Goal: Task Accomplishment & Management: Use online tool/utility

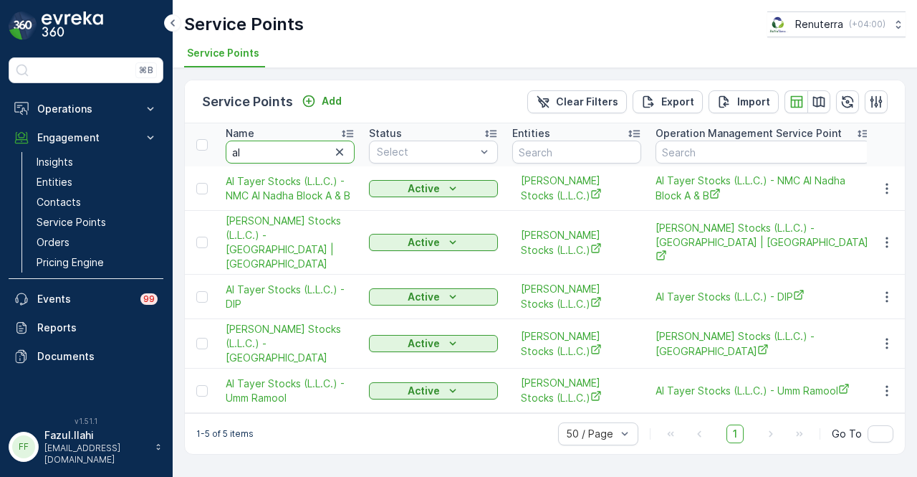
type input "a"
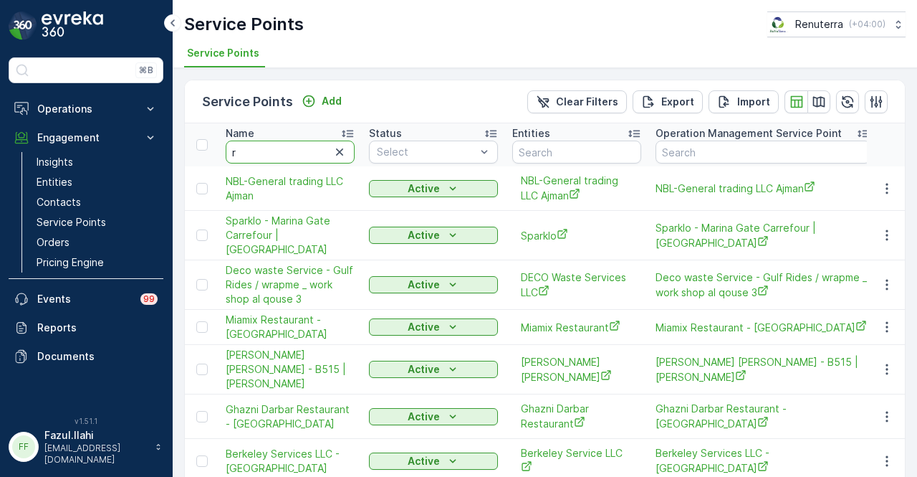
click at [293, 150] on input "r" at bounding box center [290, 151] width 129 height 23
type input "ras"
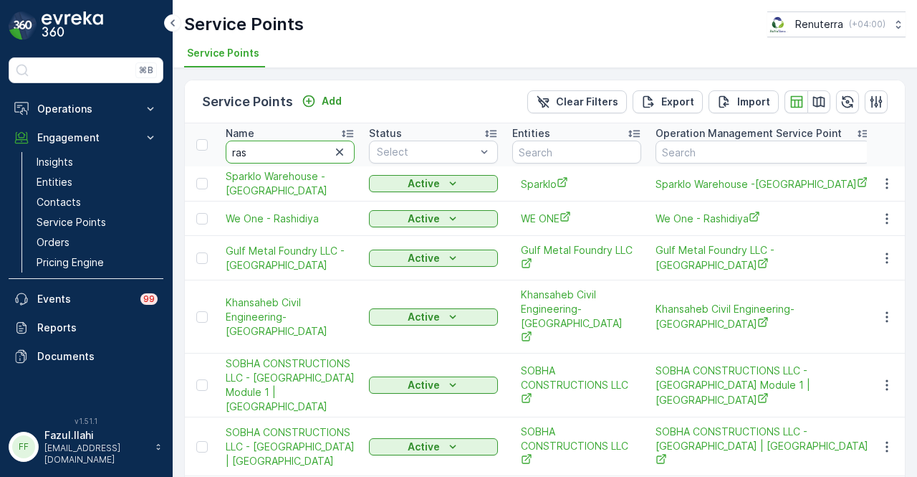
click at [293, 150] on input "ras" at bounding box center [290, 151] width 129 height 23
type input "rashid bin"
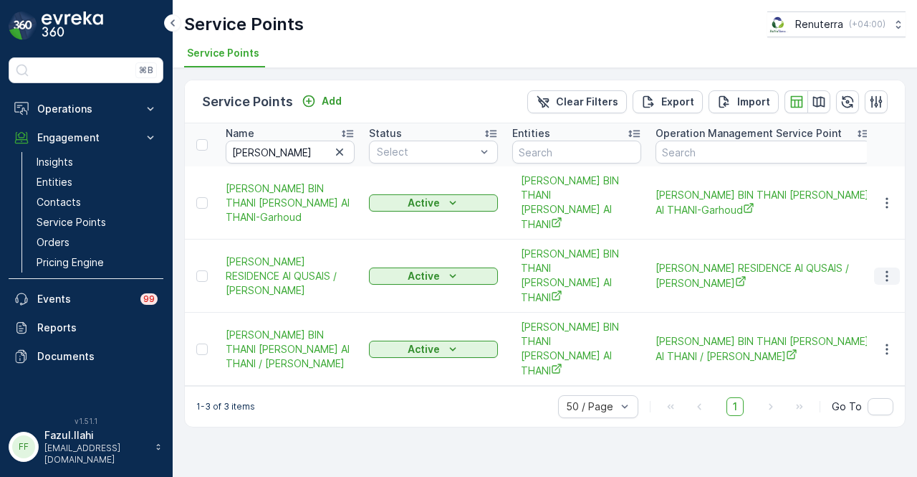
click at [893, 269] on icon "button" at bounding box center [887, 276] width 14 height 14
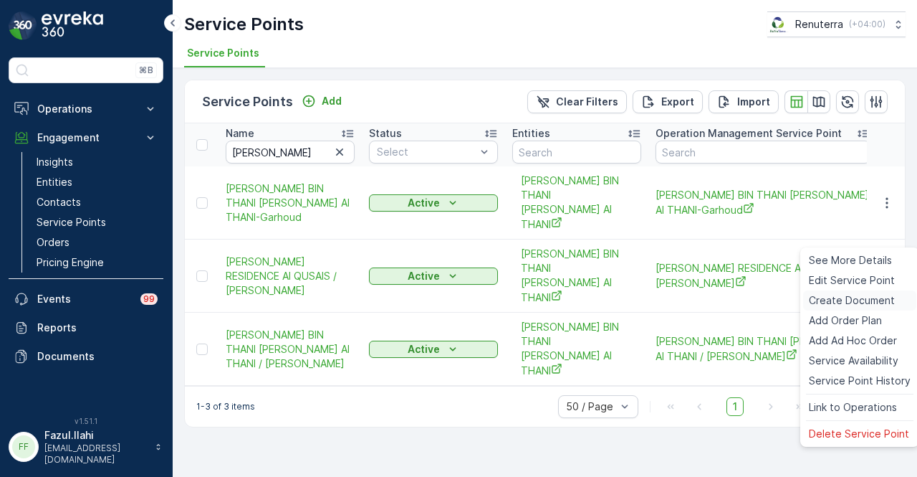
click at [852, 306] on span "Create Document" at bounding box center [852, 300] width 86 height 14
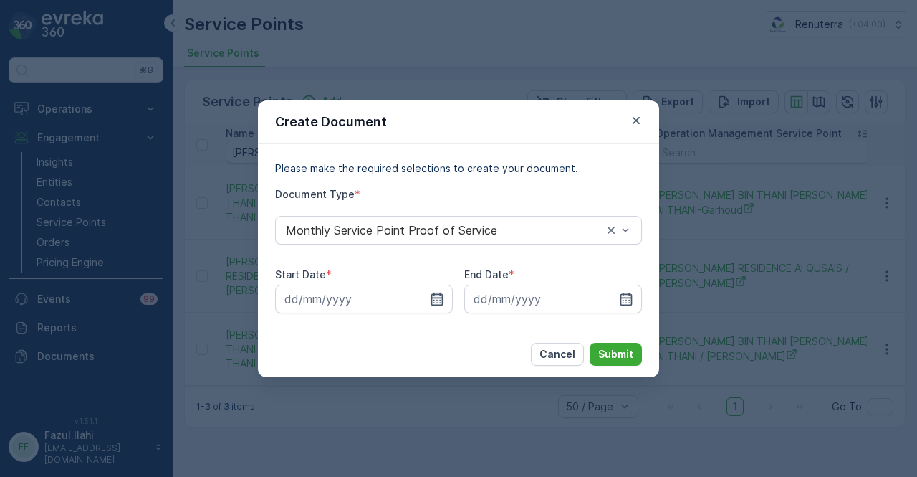
click at [439, 295] on icon "button" at bounding box center [437, 299] width 14 height 14
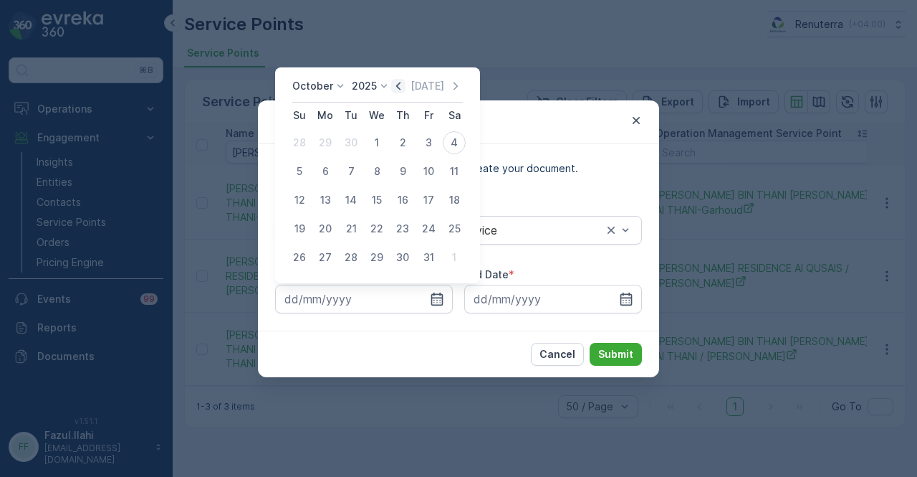
click at [401, 87] on icon "button" at bounding box center [398, 86] width 4 height 8
click at [328, 135] on div "1" at bounding box center [325, 142] width 23 height 23
type input "01.09.2025"
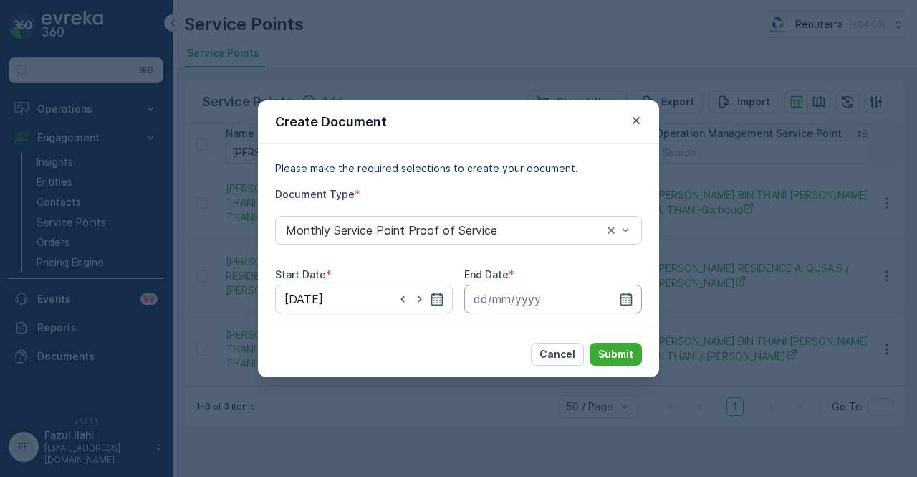
click at [639, 303] on input at bounding box center [553, 299] width 178 height 29
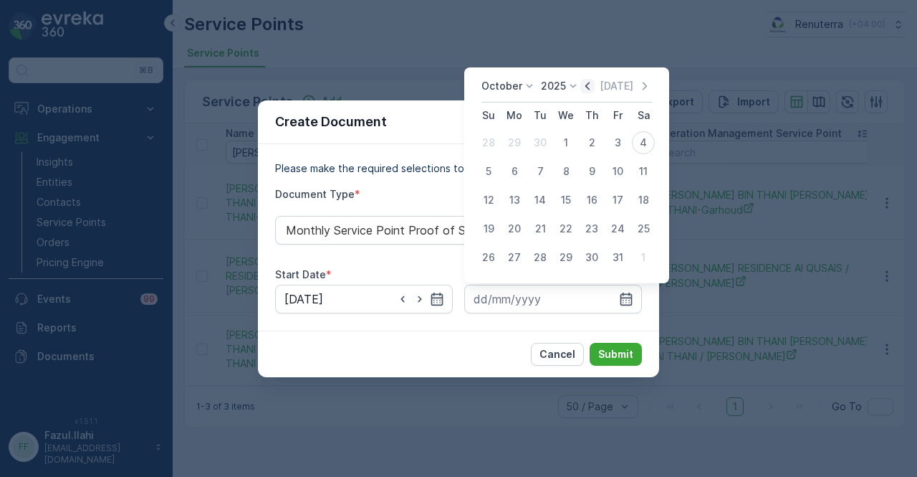
click at [595, 91] on icon "button" at bounding box center [588, 86] width 14 height 14
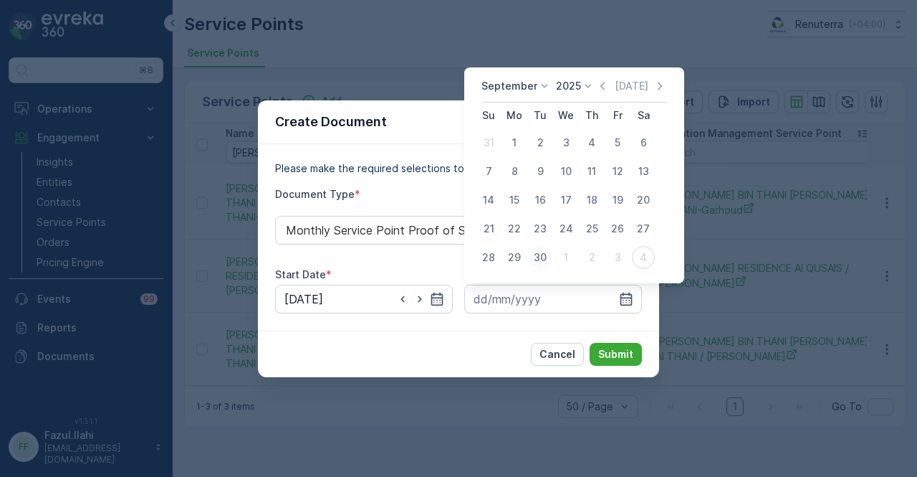
click at [538, 249] on div "30" at bounding box center [540, 257] width 23 height 23
type input "30.09.2025"
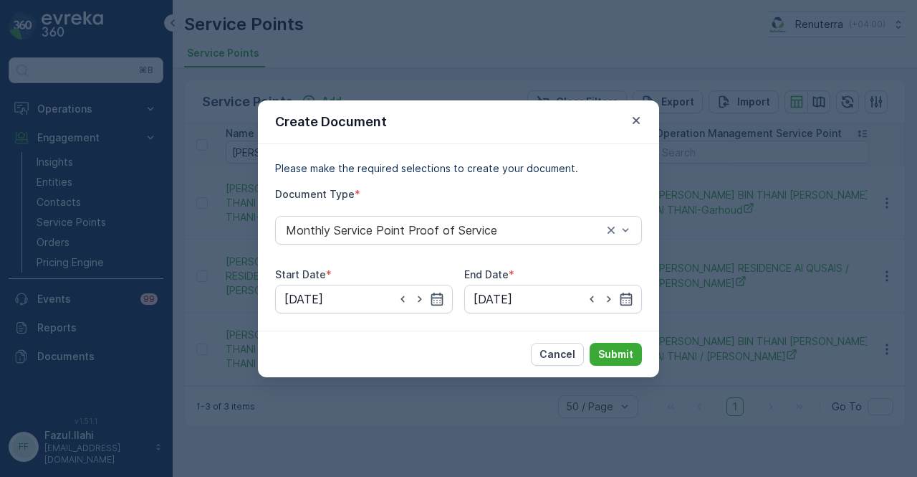
click at [612, 340] on div "Cancel Submit" at bounding box center [458, 353] width 401 height 47
click at [603, 349] on p "Submit" at bounding box center [615, 354] width 35 height 14
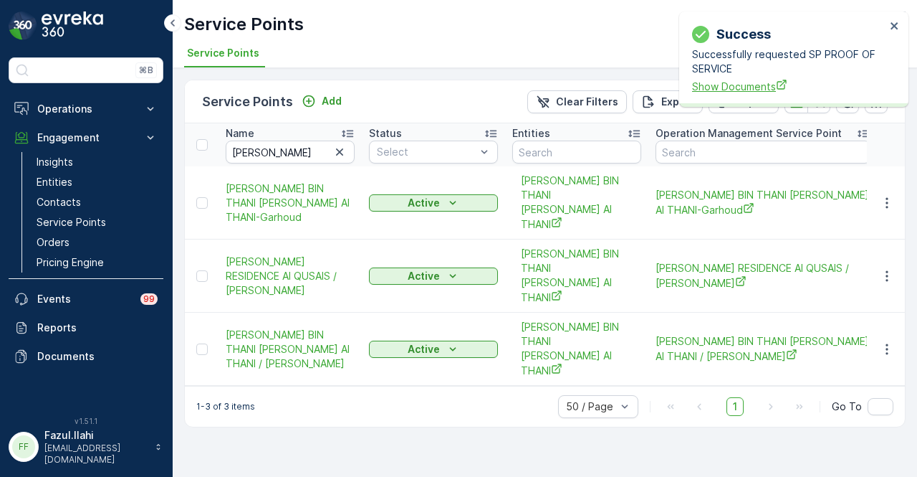
click at [717, 89] on span "Show Documents" at bounding box center [789, 86] width 194 height 15
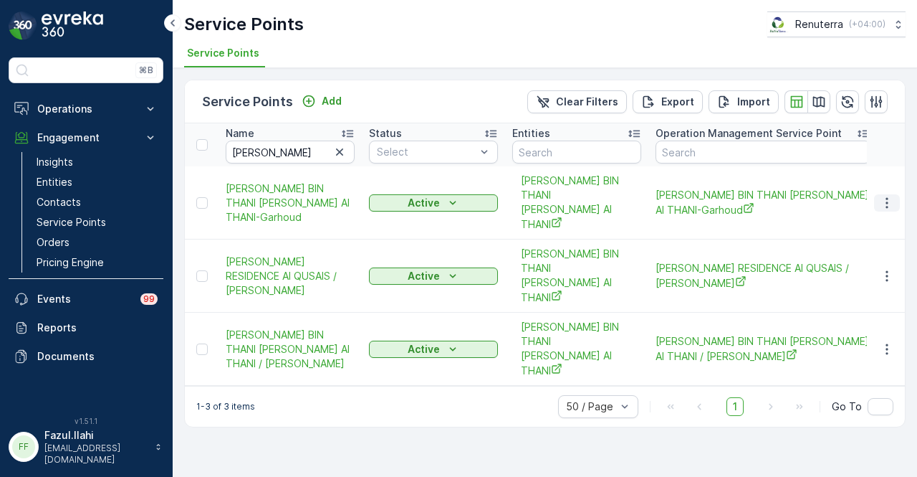
click at [892, 196] on icon "button" at bounding box center [887, 203] width 14 height 14
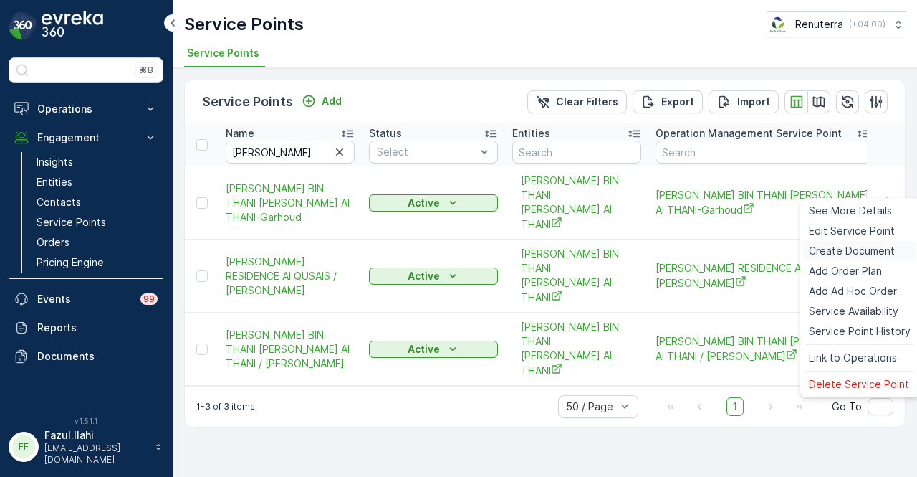
click at [884, 244] on span "Create Document" at bounding box center [852, 251] width 86 height 14
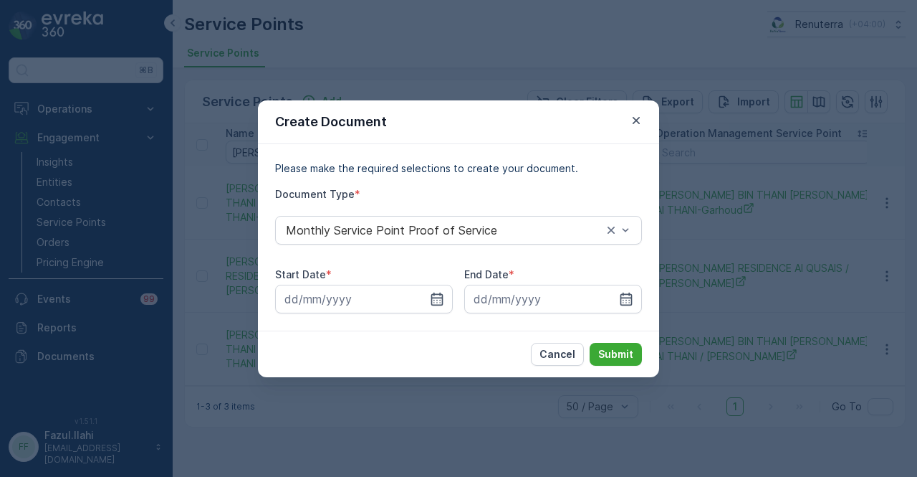
drag, startPoint x: 436, startPoint y: 293, endPoint x: 447, endPoint y: 30, distance: 263.3
click at [436, 292] on icon "button" at bounding box center [437, 299] width 14 height 14
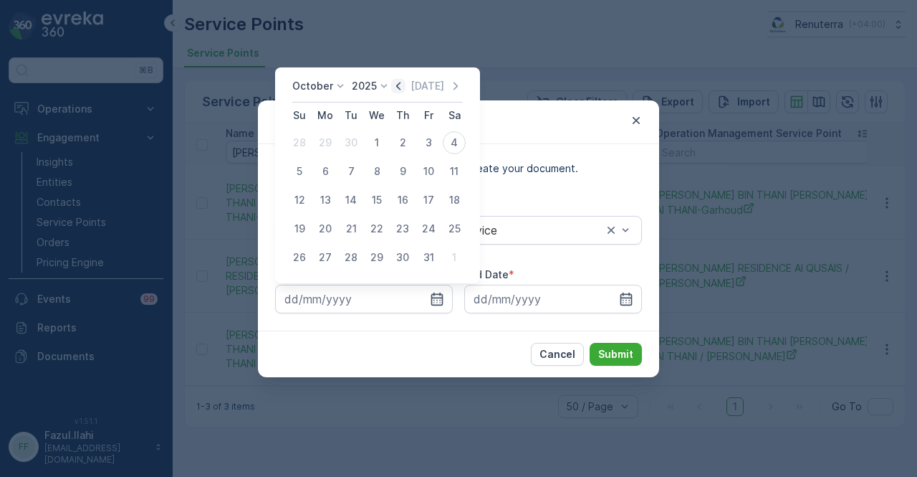
click at [394, 93] on icon "button" at bounding box center [398, 86] width 14 height 14
drag, startPoint x: 327, startPoint y: 144, endPoint x: 411, endPoint y: 186, distance: 94.6
click at [333, 145] on div "1" at bounding box center [325, 142] width 23 height 23
type input "01.09.2025"
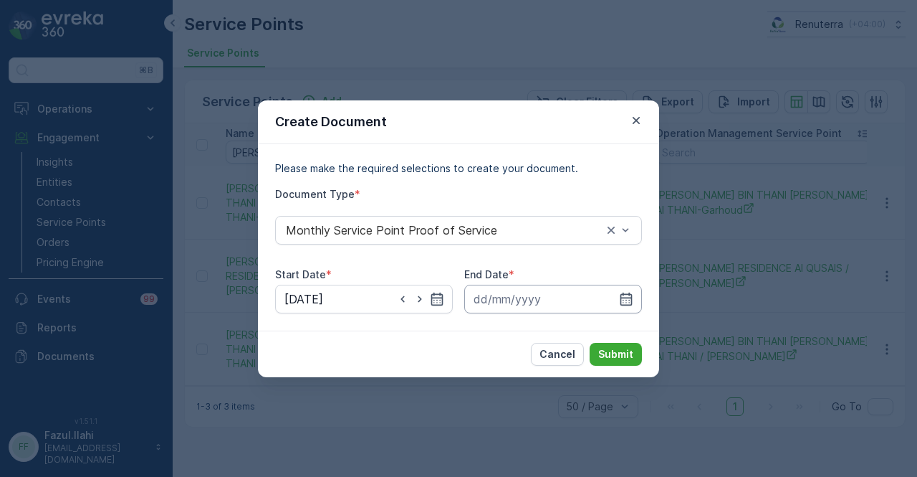
click at [635, 292] on input at bounding box center [553, 299] width 178 height 29
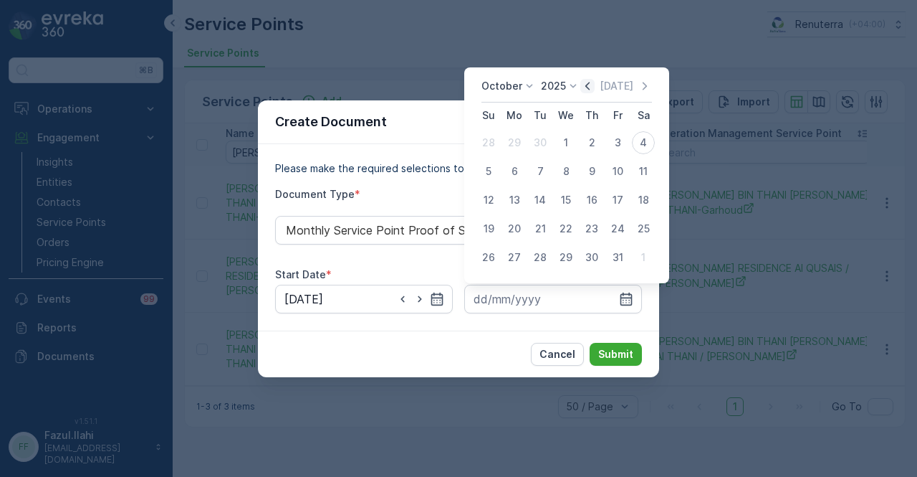
click at [595, 84] on icon "button" at bounding box center [588, 86] width 14 height 14
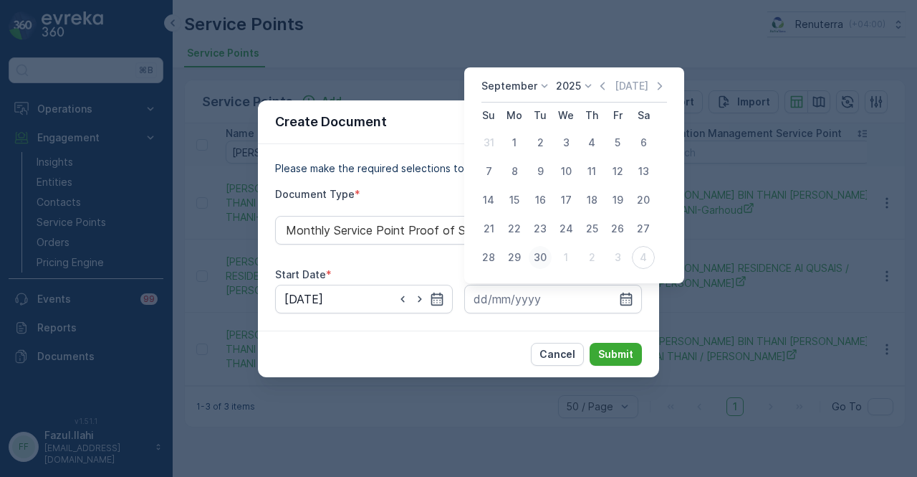
click at [552, 256] on button "30" at bounding box center [540, 257] width 26 height 26
type input "30.09.2025"
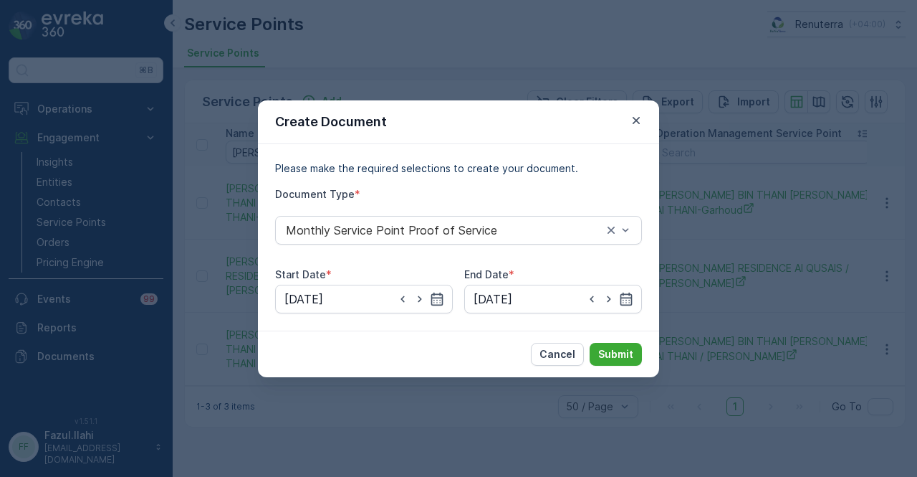
click at [607, 336] on div "Cancel Submit" at bounding box center [458, 353] width 401 height 47
click at [608, 348] on p "Submit" at bounding box center [615, 354] width 35 height 14
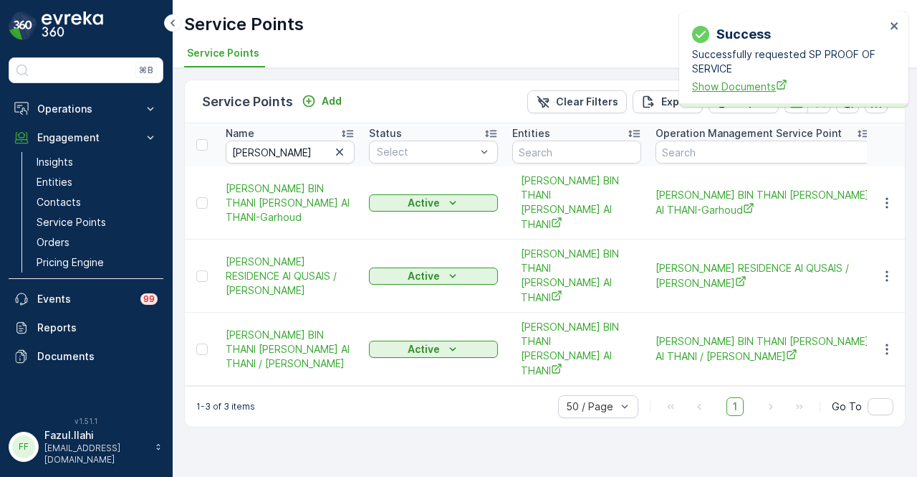
click at [745, 89] on span "Show Documents" at bounding box center [789, 86] width 194 height 15
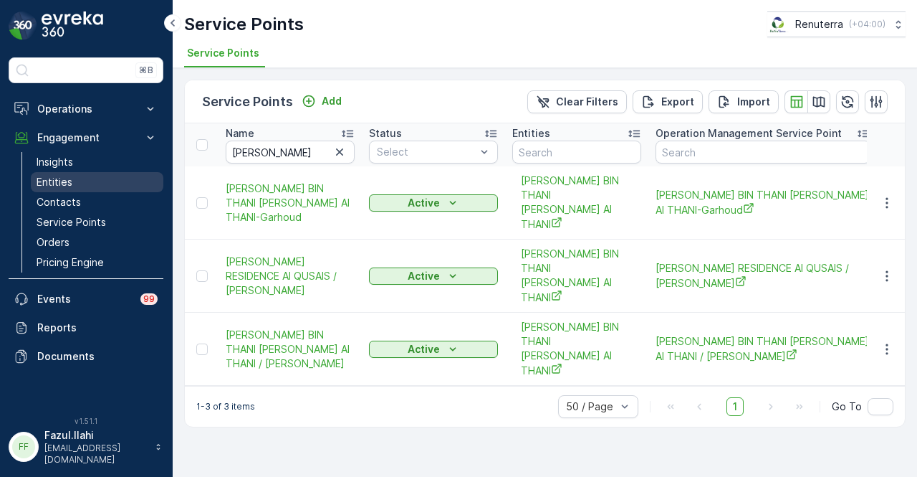
click at [87, 186] on link "Entities" at bounding box center [97, 182] width 133 height 20
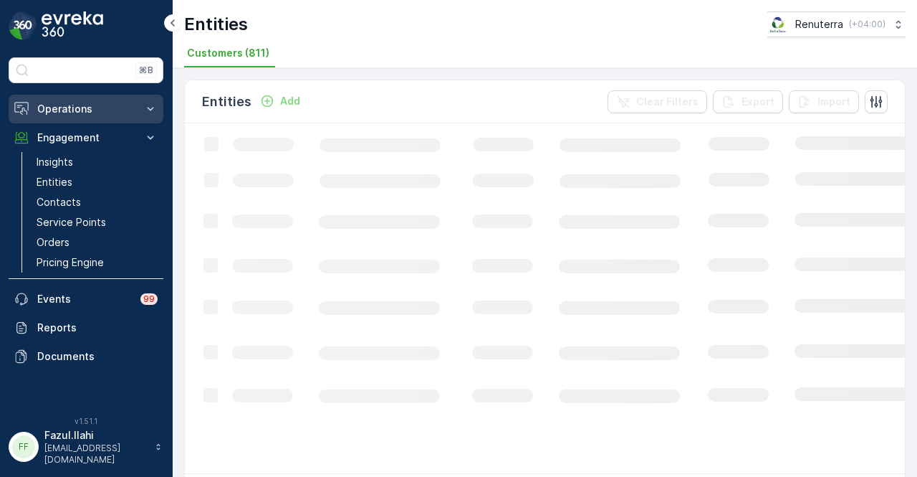
click at [112, 110] on p "Operations" at bounding box center [85, 109] width 97 height 14
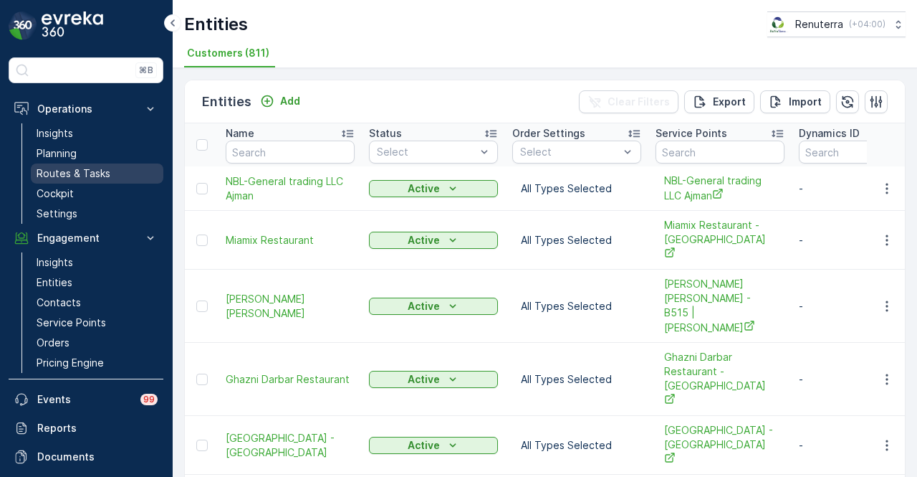
click at [104, 167] on p "Routes & Tasks" at bounding box center [74, 173] width 74 height 14
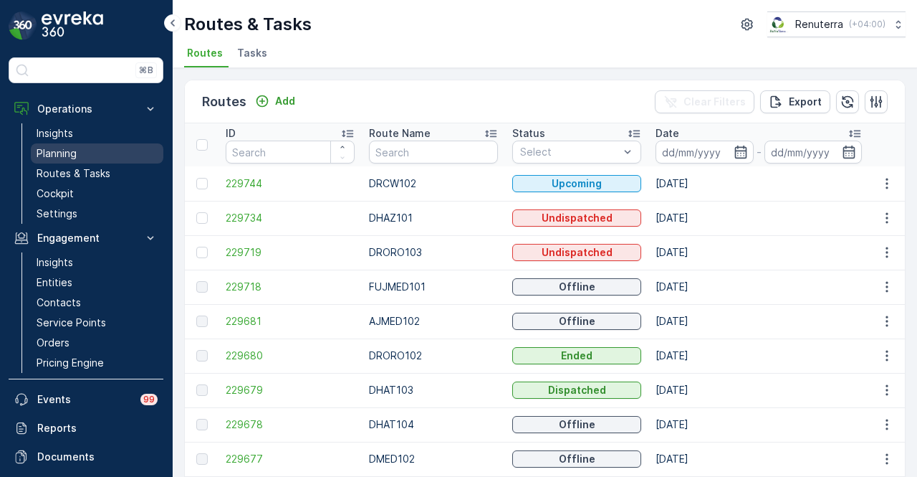
click at [118, 151] on link "Planning" at bounding box center [97, 153] width 133 height 20
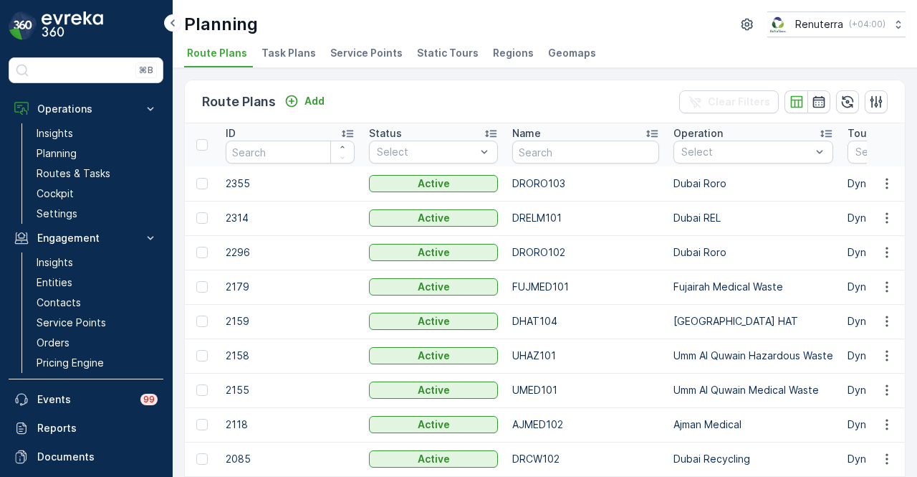
click at [364, 51] on span "Service Points" at bounding box center [366, 53] width 72 height 14
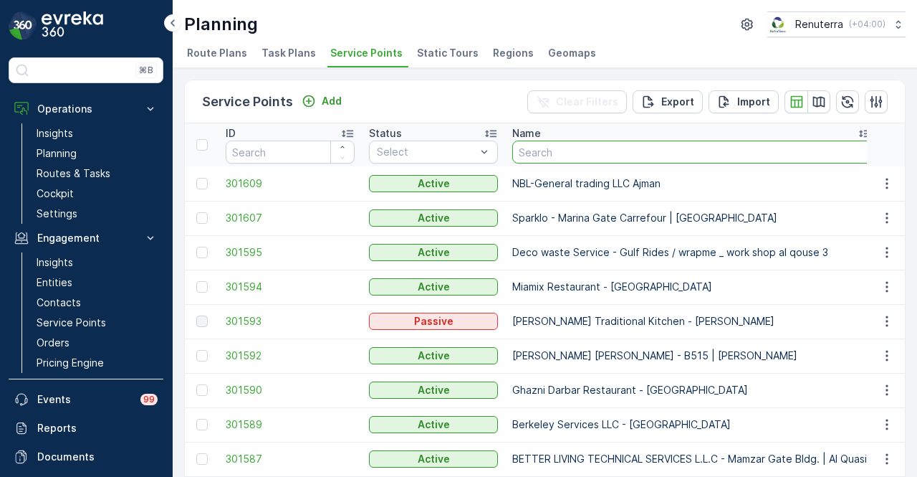
click at [609, 149] on input "text" at bounding box center [692, 151] width 360 height 23
type input "rashid bin"
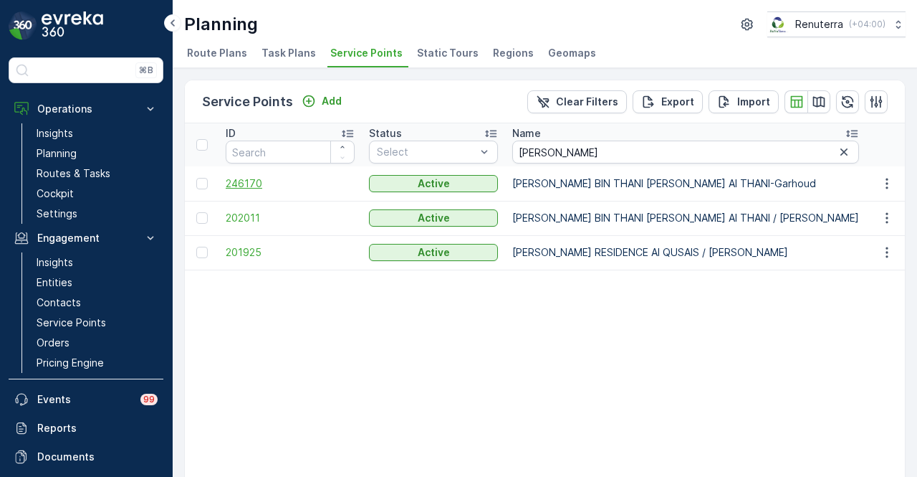
click at [247, 186] on span "246170" at bounding box center [290, 183] width 129 height 14
click at [591, 153] on input "rashid bin" at bounding box center [685, 151] width 347 height 23
type input "r"
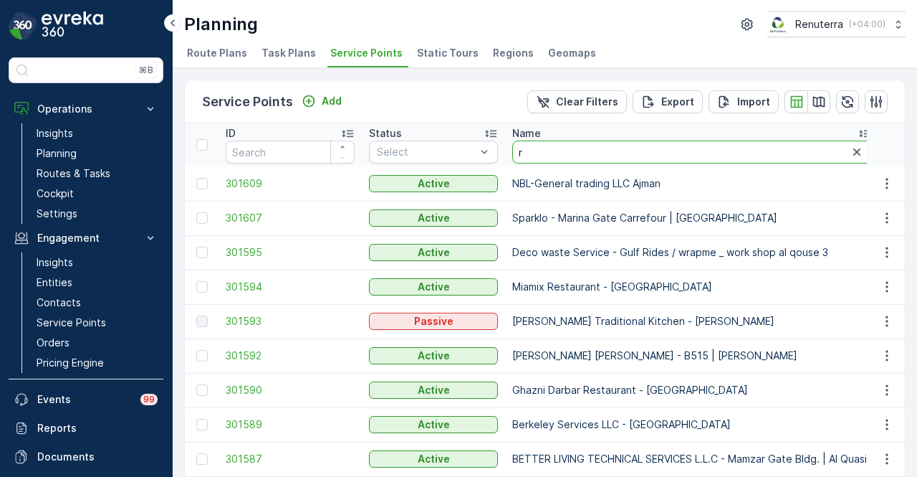
click at [591, 153] on input "r" at bounding box center [692, 151] width 360 height 23
type input "pizza"
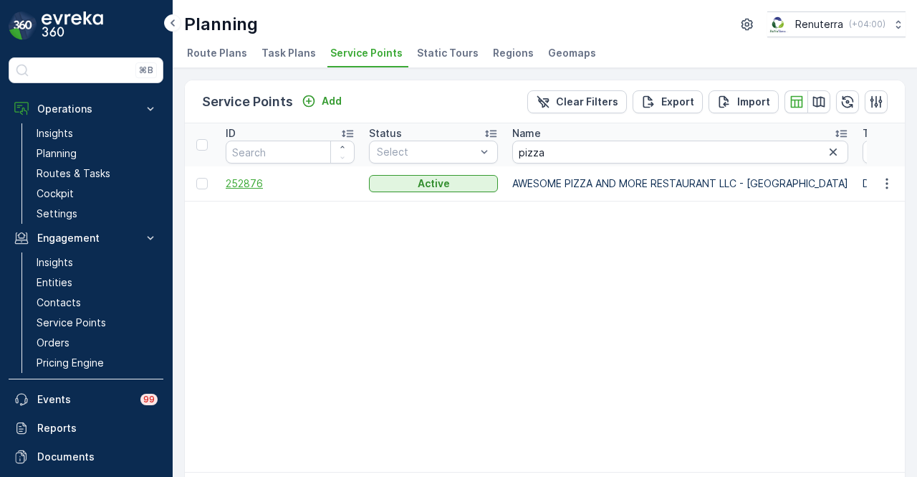
click at [245, 179] on span "252876" at bounding box center [290, 183] width 129 height 14
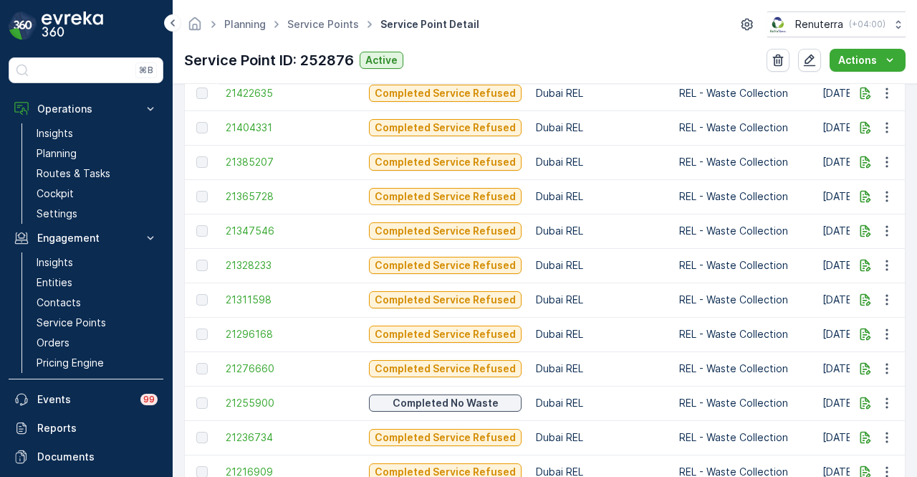
scroll to position [1551, 0]
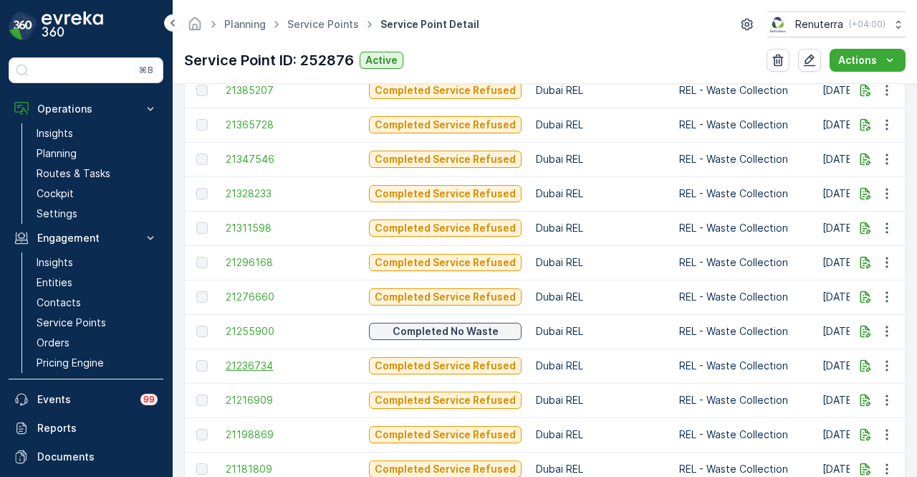
click at [272, 371] on span "21236734" at bounding box center [290, 365] width 129 height 14
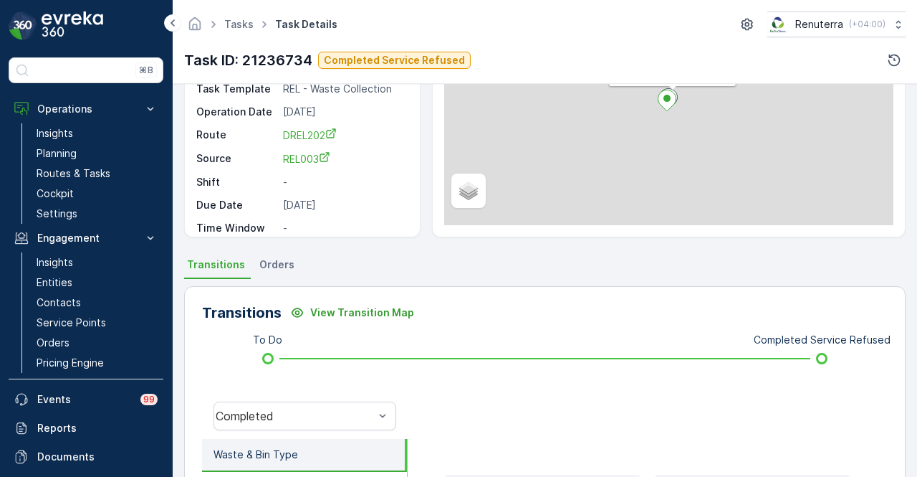
scroll to position [358, 0]
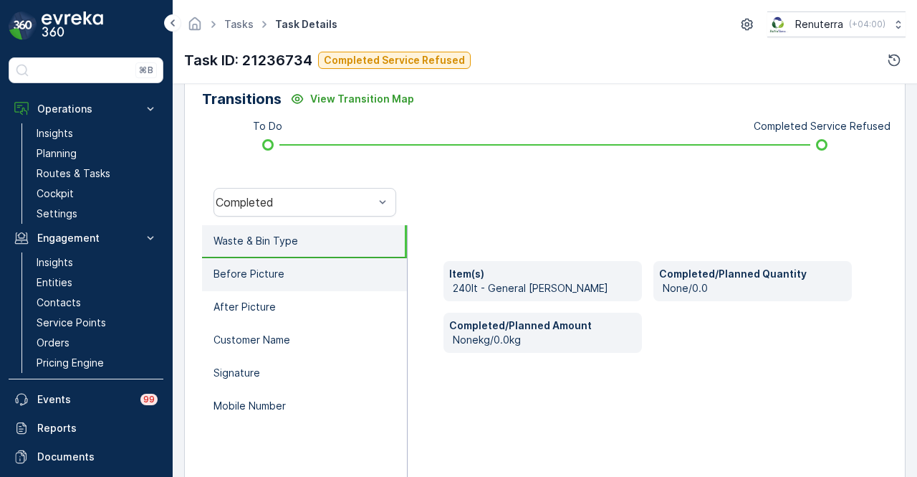
click at [334, 280] on li "Before Picture" at bounding box center [304, 274] width 205 height 33
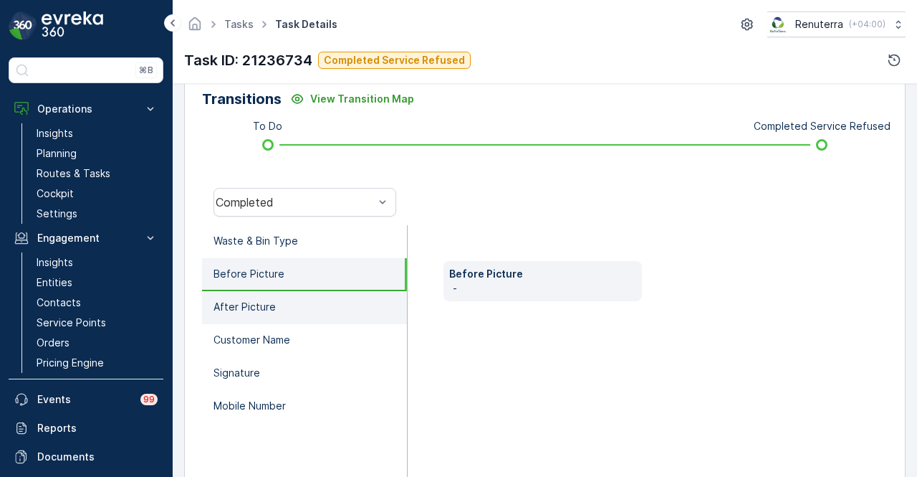
click at [334, 311] on li "After Picture" at bounding box center [304, 307] width 205 height 33
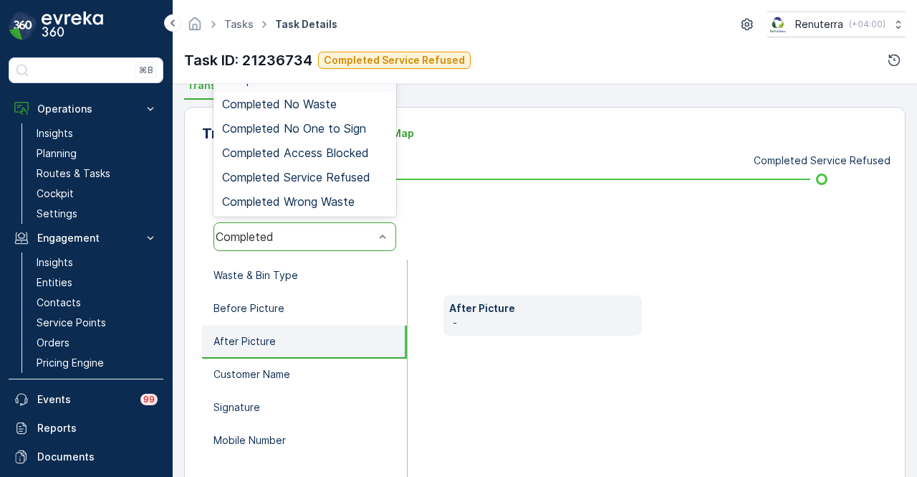
scroll to position [215, 0]
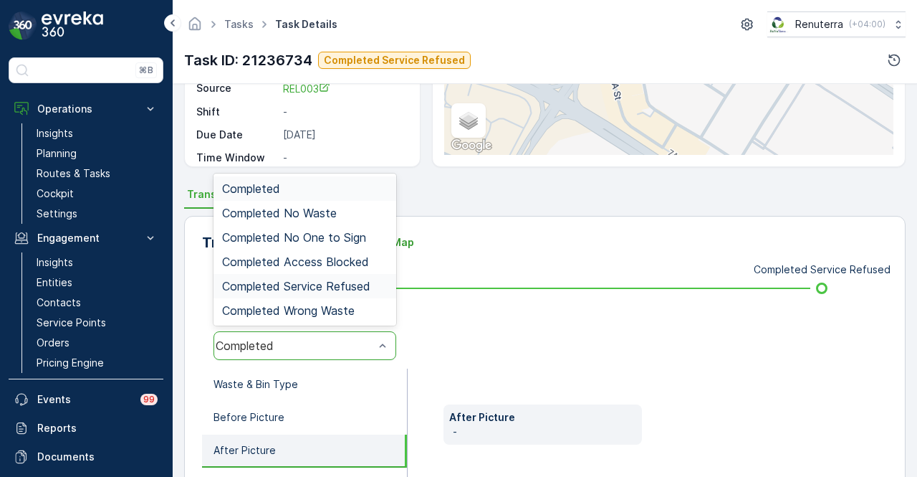
click at [361, 274] on div "Completed Service Refused" at bounding box center [305, 286] width 183 height 24
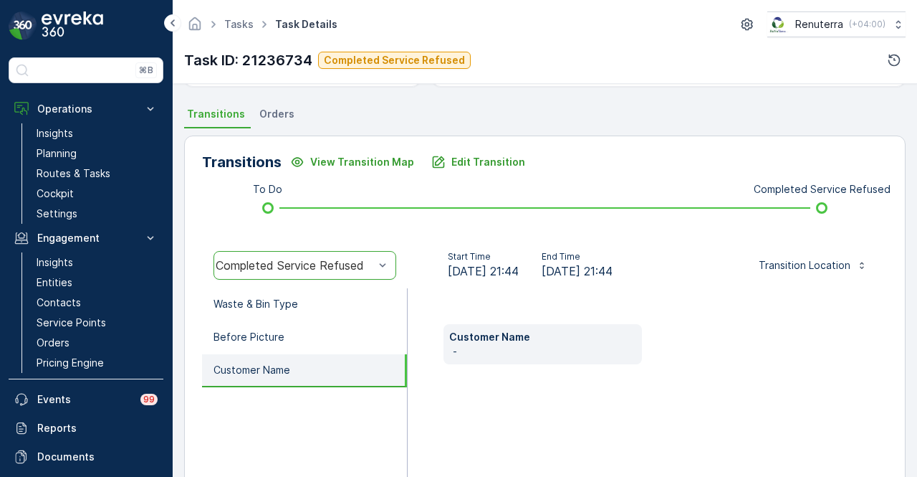
scroll to position [426, 0]
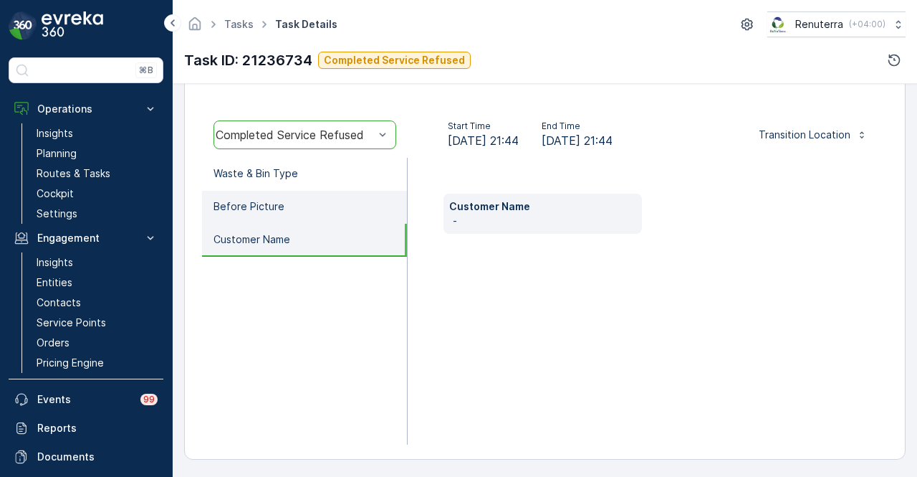
click at [323, 209] on li "Before Picture" at bounding box center [304, 207] width 205 height 33
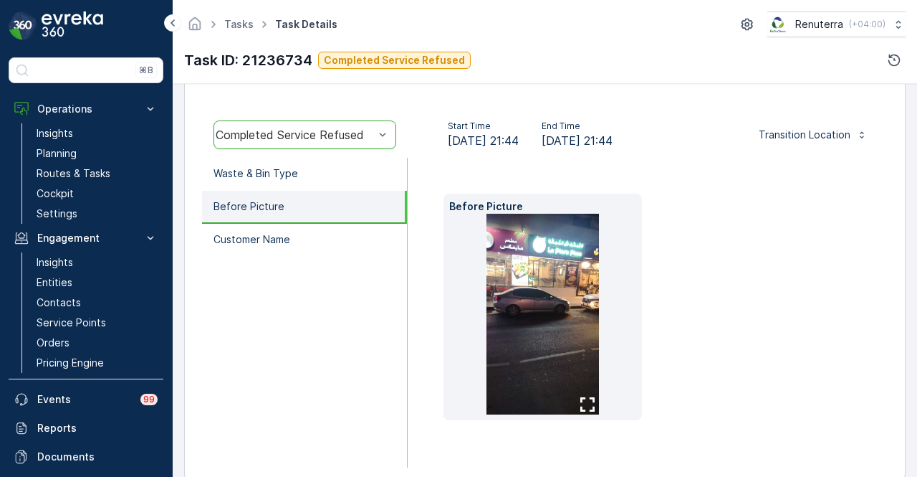
click at [510, 256] on img at bounding box center [543, 314] width 113 height 201
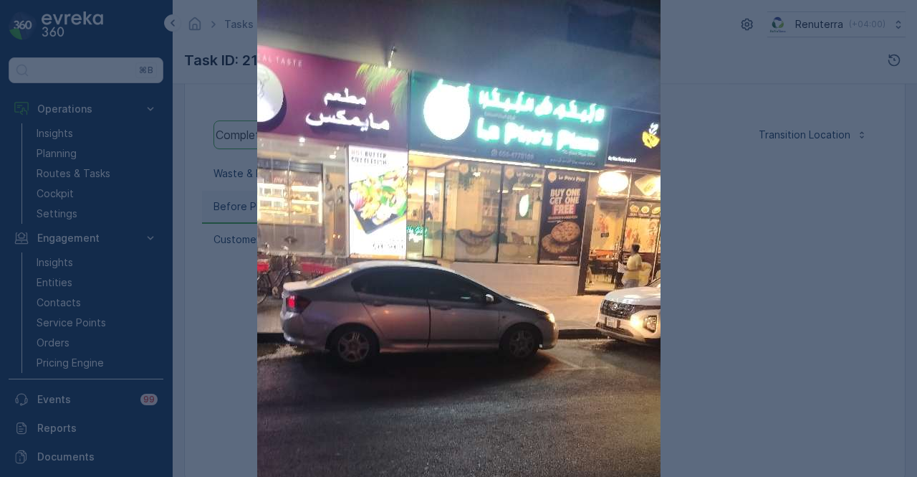
click at [889, 259] on div at bounding box center [458, 238] width 917 height 477
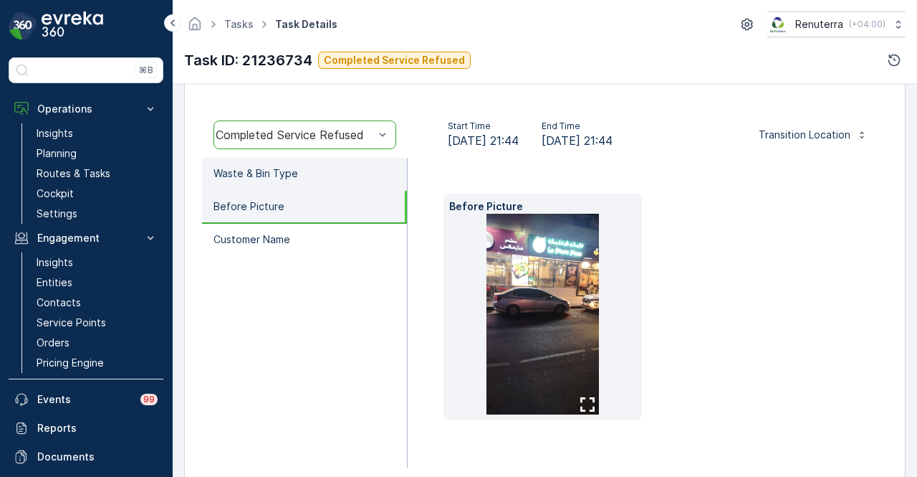
click at [345, 188] on li "Waste & Bin Type" at bounding box center [304, 174] width 205 height 33
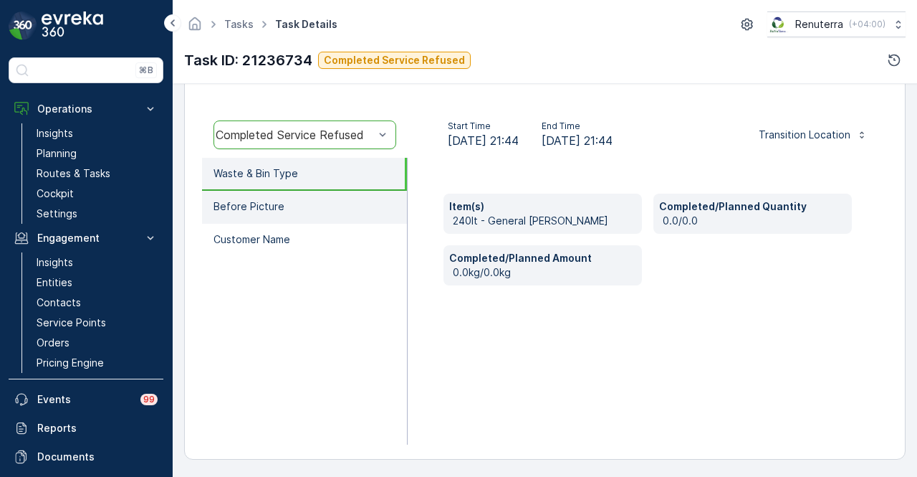
click at [347, 210] on li "Before Picture" at bounding box center [304, 207] width 205 height 33
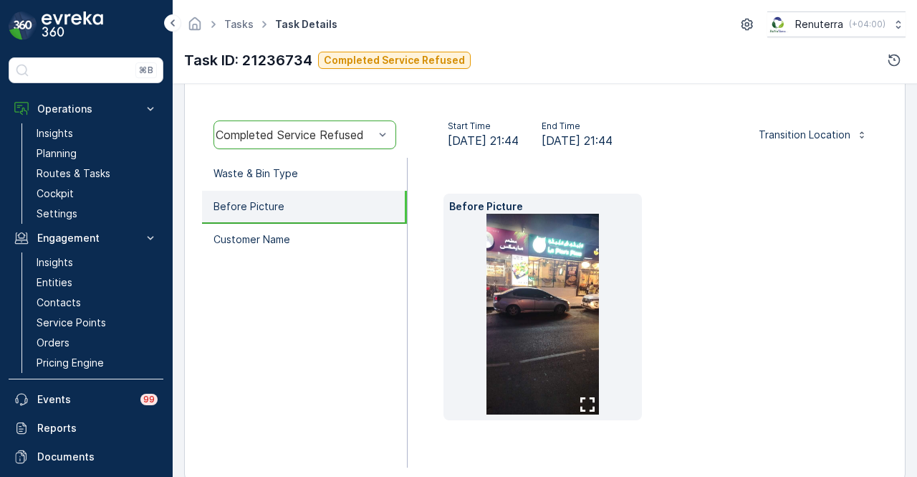
click at [555, 259] on img at bounding box center [543, 314] width 113 height 201
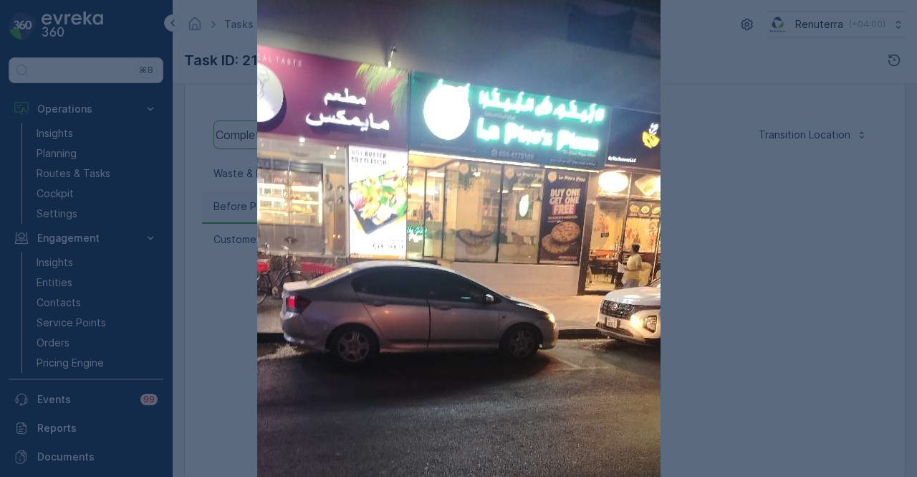
click at [835, 164] on div at bounding box center [458, 238] width 917 height 477
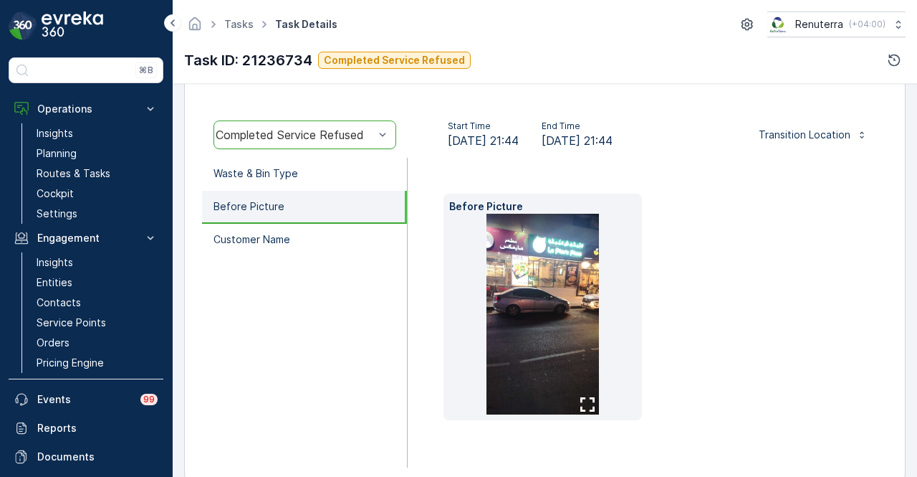
click at [343, 151] on div "option Completed Service Refused, selected. Completed Service Refused" at bounding box center [305, 135] width 206 height 46
click at [355, 140] on div "Completed Service Refused" at bounding box center [305, 134] width 183 height 29
click at [446, 181] on div "Before Picture" at bounding box center [648, 313] width 480 height 310
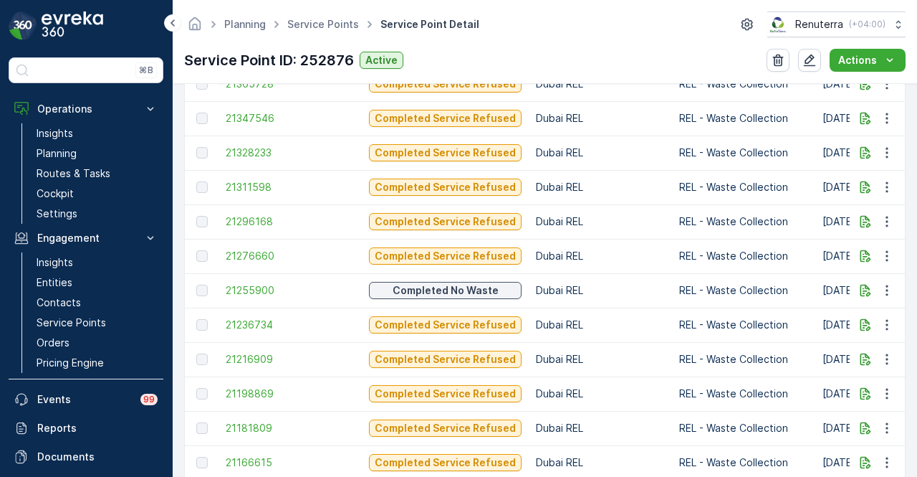
scroll to position [1623, 0]
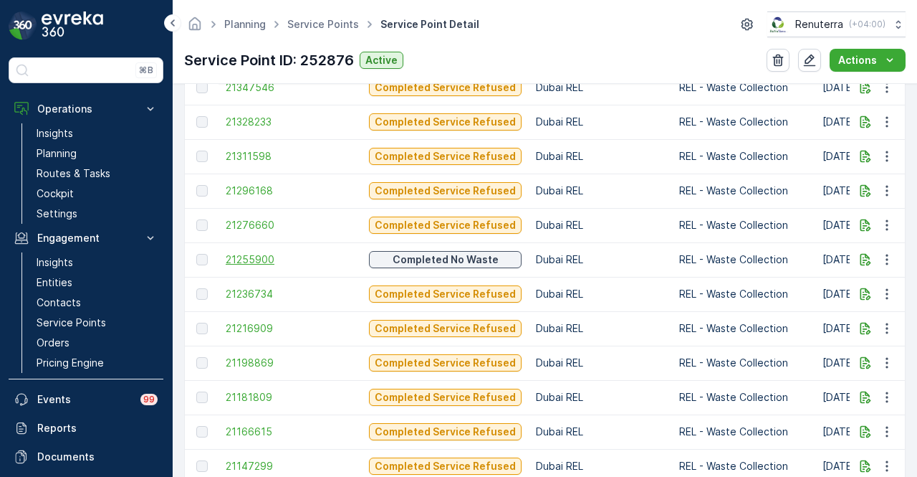
click at [287, 262] on span "21255900" at bounding box center [290, 259] width 129 height 14
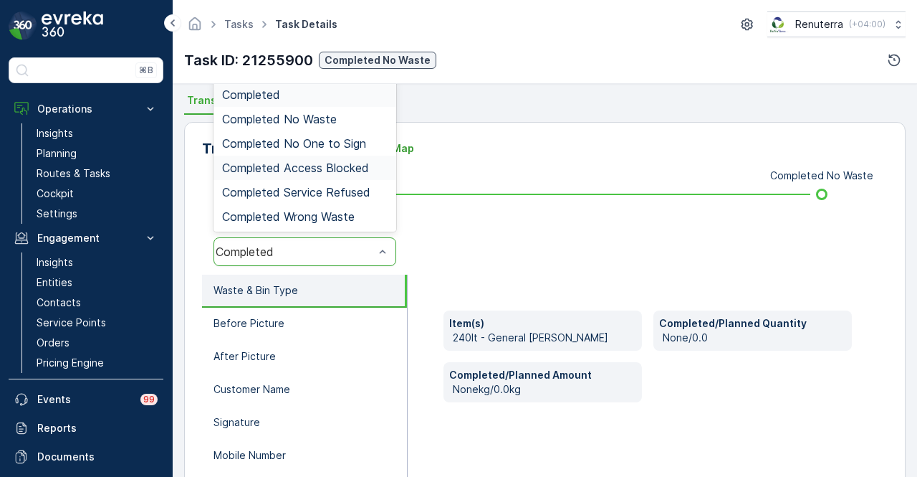
scroll to position [287, 0]
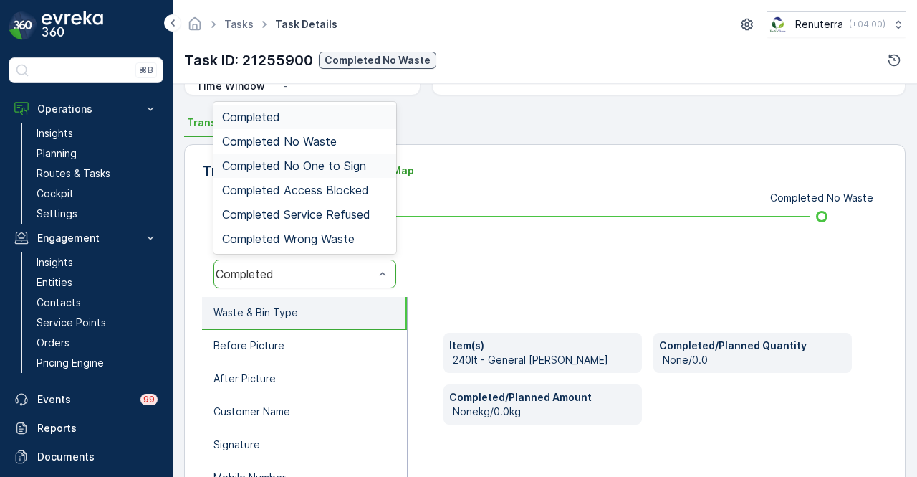
click at [367, 170] on div "Completed No One to Sign" at bounding box center [305, 165] width 166 height 13
click at [366, 217] on span "Completed Service Refused" at bounding box center [296, 214] width 148 height 13
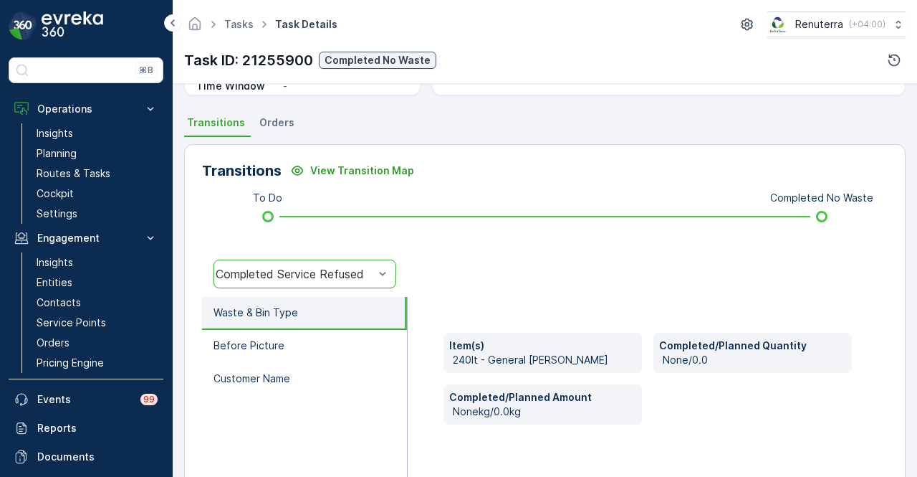
click at [366, 269] on div "Completed Service Refused" at bounding box center [295, 273] width 158 height 13
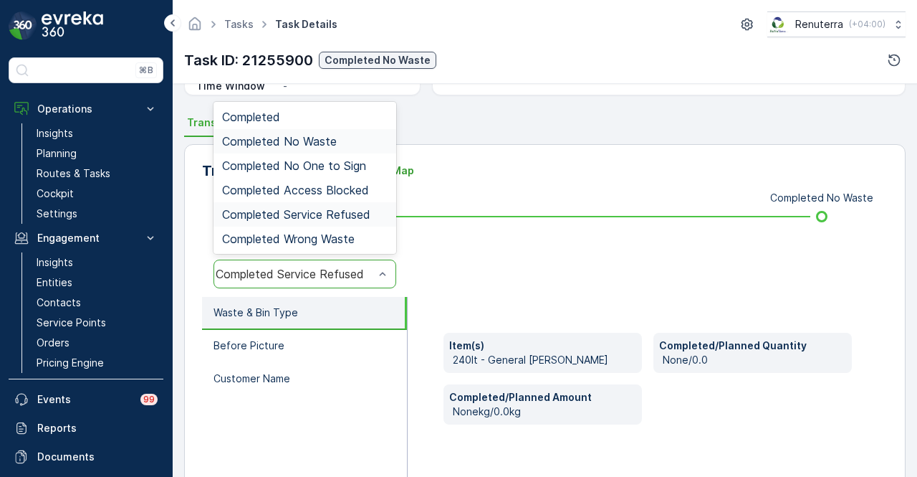
click at [365, 145] on div "Completed No Waste" at bounding box center [305, 141] width 166 height 13
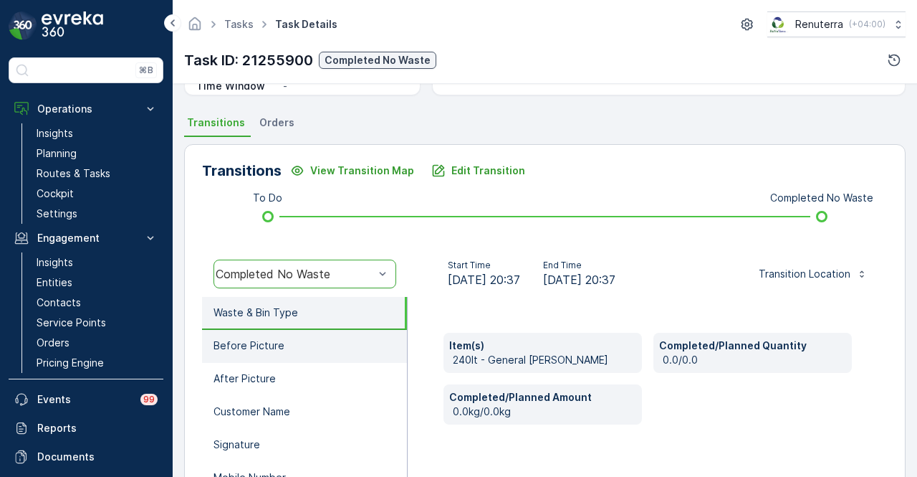
click at [370, 350] on li "Before Picture" at bounding box center [304, 346] width 205 height 33
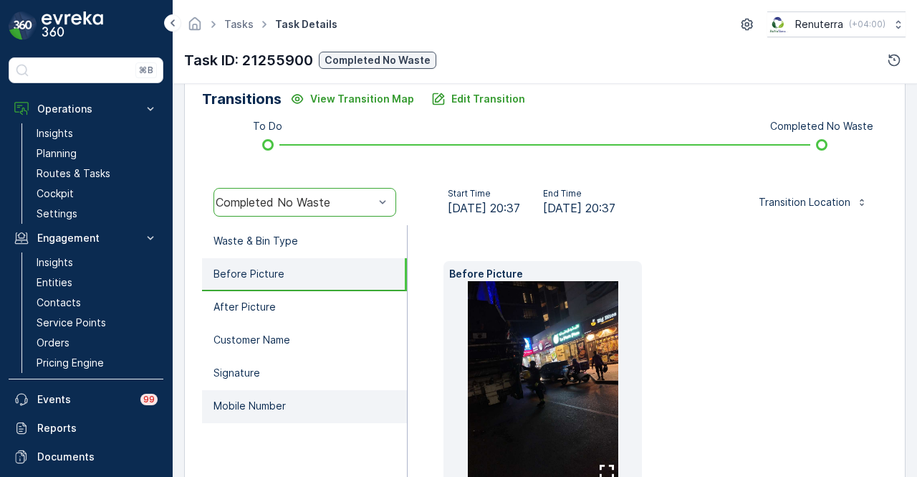
scroll to position [426, 0]
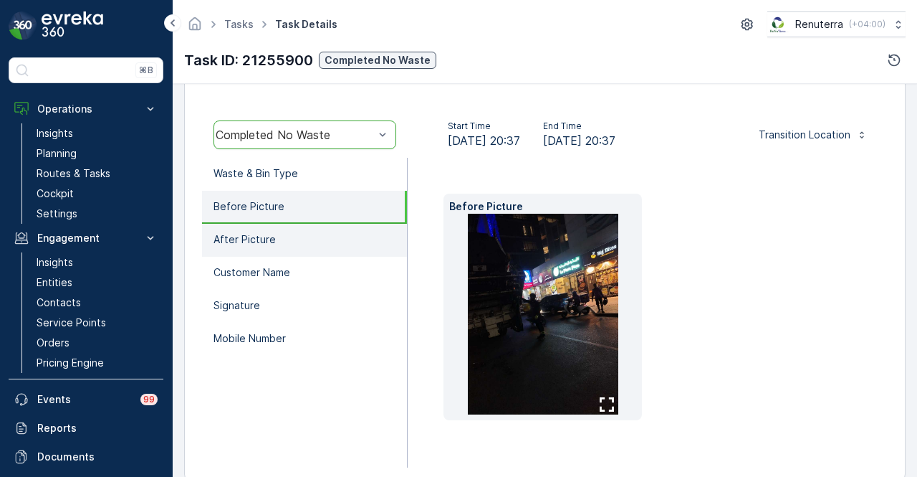
click at [358, 247] on li "After Picture" at bounding box center [304, 240] width 205 height 33
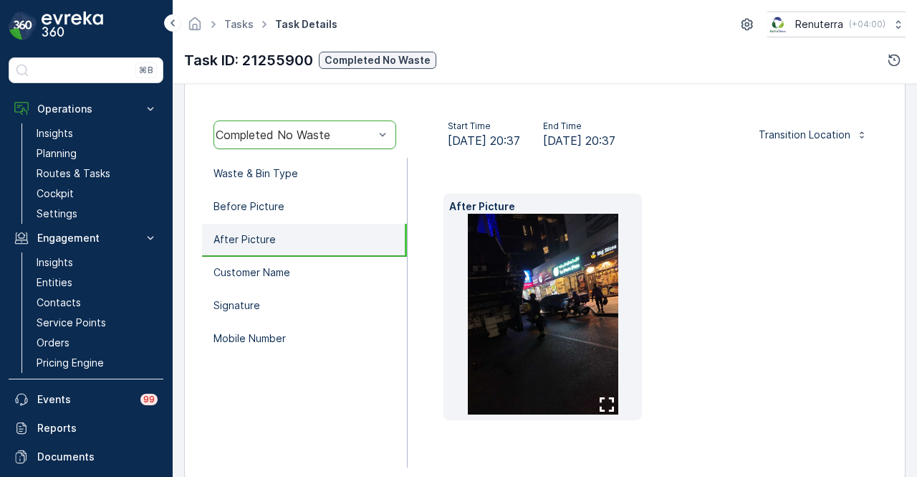
click at [492, 310] on img at bounding box center [543, 314] width 151 height 201
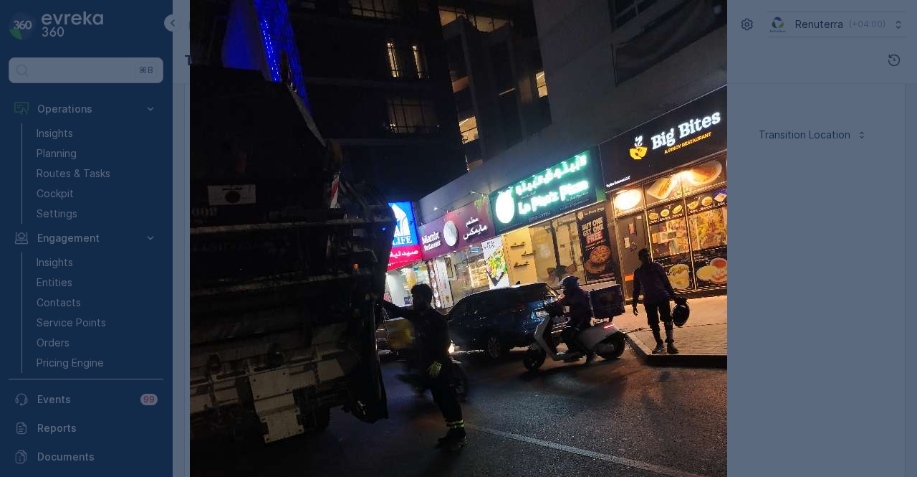
click at [839, 263] on div at bounding box center [458, 238] width 917 height 477
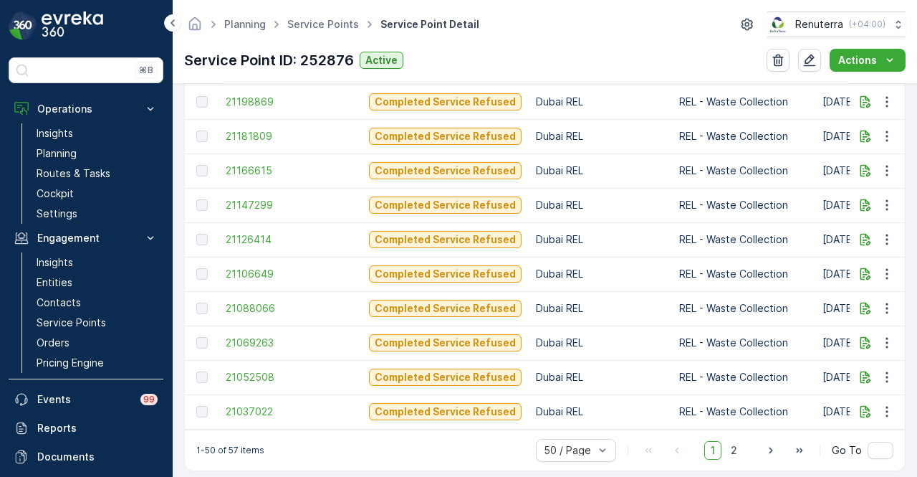
scroll to position [1901, 0]
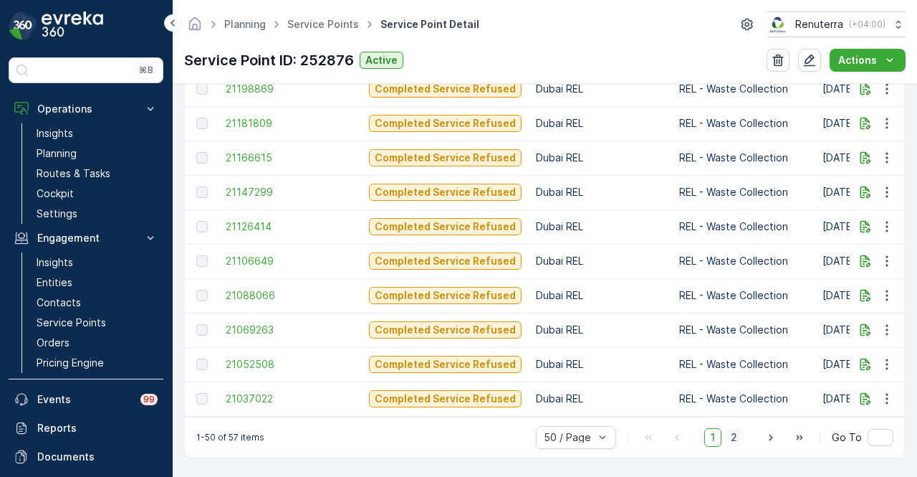
click at [741, 431] on span "2" at bounding box center [734, 437] width 19 height 19
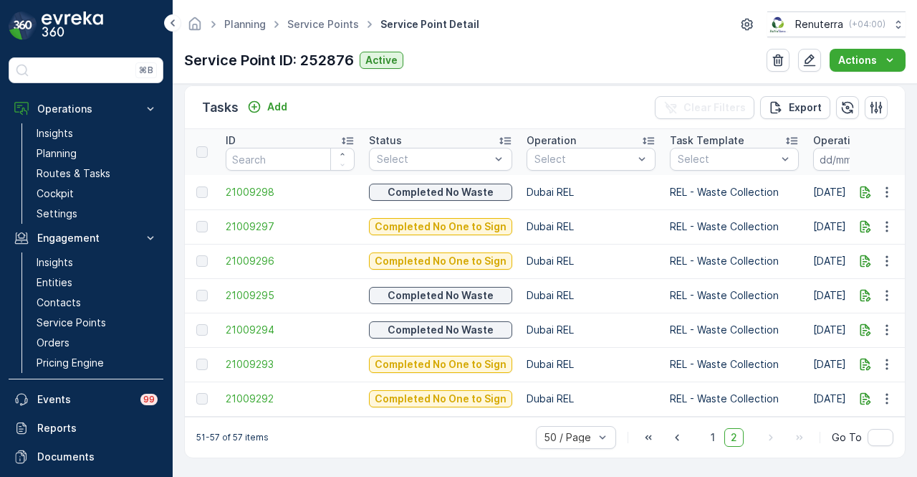
scroll to position [422, 0]
click at [263, 394] on span "21009292" at bounding box center [290, 398] width 129 height 14
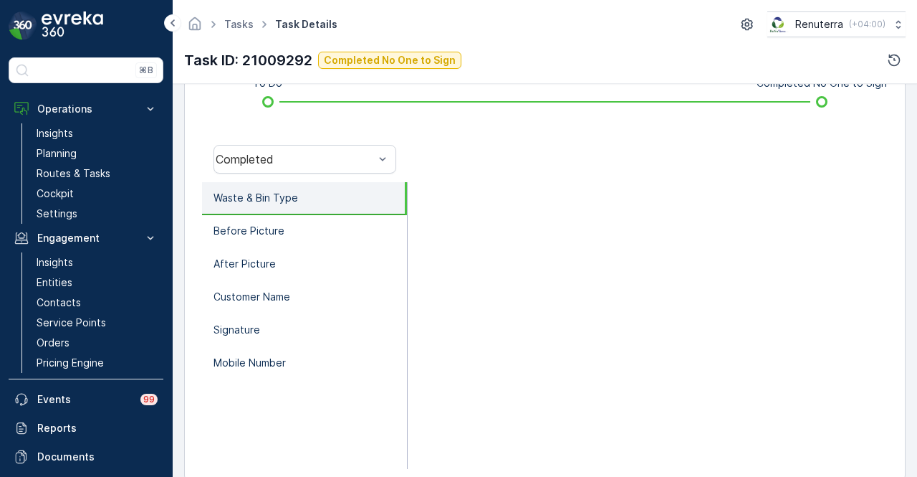
scroll to position [426, 0]
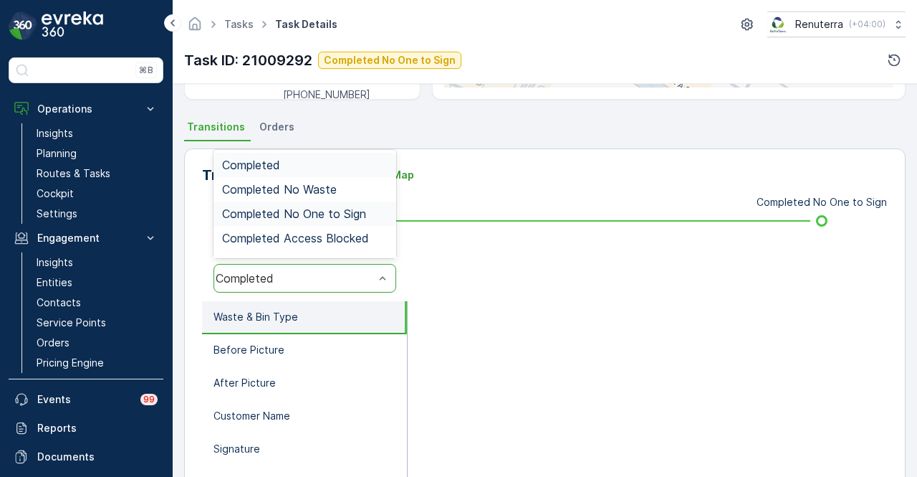
click at [363, 210] on span "Completed No One to Sign" at bounding box center [294, 213] width 144 height 13
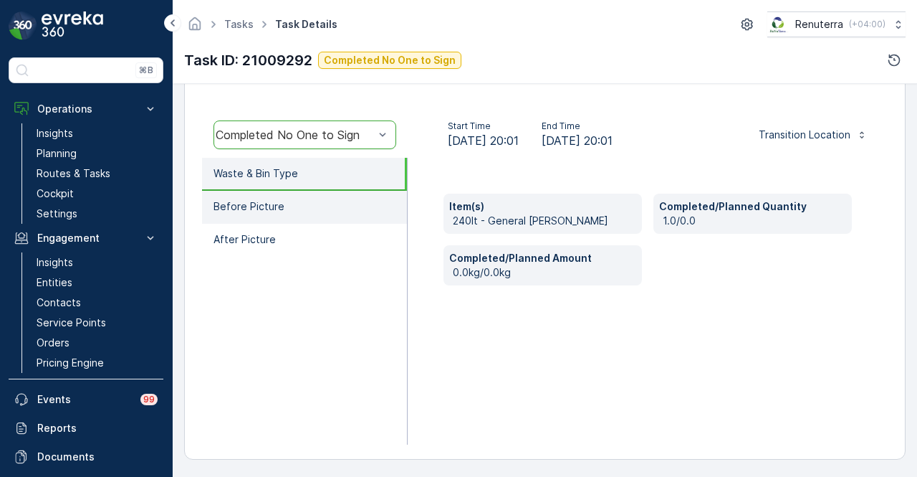
click at [337, 210] on li "Before Picture" at bounding box center [304, 207] width 205 height 33
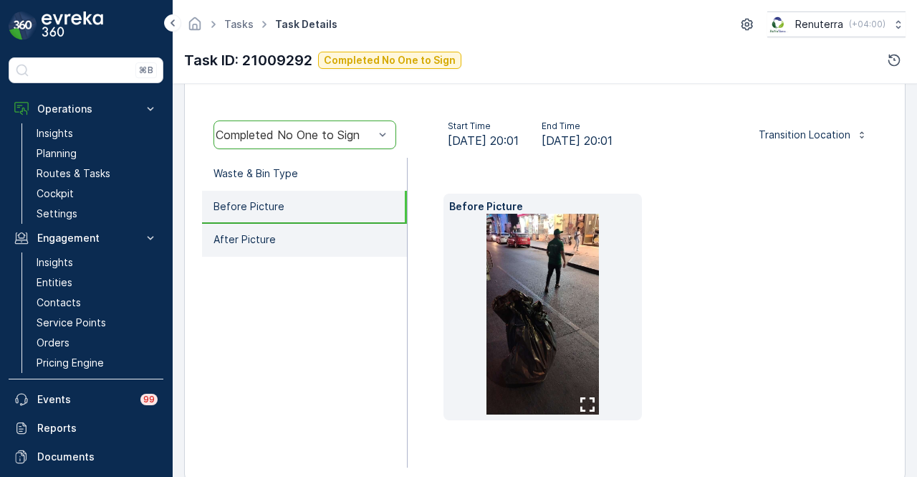
click at [331, 235] on li "After Picture" at bounding box center [304, 240] width 205 height 33
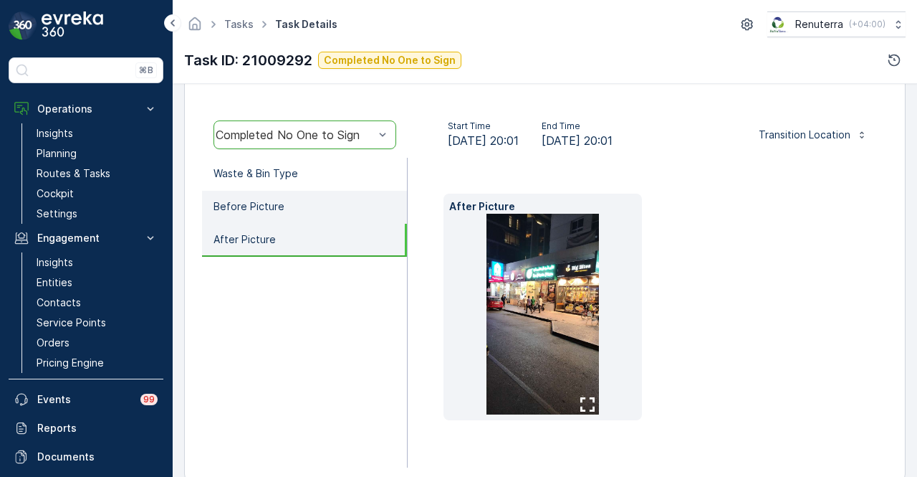
click at [337, 216] on li "Before Picture" at bounding box center [304, 207] width 205 height 33
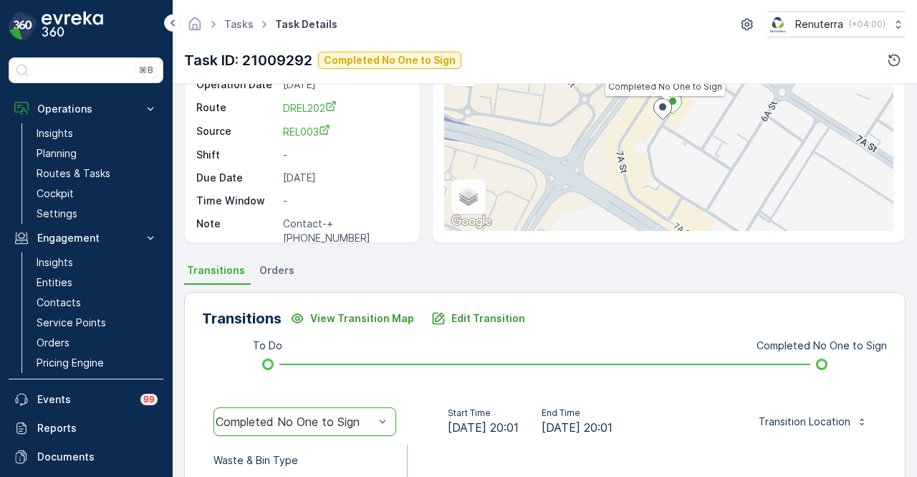
scroll to position [282, 0]
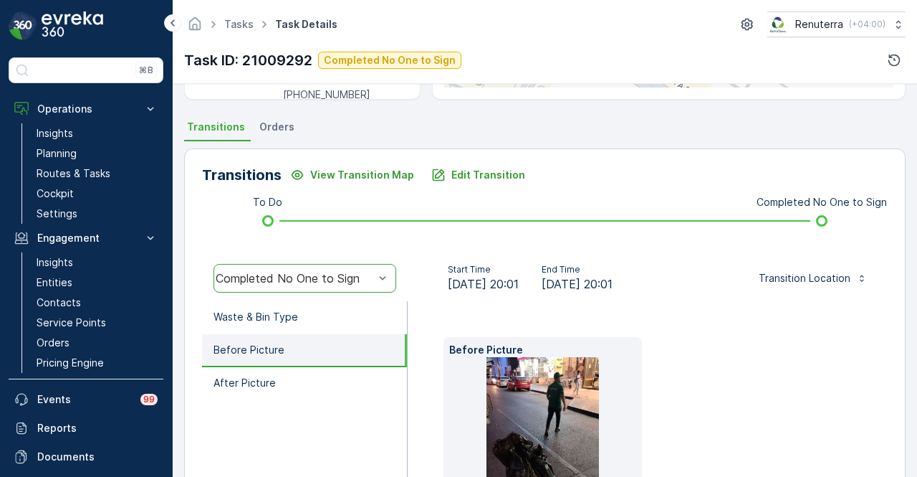
click at [386, 264] on div at bounding box center [383, 277] width 14 height 27
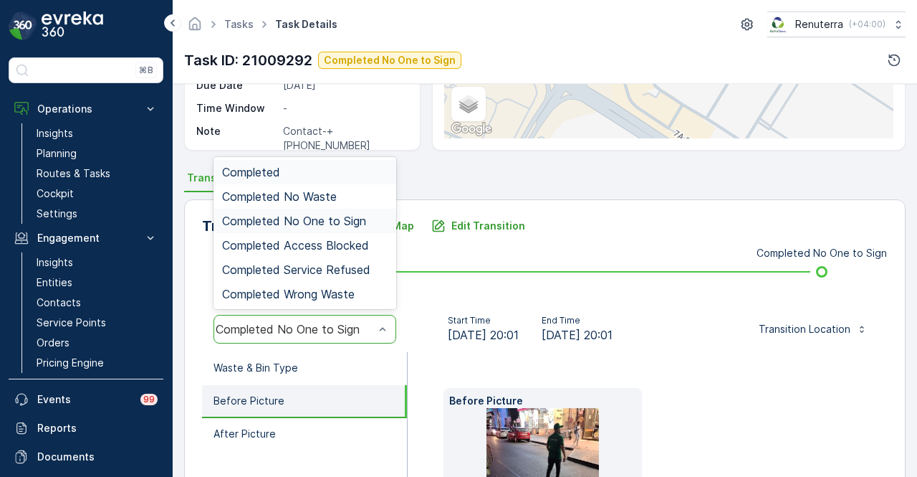
scroll to position [211, 0]
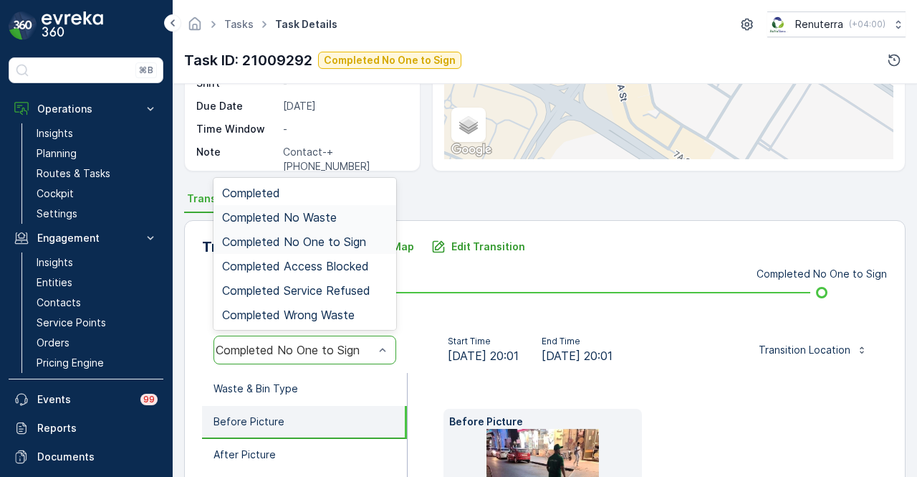
click at [350, 220] on div "Completed No Waste" at bounding box center [305, 217] width 166 height 13
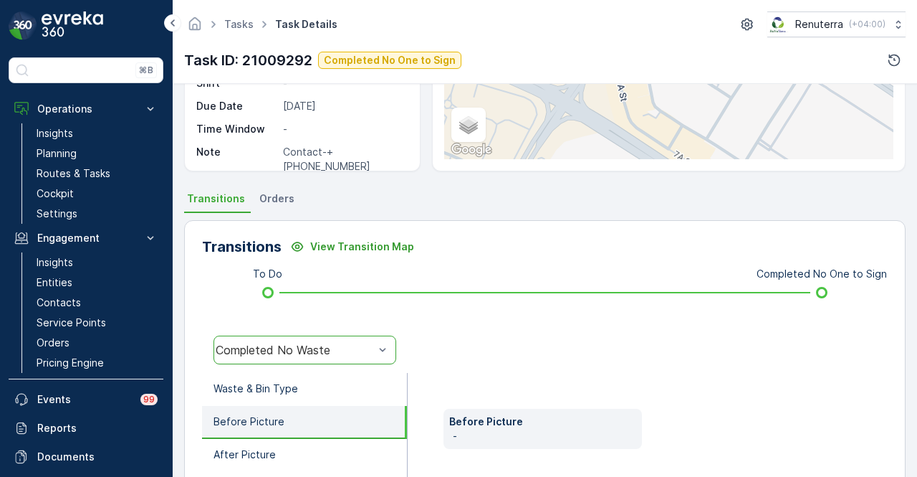
click at [363, 355] on div "Completed No Waste" at bounding box center [295, 349] width 158 height 13
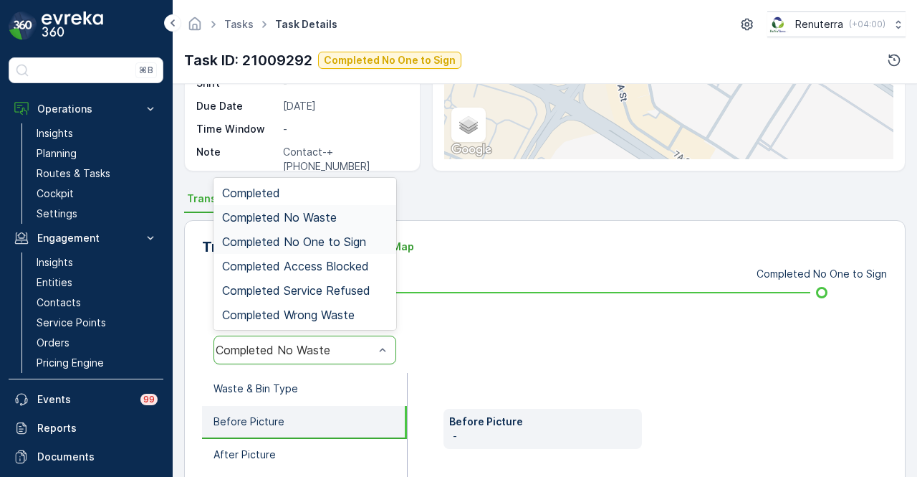
click at [364, 247] on span "Completed No One to Sign" at bounding box center [294, 241] width 144 height 13
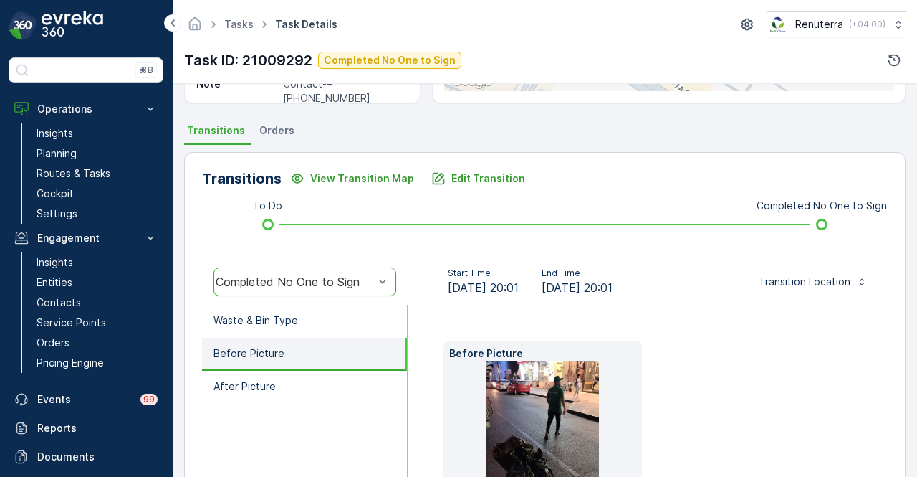
scroll to position [426, 0]
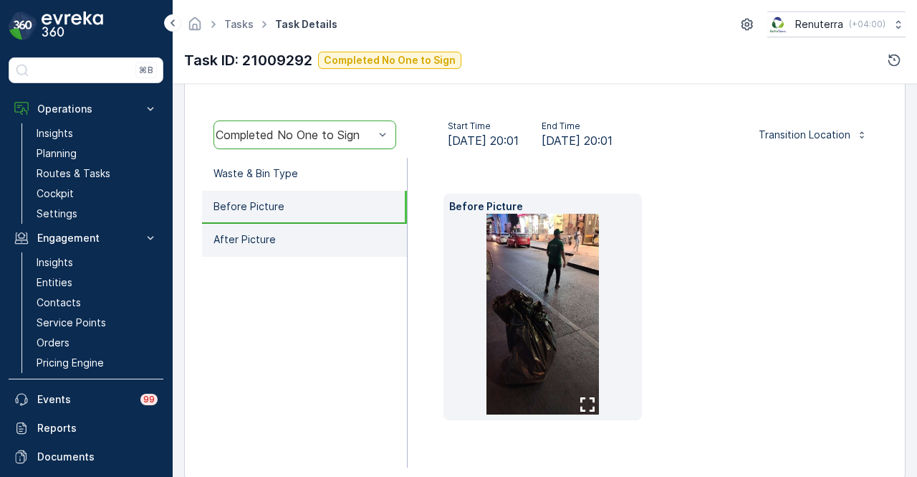
click at [357, 240] on li "After Picture" at bounding box center [304, 240] width 205 height 33
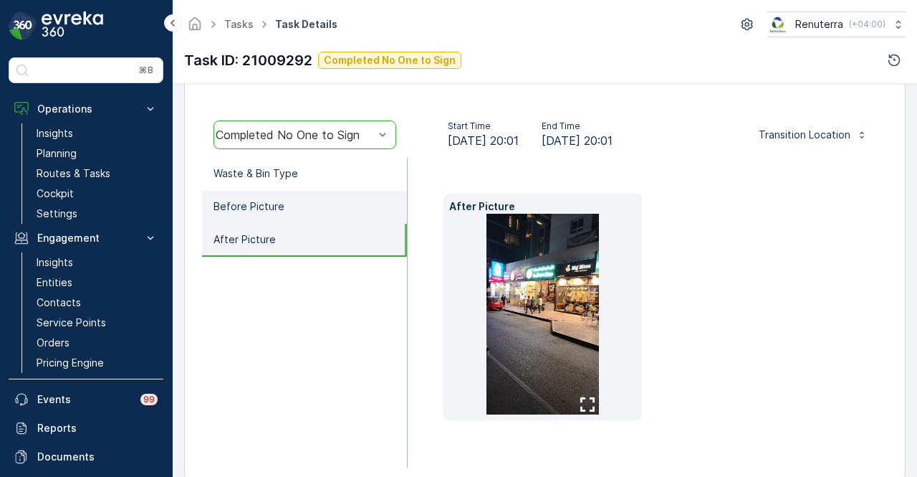
click at [360, 209] on li "Before Picture" at bounding box center [304, 207] width 205 height 33
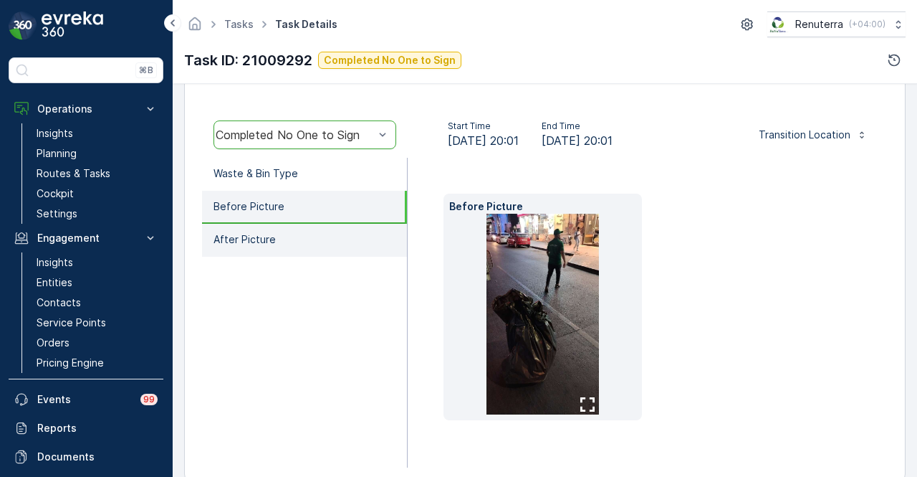
click at [358, 227] on li "After Picture" at bounding box center [304, 240] width 205 height 33
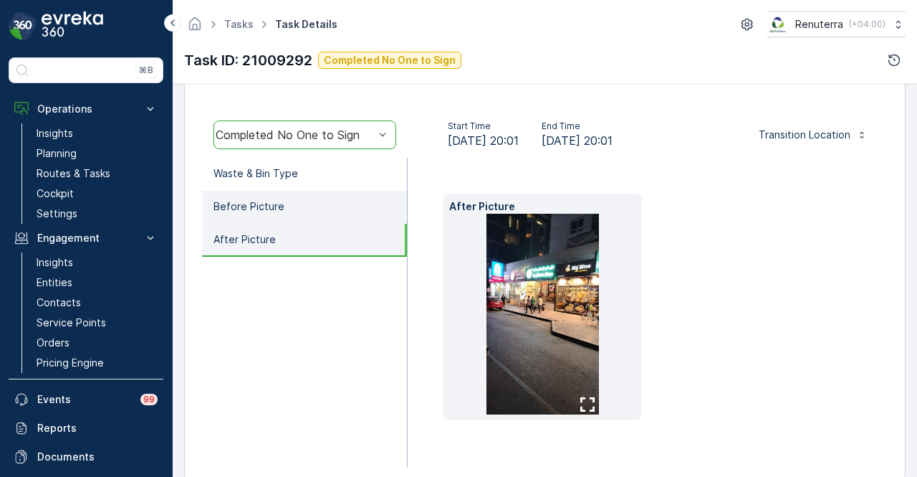
click at [355, 204] on li "Before Picture" at bounding box center [304, 207] width 205 height 33
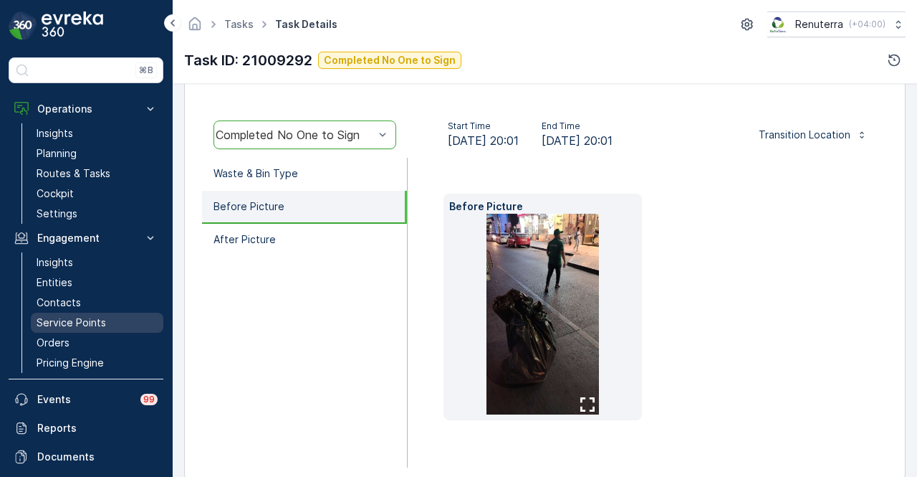
click at [115, 323] on link "Service Points" at bounding box center [97, 322] width 133 height 20
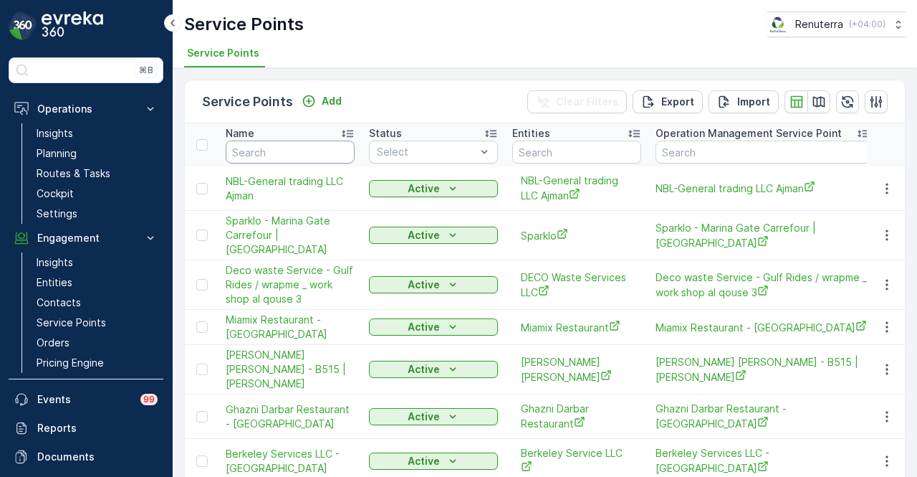
click at [272, 145] on input "text" at bounding box center [290, 151] width 129 height 23
type input "saeed"
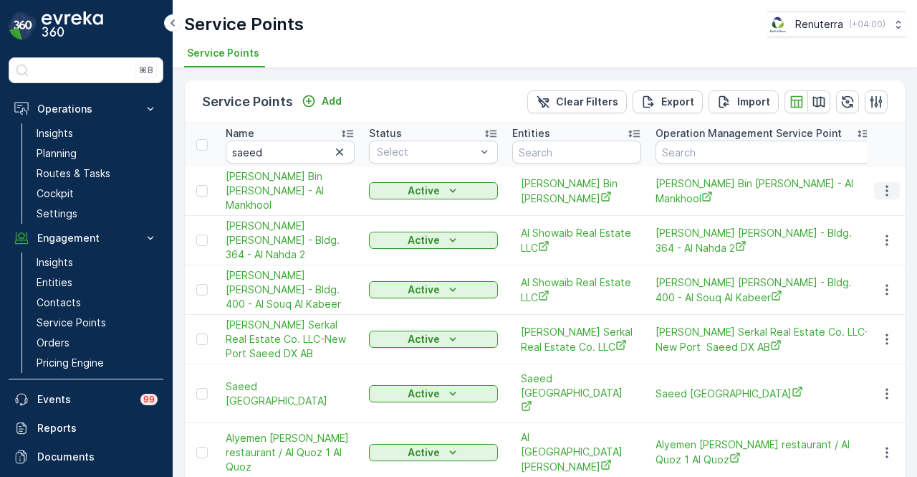
click at [887, 188] on icon "button" at bounding box center [887, 190] width 14 height 14
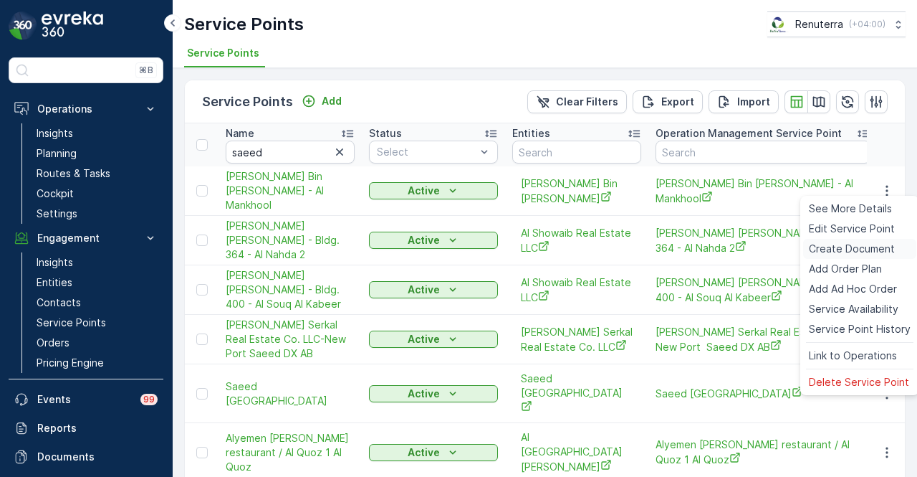
click at [877, 254] on span "Create Document" at bounding box center [852, 249] width 86 height 14
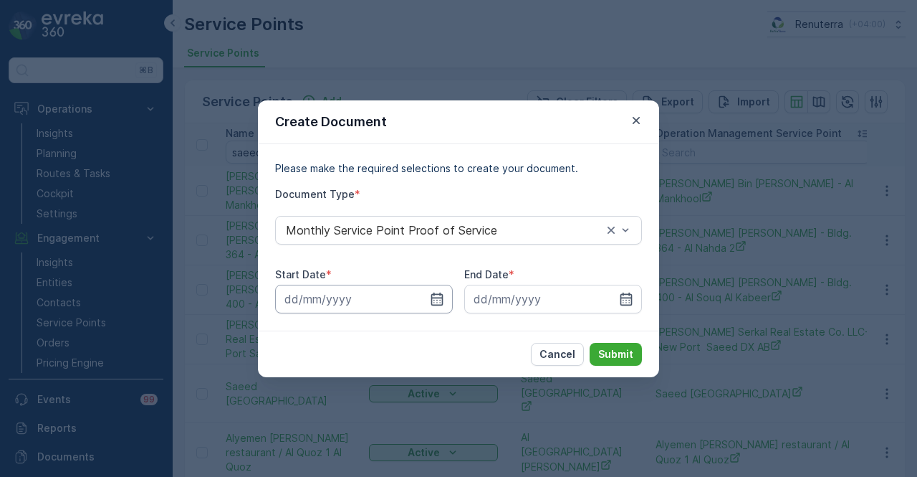
click at [435, 288] on input at bounding box center [364, 299] width 178 height 29
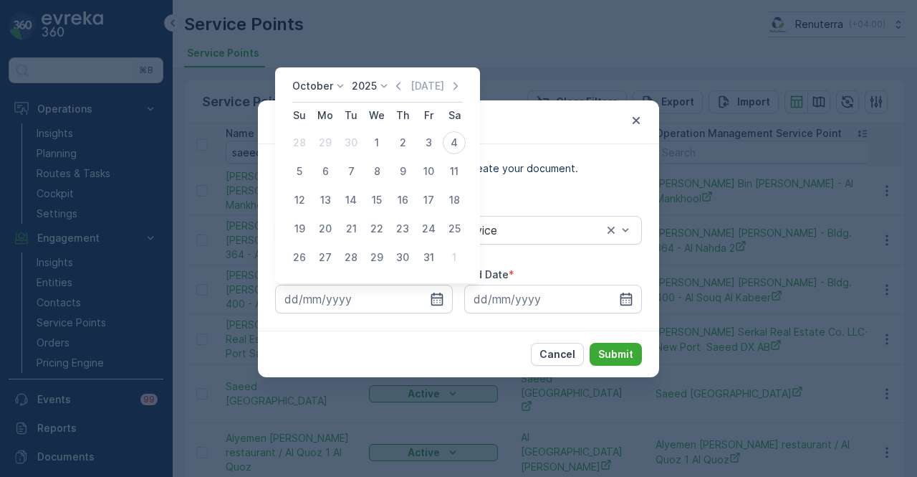
click at [392, 90] on div "October 2025 Today" at bounding box center [377, 91] width 171 height 24
click at [397, 84] on icon "button" at bounding box center [398, 86] width 14 height 14
click at [324, 149] on div "1" at bounding box center [325, 142] width 23 height 23
type input "01.09.2025"
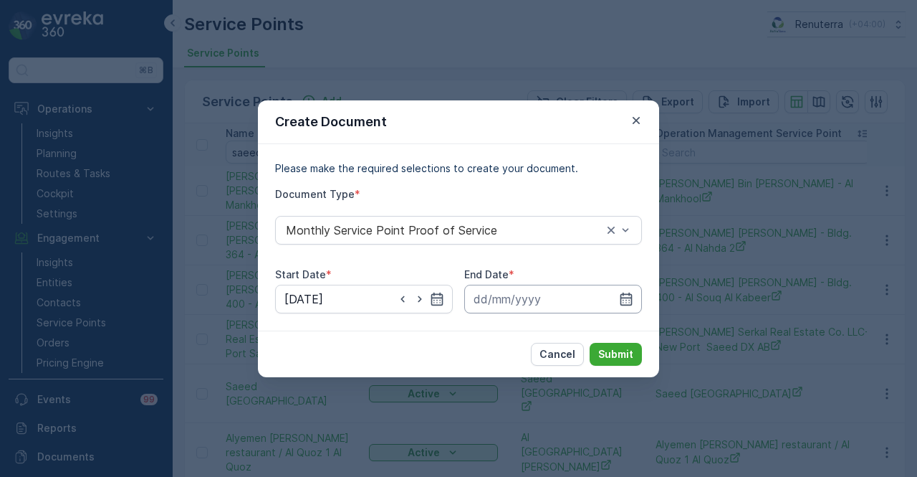
click at [619, 290] on input at bounding box center [553, 299] width 178 height 29
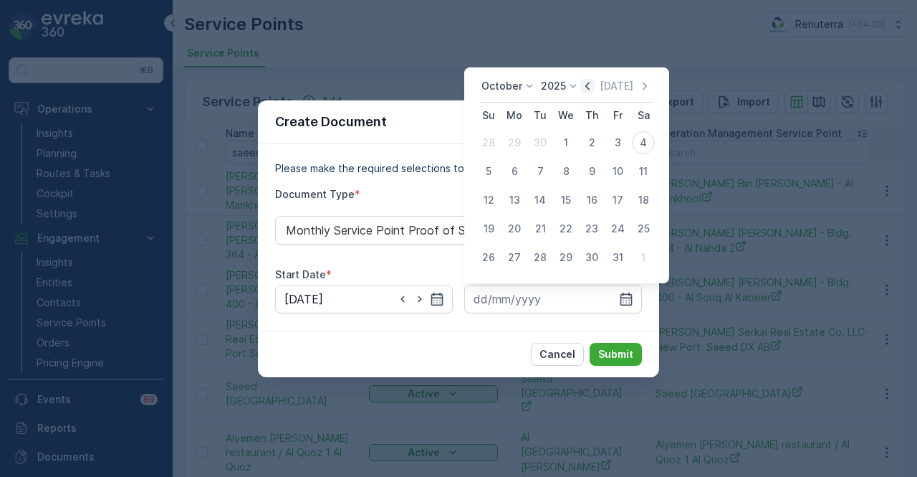
click at [586, 87] on icon "button" at bounding box center [588, 86] width 14 height 14
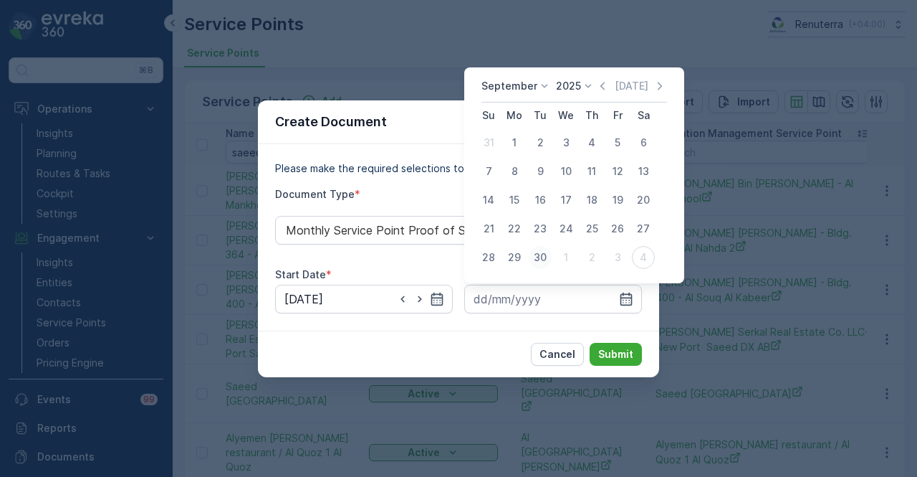
click at [532, 265] on div "30" at bounding box center [540, 257] width 23 height 23
type input "30.09.2025"
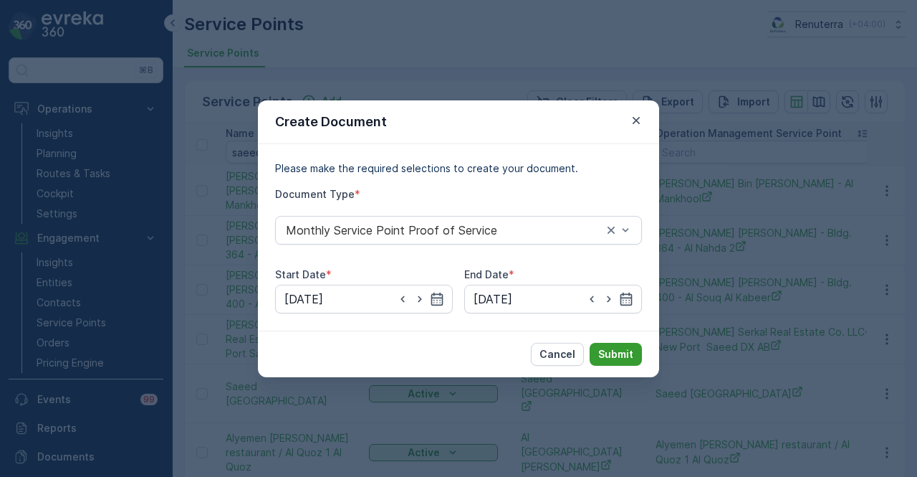
click at [624, 344] on button "Submit" at bounding box center [616, 354] width 52 height 23
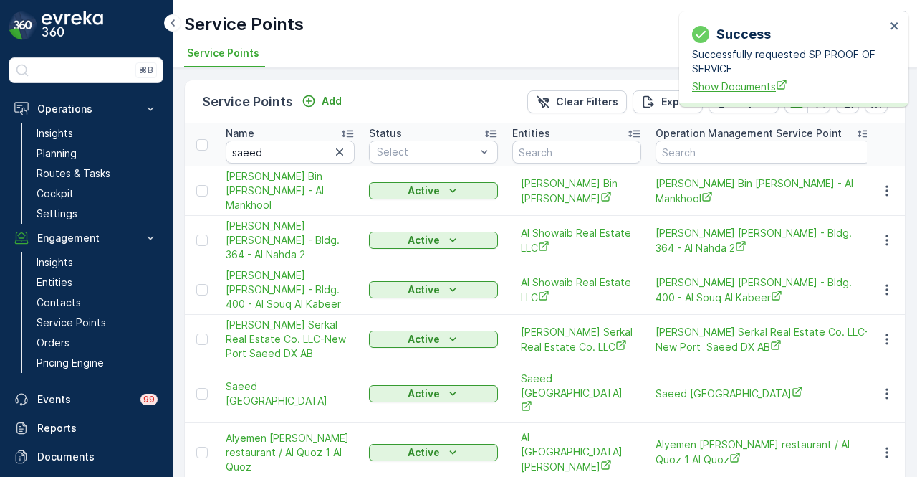
click at [714, 83] on span "Show Documents" at bounding box center [789, 86] width 194 height 15
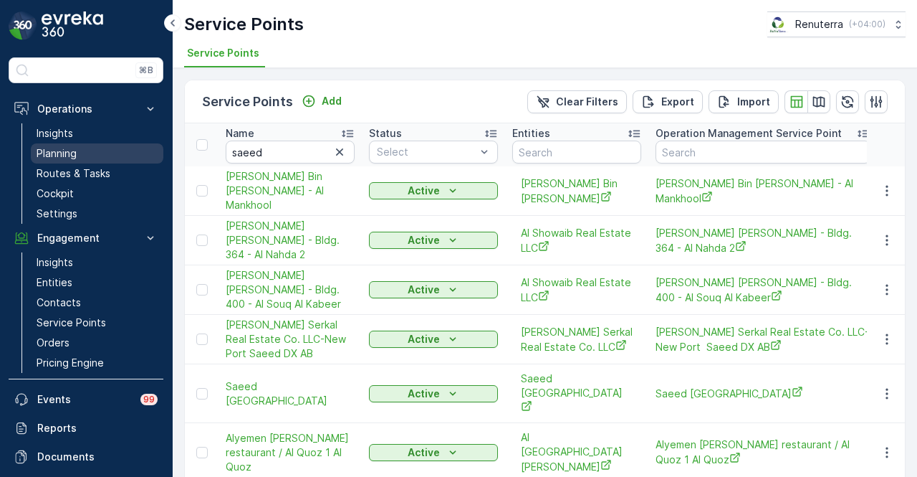
click at [82, 151] on link "Planning" at bounding box center [97, 153] width 133 height 20
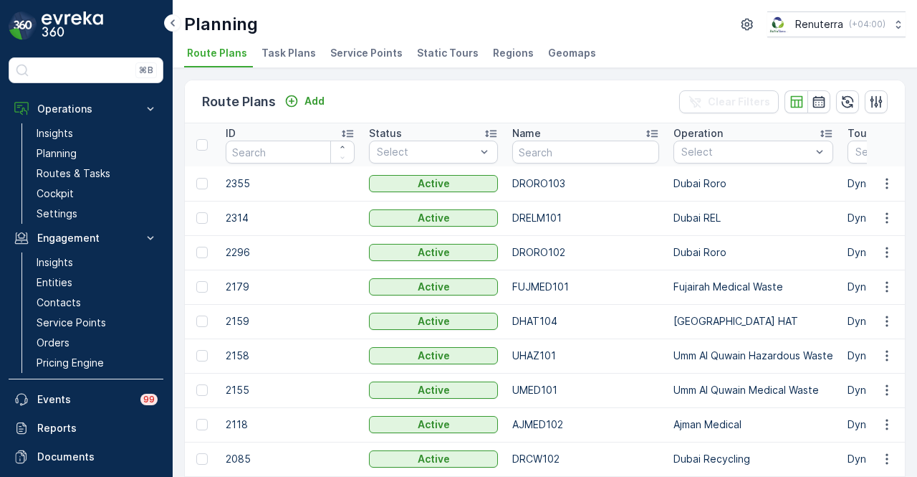
click at [389, 44] on li "Service Points" at bounding box center [368, 55] width 81 height 24
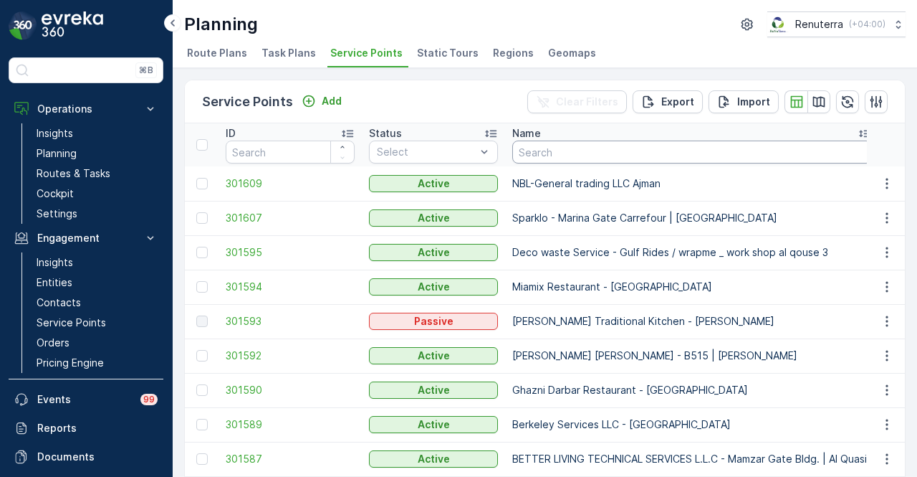
click at [583, 156] on input "text" at bounding box center [692, 151] width 360 height 23
type input "saeed"
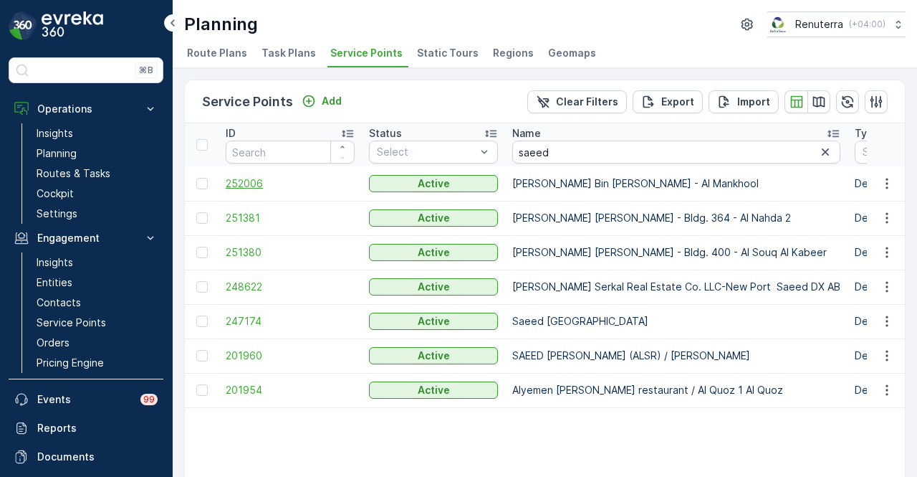
click at [252, 185] on span "252006" at bounding box center [290, 183] width 129 height 14
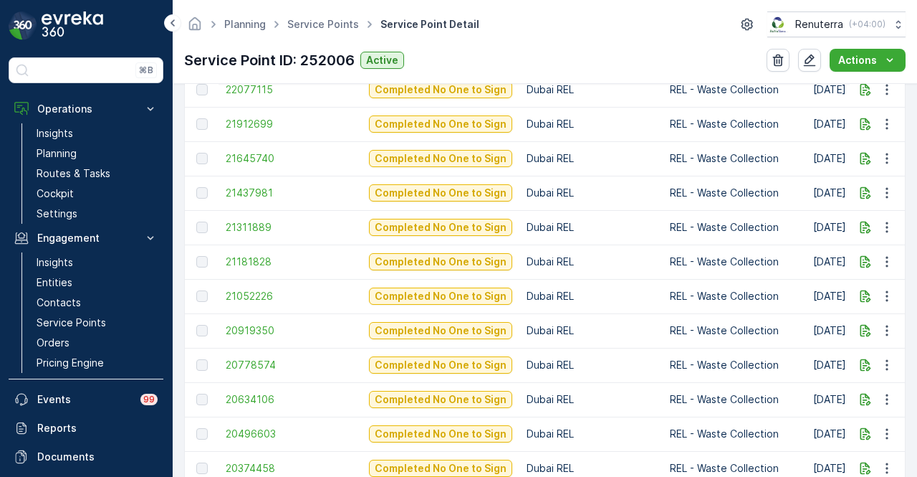
scroll to position [548, 0]
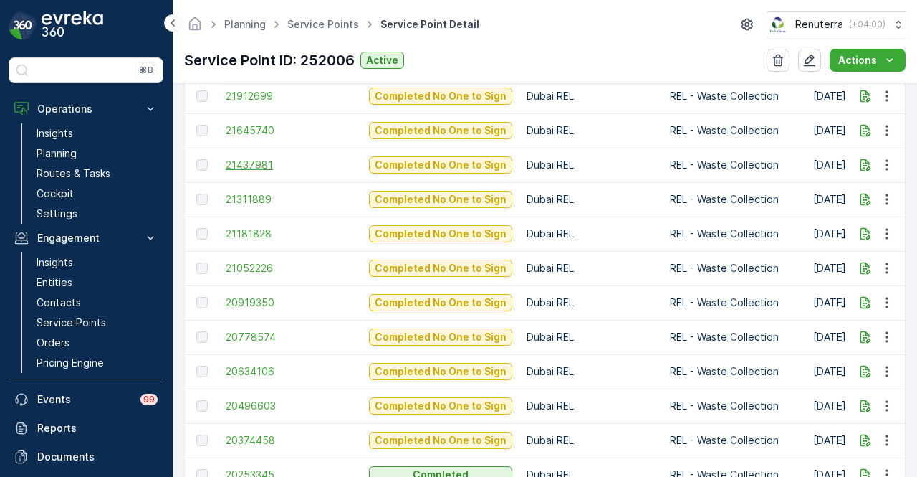
click at [261, 161] on span "21437981" at bounding box center [290, 165] width 129 height 14
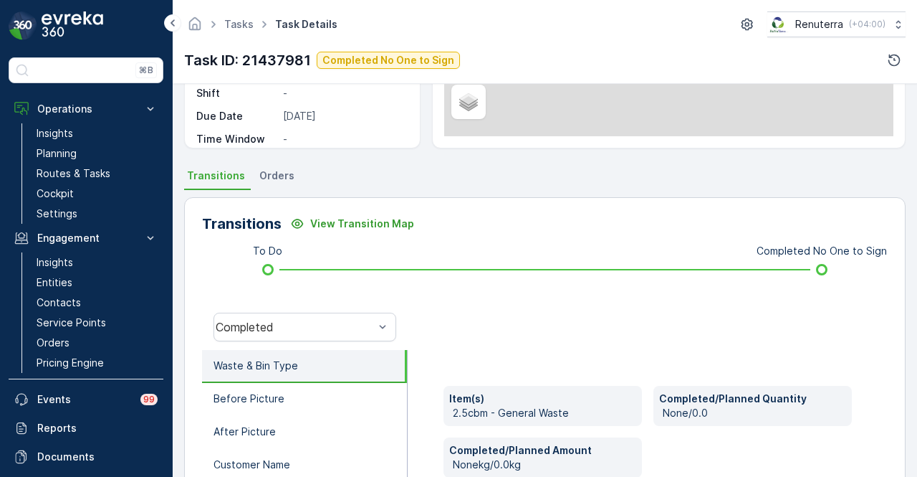
scroll to position [358, 0]
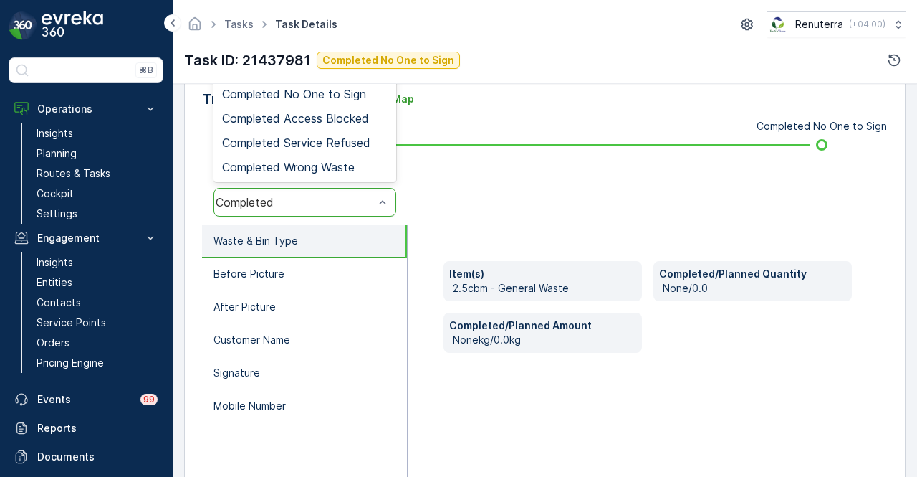
click at [388, 214] on div at bounding box center [383, 201] width 14 height 27
click at [358, 91] on span "Completed No One to Sign" at bounding box center [294, 93] width 144 height 13
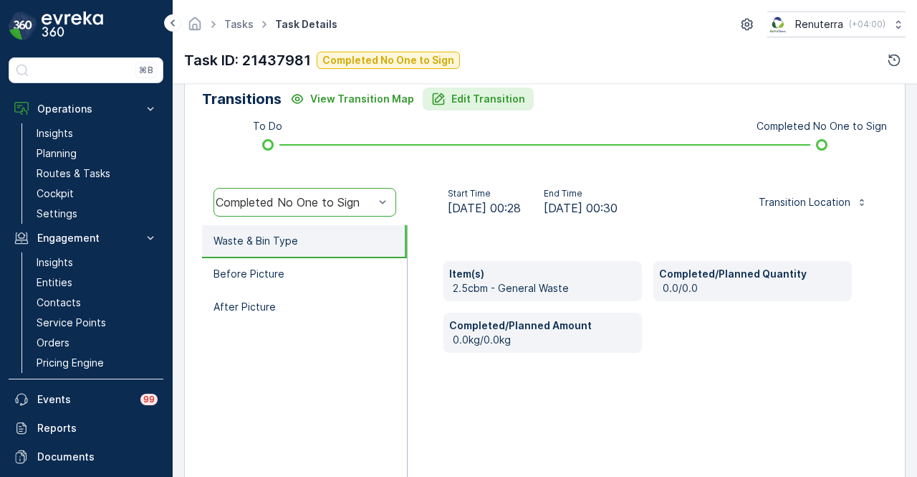
click at [483, 105] on p "Edit Transition" at bounding box center [489, 99] width 74 height 14
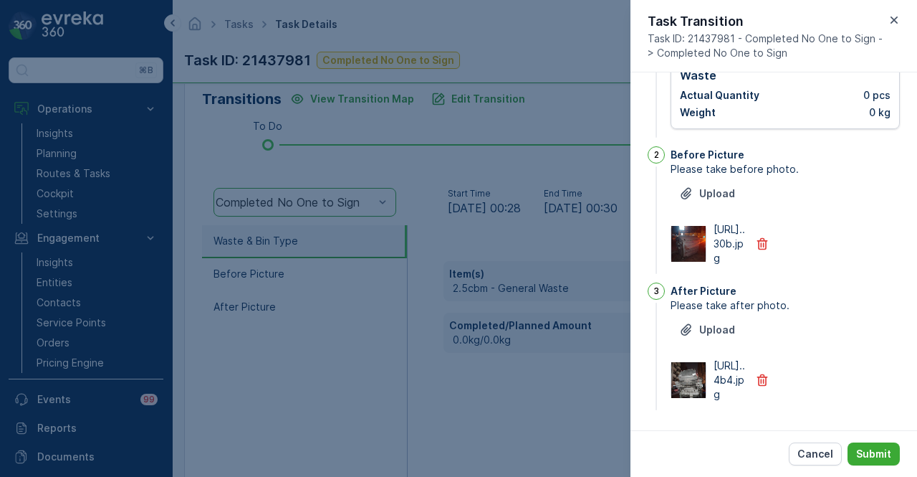
scroll to position [0, 0]
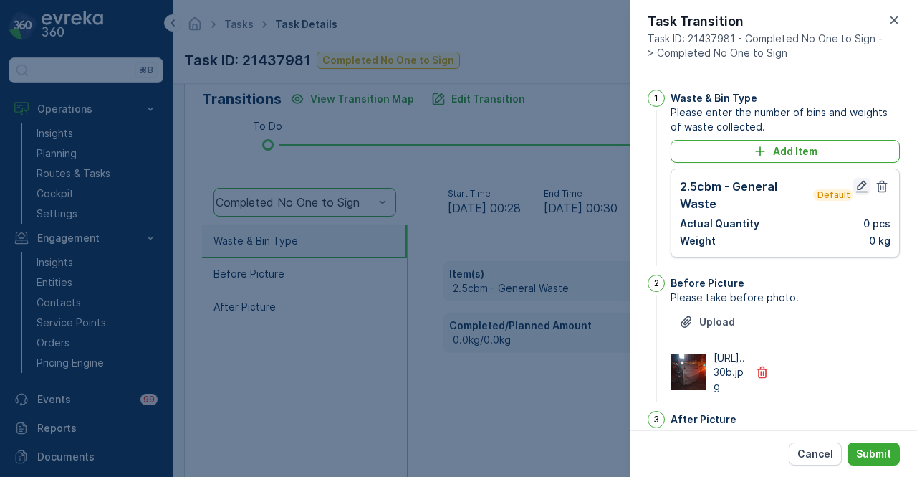
click at [863, 191] on icon "button" at bounding box center [862, 187] width 12 height 12
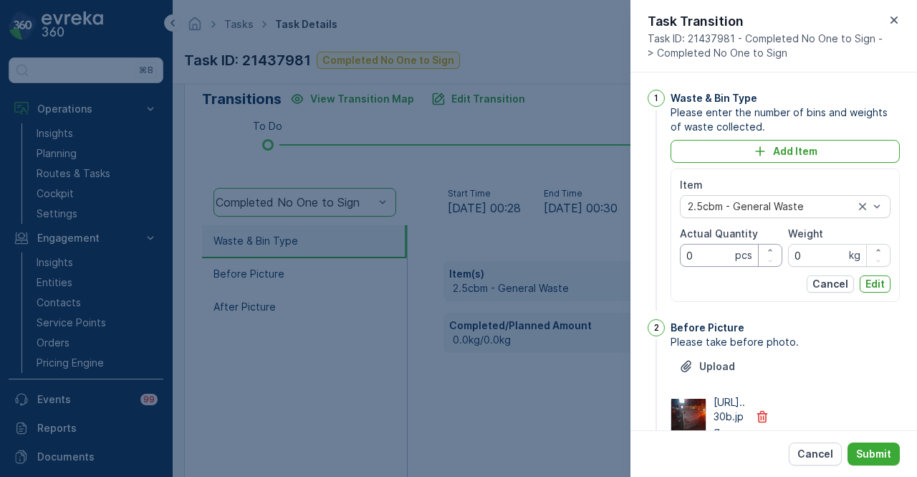
click at [727, 253] on Quantity "0" at bounding box center [731, 255] width 102 height 23
type Quantity "1"
click at [881, 286] on p "Edit" at bounding box center [875, 284] width 19 height 14
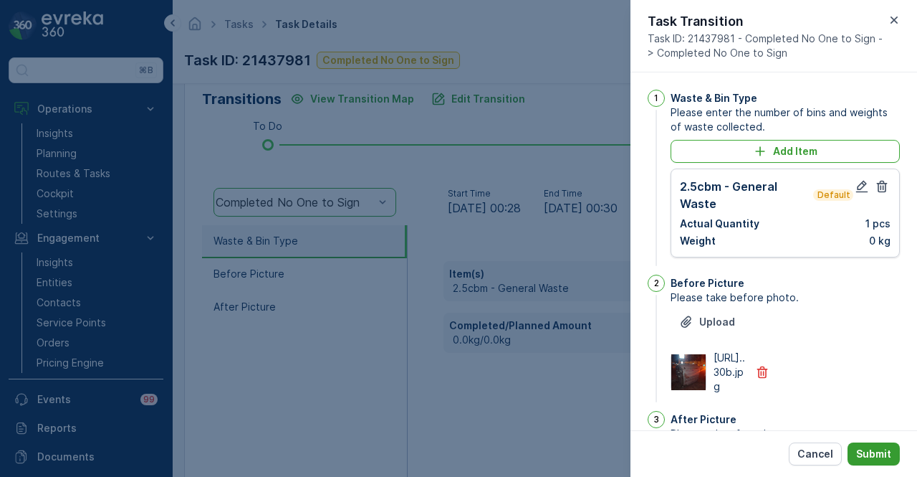
click at [897, 441] on div "Cancel Submit" at bounding box center [774, 453] width 287 height 47
click at [889, 447] on p "Submit" at bounding box center [873, 453] width 35 height 14
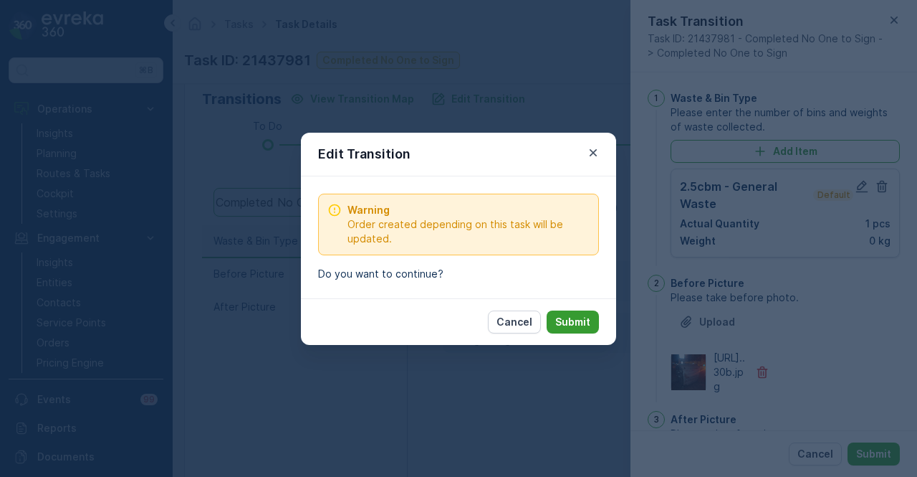
click at [579, 316] on p "Submit" at bounding box center [572, 322] width 35 height 14
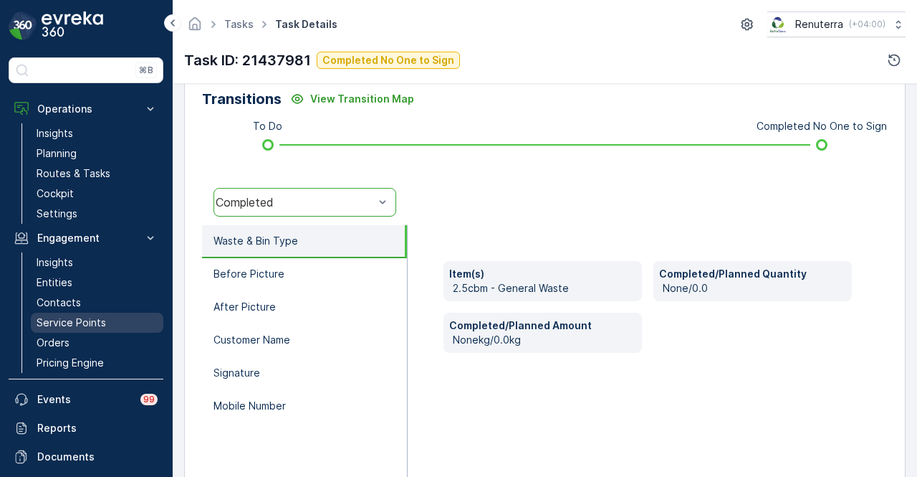
click at [116, 320] on link "Service Points" at bounding box center [97, 322] width 133 height 20
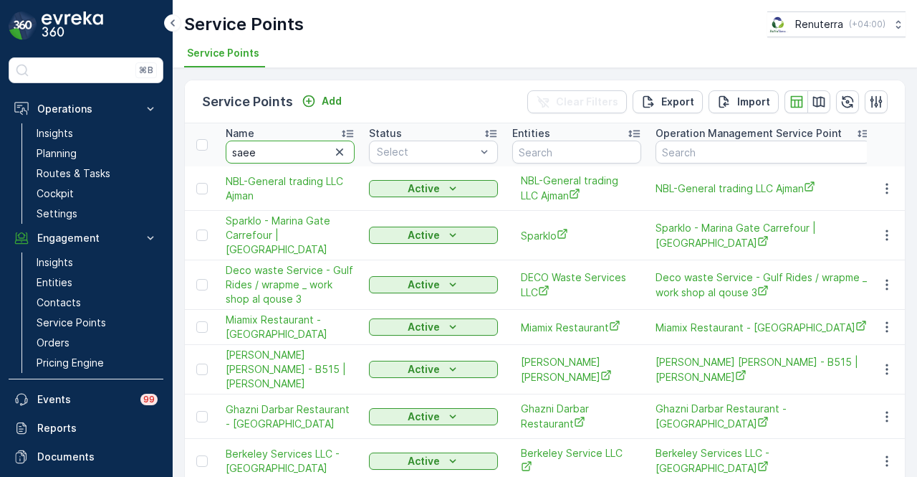
type input "saeed"
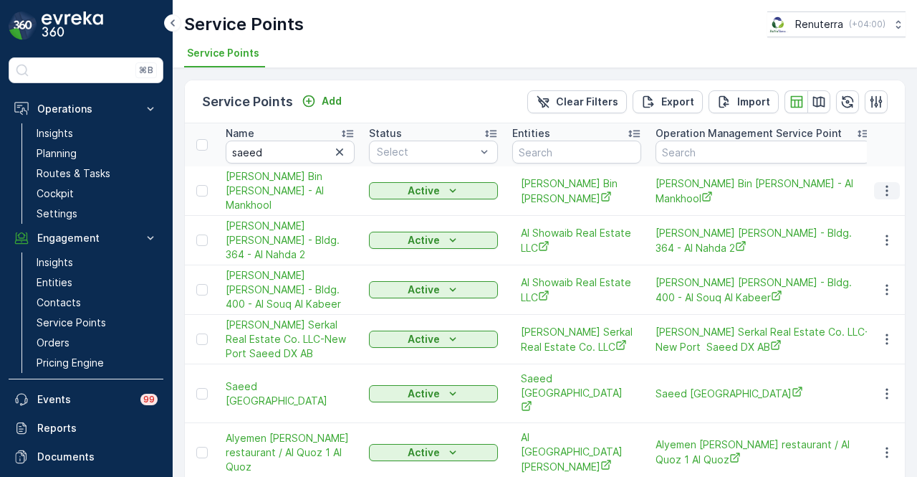
click at [888, 186] on icon "button" at bounding box center [887, 190] width 14 height 14
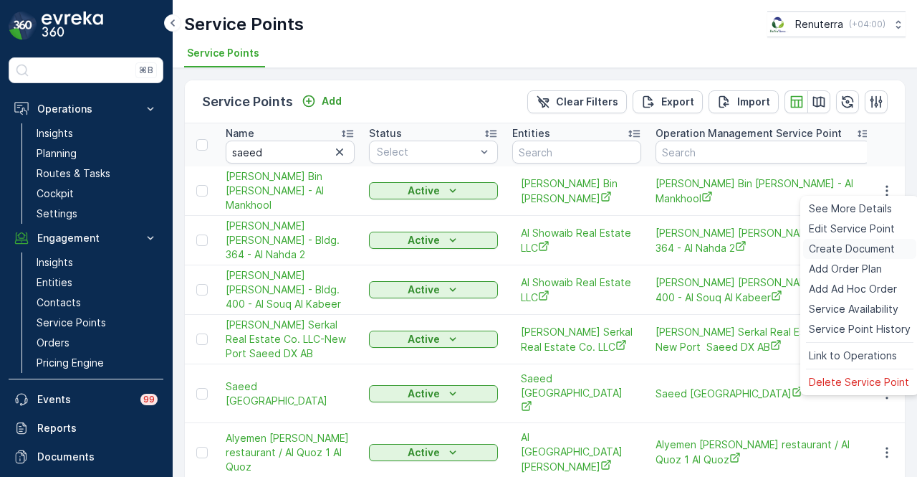
click at [879, 249] on span "Create Document" at bounding box center [852, 249] width 86 height 14
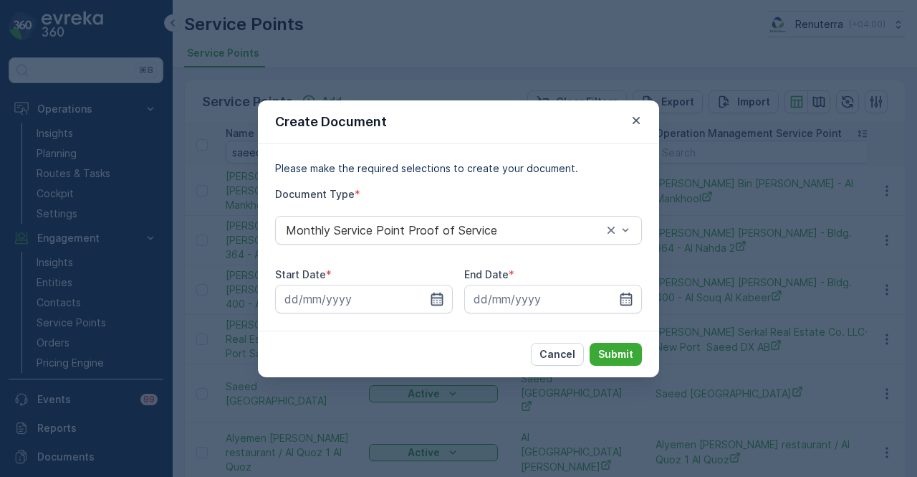
click at [434, 301] on icon "button" at bounding box center [437, 299] width 14 height 14
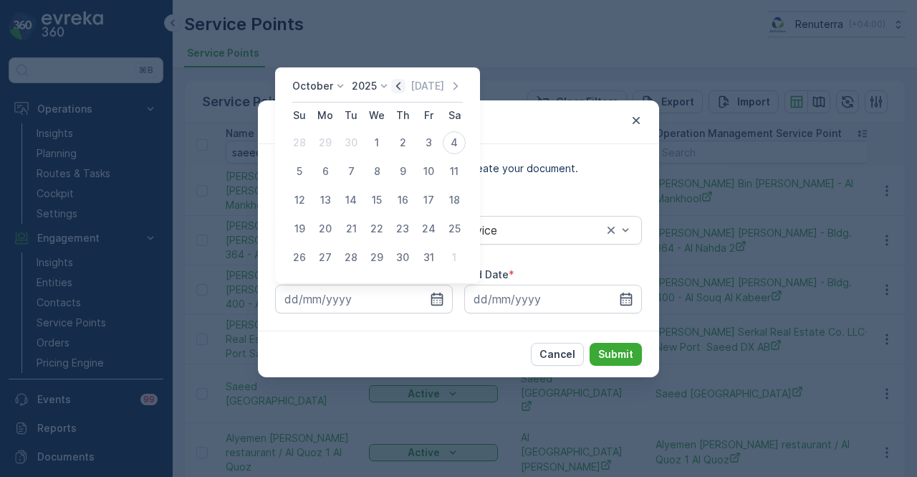
click at [401, 82] on icon "button" at bounding box center [398, 86] width 4 height 8
drag, startPoint x: 328, startPoint y: 144, endPoint x: 334, endPoint y: 153, distance: 10.3
click at [328, 145] on div "1" at bounding box center [325, 142] width 23 height 23
type input "01.09.2025"
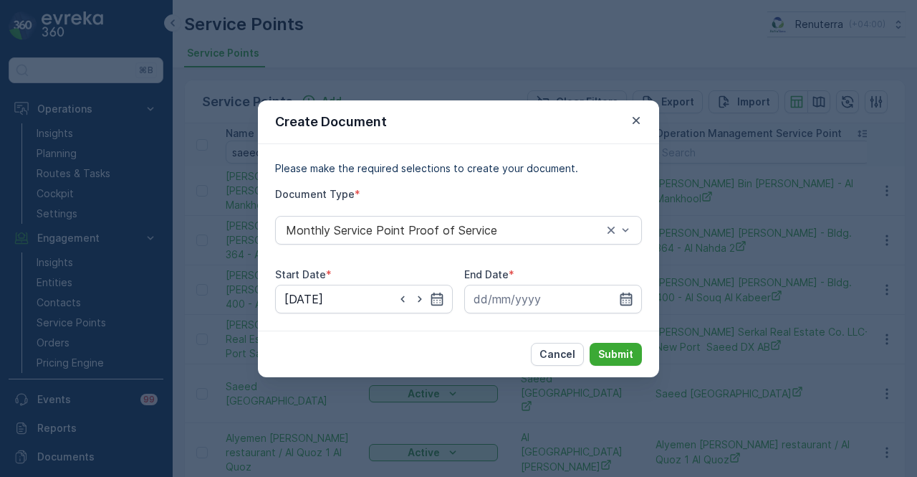
click at [624, 297] on icon "button" at bounding box center [627, 298] width 12 height 13
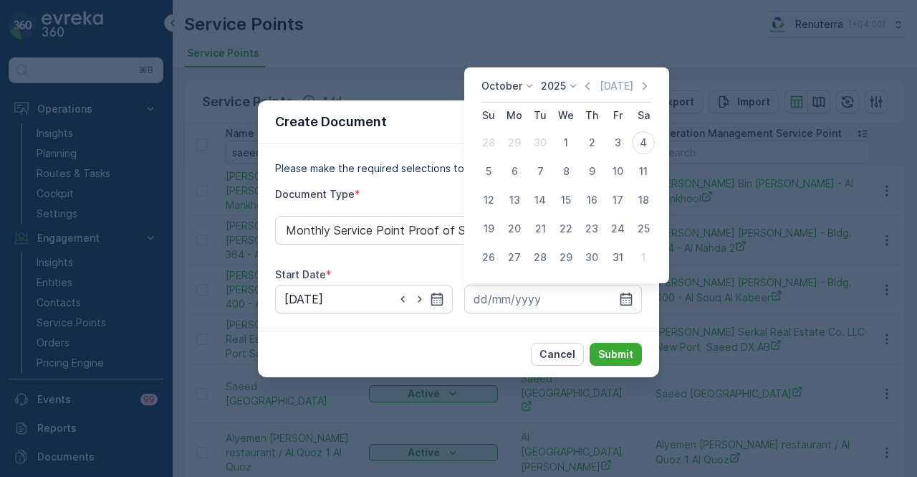
click at [589, 90] on icon "button" at bounding box center [588, 86] width 14 height 14
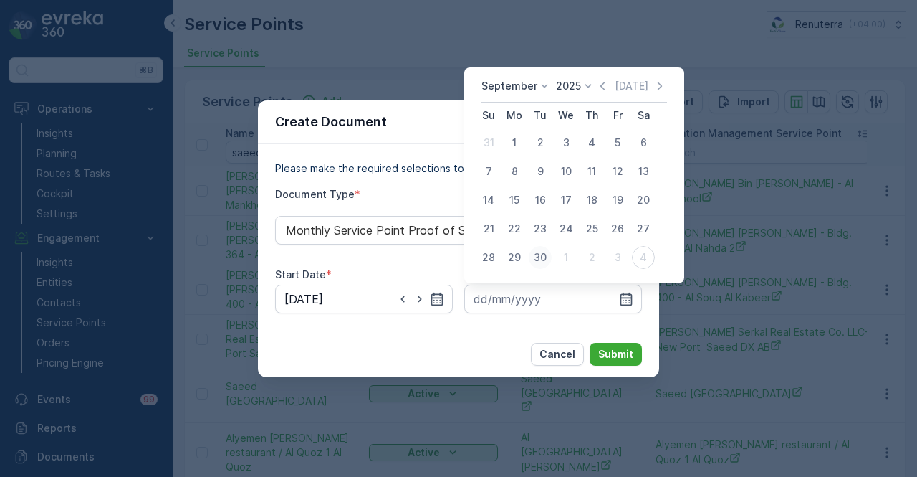
click at [551, 257] on div "30" at bounding box center [540, 257] width 23 height 23
type input "30.09.2025"
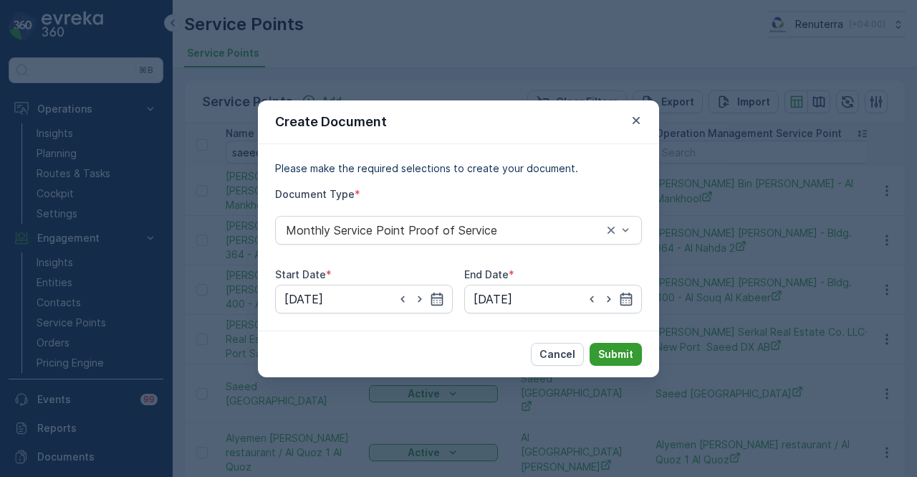
click at [618, 355] on p "Submit" at bounding box center [615, 354] width 35 height 14
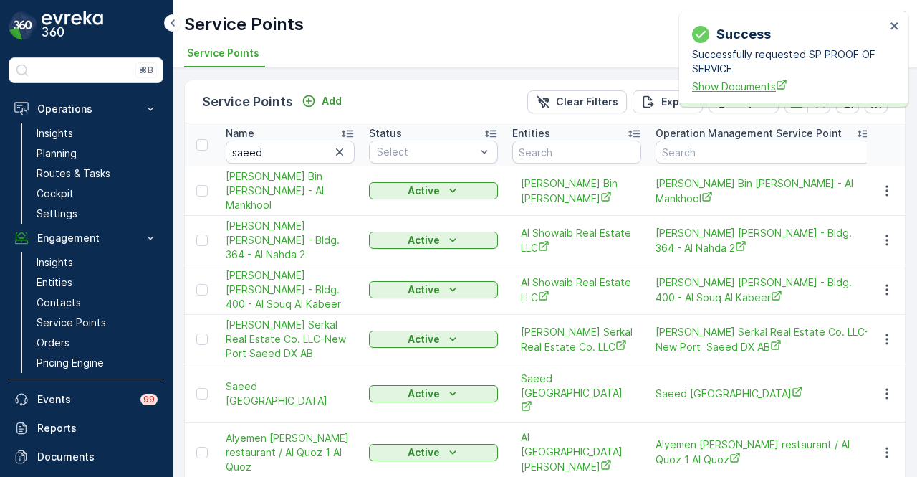
click at [750, 82] on span "Show Documents" at bounding box center [789, 86] width 194 height 15
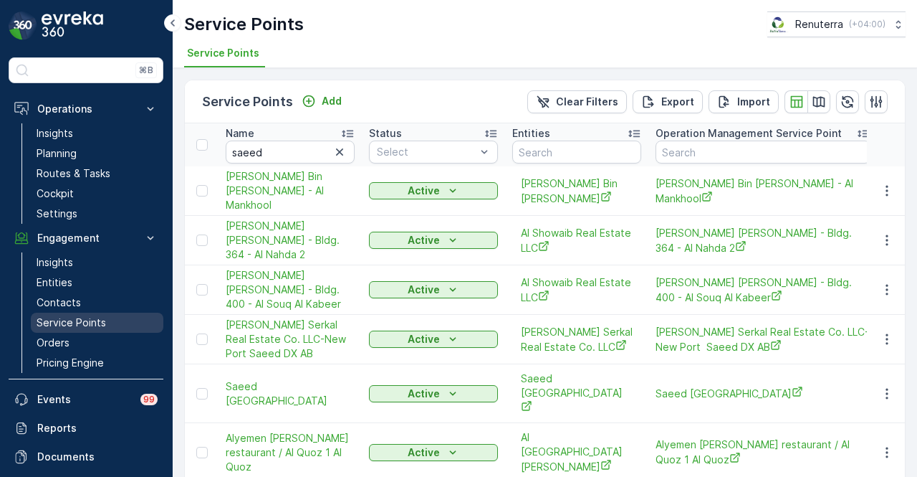
click at [118, 317] on link "Service Points" at bounding box center [97, 322] width 133 height 20
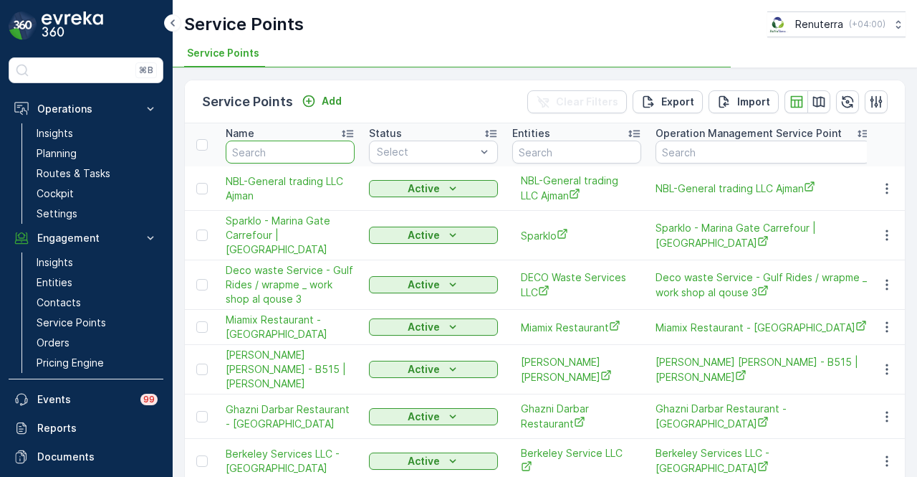
click at [287, 151] on input "text" at bounding box center [290, 151] width 129 height 23
paste input "SHIEKH SAEED OBAID THANI JUMA AL MAKTOUM"
type input "SHIEKH SAEED OBAID THANI JUMA AL MAKTOUM"
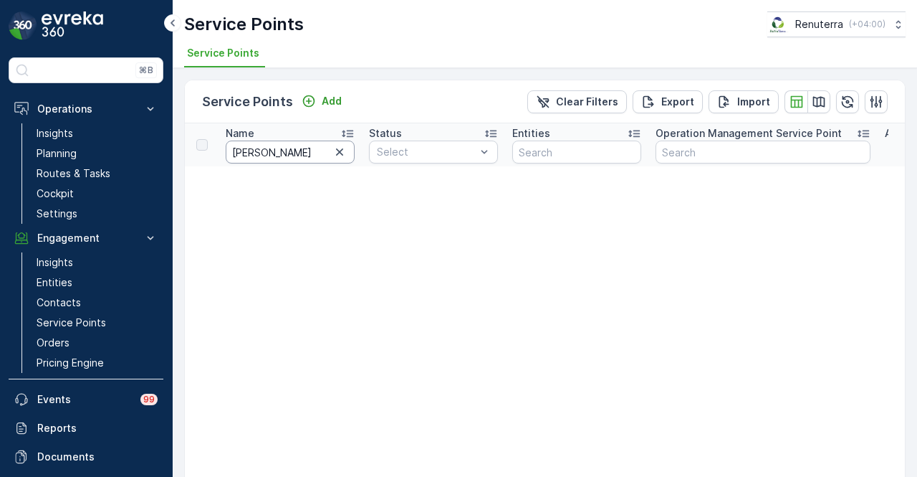
click at [287, 151] on input "SHIEKH SAEED OBAID THANI JUMA AL MAKTOUM" at bounding box center [290, 151] width 129 height 23
drag, startPoint x: 304, startPoint y: 149, endPoint x: 157, endPoint y: 149, distance: 146.9
click at [157, 149] on div "⌘B Operations Insights Planning Routes & Tasks Cockpit Settings Engagement Insi…" at bounding box center [458, 238] width 917 height 477
type input "OBAID THANI JUMA AL MAKTOUM"
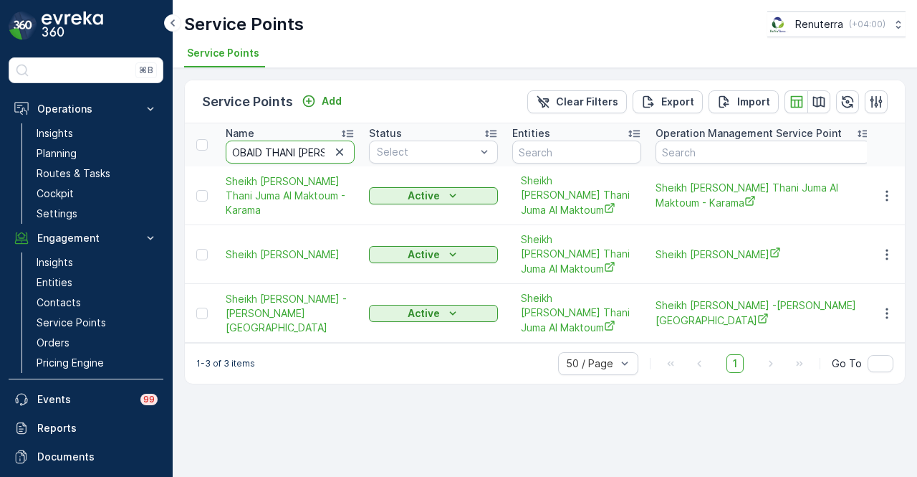
click at [302, 151] on input "OBAID THANI JUMA AL MAKTOUM" at bounding box center [290, 151] width 129 height 23
click at [396, 408] on div "Service Points Add Clear Filters Export Import Name OBAID THANI JUMA AL MAKTOUM…" at bounding box center [545, 272] width 745 height 409
click at [487, 375] on div "1-3 of 3 items option 50 / Page, selected. Select is focused ,type to refine li…" at bounding box center [545, 363] width 720 height 41
click at [882, 196] on button "button" at bounding box center [887, 195] width 26 height 17
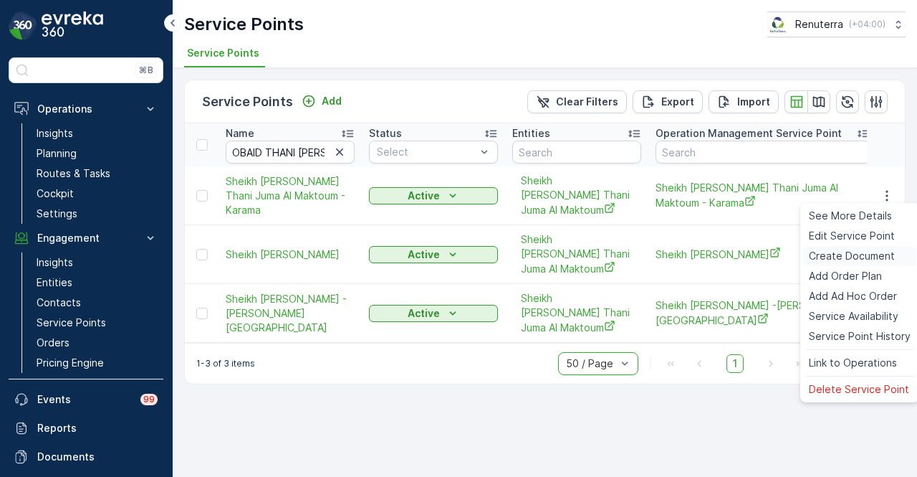
click at [878, 256] on span "Create Document" at bounding box center [852, 256] width 86 height 14
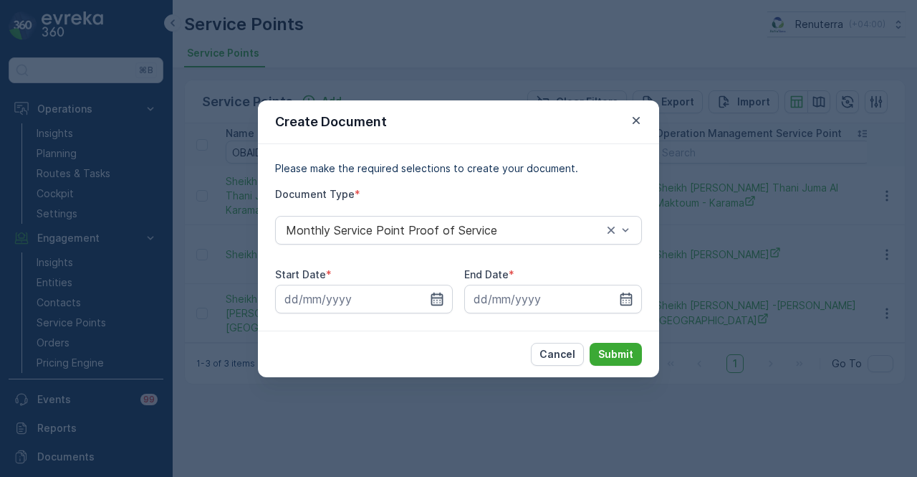
click at [445, 298] on input at bounding box center [364, 299] width 178 height 29
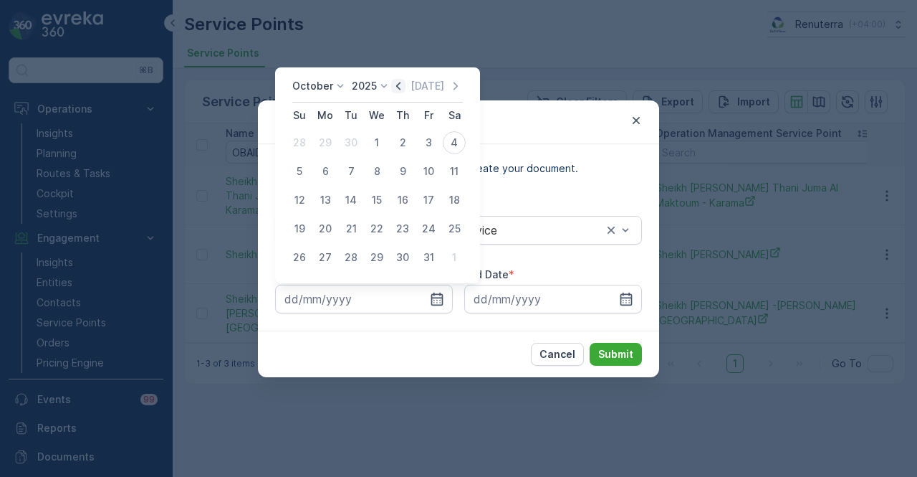
click at [406, 84] on icon "button" at bounding box center [398, 86] width 14 height 14
click at [329, 143] on div "1" at bounding box center [325, 142] width 23 height 23
type input "01.09.2025"
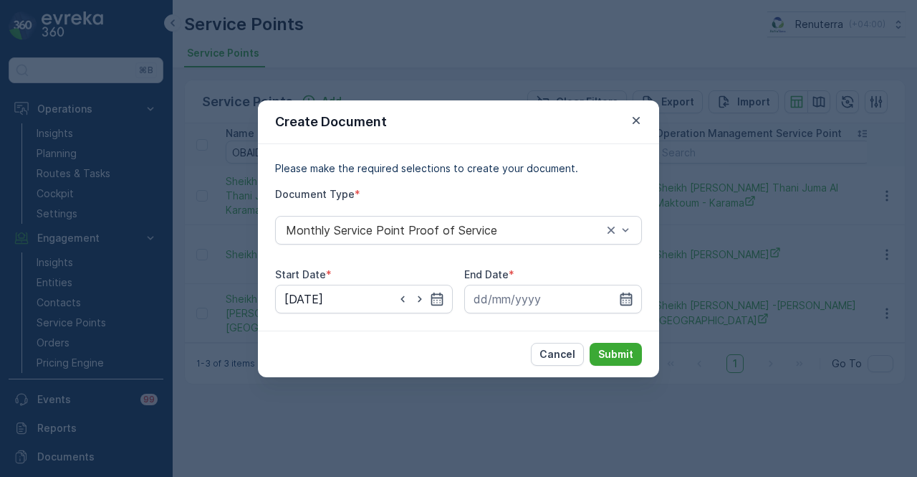
drag, startPoint x: 624, startPoint y: 298, endPoint x: 613, endPoint y: 289, distance: 14.2
click at [622, 296] on icon "button" at bounding box center [626, 299] width 14 height 14
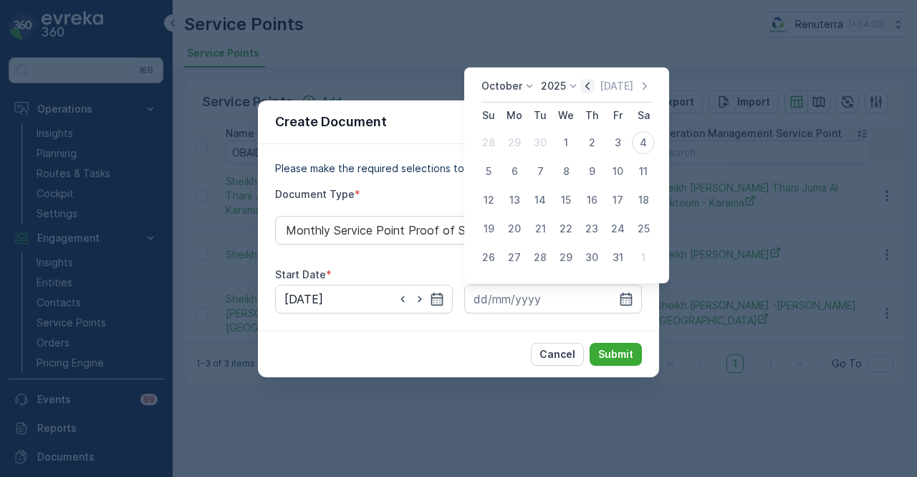
click at [591, 92] on icon "button" at bounding box center [588, 86] width 14 height 14
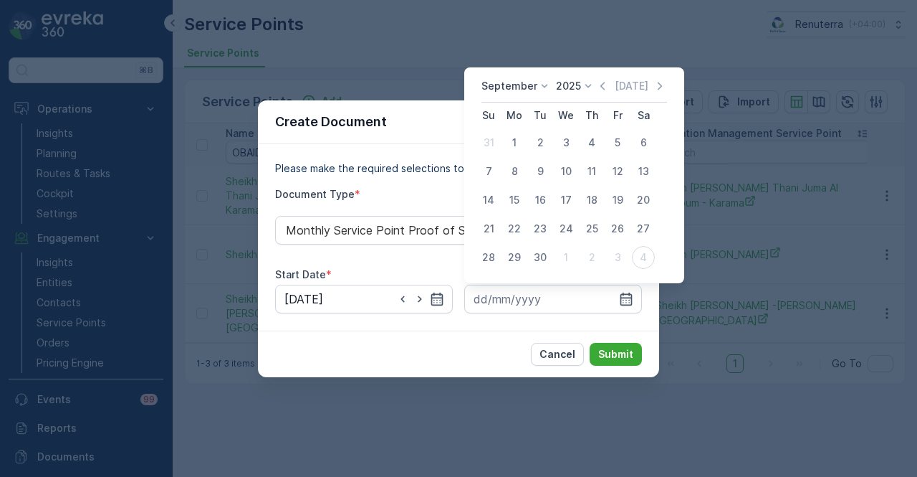
click at [538, 254] on div "30" at bounding box center [540, 257] width 23 height 23
type input "30.09.2025"
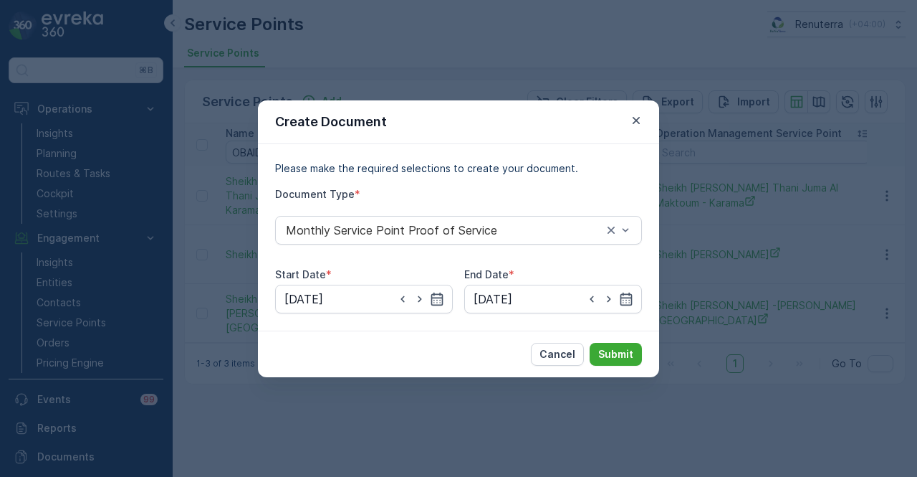
click at [597, 338] on div "Cancel Submit" at bounding box center [458, 353] width 401 height 47
click at [611, 362] on button "Submit" at bounding box center [616, 354] width 52 height 23
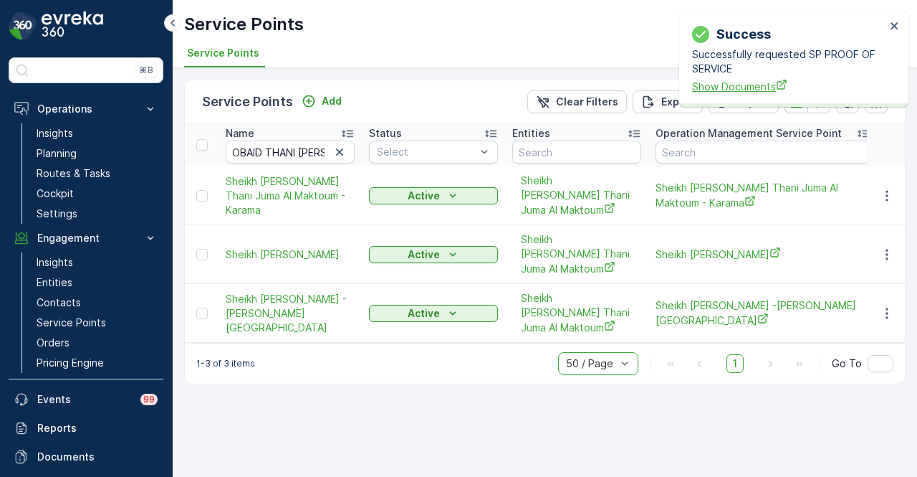
click at [742, 90] on span "Show Documents" at bounding box center [789, 86] width 194 height 15
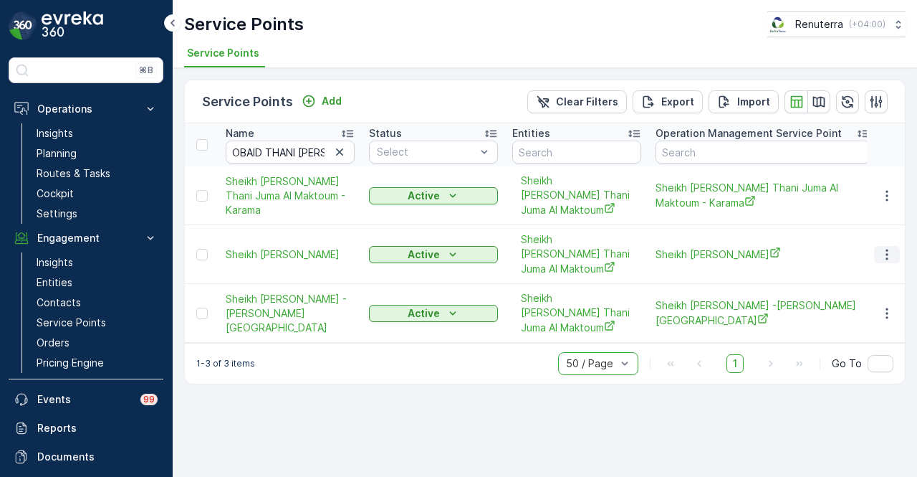
click at [896, 258] on button "button" at bounding box center [887, 254] width 26 height 17
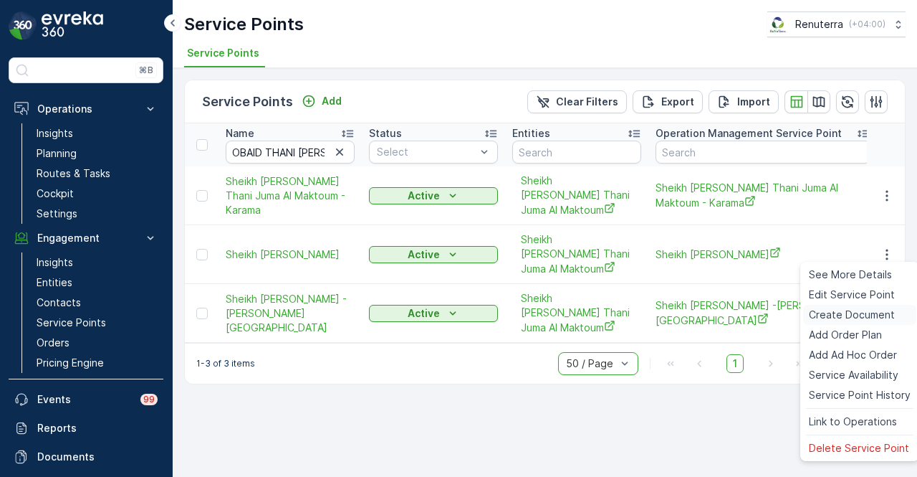
click at [877, 319] on span "Create Document" at bounding box center [852, 314] width 86 height 14
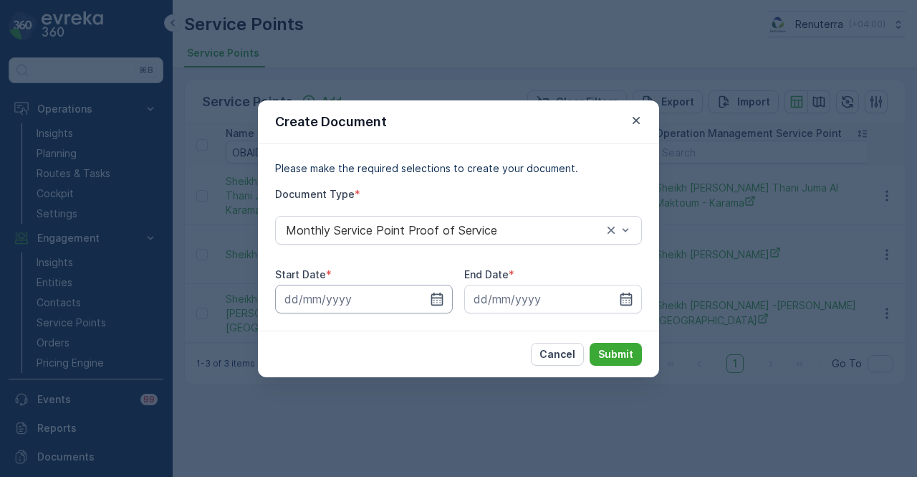
click at [447, 300] on input at bounding box center [364, 299] width 178 height 29
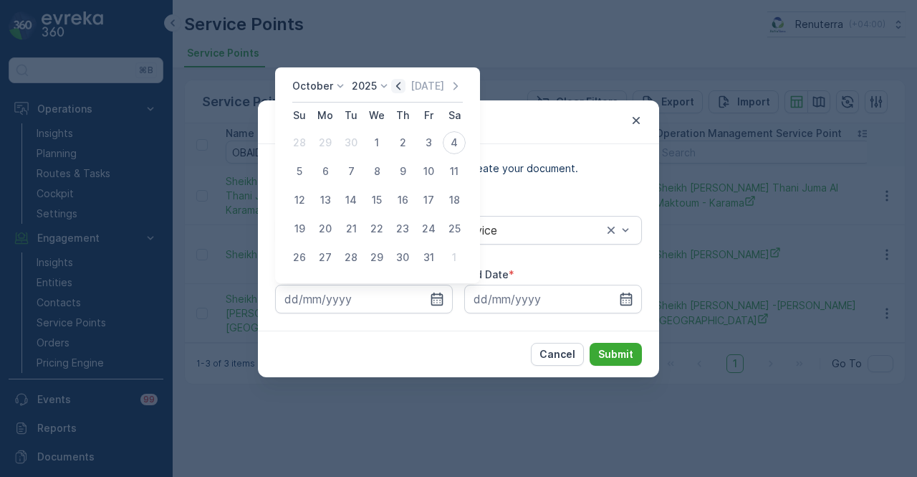
click at [400, 88] on icon "button" at bounding box center [398, 86] width 14 height 14
drag, startPoint x: 332, startPoint y: 140, endPoint x: 396, endPoint y: 190, distance: 81.2
click at [331, 140] on div "1" at bounding box center [325, 142] width 23 height 23
type input "01.09.2025"
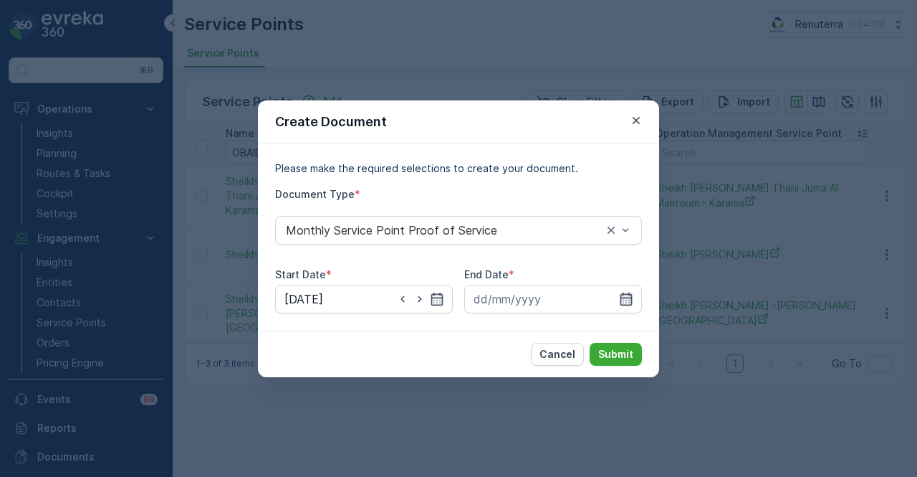
drag, startPoint x: 629, startPoint y: 301, endPoint x: 625, endPoint y: 287, distance: 14.8
click at [628, 300] on icon "button" at bounding box center [626, 299] width 14 height 14
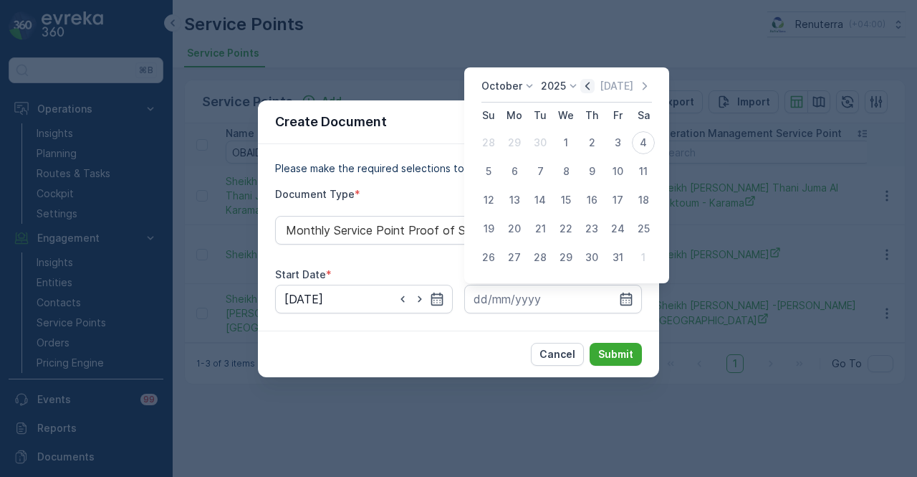
drag, startPoint x: 594, startPoint y: 86, endPoint x: 588, endPoint y: 124, distance: 38.5
click at [593, 87] on icon "button" at bounding box center [588, 86] width 14 height 14
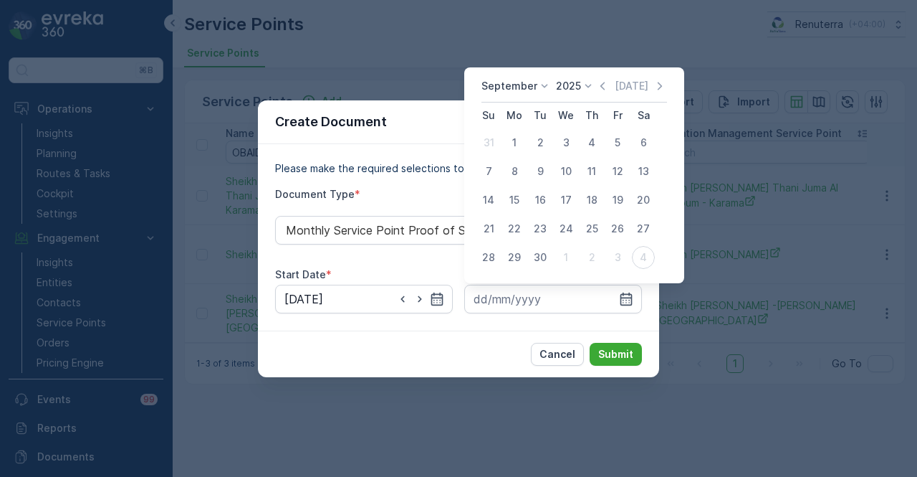
click at [529, 257] on div "30" at bounding box center [540, 257] width 23 height 23
type input "30.09.2025"
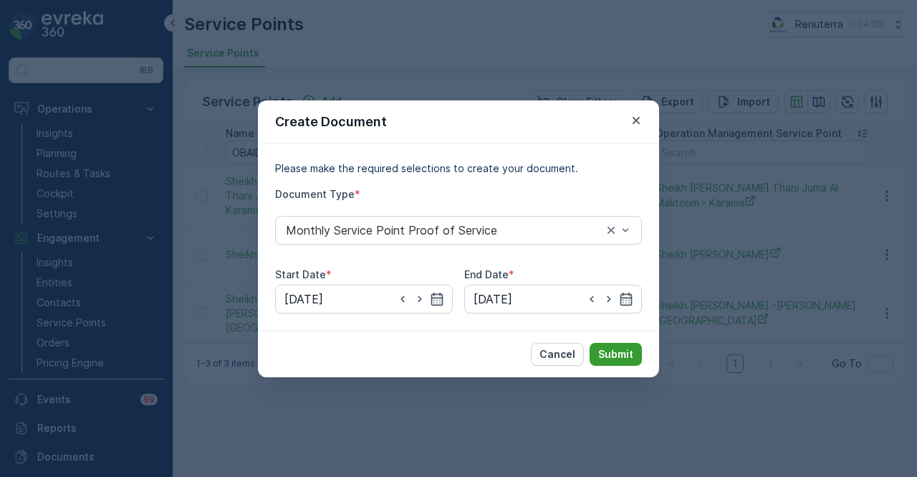
click at [601, 354] on p "Submit" at bounding box center [615, 354] width 35 height 14
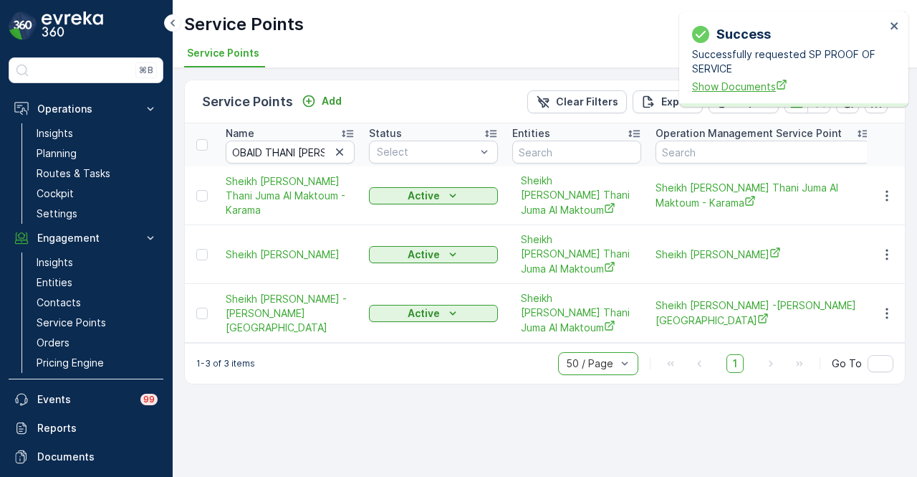
click at [742, 85] on span "Show Documents" at bounding box center [789, 86] width 194 height 15
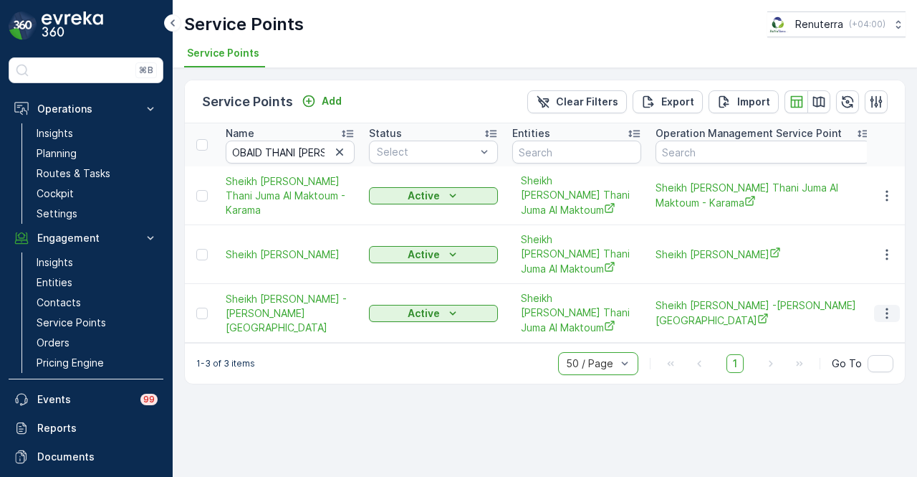
click at [892, 310] on icon "button" at bounding box center [887, 313] width 14 height 14
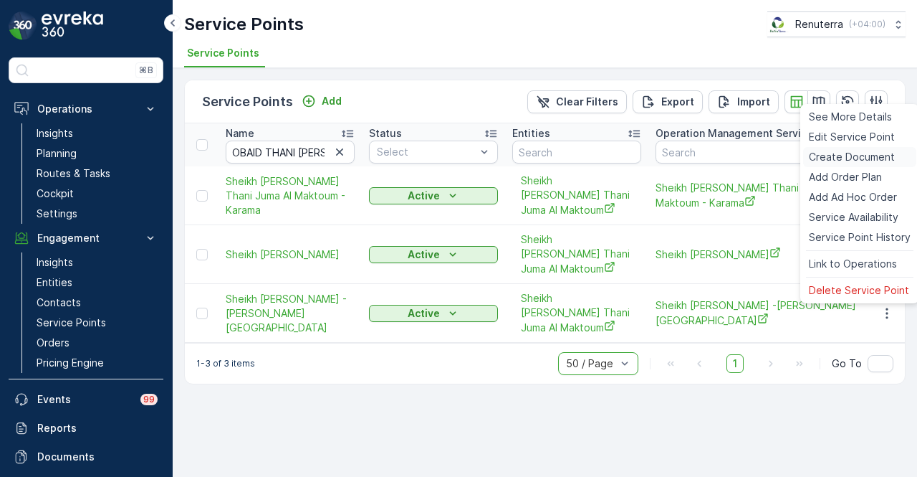
click at [877, 161] on span "Create Document" at bounding box center [852, 157] width 86 height 14
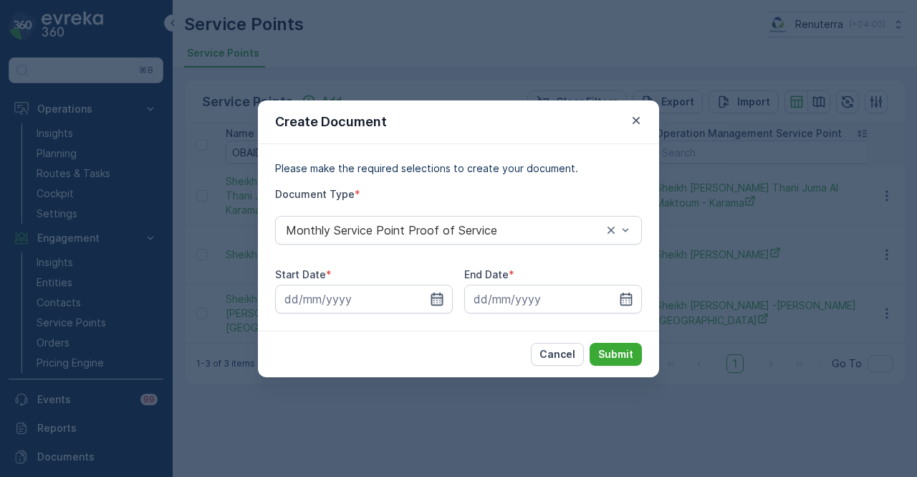
click at [434, 300] on icon "button" at bounding box center [437, 298] width 12 height 13
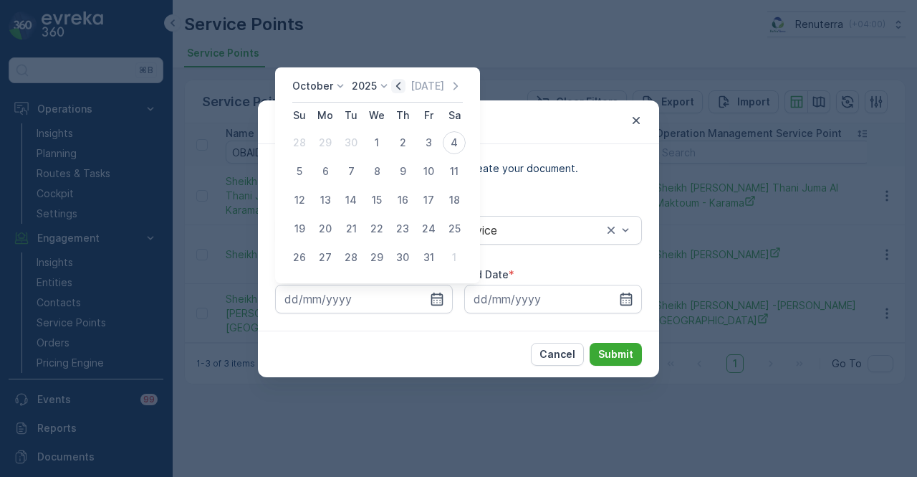
click at [396, 89] on icon "button" at bounding box center [398, 86] width 14 height 14
click at [328, 145] on div "1" at bounding box center [325, 142] width 23 height 23
type input "01.09.2025"
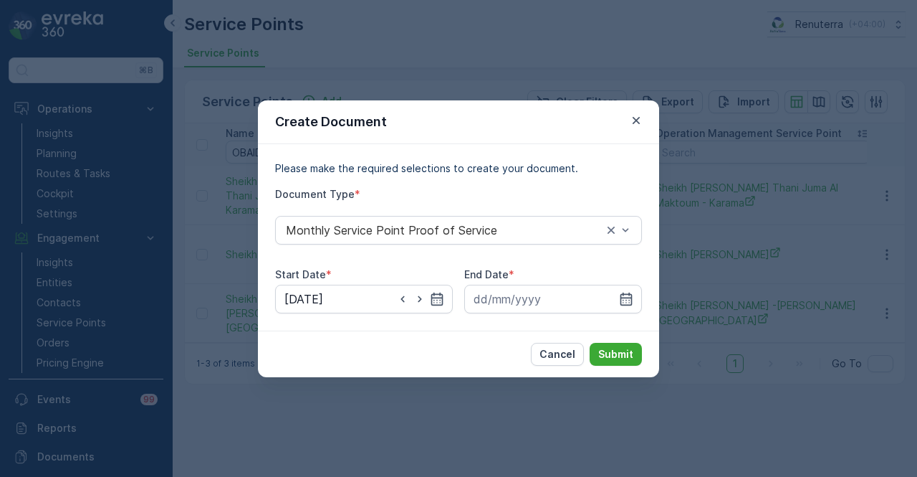
drag, startPoint x: 626, startPoint y: 305, endPoint x: 622, endPoint y: 264, distance: 40.3
click at [622, 309] on div at bounding box center [553, 299] width 178 height 29
click at [632, 312] on input at bounding box center [553, 299] width 178 height 29
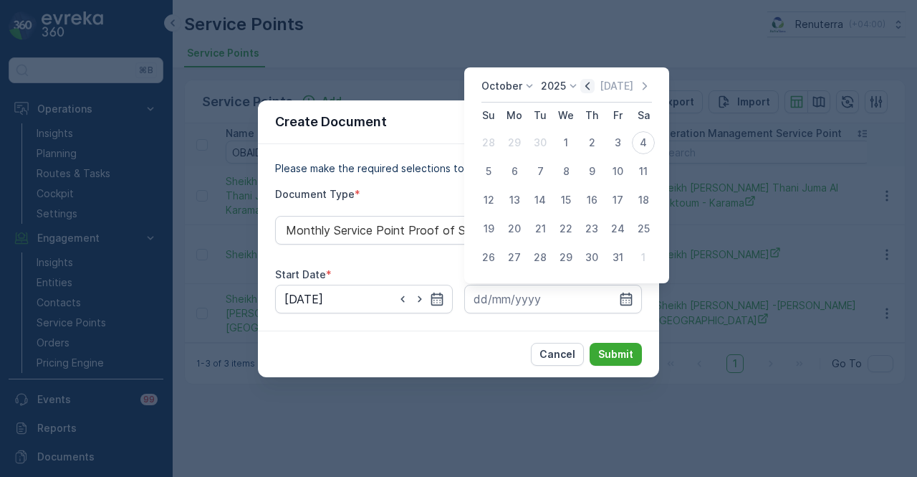
drag, startPoint x: 595, startPoint y: 86, endPoint x: 588, endPoint y: 121, distance: 35.8
click at [595, 87] on icon "button" at bounding box center [588, 86] width 14 height 14
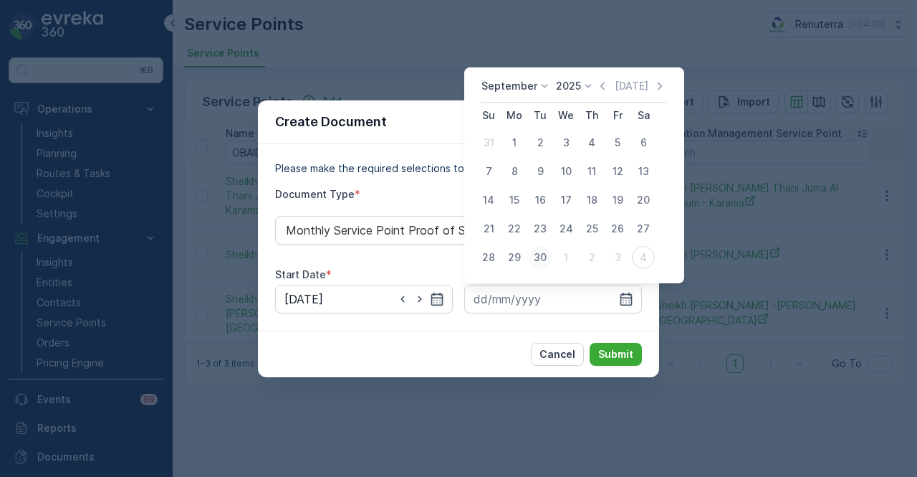
click at [534, 257] on div "30" at bounding box center [540, 257] width 23 height 23
type input "30.09.2025"
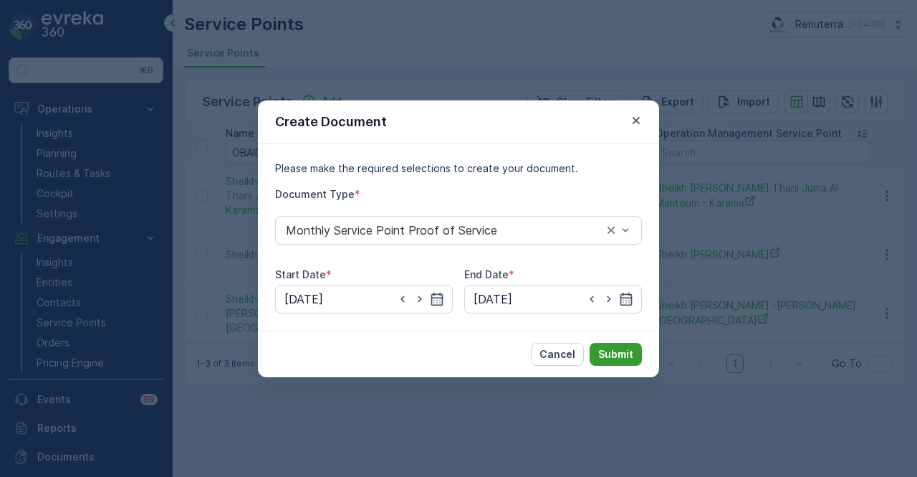
click at [621, 347] on p "Submit" at bounding box center [615, 354] width 35 height 14
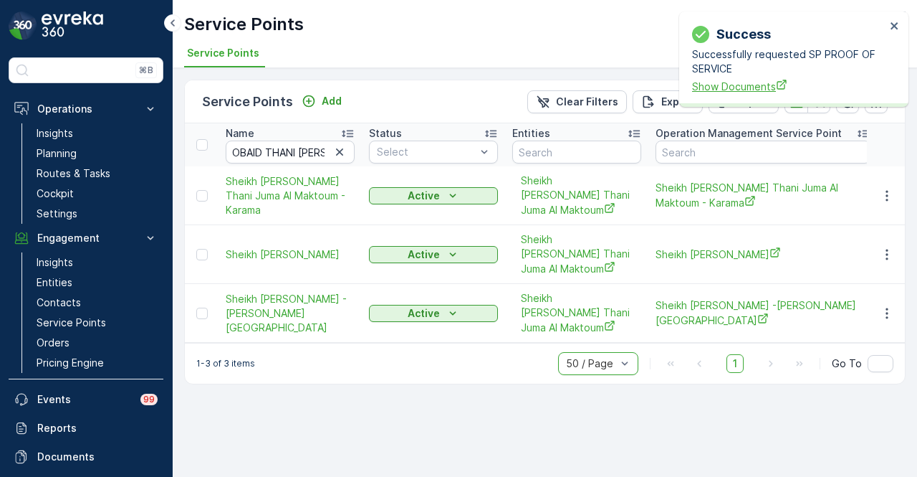
click at [744, 90] on span "Show Documents" at bounding box center [789, 86] width 194 height 15
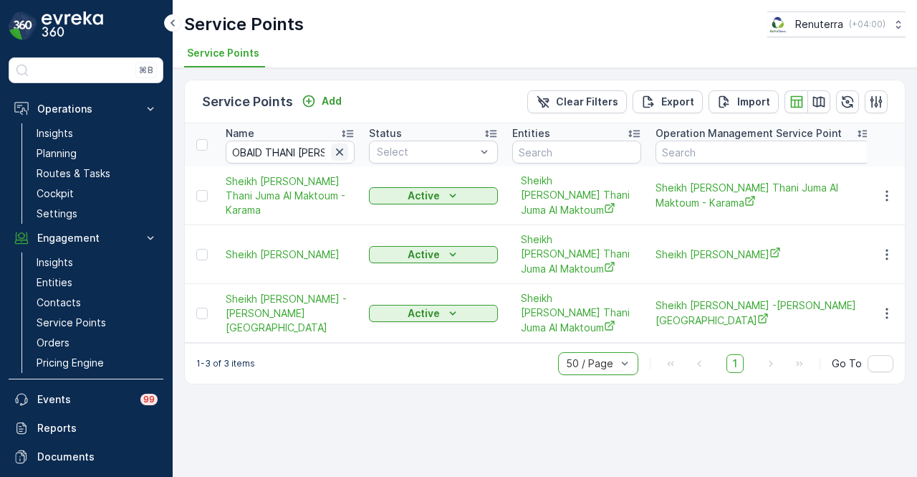
click at [335, 153] on icon "button" at bounding box center [340, 152] width 14 height 14
click at [285, 151] on input "text" at bounding box center [290, 151] width 129 height 23
paste input "C000354"
type input "C000354"
click at [341, 148] on icon "button" at bounding box center [339, 151] width 7 height 7
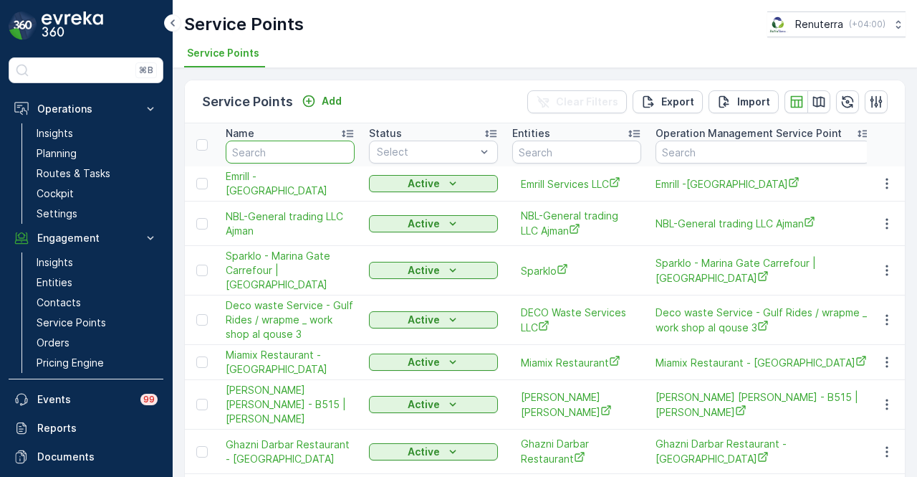
click at [313, 158] on input "text" at bounding box center [290, 151] width 129 height 23
paste input "Shaikha Maryam Thani Juma Al Maktoum - Al Barsha South"
type input "Shaikha Maryam Thani Juma Al Maktoum - Al Barsha South"
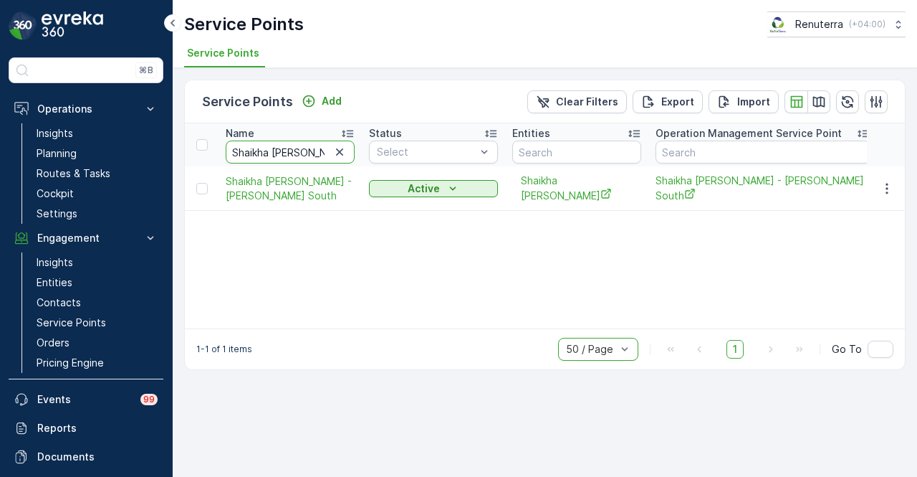
click at [315, 151] on input "Shaikha Maryam Thani Juma Al Maktoum - Al Barsha South" at bounding box center [290, 151] width 129 height 23
click at [321, 151] on input "Shaikha Maryam Thani Juma Al Maktoum - Al Barsha South" at bounding box center [290, 151] width 129 height 23
click at [330, 151] on input "Shaikha Maryam Thani Juma Al Maktoum - Al Barsha South" at bounding box center [290, 151] width 129 height 23
click at [574, 151] on input "text" at bounding box center [576, 151] width 129 height 23
paste input "Shaikha Maryam Thani Juma Al Maktoum - Al Barsha South"
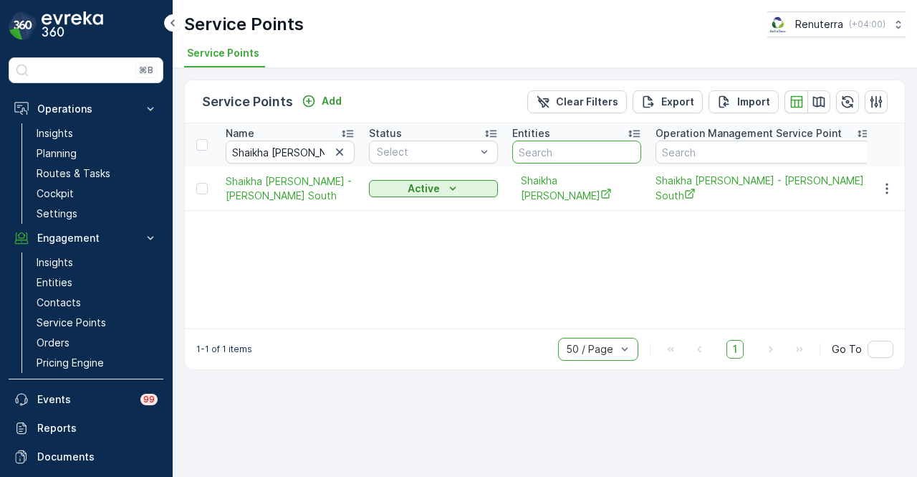
type input "Shaikha Maryam Thani Juma Al Maktoum - Al Barsha South"
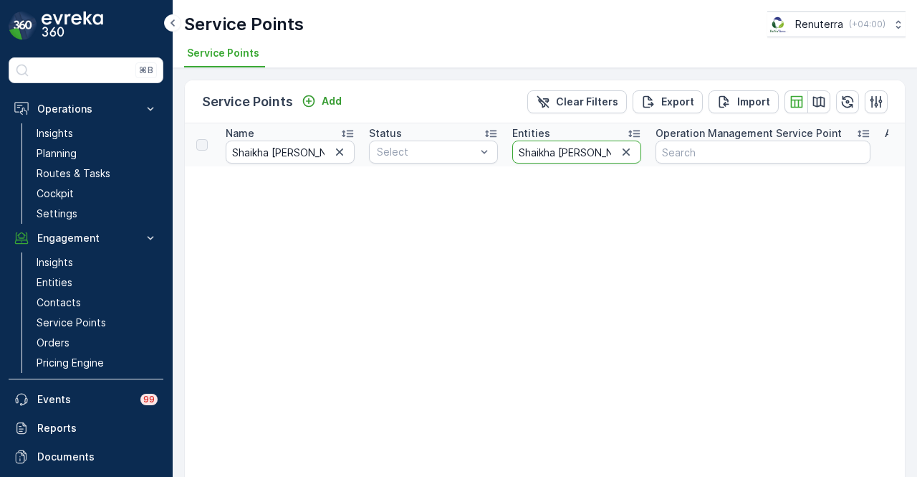
click at [582, 150] on input "Shaikha Maryam Thani Juma Al Maktoum - Al Barsha South" at bounding box center [576, 151] width 129 height 23
drag, startPoint x: 593, startPoint y: 150, endPoint x: 581, endPoint y: 154, distance: 12.9
click at [631, 151] on div "Shaikha Maryam Thani Juma Al Maktoum - Al Barsha South" at bounding box center [576, 151] width 129 height 23
click at [533, 149] on input "Shaikha Maryam Thani Juma Al Maktoum - Al Barsha South" at bounding box center [576, 151] width 129 height 23
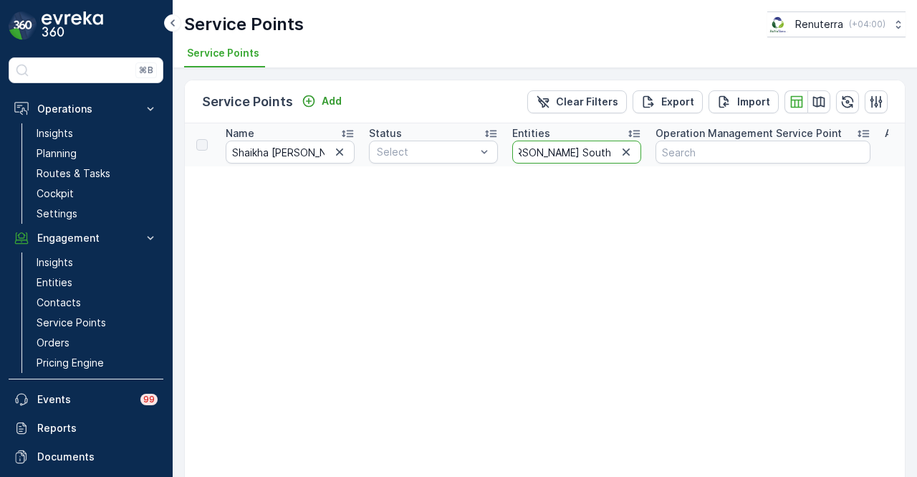
drag, startPoint x: 529, startPoint y: 153, endPoint x: 613, endPoint y: 153, distance: 84.6
click at [613, 153] on input "Shaikha Maryam Thani Juma Al Maktoum - Al Barsha South" at bounding box center [576, 151] width 129 height 23
type input "Shaikha Maryam Thani Juma Al Maktoum"
click at [343, 154] on icon "button" at bounding box center [340, 152] width 14 height 14
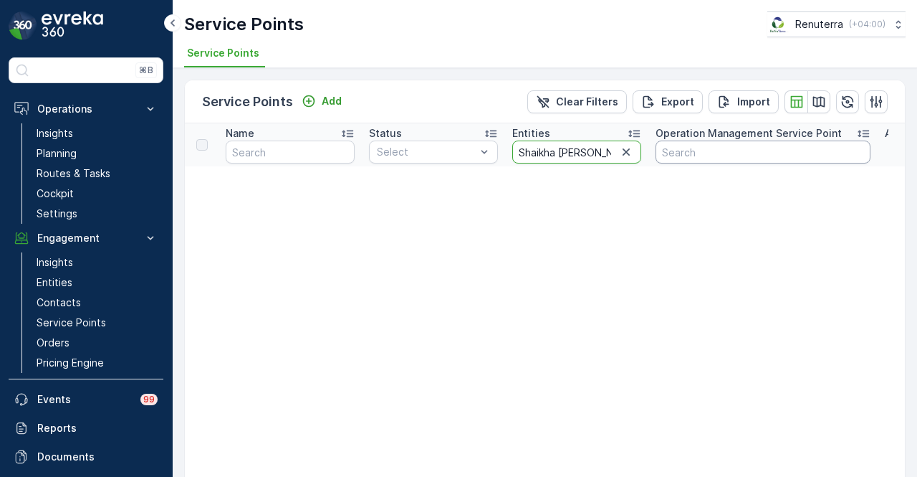
scroll to position [0, 105]
drag, startPoint x: 520, startPoint y: 152, endPoint x: 677, endPoint y: 150, distance: 157.0
click at [287, 156] on input "text" at bounding box center [290, 151] width 129 height 23
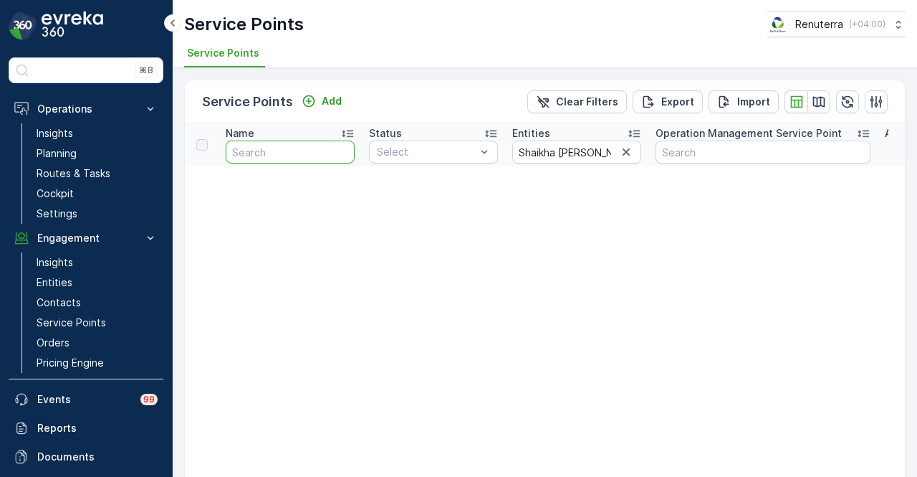
paste input "Shaikha Maryam Thani Juma Al Maktoum"
type input "Shaikha Maryam Thani Juma Al Maktoum"
click at [626, 149] on icon "button" at bounding box center [626, 152] width 14 height 14
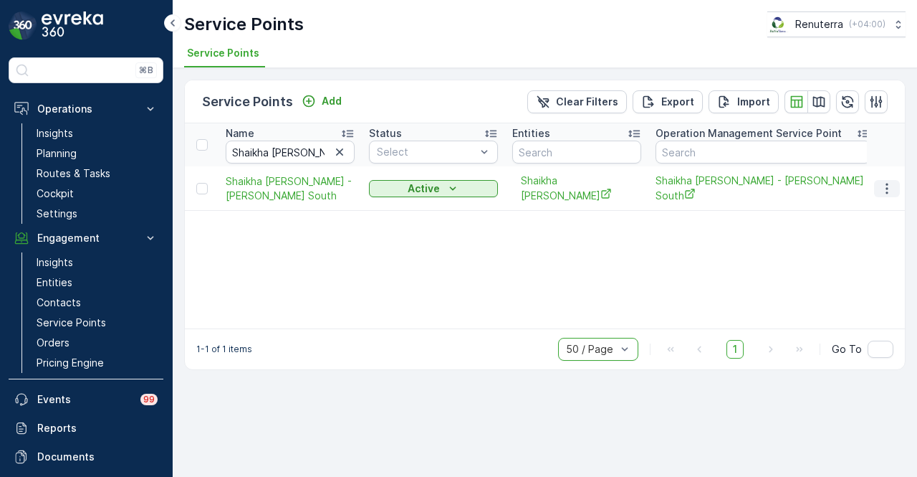
click at [879, 187] on button "button" at bounding box center [887, 188] width 26 height 17
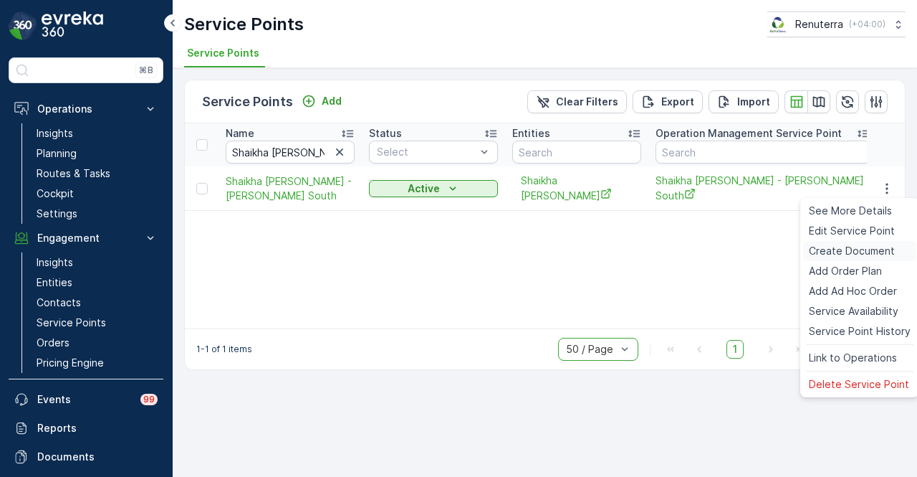
click at [871, 250] on span "Create Document" at bounding box center [852, 251] width 86 height 14
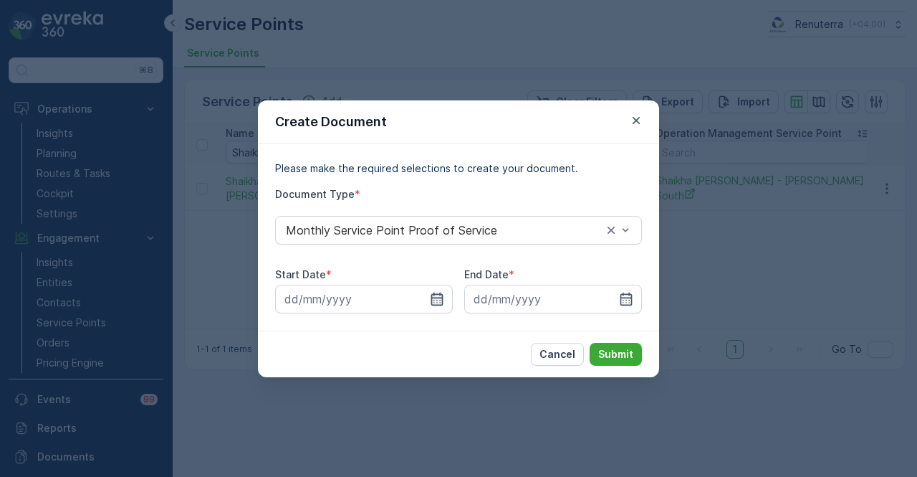
click at [431, 292] on icon "button" at bounding box center [437, 299] width 14 height 14
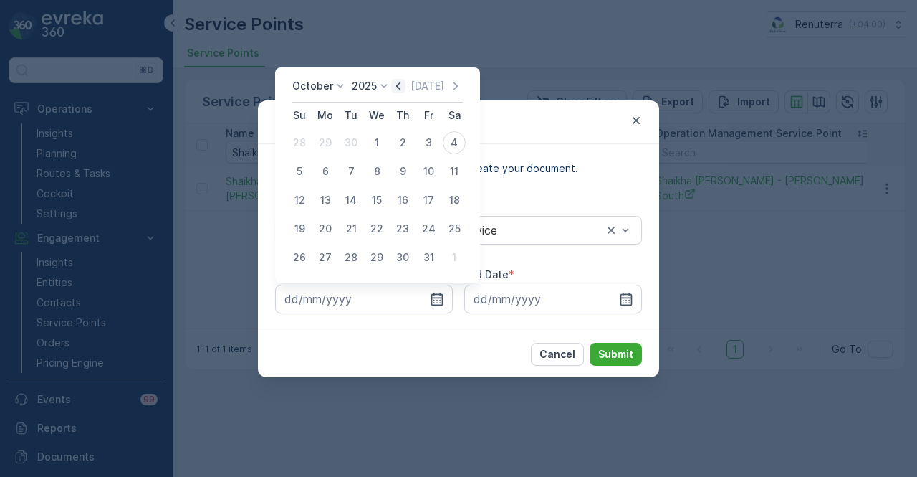
click at [406, 88] on icon "button" at bounding box center [398, 86] width 14 height 14
drag, startPoint x: 325, startPoint y: 147, endPoint x: 398, endPoint y: 176, distance: 78.8
click at [327, 148] on div "1" at bounding box center [325, 142] width 23 height 23
type input "01.09.2025"
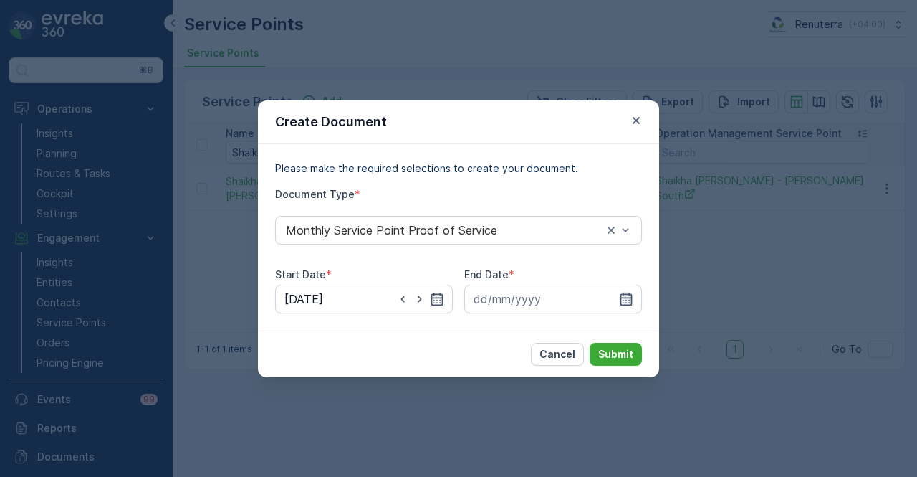
click at [621, 295] on icon "button" at bounding box center [627, 298] width 12 height 13
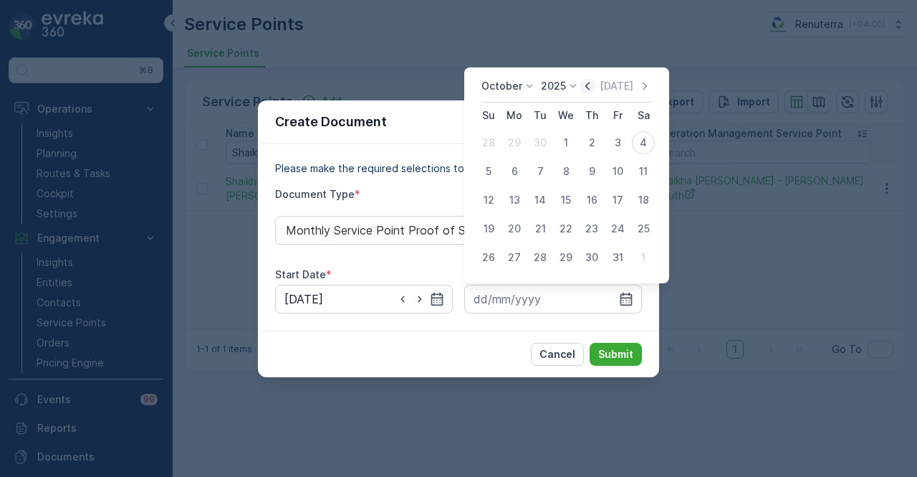
click at [591, 86] on icon "button" at bounding box center [588, 86] width 14 height 14
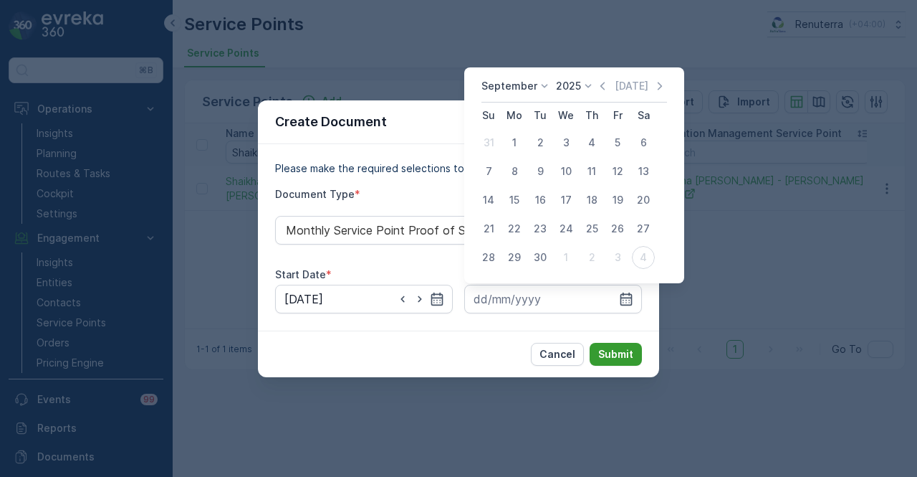
drag, startPoint x: 545, startPoint y: 261, endPoint x: 624, endPoint y: 352, distance: 120.4
click at [545, 262] on div "30" at bounding box center [540, 257] width 23 height 23
type input "30.09.2025"
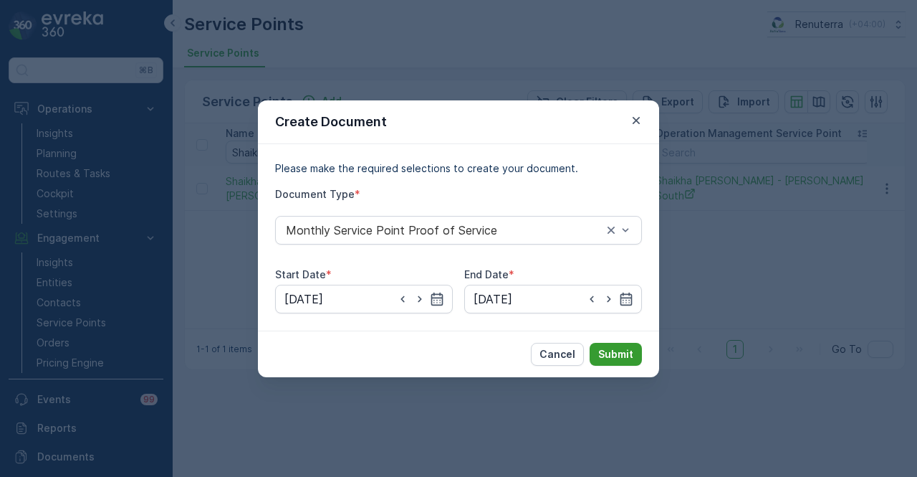
click at [625, 353] on p "Submit" at bounding box center [615, 354] width 35 height 14
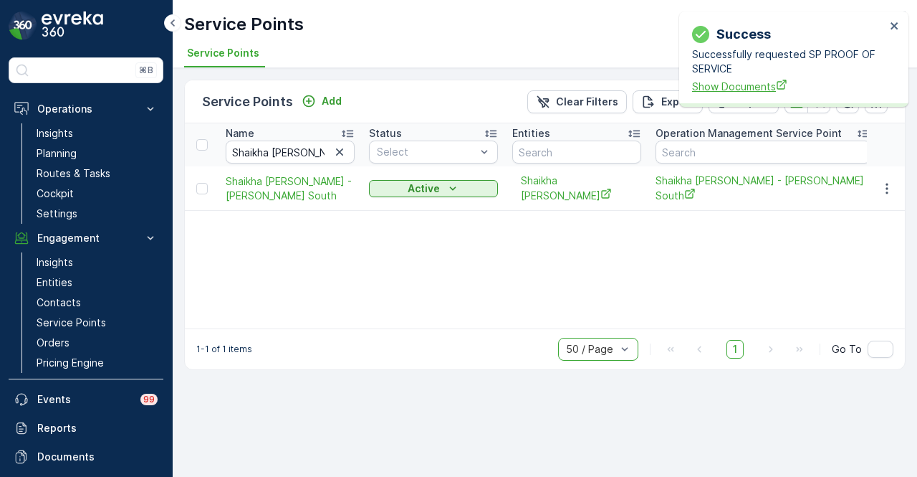
click at [738, 90] on span "Show Documents" at bounding box center [789, 86] width 194 height 15
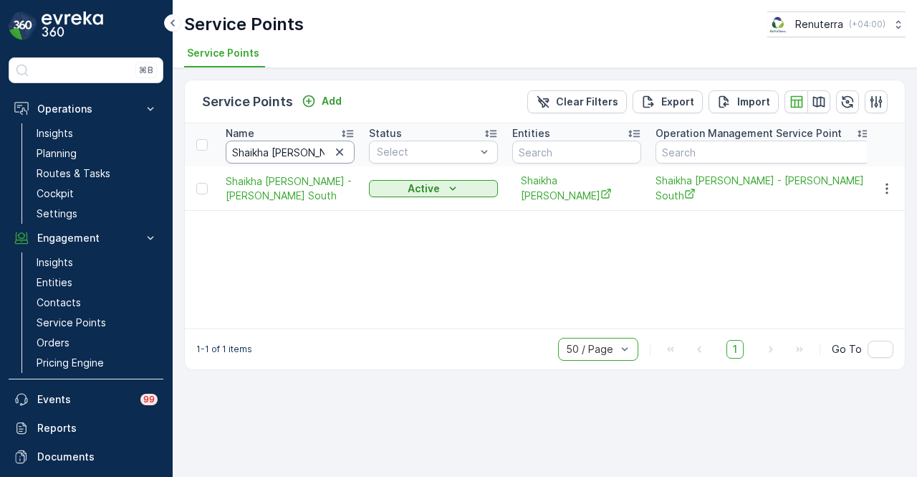
click at [308, 149] on input "Shaikha Maryam Thani Juma Al Maktoum" at bounding box center [290, 151] width 129 height 23
drag, startPoint x: 327, startPoint y: 150, endPoint x: 393, endPoint y: 150, distance: 66.7
click at [317, 152] on input "Shaikha Maryam Thani Juma Al Maktoum" at bounding box center [290, 151] width 129 height 23
drag, startPoint x: 339, startPoint y: 151, endPoint x: 320, endPoint y: 155, distance: 19.7
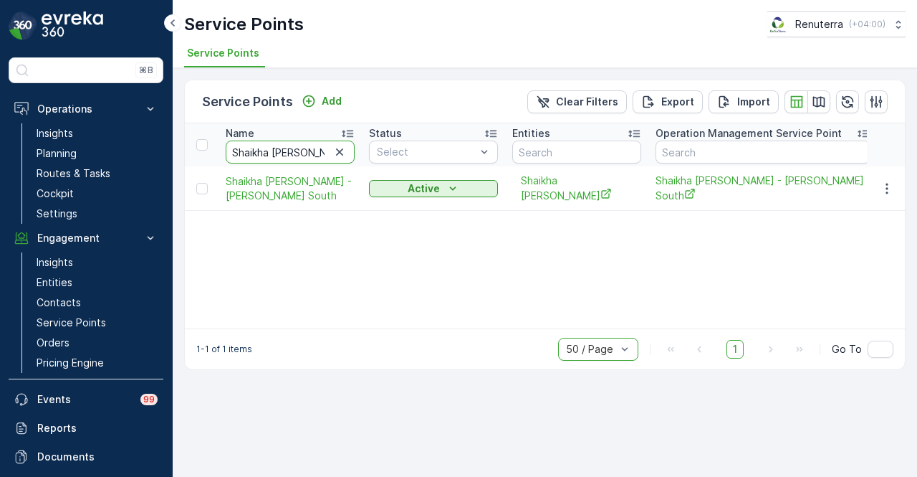
click at [340, 151] on icon "button" at bounding box center [339, 151] width 7 height 7
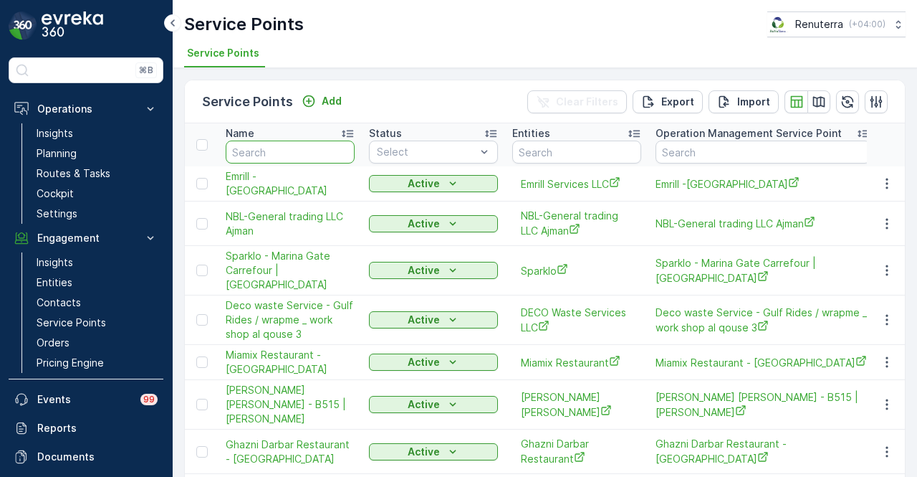
click at [298, 156] on input "text" at bounding box center [290, 151] width 129 height 23
type input "bright olus"
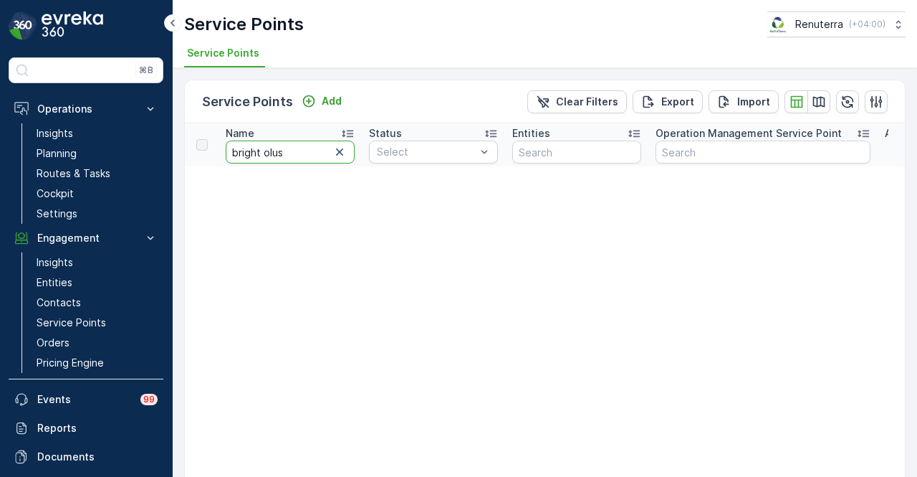
click at [269, 151] on input "bright olus" at bounding box center [290, 151] width 129 height 23
type input "bright plus"
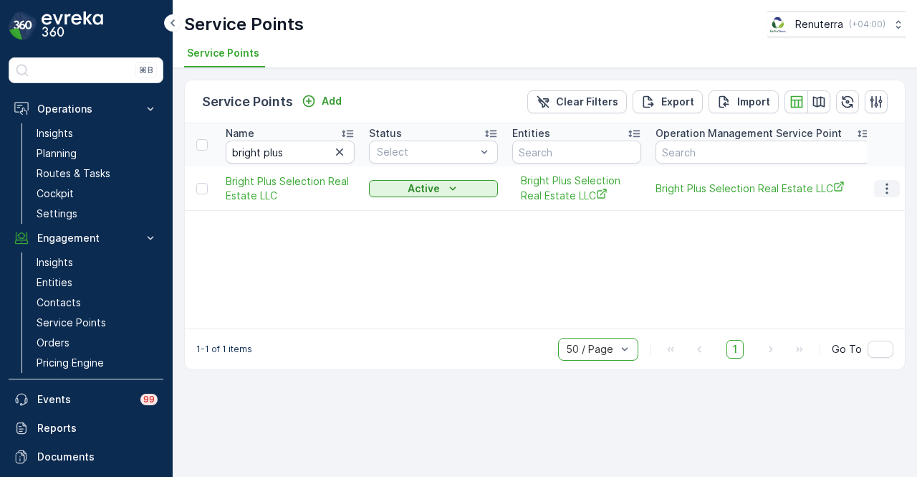
click at [883, 186] on icon "button" at bounding box center [887, 188] width 14 height 14
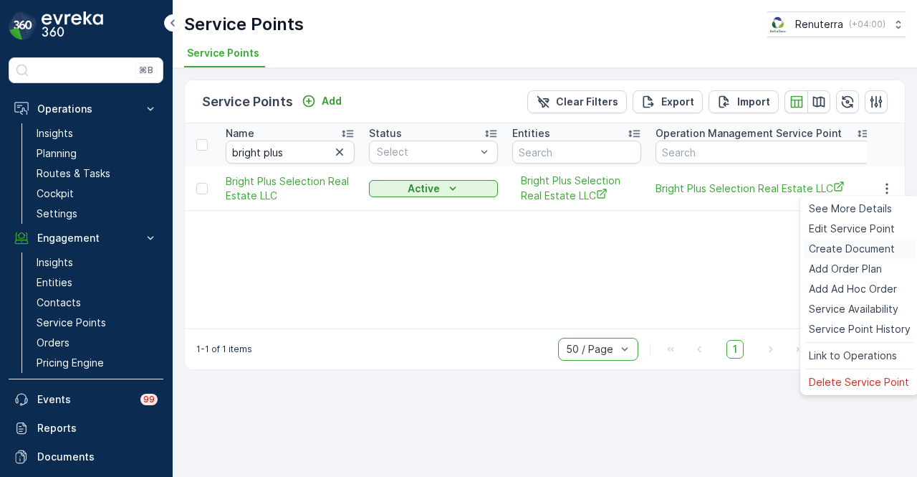
click at [879, 243] on span "Create Document" at bounding box center [852, 249] width 86 height 14
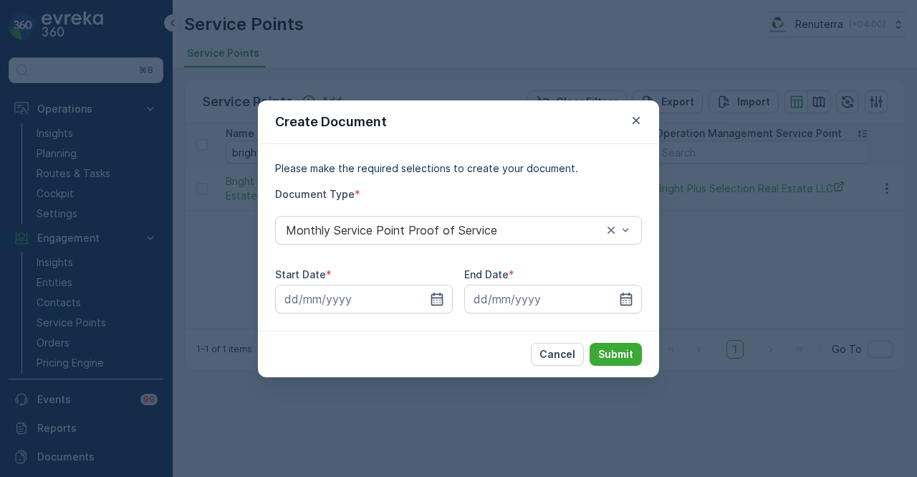
drag, startPoint x: 440, startPoint y: 306, endPoint x: 438, endPoint y: 138, distance: 167.7
click at [439, 305] on div at bounding box center [364, 299] width 178 height 29
drag, startPoint x: 433, startPoint y: 302, endPoint x: 433, endPoint y: 292, distance: 9.3
click at [433, 292] on icon "button" at bounding box center [437, 299] width 14 height 14
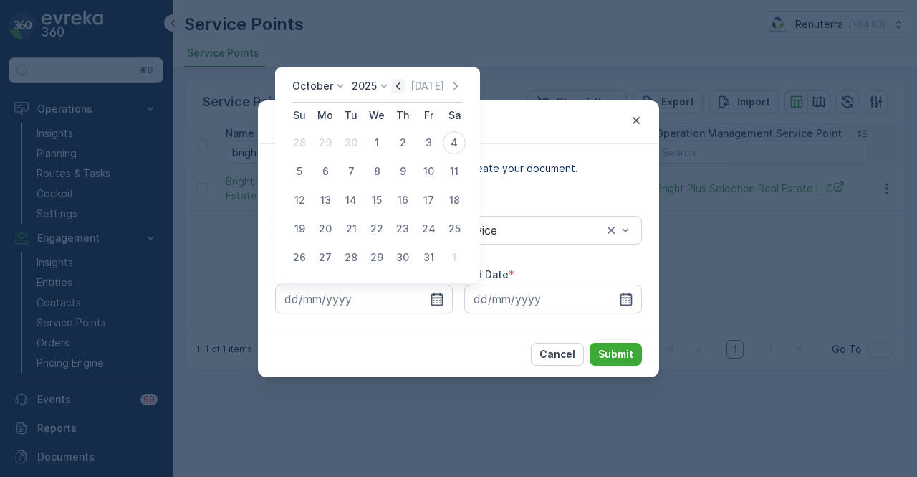
click at [397, 86] on icon "button" at bounding box center [398, 86] width 14 height 14
click at [323, 143] on div "1" at bounding box center [325, 142] width 23 height 23
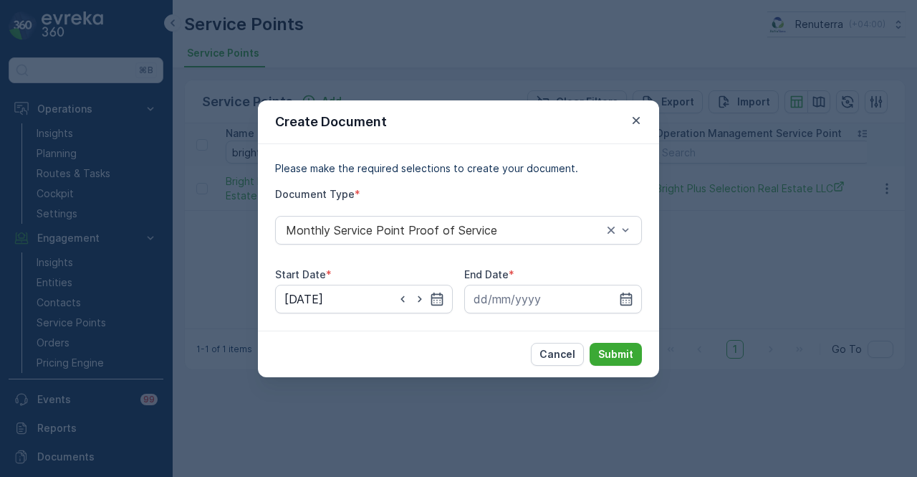
type input "01.09.2025"
click at [617, 299] on input at bounding box center [553, 299] width 178 height 29
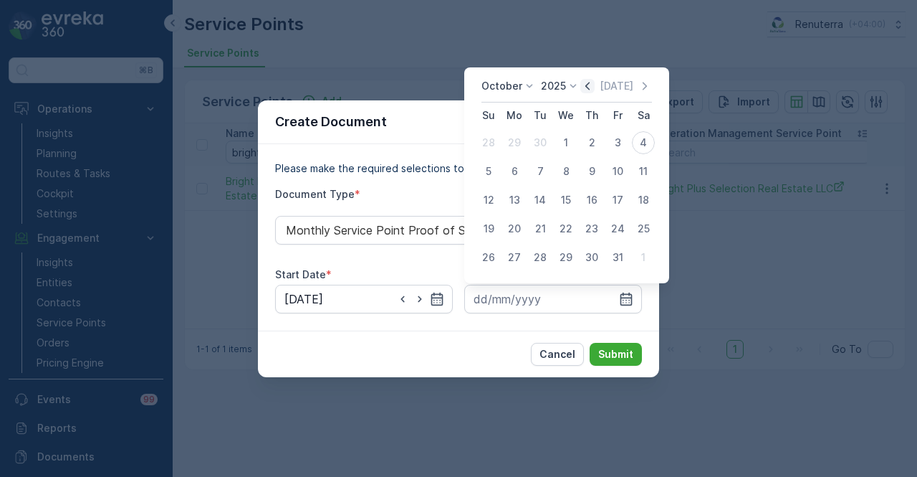
drag, startPoint x: 602, startPoint y: 97, endPoint x: 594, endPoint y: 91, distance: 9.7
click at [602, 97] on div "October 2025 Today" at bounding box center [567, 91] width 171 height 24
click at [594, 91] on icon "button" at bounding box center [588, 86] width 14 height 14
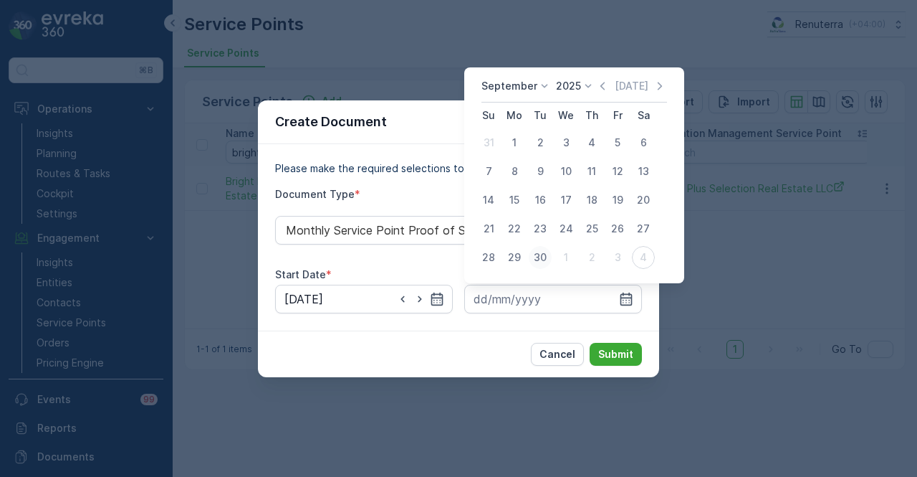
click at [540, 257] on div "30" at bounding box center [540, 257] width 23 height 23
type input "30.09.2025"
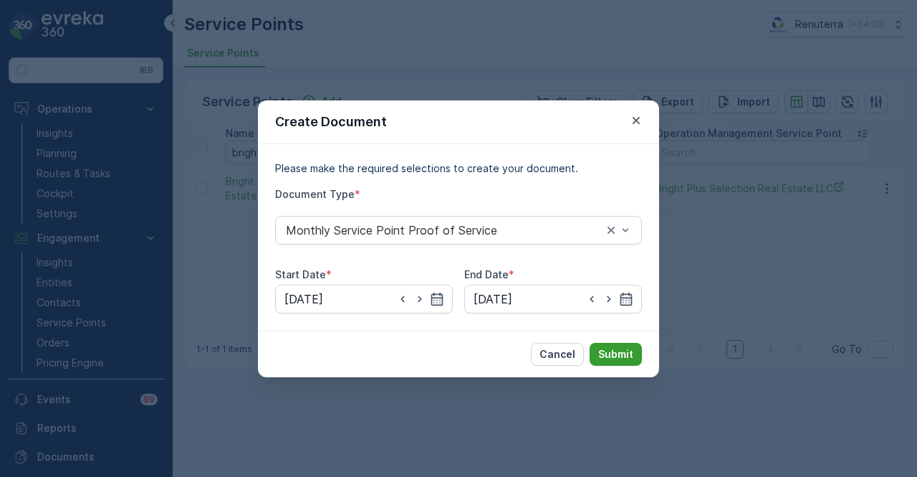
click at [625, 350] on p "Submit" at bounding box center [615, 354] width 35 height 14
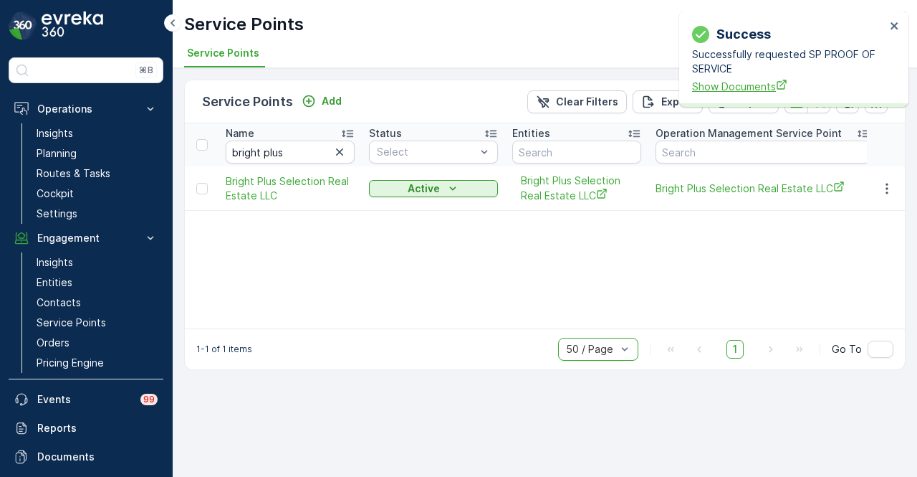
click at [735, 87] on span "Show Documents" at bounding box center [789, 86] width 194 height 15
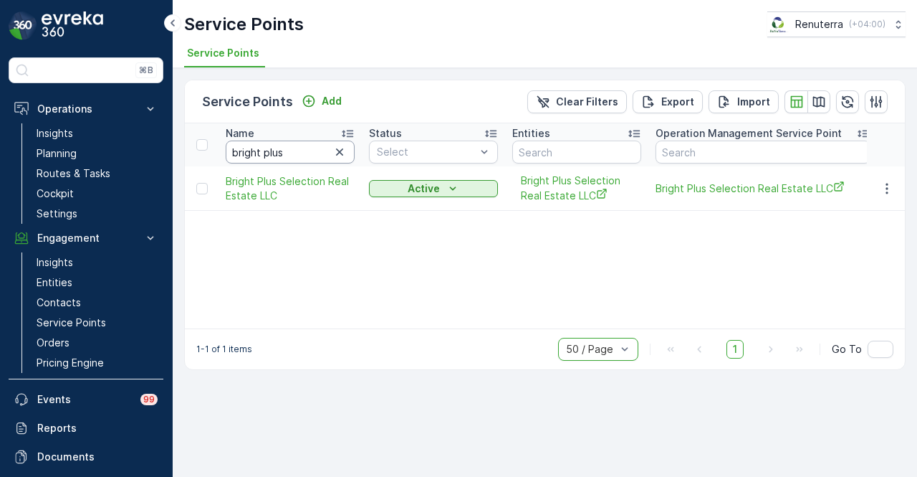
click at [332, 161] on input "bright plus" at bounding box center [290, 151] width 129 height 23
click at [343, 156] on icon "button" at bounding box center [340, 152] width 14 height 14
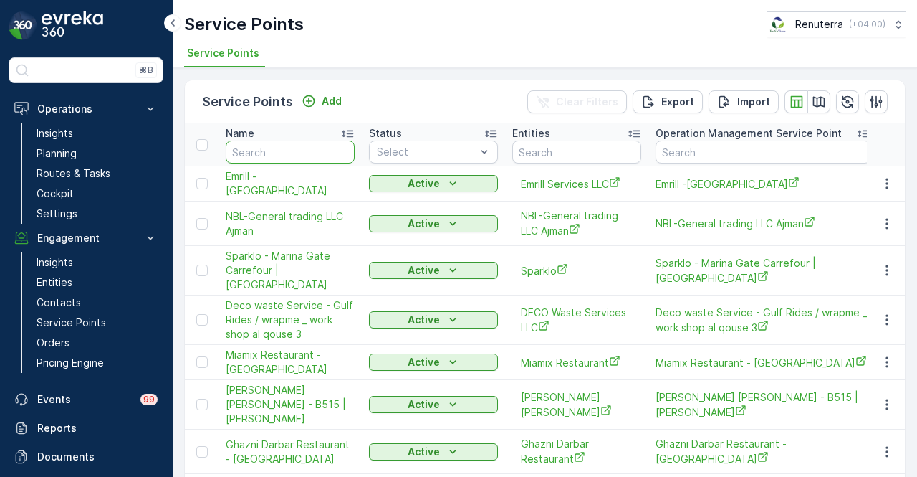
click at [267, 155] on input "text" at bounding box center [290, 151] width 129 height 23
type input "e"
click at [267, 155] on input "text" at bounding box center [290, 151] width 129 height 23
type input "realiable"
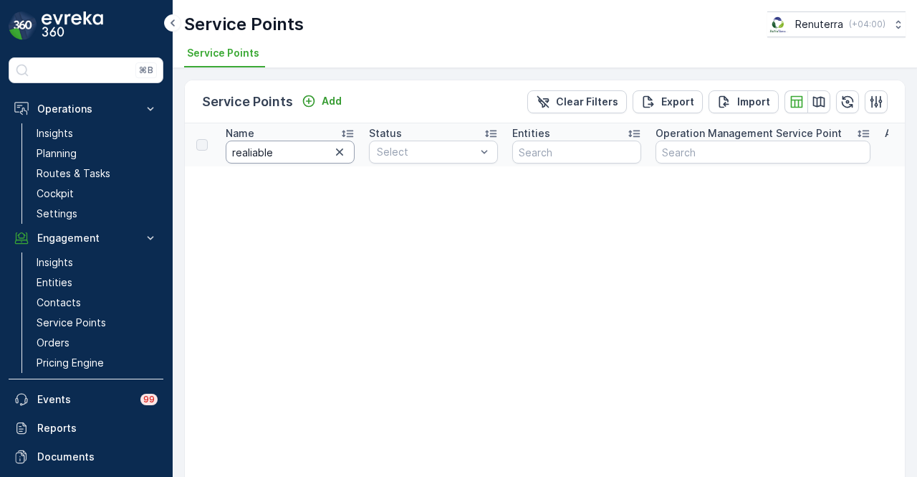
click at [328, 151] on input "realiable" at bounding box center [290, 151] width 129 height 23
click at [331, 150] on button "button" at bounding box center [339, 151] width 17 height 17
drag, startPoint x: 345, startPoint y: 152, endPoint x: 330, endPoint y: 154, distance: 15.9
click at [345, 153] on input "text" at bounding box center [290, 151] width 129 height 23
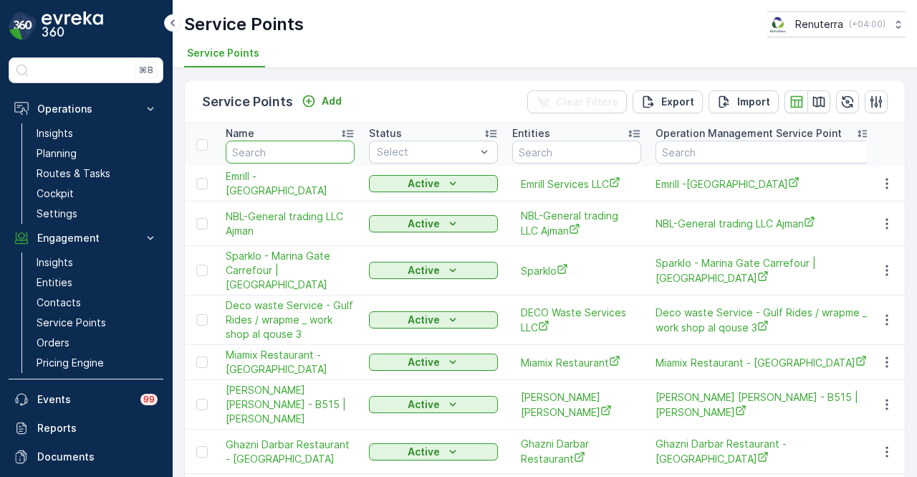
click at [308, 154] on input "text" at bounding box center [290, 151] width 129 height 23
paste input "Reliable Properties LLC"
type input "Reliable Properties LLC"
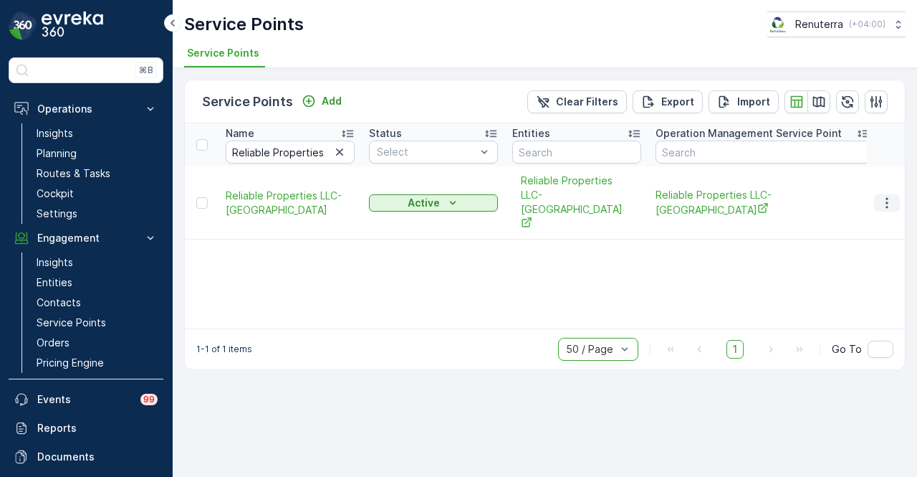
click at [879, 194] on button "button" at bounding box center [887, 202] width 26 height 17
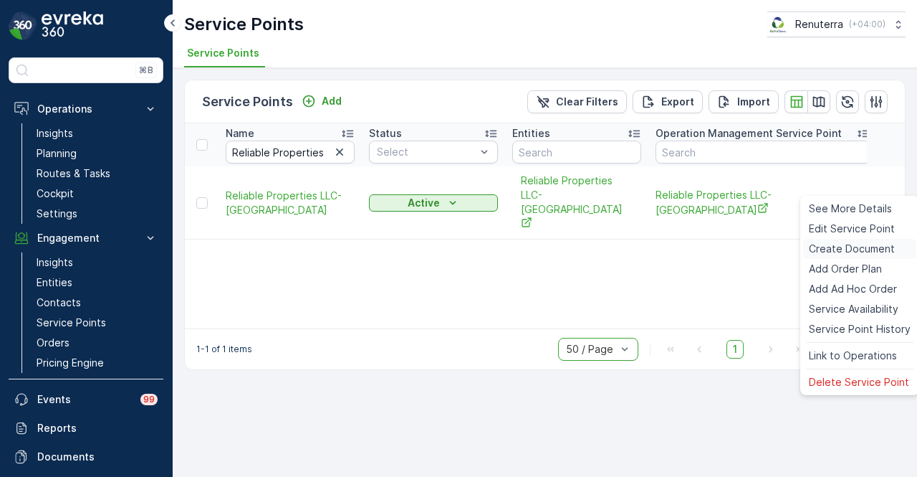
click at [867, 247] on span "Create Document" at bounding box center [852, 249] width 86 height 14
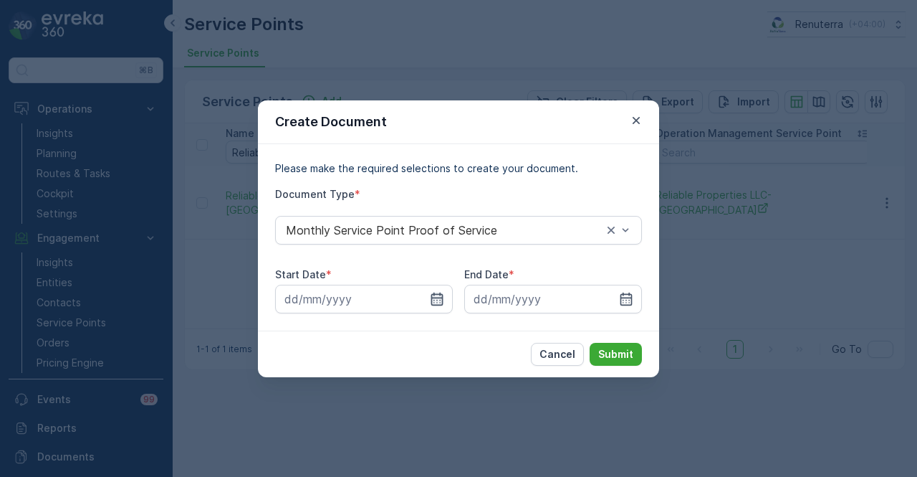
click at [430, 301] on icon "button" at bounding box center [437, 299] width 14 height 14
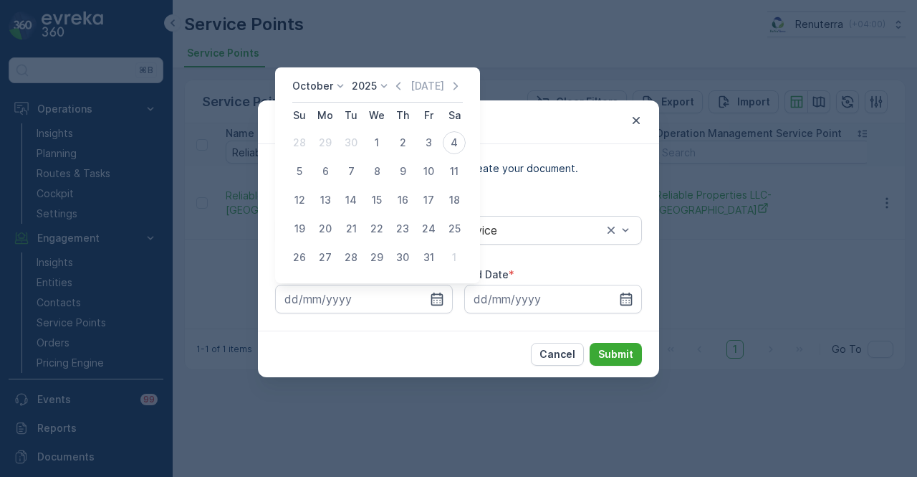
click at [403, 98] on div "October 2025 Today" at bounding box center [377, 91] width 171 height 24
click at [396, 90] on icon "button" at bounding box center [398, 86] width 14 height 14
drag, startPoint x: 326, startPoint y: 147, endPoint x: 495, endPoint y: 249, distance: 196.8
click at [327, 150] on div "1" at bounding box center [325, 142] width 23 height 23
type input "01.09.2025"
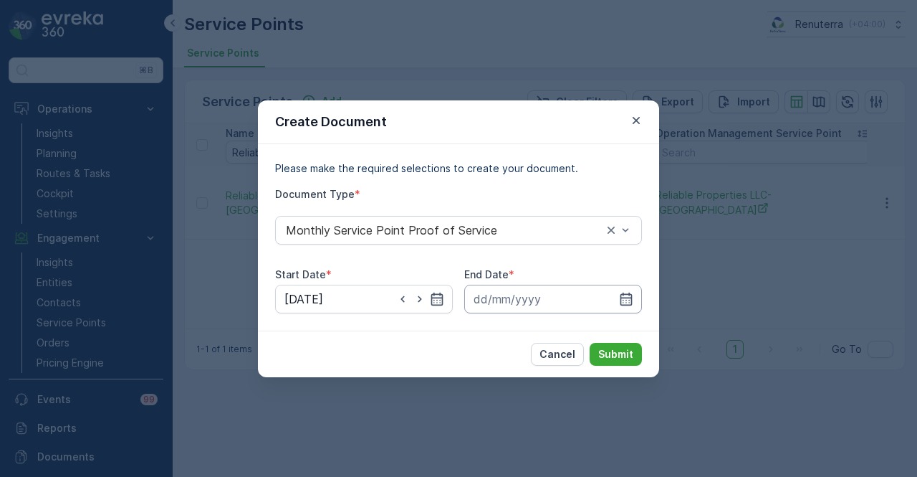
click at [627, 297] on icon "button" at bounding box center [627, 298] width 12 height 13
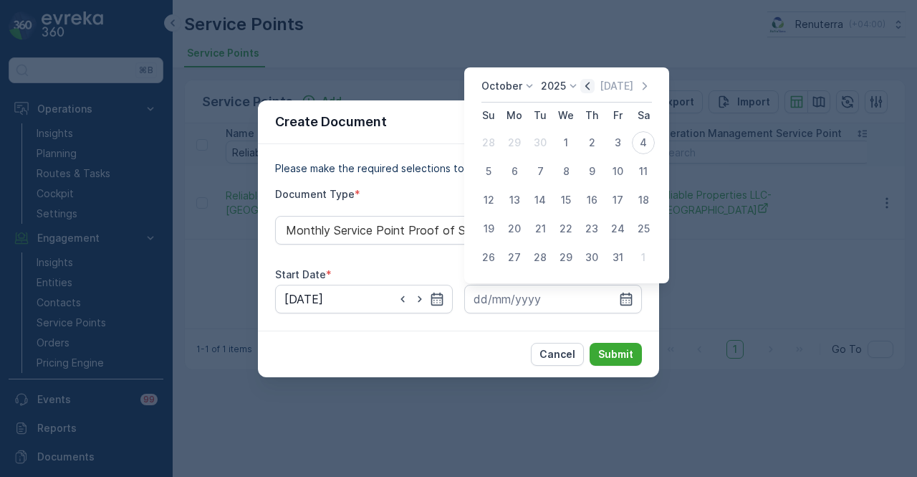
click at [592, 86] on icon "button" at bounding box center [588, 86] width 14 height 14
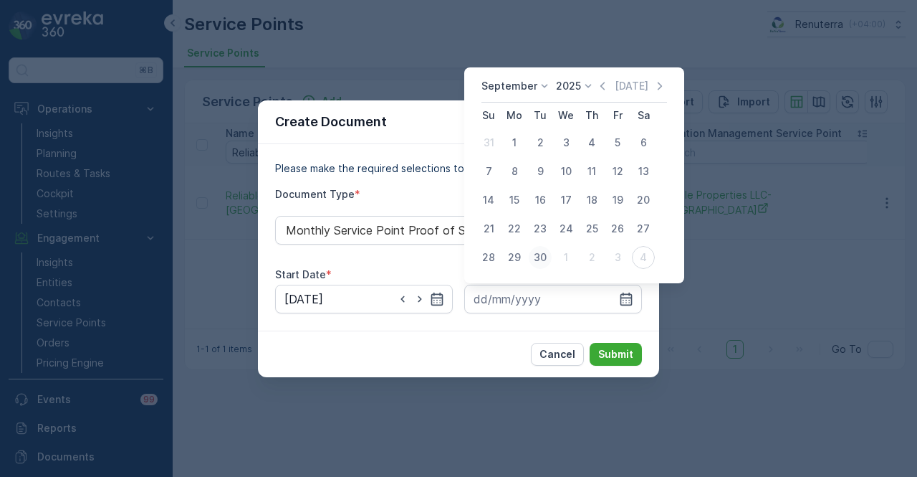
click at [535, 256] on div "30" at bounding box center [540, 257] width 23 height 23
type input "30.09.2025"
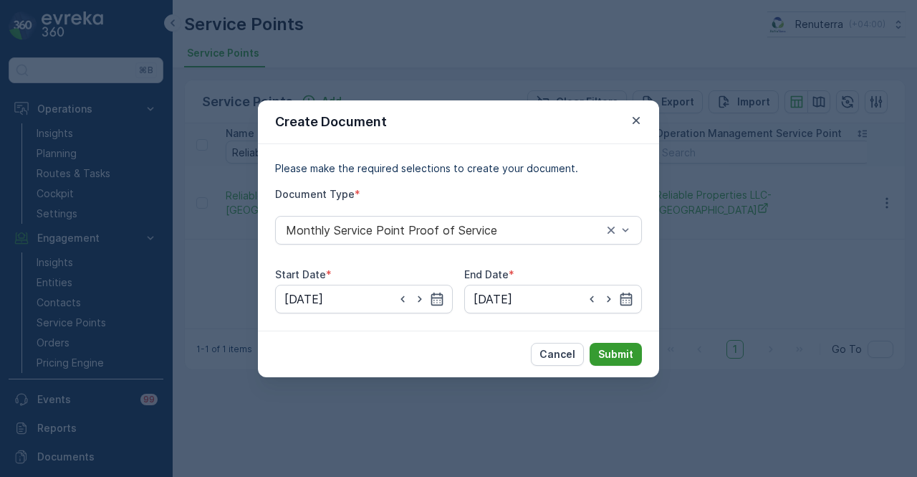
click at [624, 350] on p "Submit" at bounding box center [615, 354] width 35 height 14
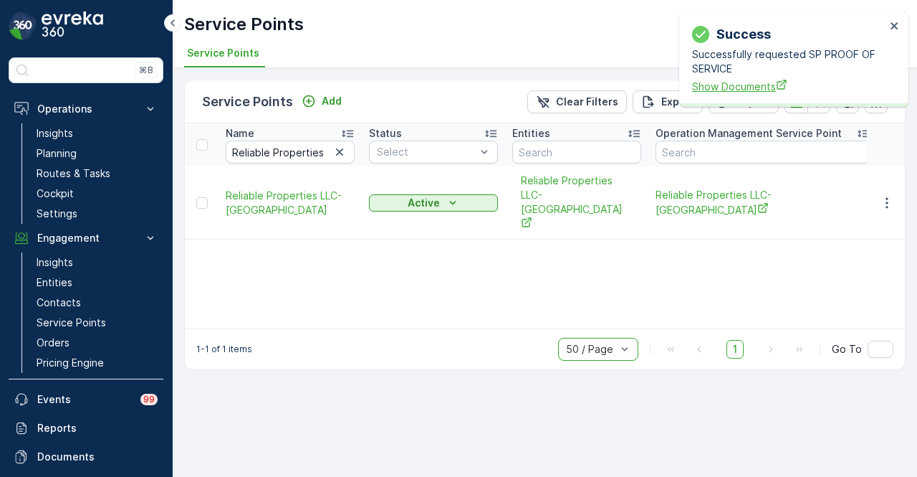
click at [702, 91] on span "Show Documents" at bounding box center [789, 86] width 194 height 15
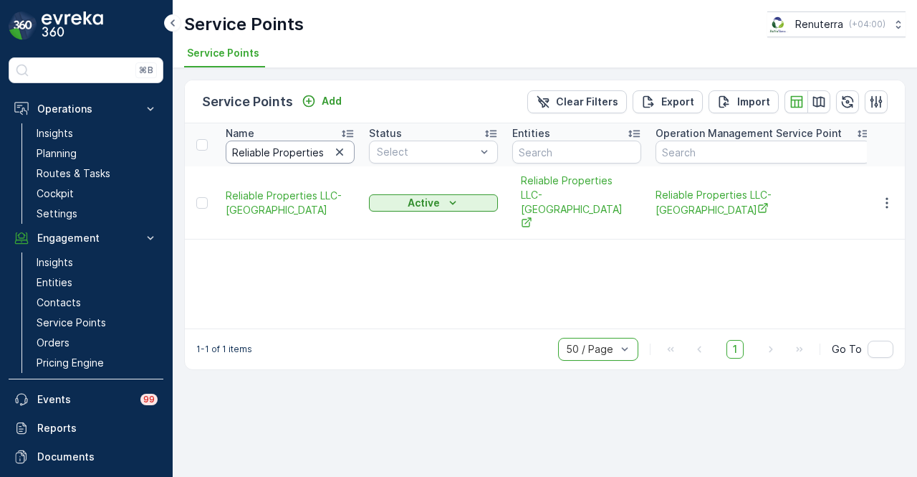
click at [340, 161] on input "Reliable Properties LLC" at bounding box center [290, 151] width 129 height 23
drag, startPoint x: 340, startPoint y: 156, endPoint x: 317, endPoint y: 277, distance: 123.1
click at [318, 275] on div "Name Reliable Properties LLC Status Select Entities Operation Management Servic…" at bounding box center [545, 225] width 720 height 205
click at [317, 277] on div "Name Reliable Properties LLC Status Select Entities Operation Management Servic…" at bounding box center [545, 225] width 720 height 205
click at [340, 151] on icon "button" at bounding box center [339, 151] width 7 height 7
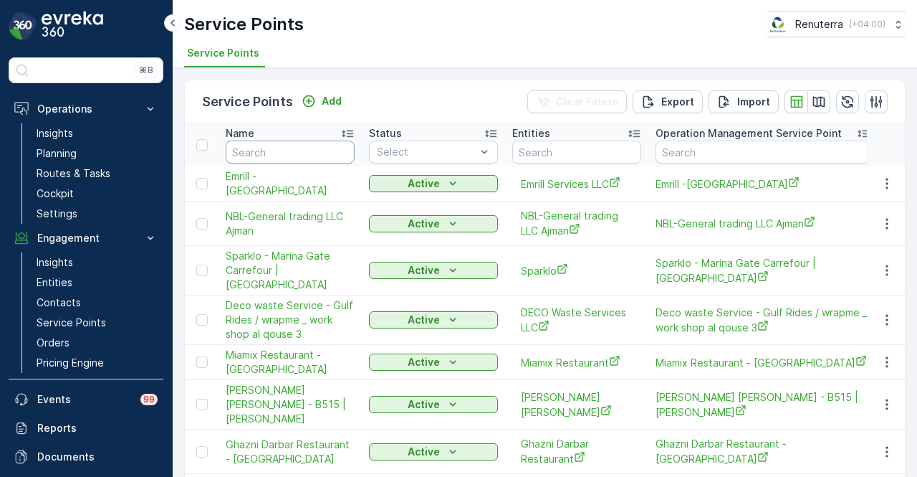
click at [280, 148] on input "text" at bounding box center [290, 151] width 129 height 23
type input "roto"
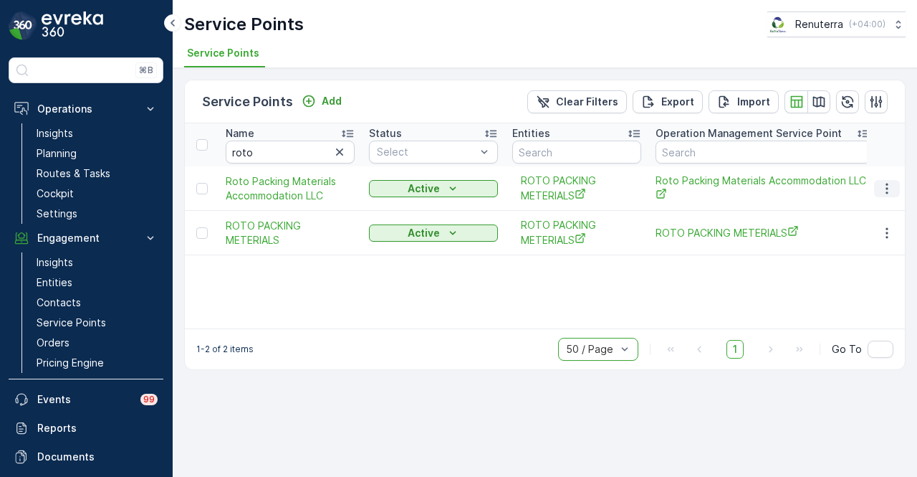
click at [886, 188] on icon "button" at bounding box center [887, 188] width 14 height 14
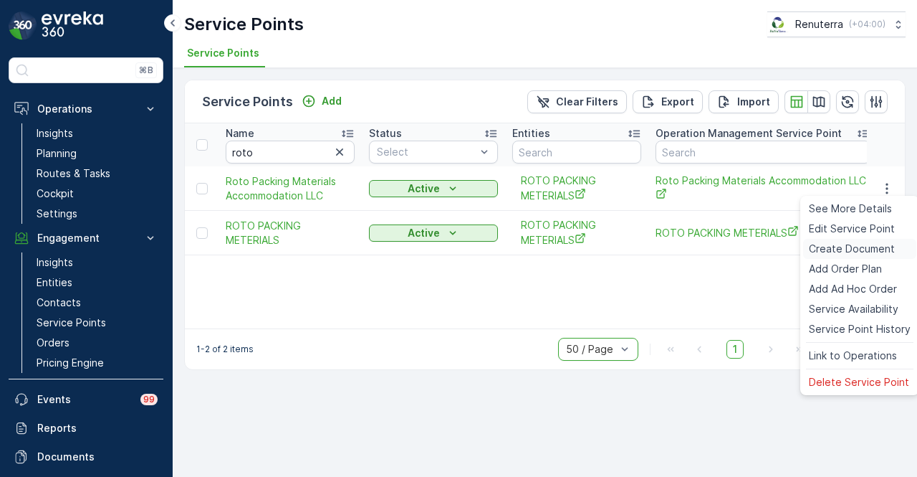
click at [867, 252] on span "Create Document" at bounding box center [852, 249] width 86 height 14
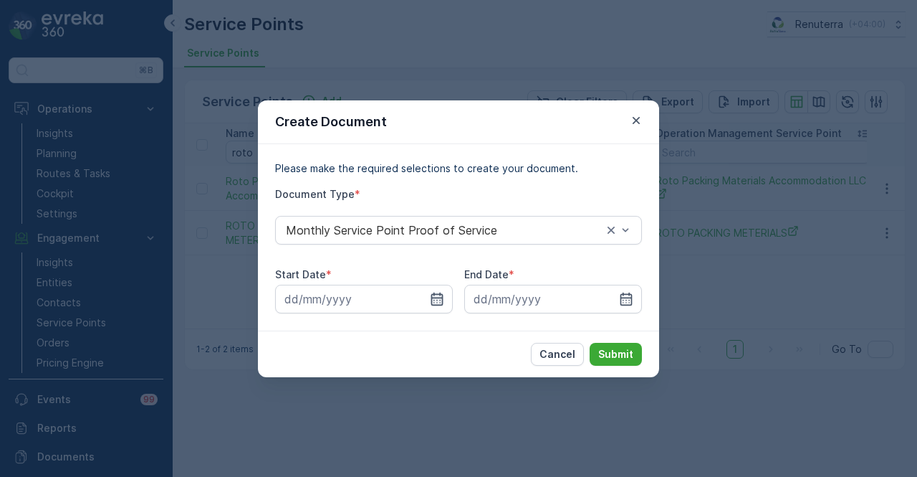
click at [441, 300] on icon "button" at bounding box center [437, 299] width 14 height 14
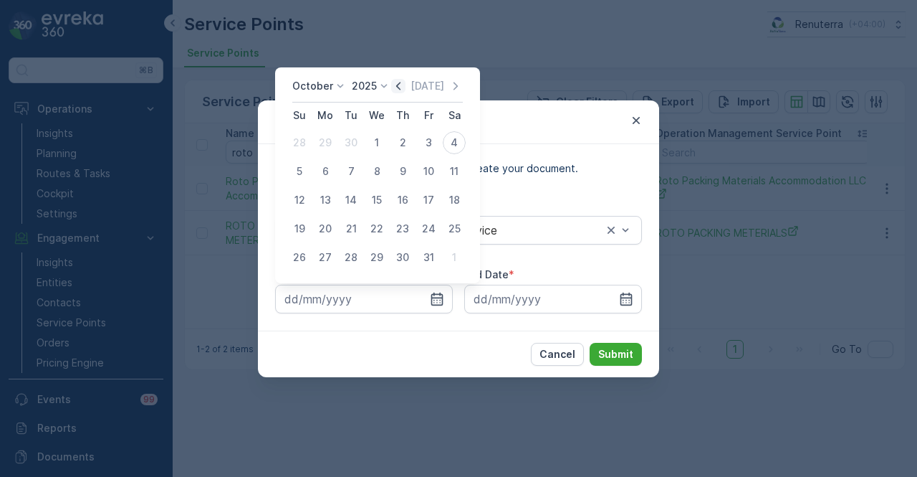
click at [400, 87] on icon "button" at bounding box center [398, 86] width 4 height 8
click at [334, 147] on div "1" at bounding box center [325, 142] width 23 height 23
type input "01.09.2025"
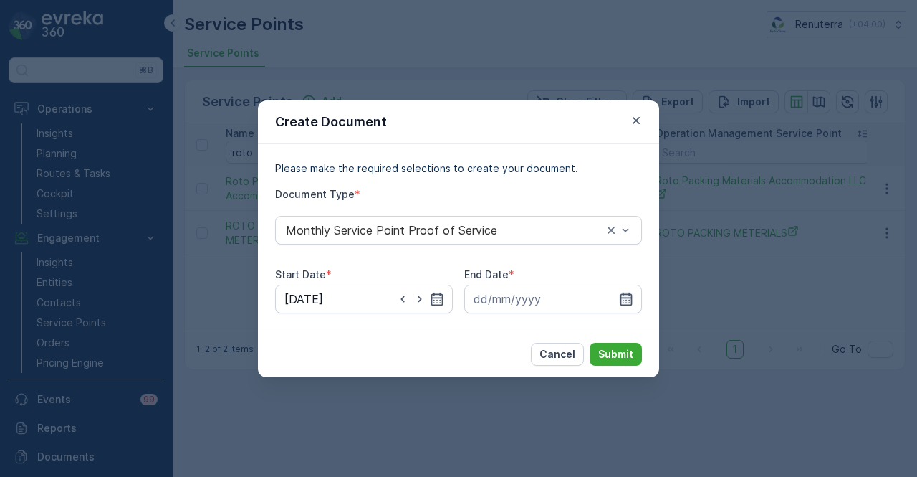
drag, startPoint x: 629, startPoint y: 307, endPoint x: 626, endPoint y: 296, distance: 11.1
click at [629, 306] on input at bounding box center [553, 299] width 178 height 29
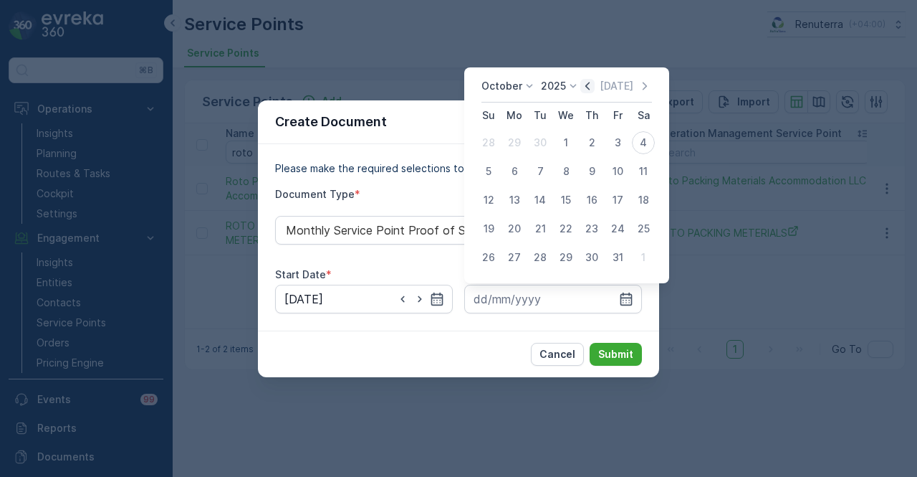
click at [586, 81] on icon "button" at bounding box center [588, 86] width 14 height 14
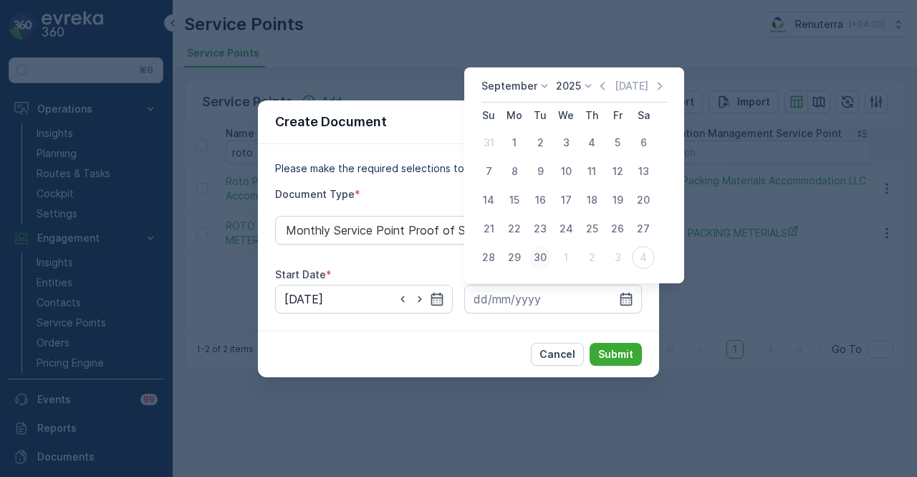
click at [545, 249] on div "30" at bounding box center [540, 257] width 23 height 23
type input "30.09.2025"
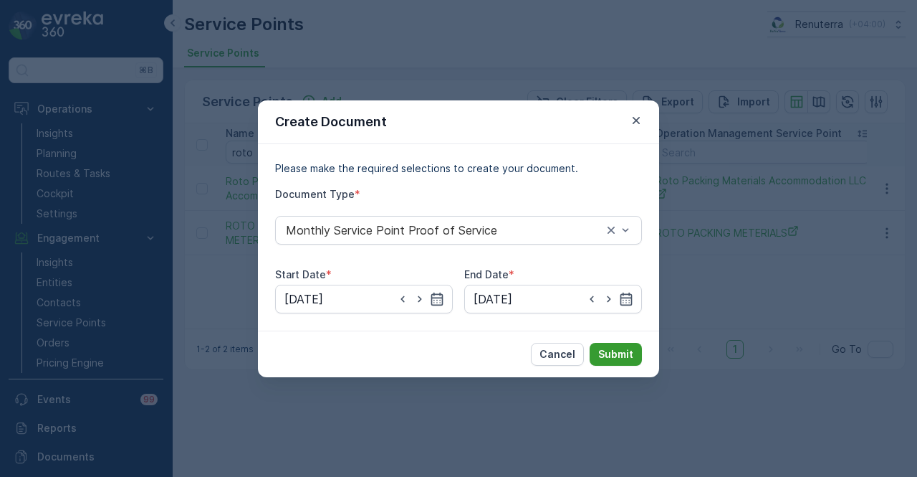
click at [607, 347] on p "Submit" at bounding box center [615, 354] width 35 height 14
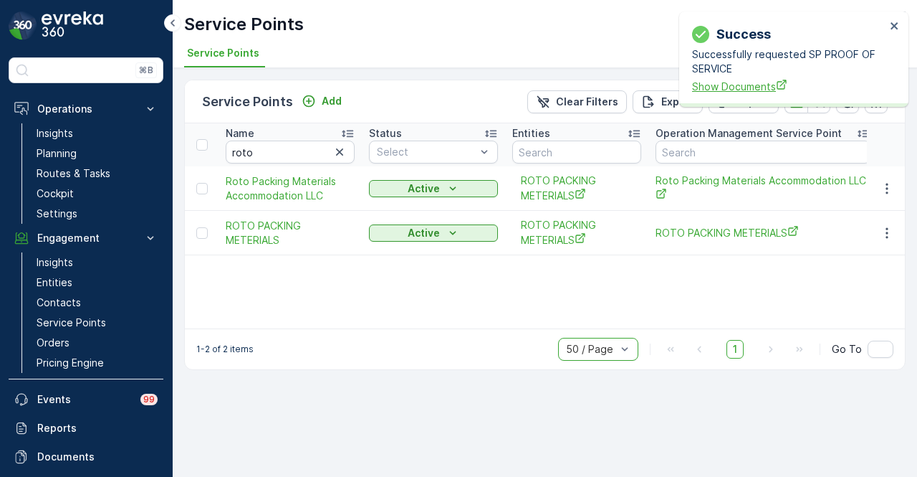
click at [732, 82] on span "Show Documents" at bounding box center [789, 86] width 194 height 15
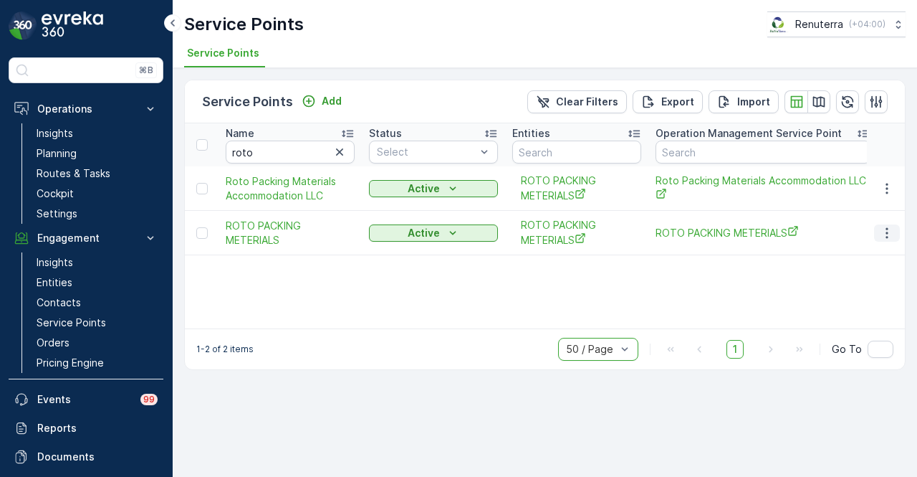
click at [881, 237] on icon "button" at bounding box center [887, 233] width 14 height 14
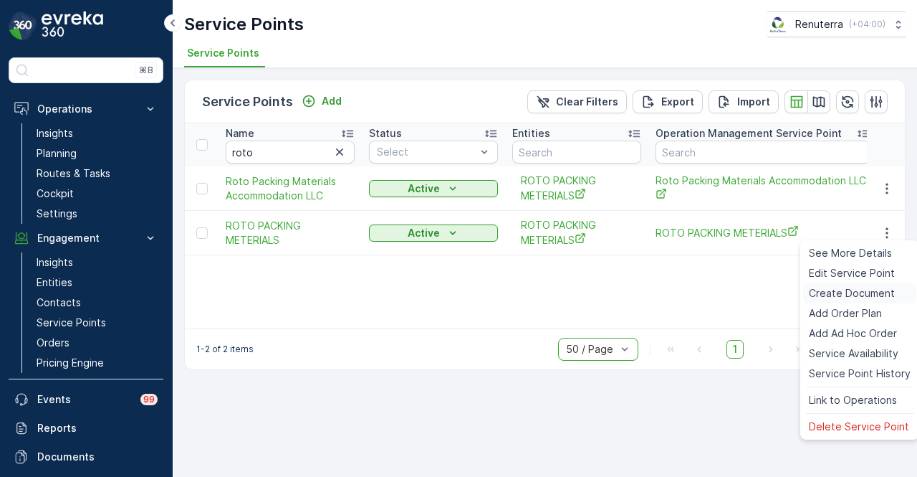
click at [871, 287] on span "Create Document" at bounding box center [852, 293] width 86 height 14
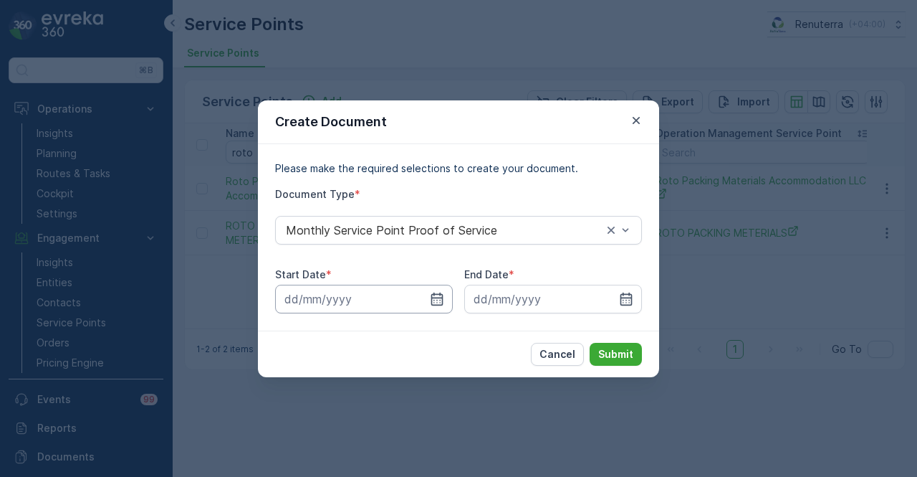
click at [427, 292] on input at bounding box center [364, 299] width 178 height 29
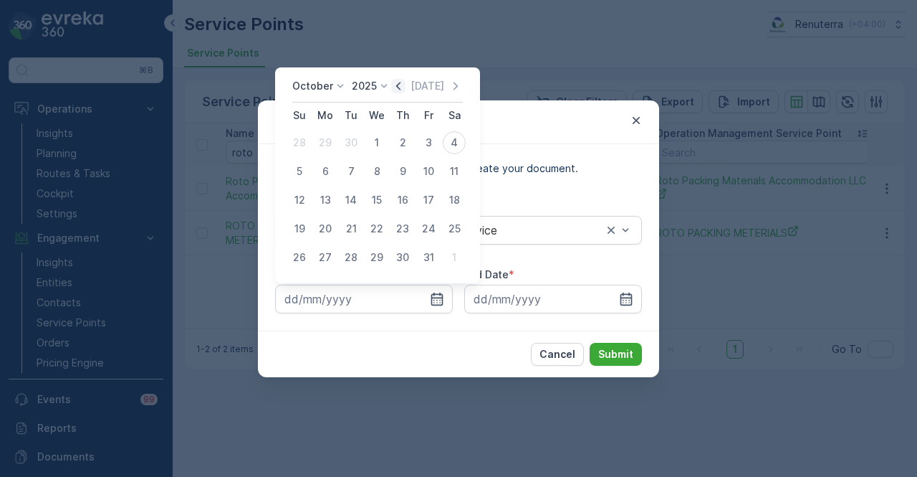
drag, startPoint x: 406, startPoint y: 84, endPoint x: 387, endPoint y: 118, distance: 39.1
click at [406, 85] on icon "button" at bounding box center [398, 86] width 14 height 14
click at [335, 150] on button "1" at bounding box center [325, 143] width 26 height 26
type input "01.09.2025"
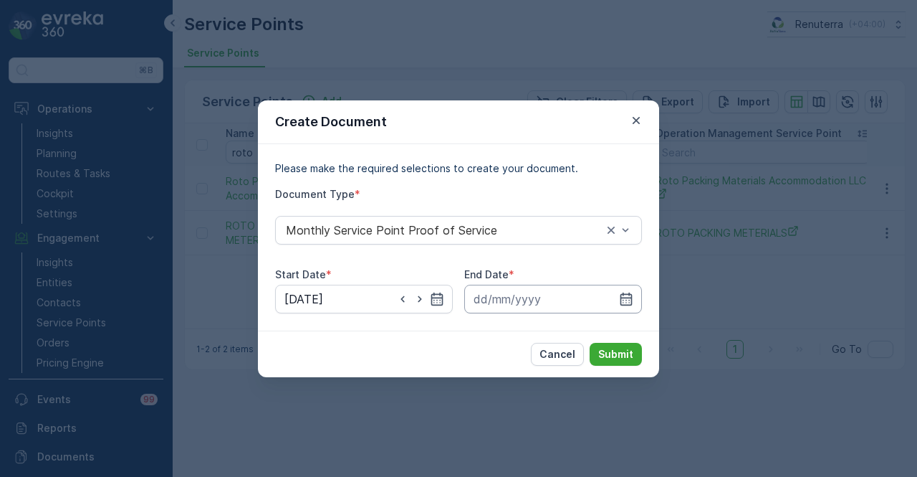
click at [636, 300] on input at bounding box center [553, 299] width 178 height 29
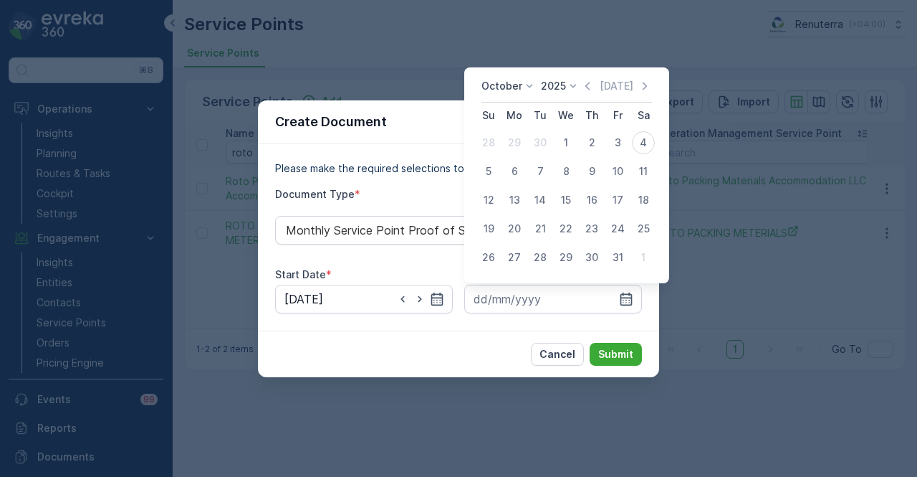
click at [592, 94] on div "October 2025 Today" at bounding box center [567, 91] width 171 height 24
click at [600, 81] on div "Today" at bounding box center [617, 86] width 72 height 14
drag, startPoint x: 593, startPoint y: 86, endPoint x: 591, endPoint y: 93, distance: 7.7
click at [593, 87] on icon "button" at bounding box center [588, 86] width 14 height 14
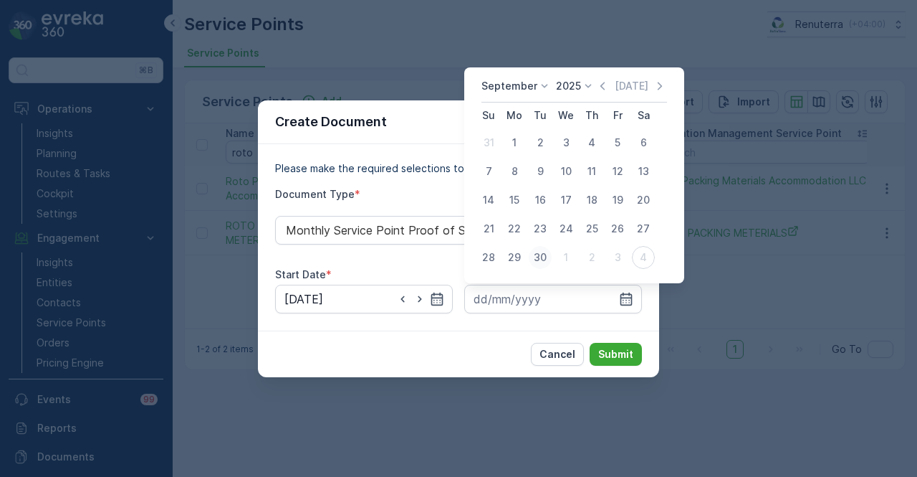
click at [545, 247] on div "30" at bounding box center [540, 257] width 23 height 23
type input "30.09.2025"
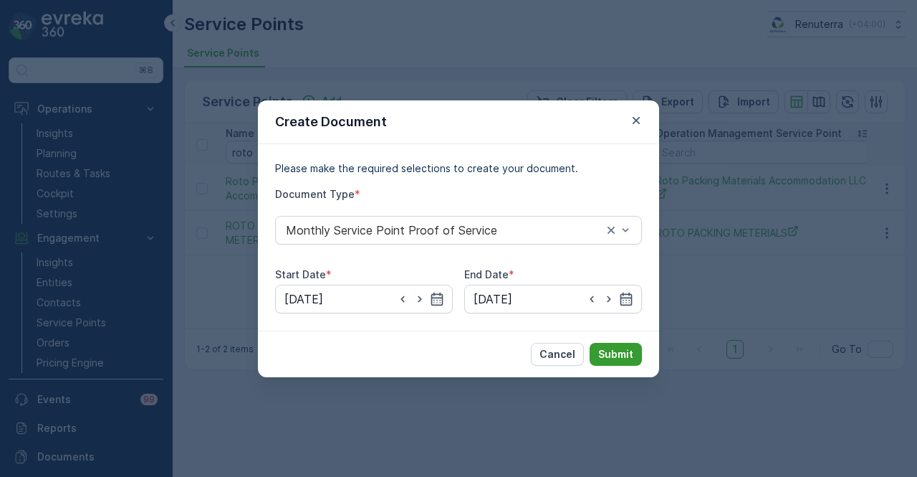
click at [614, 350] on p "Submit" at bounding box center [615, 354] width 35 height 14
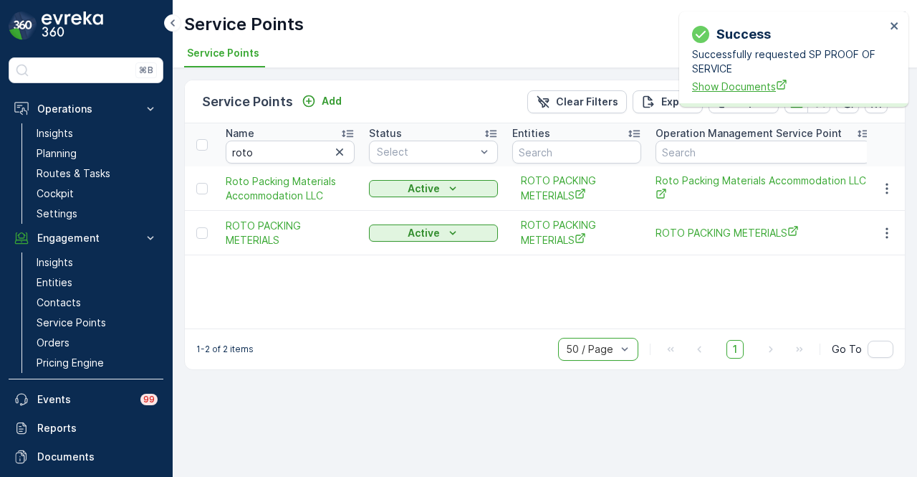
click at [714, 91] on span "Show Documents" at bounding box center [789, 86] width 194 height 15
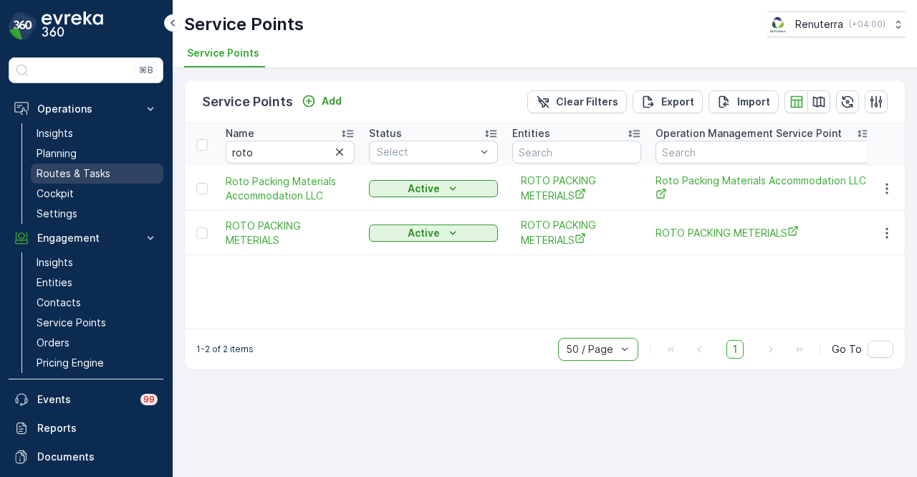
click at [105, 177] on p "Routes & Tasks" at bounding box center [74, 173] width 74 height 14
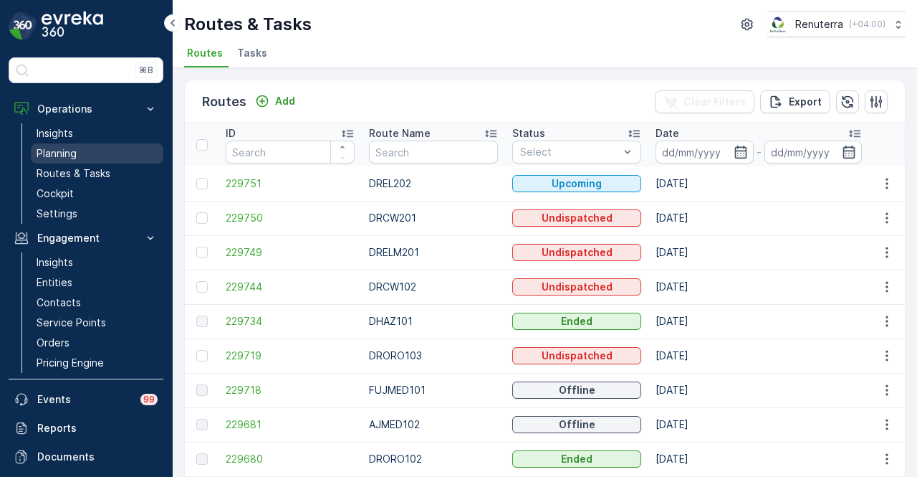
click at [113, 143] on link "Planning" at bounding box center [97, 153] width 133 height 20
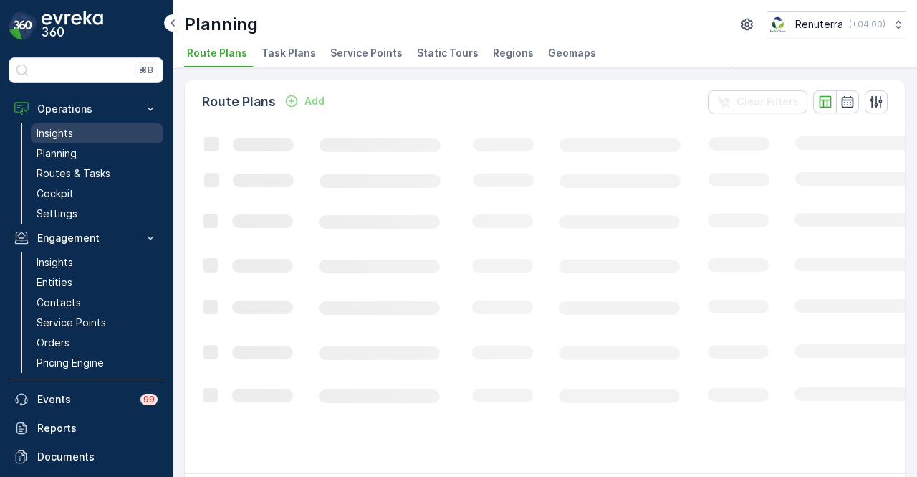
click at [116, 137] on link "Insights" at bounding box center [97, 133] width 133 height 20
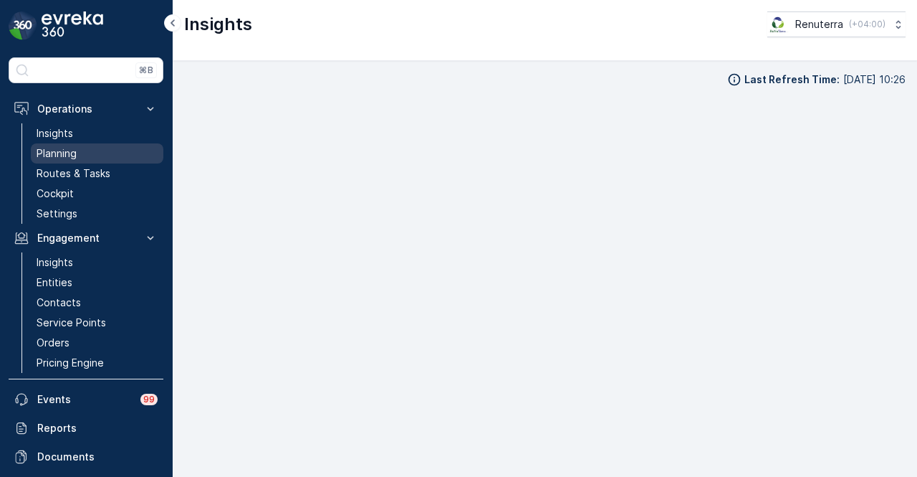
click at [112, 157] on link "Planning" at bounding box center [97, 153] width 133 height 20
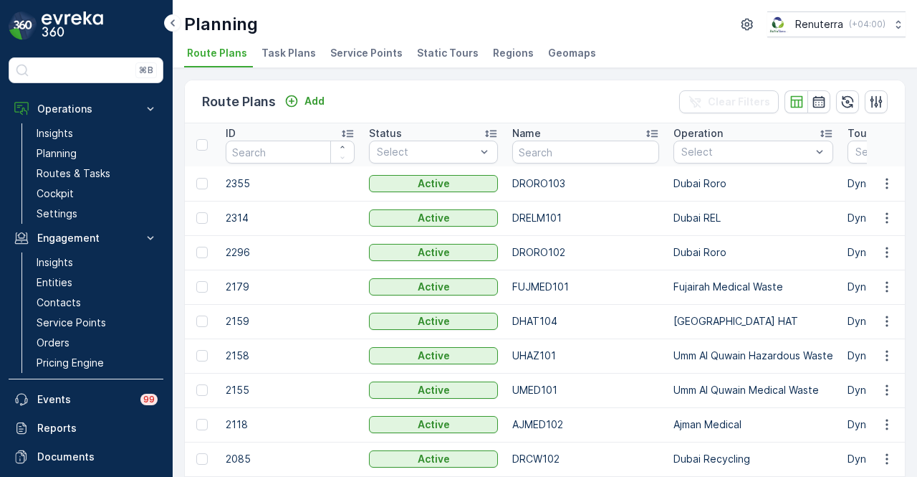
click at [353, 51] on span "Service Points" at bounding box center [366, 53] width 72 height 14
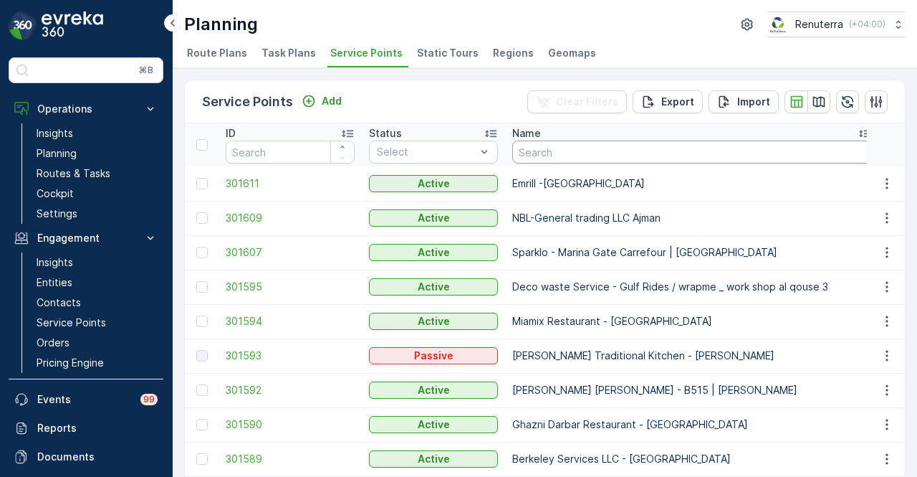
click at [582, 155] on input "text" at bounding box center [692, 151] width 360 height 23
type input "reliable"
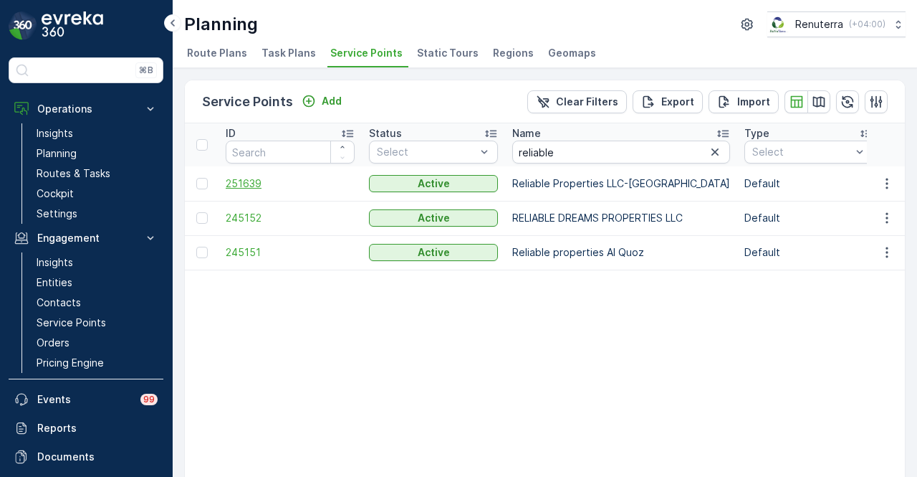
click at [242, 181] on span "251639" at bounding box center [290, 183] width 129 height 14
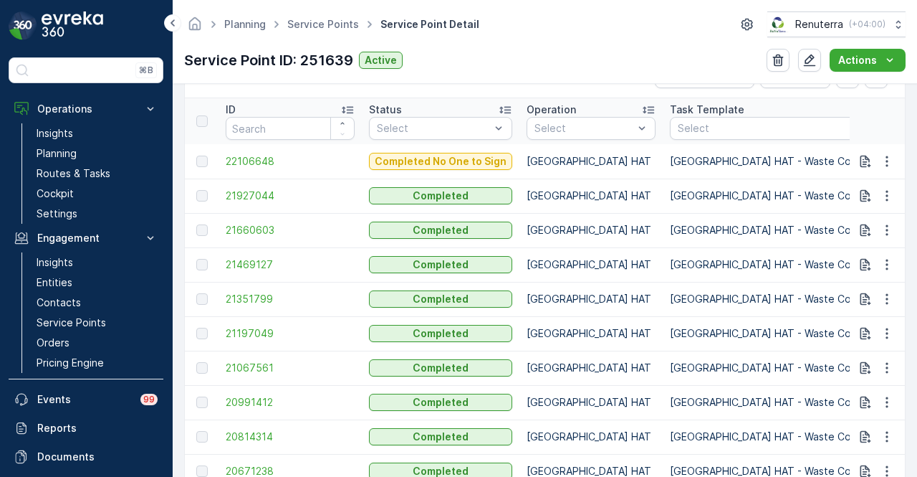
scroll to position [430, 0]
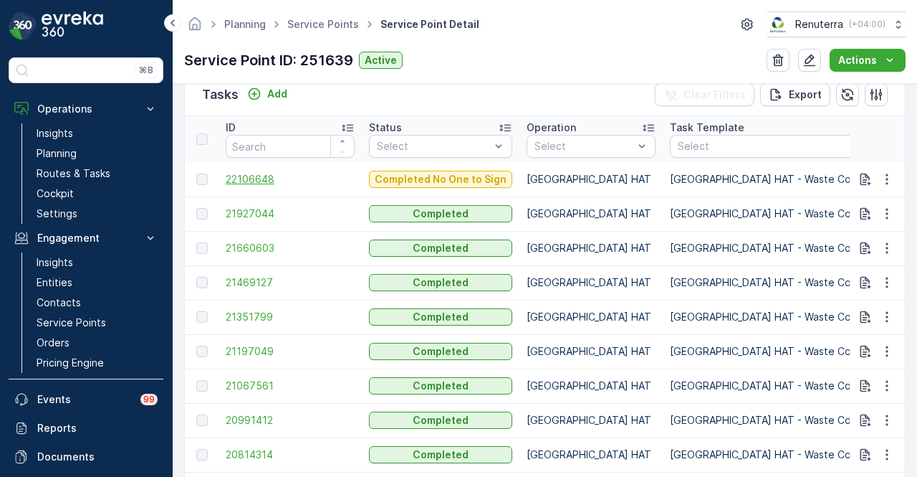
click at [267, 173] on span "22106648" at bounding box center [290, 179] width 129 height 14
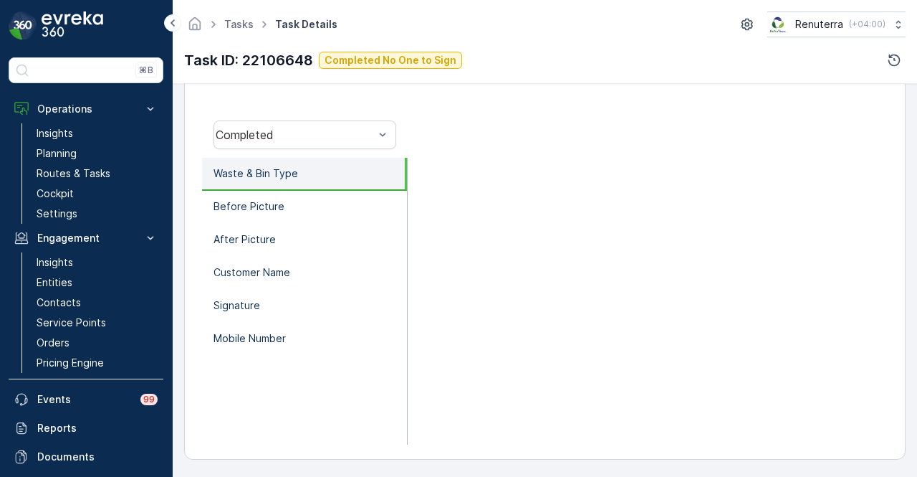
scroll to position [282, 0]
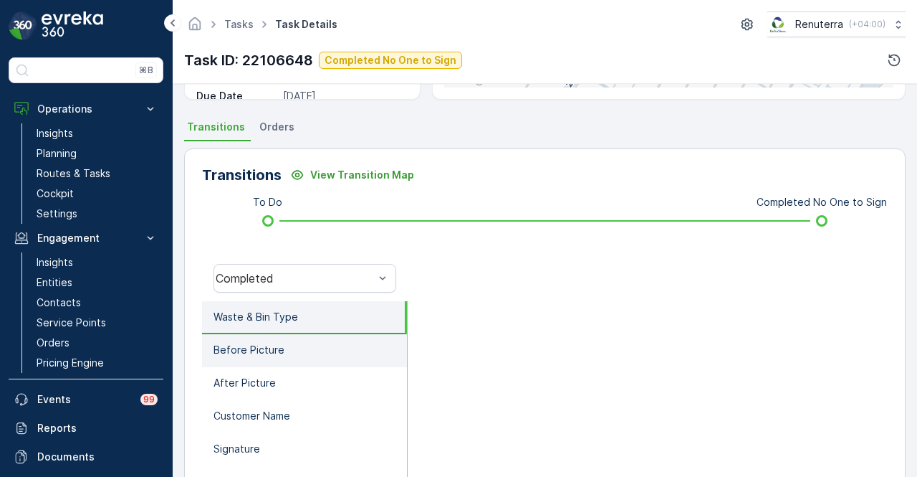
click at [317, 353] on li "Before Picture" at bounding box center [304, 350] width 205 height 33
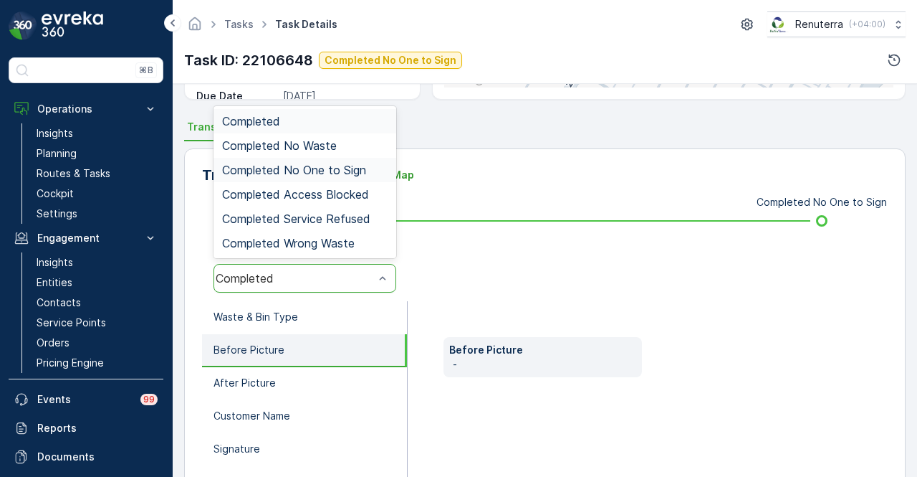
click at [360, 163] on span "Completed No One to Sign" at bounding box center [294, 169] width 144 height 13
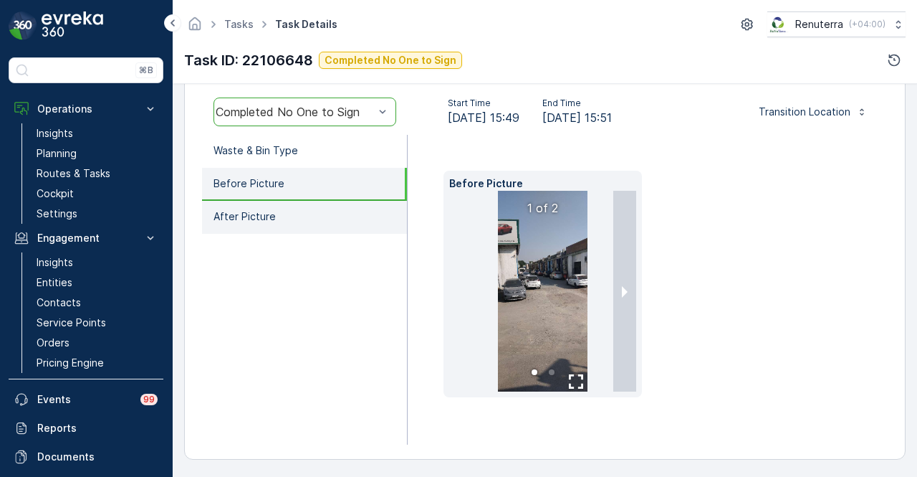
click at [324, 213] on li "After Picture" at bounding box center [304, 217] width 205 height 33
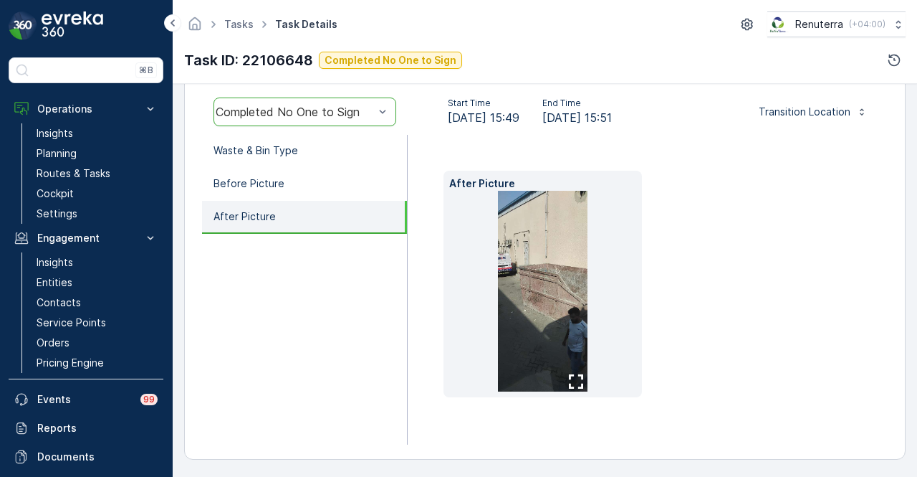
scroll to position [426, 0]
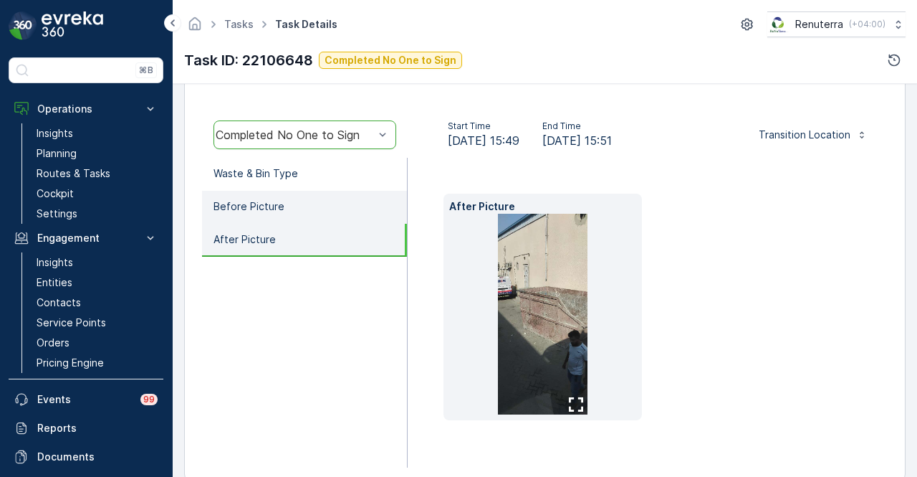
click at [338, 193] on li "Before Picture" at bounding box center [304, 207] width 205 height 33
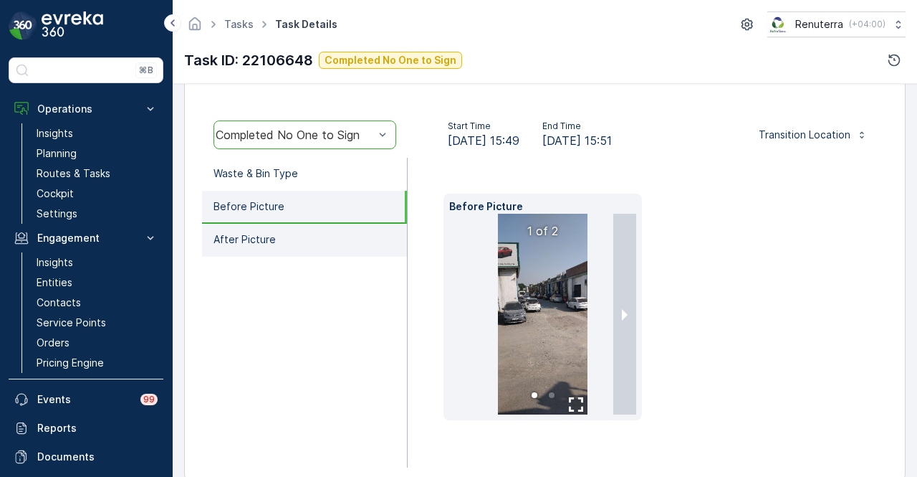
click at [331, 240] on li "After Picture" at bounding box center [304, 240] width 205 height 33
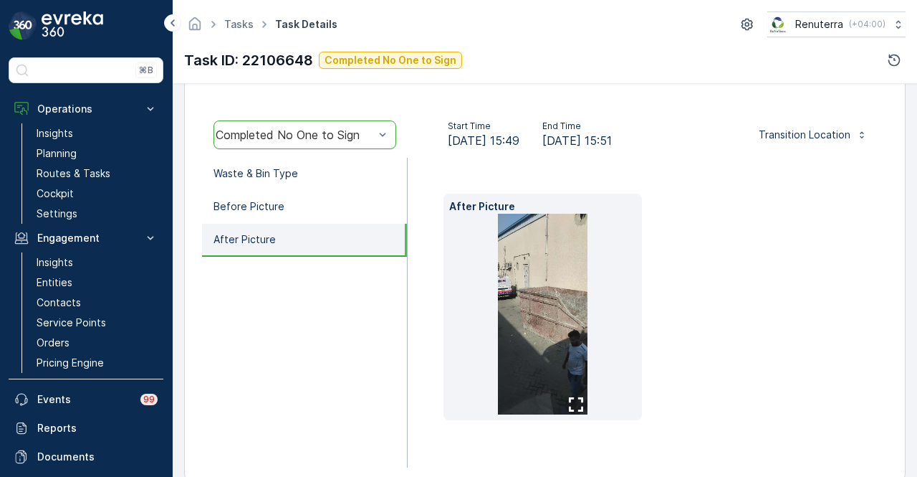
click at [439, 328] on div "After Picture" at bounding box center [648, 313] width 480 height 310
click at [305, 214] on li "Before Picture" at bounding box center [304, 207] width 205 height 33
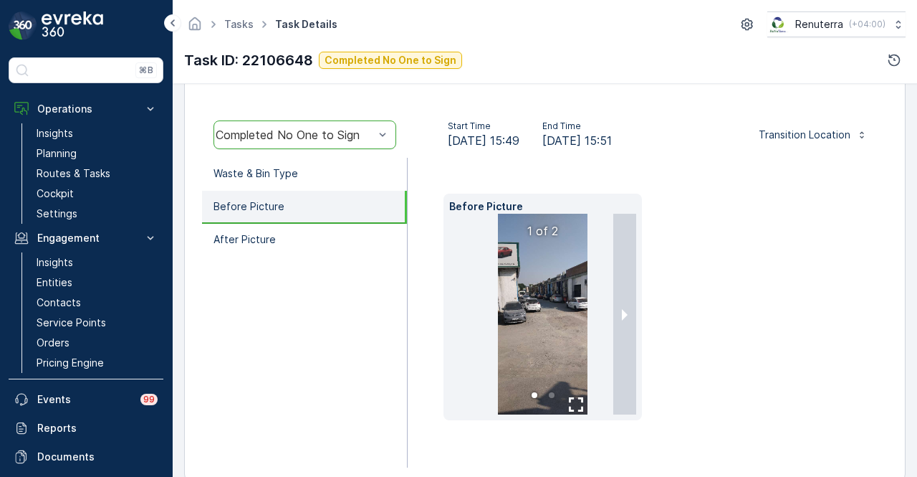
click at [562, 306] on img at bounding box center [543, 314] width 90 height 201
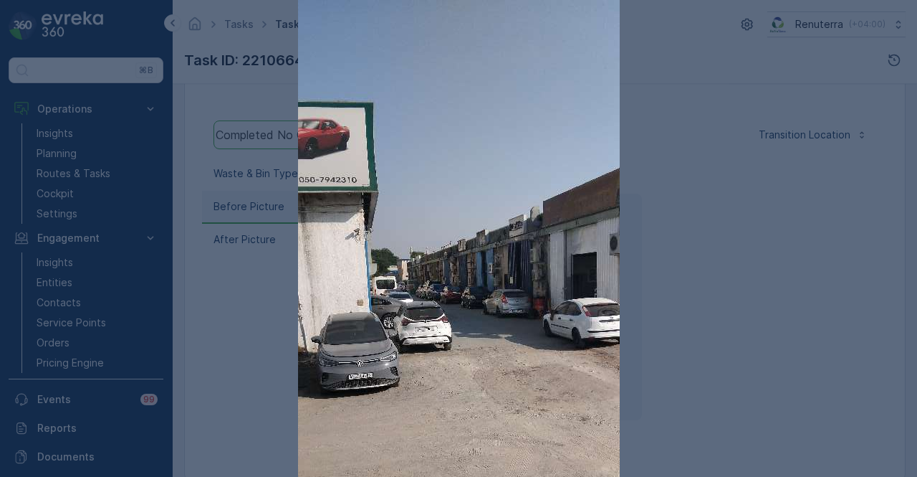
click at [731, 249] on div at bounding box center [458, 238] width 917 height 477
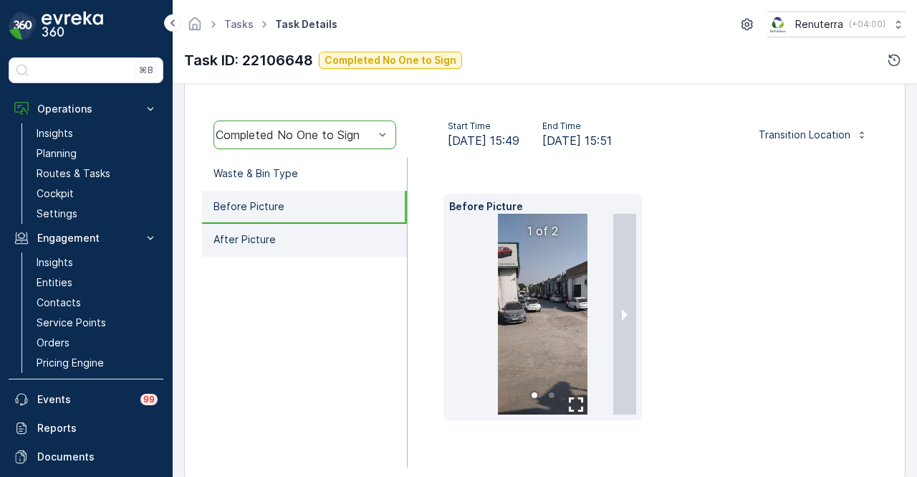
click at [335, 242] on li "After Picture" at bounding box center [304, 240] width 205 height 33
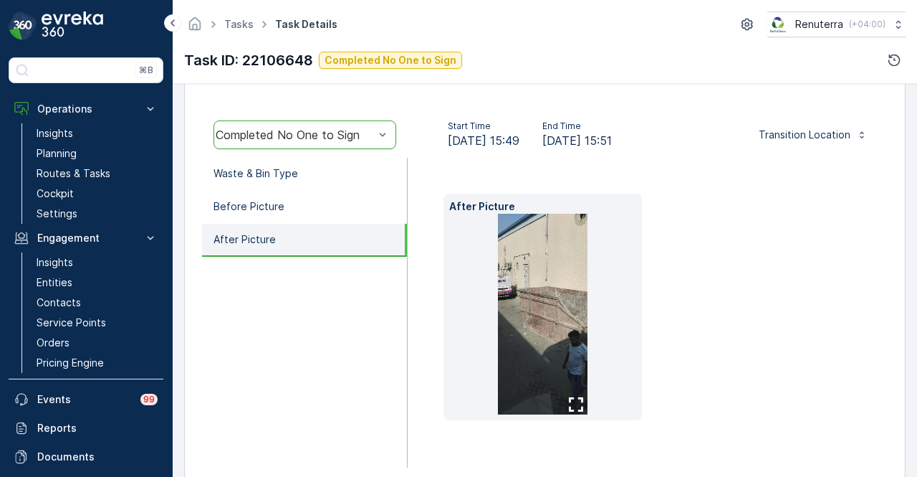
click at [510, 297] on img at bounding box center [543, 314] width 90 height 201
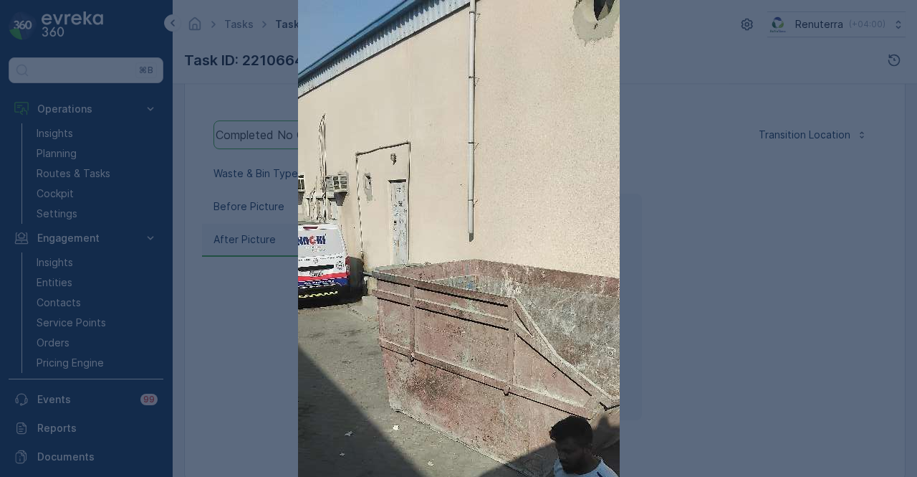
click at [724, 276] on div at bounding box center [458, 238] width 917 height 477
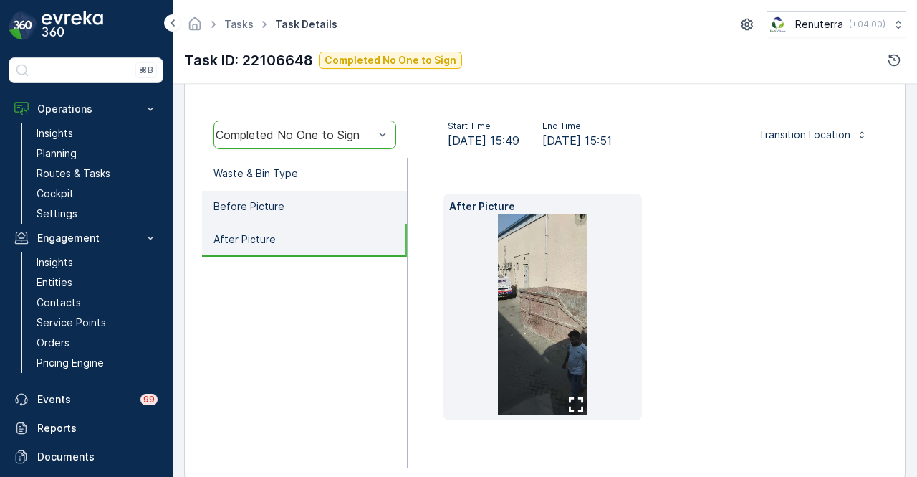
drag, startPoint x: 320, startPoint y: 171, endPoint x: 307, endPoint y: 199, distance: 31.1
click at [311, 188] on li "Waste & Bin Type" at bounding box center [304, 174] width 205 height 33
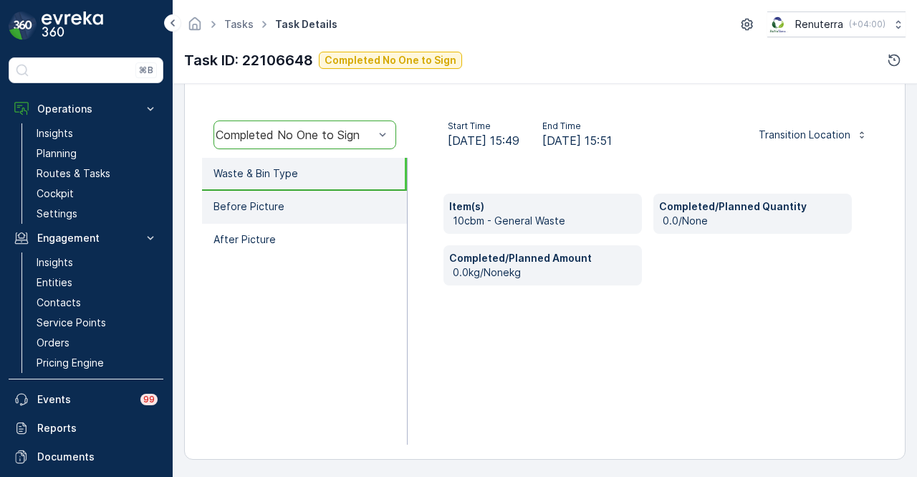
click at [305, 203] on li "Before Picture" at bounding box center [304, 207] width 205 height 33
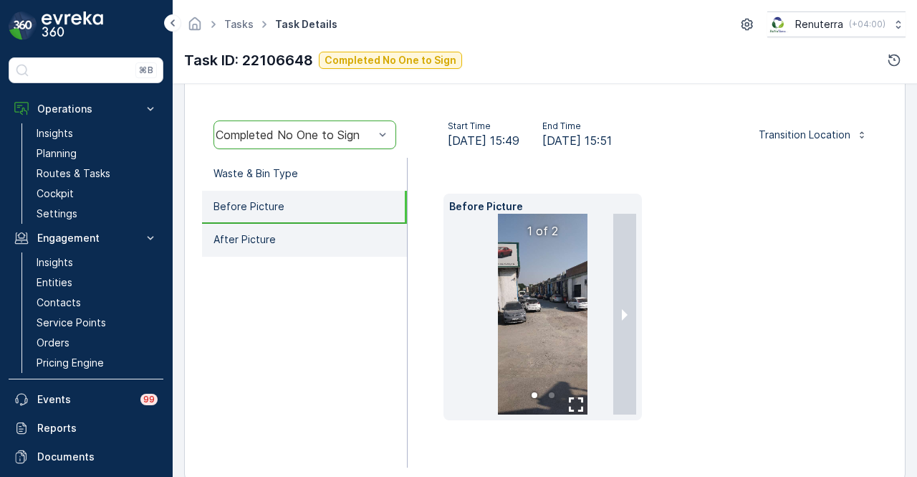
click at [318, 230] on li "After Picture" at bounding box center [304, 240] width 205 height 33
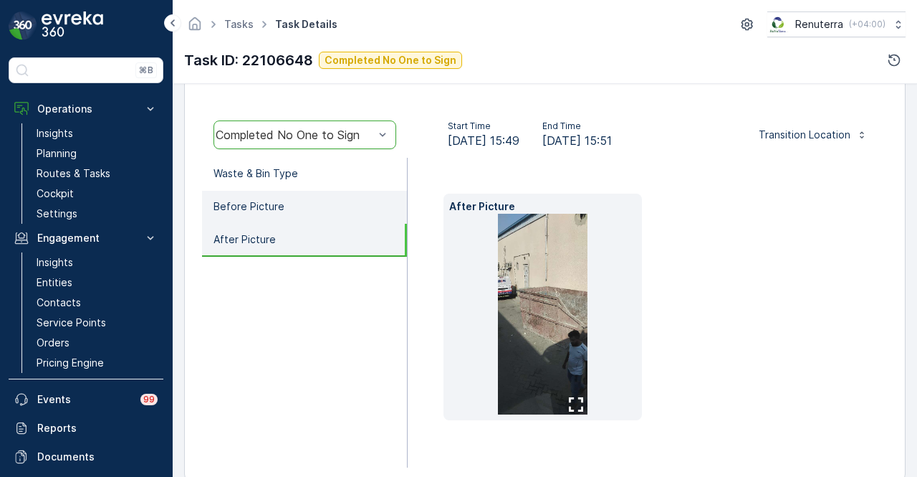
click at [292, 196] on li "Before Picture" at bounding box center [304, 207] width 205 height 33
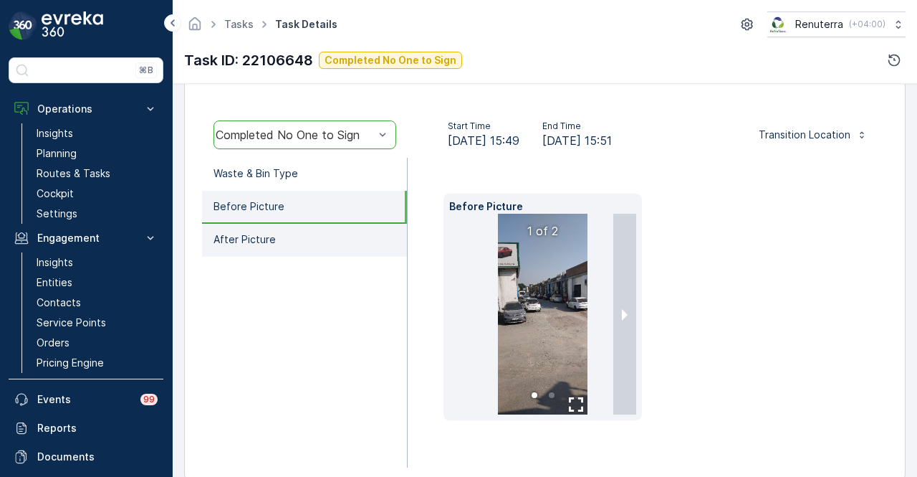
click at [328, 239] on li "After Picture" at bounding box center [304, 240] width 205 height 33
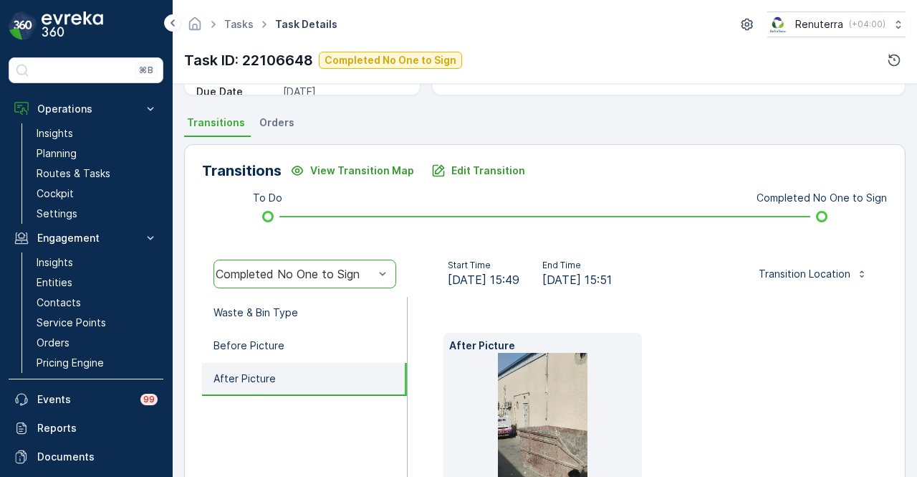
scroll to position [358, 0]
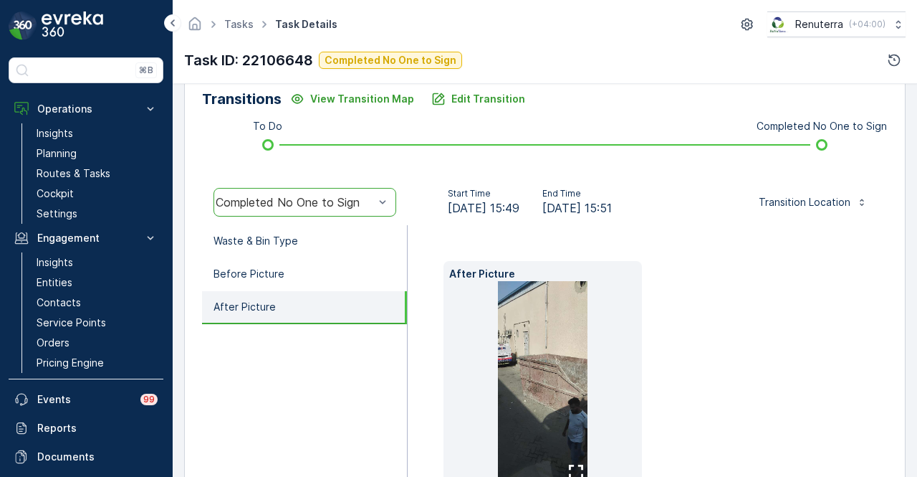
click at [388, 210] on div at bounding box center [383, 201] width 14 height 27
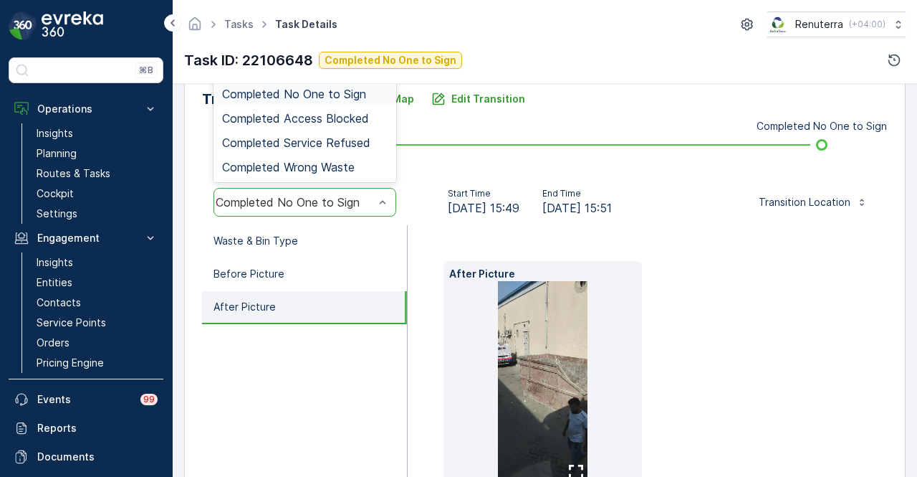
click at [378, 92] on div "Completed No One to Sign" at bounding box center [305, 93] width 166 height 13
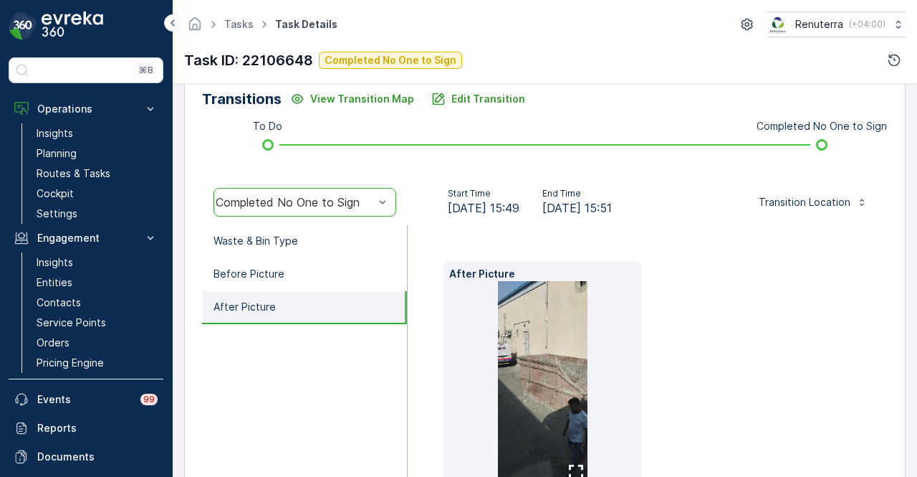
click at [385, 190] on div at bounding box center [383, 201] width 14 height 27
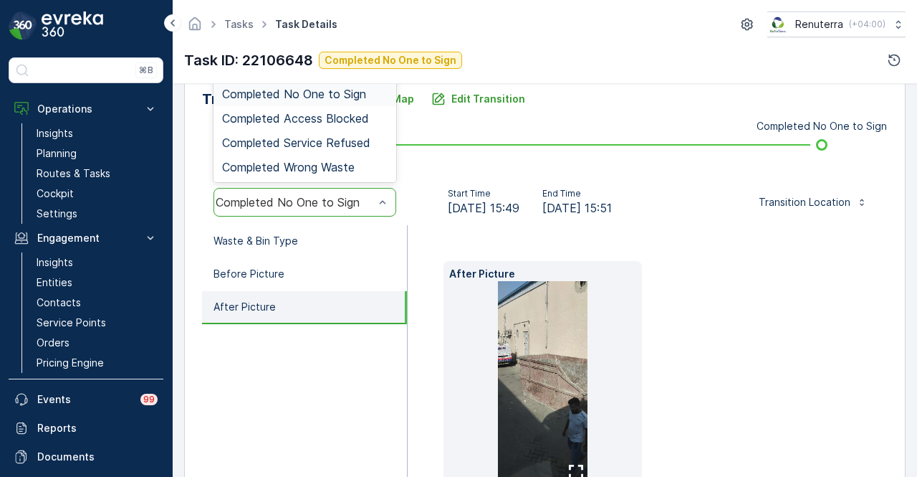
click at [343, 90] on span "Completed No One to Sign" at bounding box center [294, 93] width 144 height 13
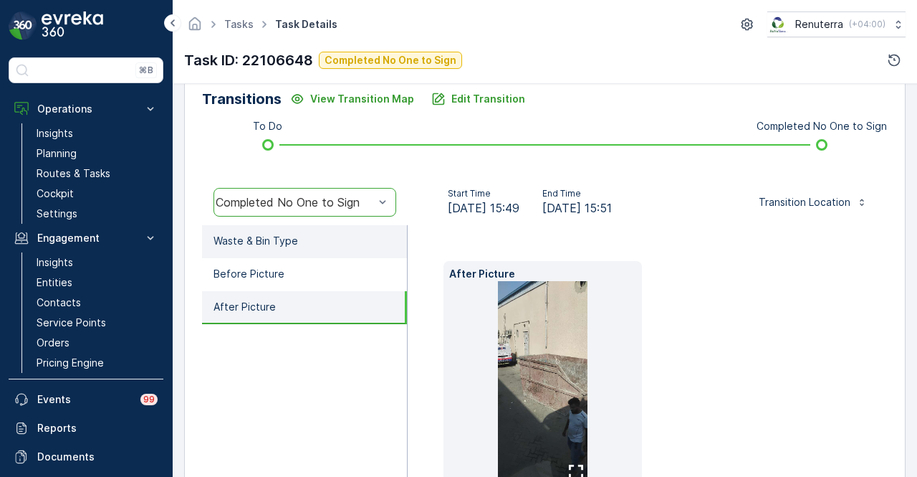
click at [348, 229] on li "Waste & Bin Type" at bounding box center [304, 241] width 205 height 33
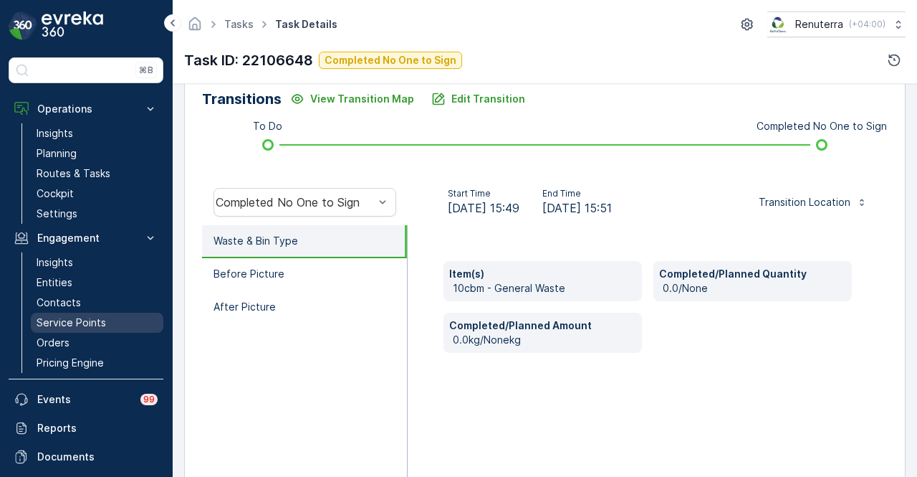
click at [95, 313] on link "Service Points" at bounding box center [97, 322] width 133 height 20
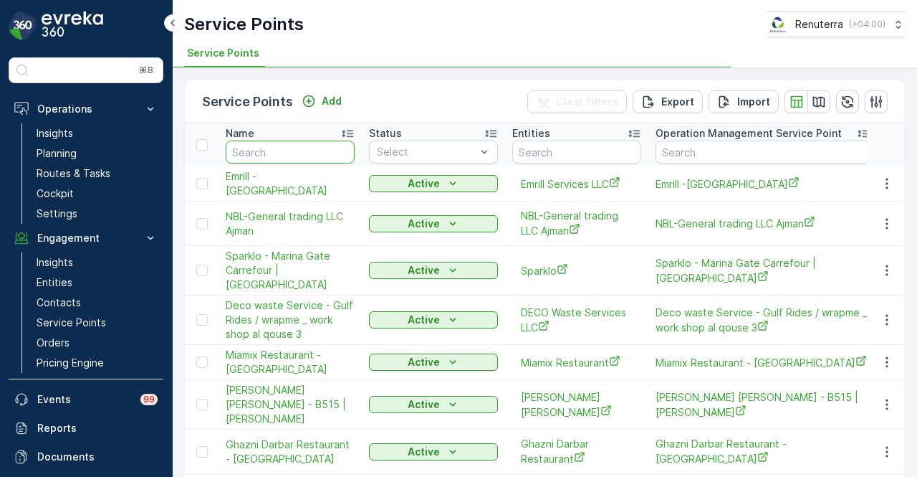
click at [294, 158] on input "text" at bounding box center [290, 151] width 129 height 23
click at [297, 153] on input "text" at bounding box center [290, 151] width 129 height 23
paste input "Saleh Ahmed S Al Nahdi"
type input "Saleh Ahmed S Al Nahdi"
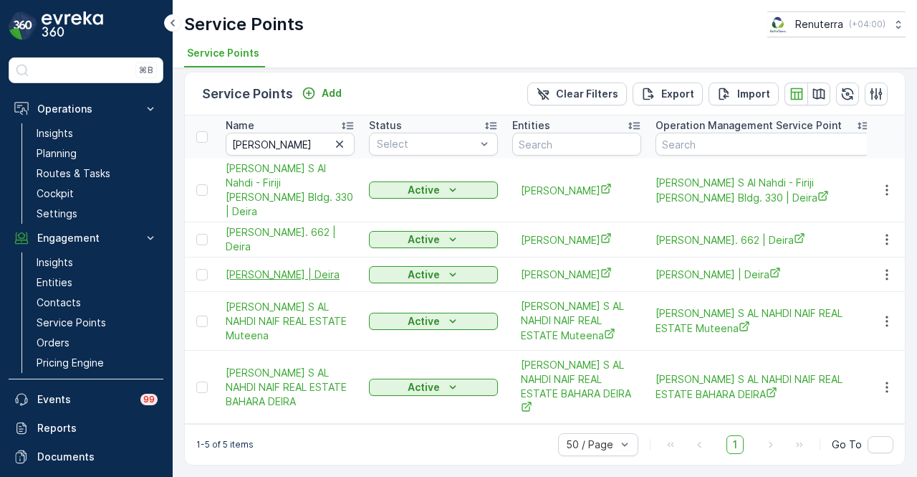
scroll to position [18, 0]
click at [884, 183] on icon "button" at bounding box center [887, 190] width 14 height 14
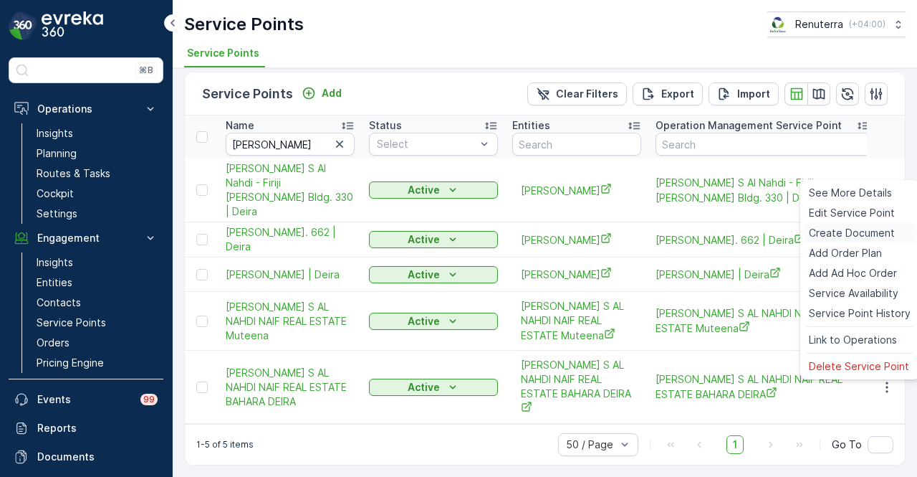
click at [854, 233] on span "Create Document" at bounding box center [852, 233] width 86 height 14
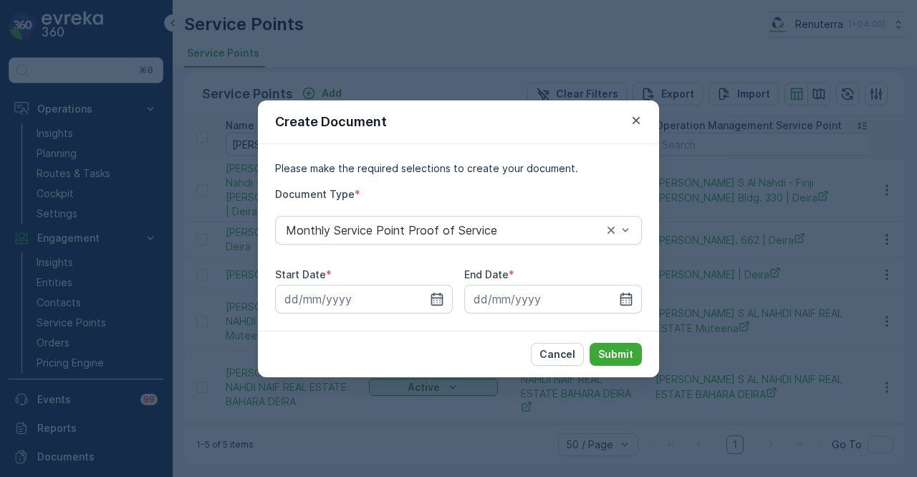
drag, startPoint x: 444, startPoint y: 295, endPoint x: 444, endPoint y: 281, distance: 13.6
click at [444, 292] on div at bounding box center [364, 299] width 178 height 29
click at [437, 286] on input at bounding box center [364, 299] width 178 height 29
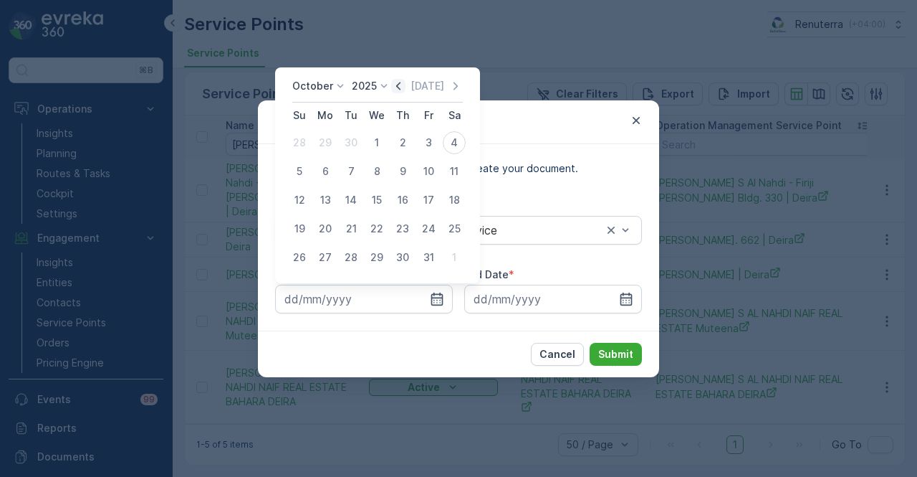
click at [406, 84] on icon "button" at bounding box center [398, 86] width 14 height 14
click at [406, 84] on icon "button" at bounding box center [413, 86] width 14 height 14
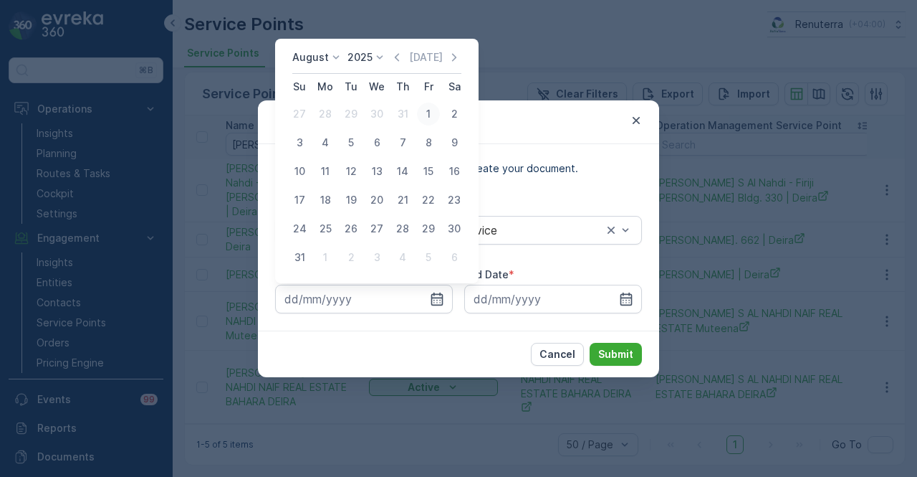
click at [431, 118] on div "1" at bounding box center [428, 113] width 23 height 23
type input "01.08.2025"
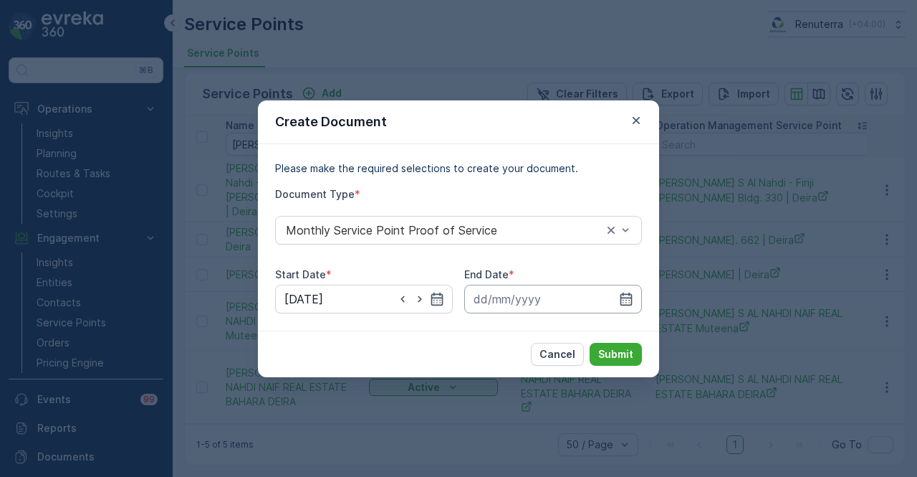
click at [625, 307] on input at bounding box center [553, 299] width 178 height 29
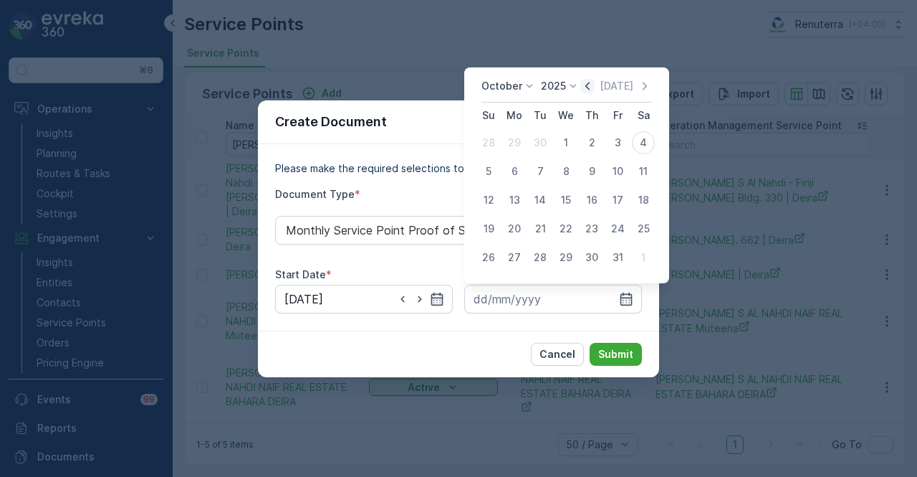
click at [594, 86] on icon "button" at bounding box center [588, 86] width 14 height 14
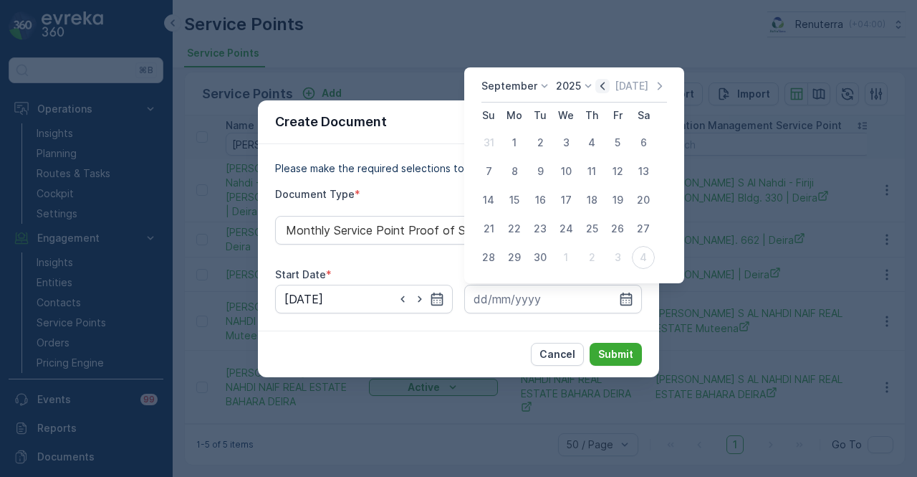
click at [596, 86] on icon "button" at bounding box center [603, 86] width 14 height 14
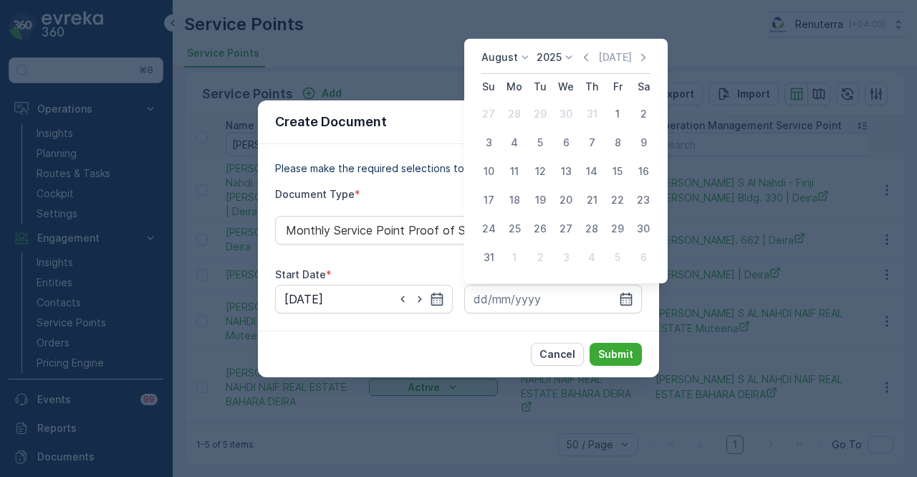
click at [492, 259] on div "31" at bounding box center [488, 257] width 23 height 23
type input "31.08.2025"
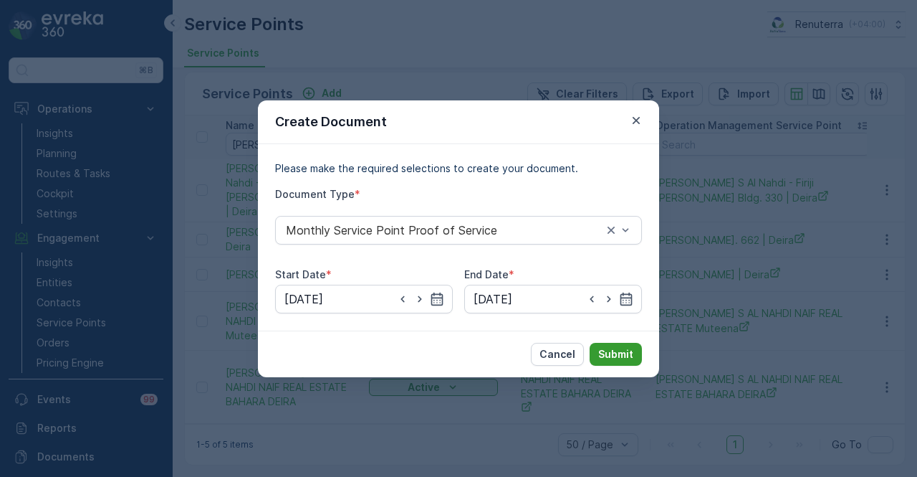
click at [613, 347] on p "Submit" at bounding box center [615, 354] width 35 height 14
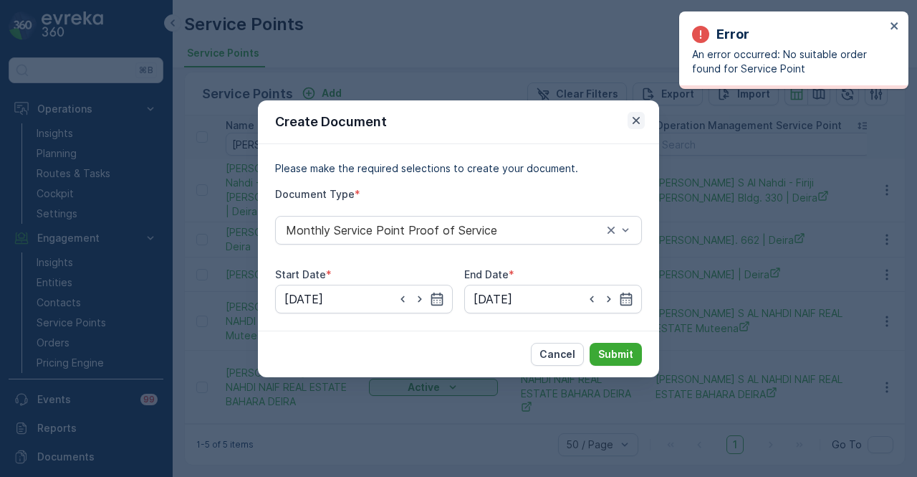
click at [636, 112] on button "button" at bounding box center [636, 120] width 17 height 17
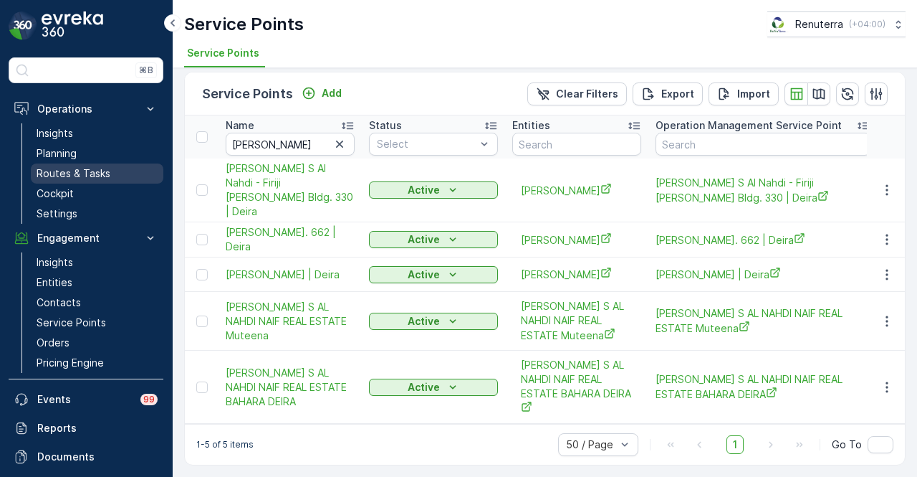
click at [104, 177] on p "Routes & Tasks" at bounding box center [74, 173] width 74 height 14
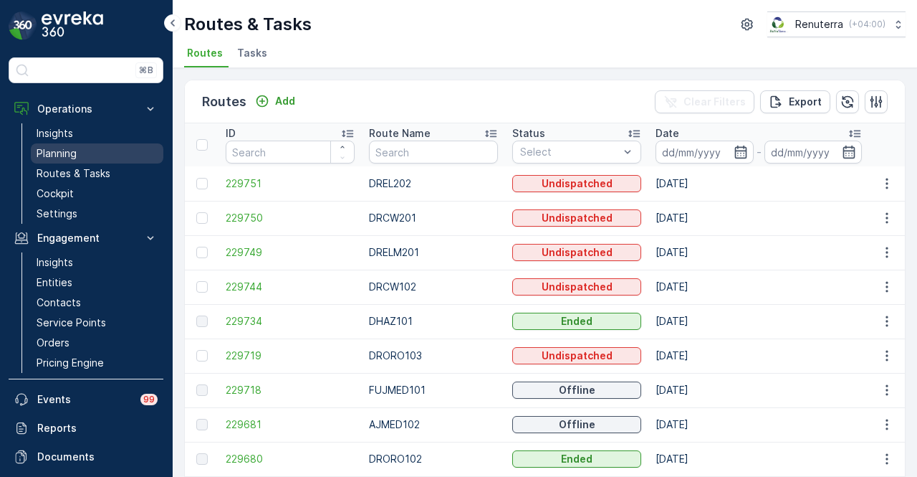
click at [101, 153] on link "Planning" at bounding box center [97, 153] width 133 height 20
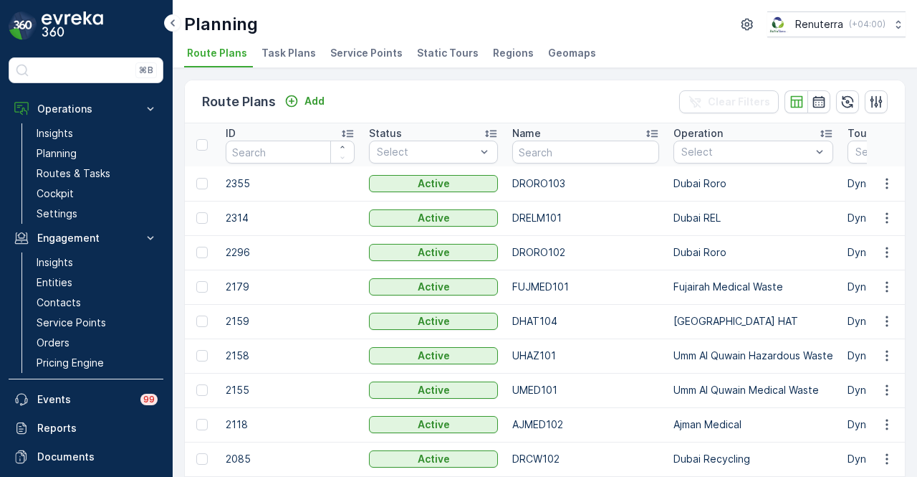
click at [350, 59] on span "Service Points" at bounding box center [366, 53] width 72 height 14
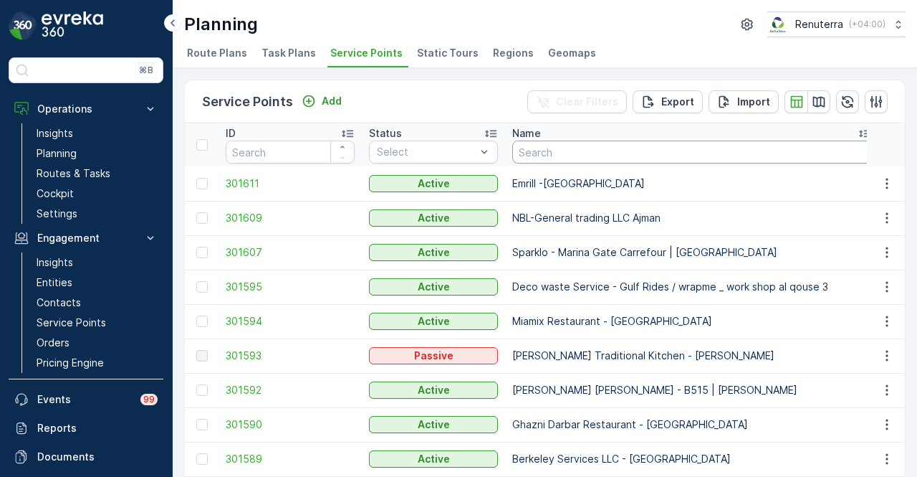
click at [578, 160] on input "text" at bounding box center [692, 151] width 360 height 23
type input "zabeel"
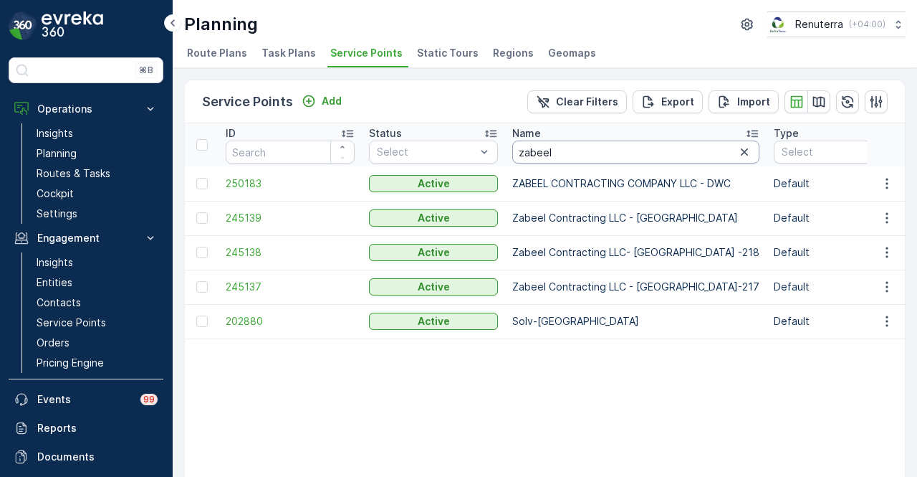
click at [636, 150] on input "zabeel" at bounding box center [635, 151] width 247 height 23
type input "zabeel c"
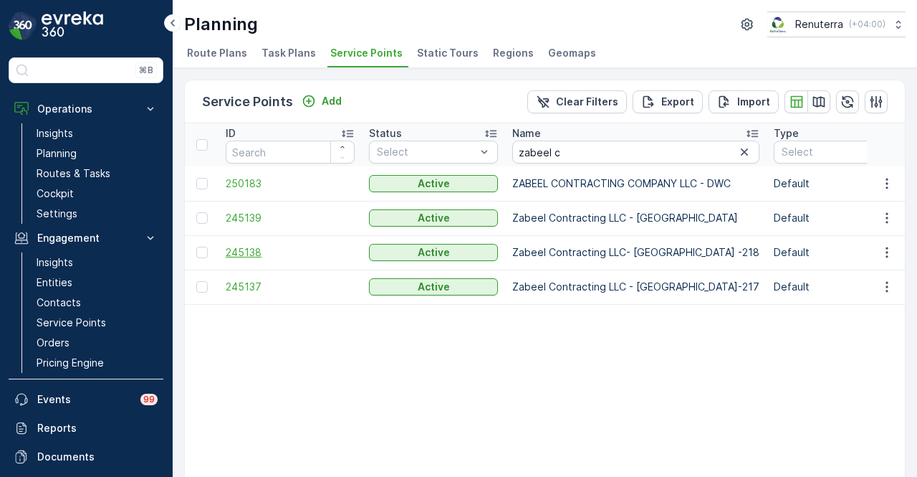
click at [240, 257] on span "245138" at bounding box center [290, 252] width 129 height 14
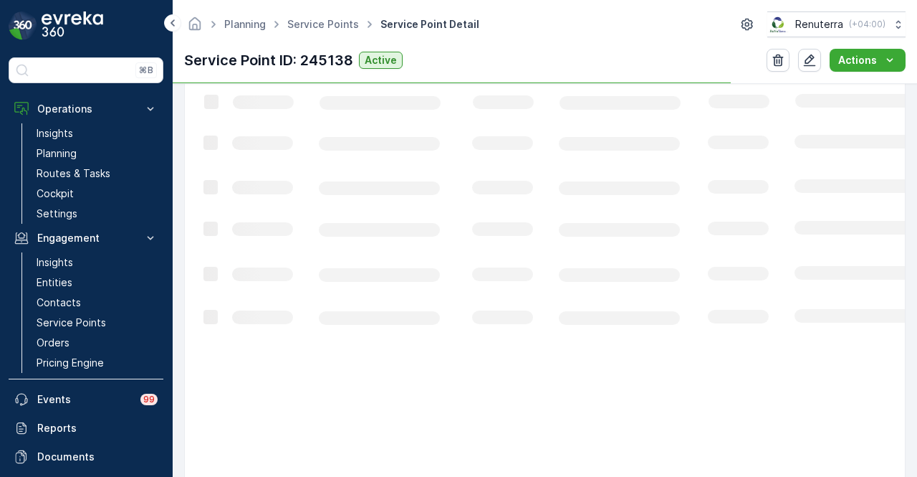
scroll to position [333, 0]
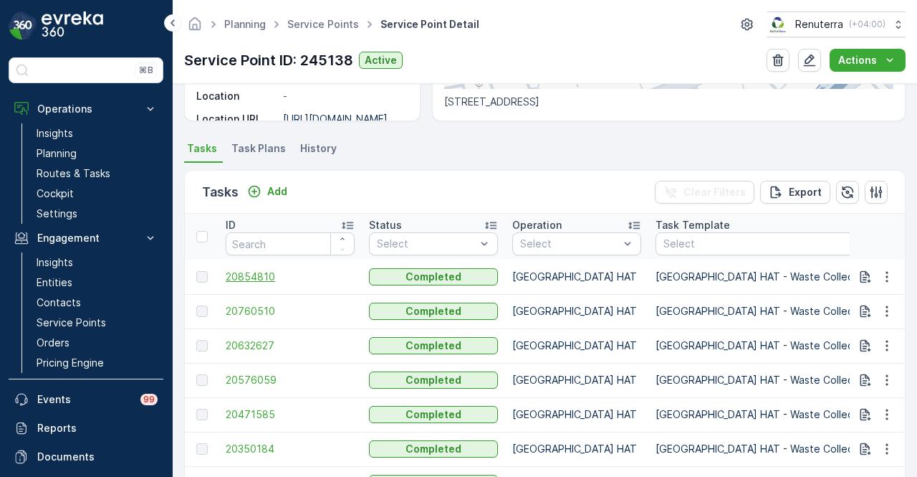
click at [262, 279] on span "20854810" at bounding box center [290, 276] width 129 height 14
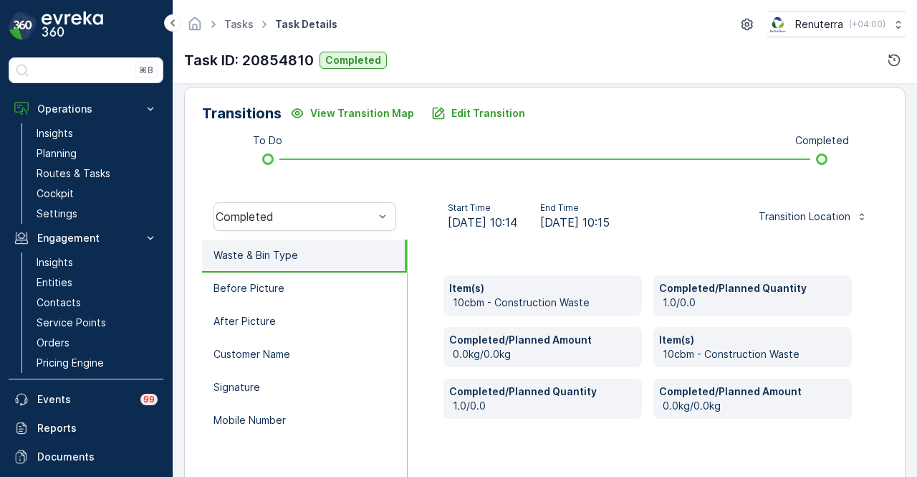
scroll to position [358, 0]
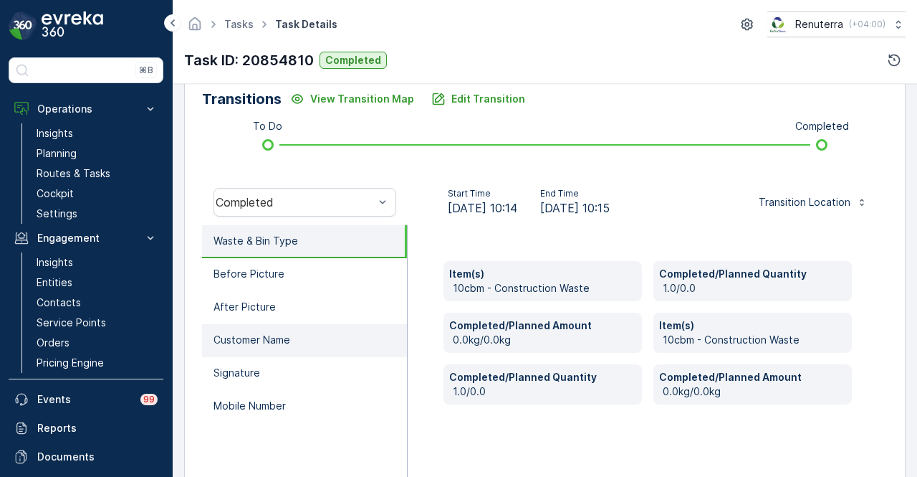
click at [355, 324] on li "Customer Name" at bounding box center [304, 340] width 205 height 33
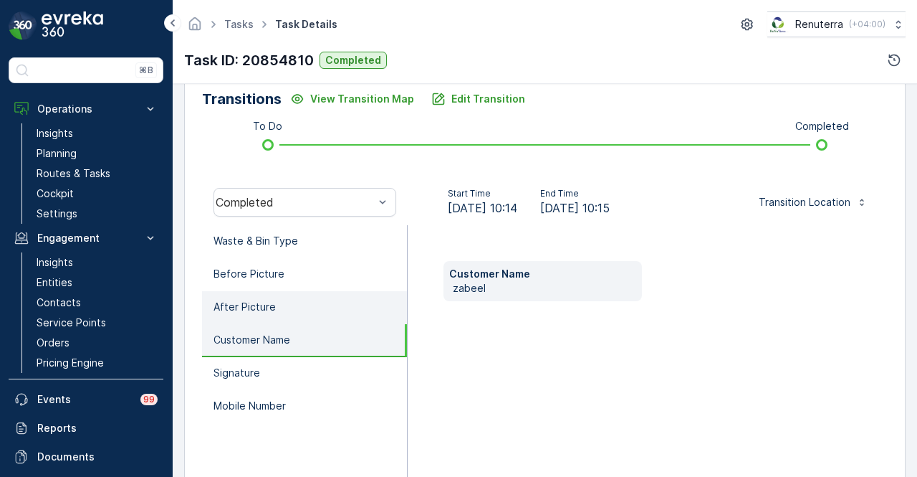
click at [341, 295] on li "After Picture" at bounding box center [304, 307] width 205 height 33
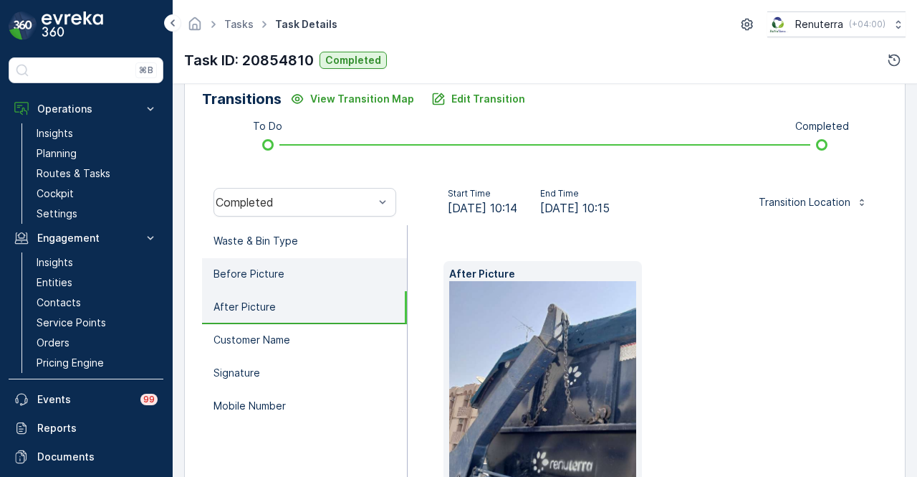
click at [345, 270] on li "Before Picture" at bounding box center [304, 274] width 205 height 33
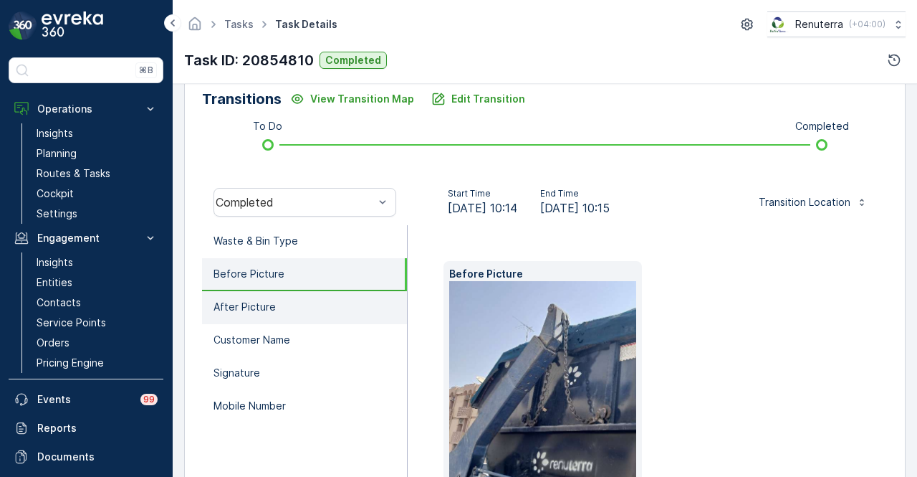
click at [348, 309] on li "After Picture" at bounding box center [304, 307] width 205 height 33
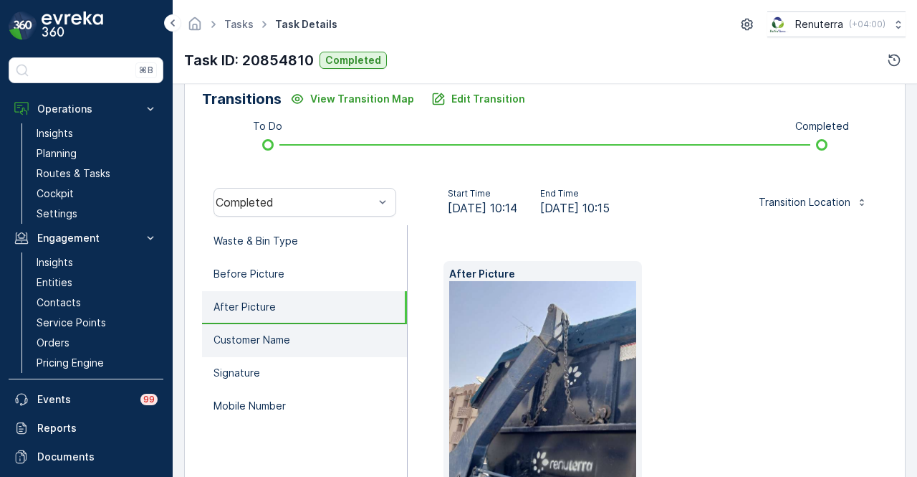
click at [354, 344] on li "Customer Name" at bounding box center [304, 340] width 205 height 33
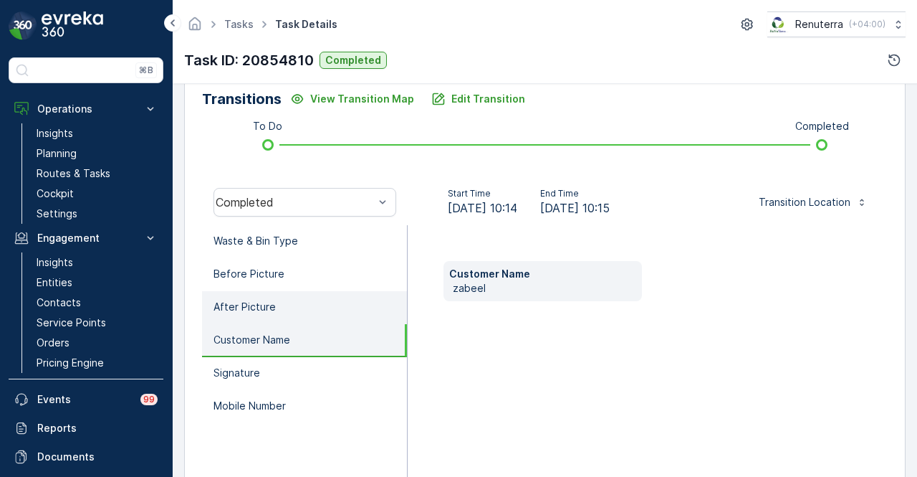
click at [359, 302] on li "After Picture" at bounding box center [304, 307] width 205 height 33
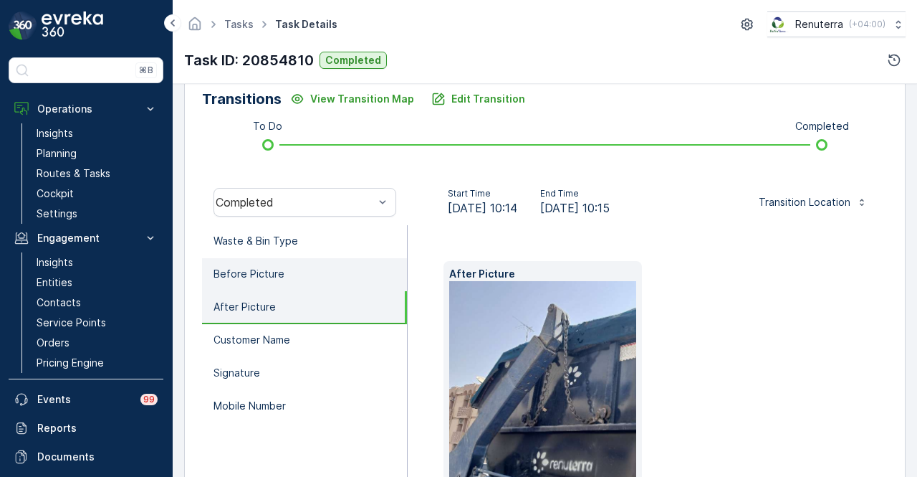
click at [363, 279] on li "Before Picture" at bounding box center [304, 274] width 205 height 33
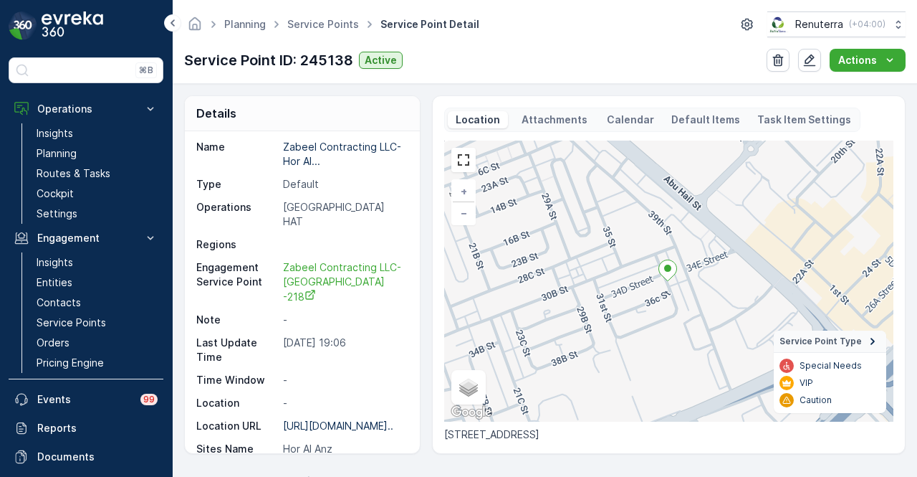
scroll to position [22, 0]
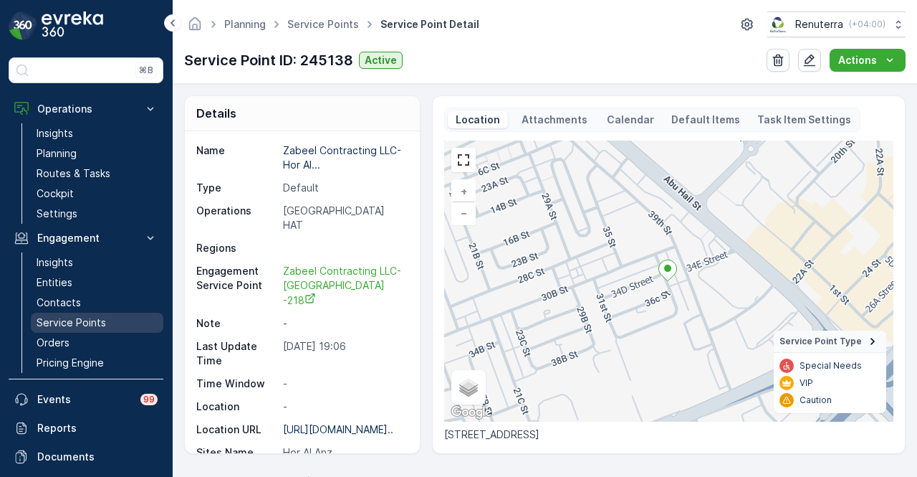
click at [110, 312] on link "Service Points" at bounding box center [97, 322] width 133 height 20
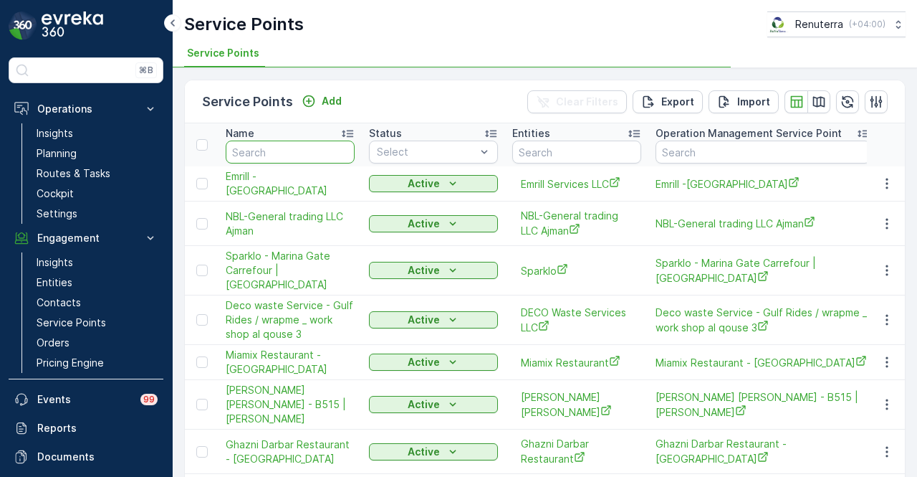
click at [299, 148] on input "text" at bounding box center [290, 151] width 129 height 23
type input "SU"
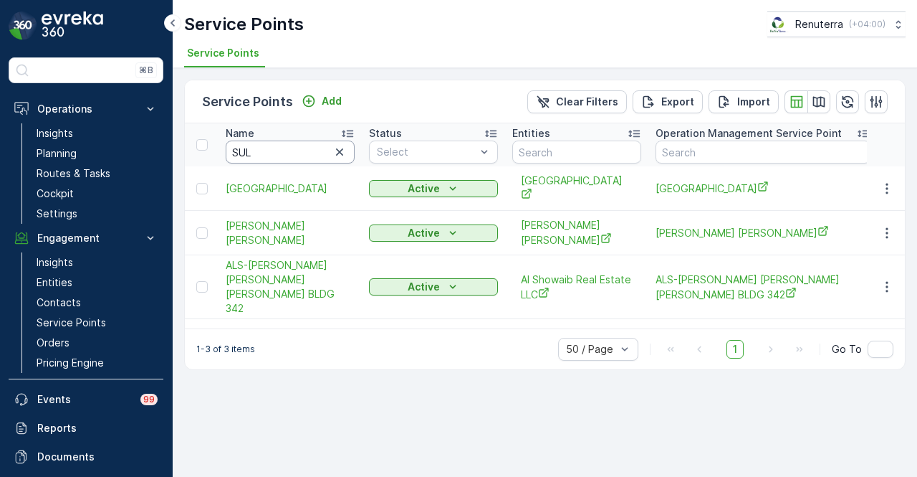
click at [299, 148] on input "SUL" at bounding box center [290, 151] width 129 height 23
click at [896, 232] on button "button" at bounding box center [887, 232] width 26 height 17
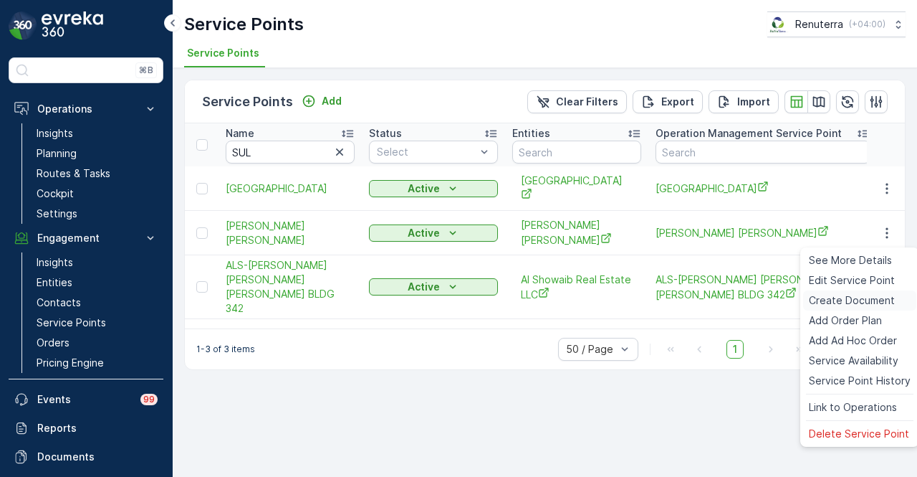
click at [890, 297] on span "Create Document" at bounding box center [852, 300] width 86 height 14
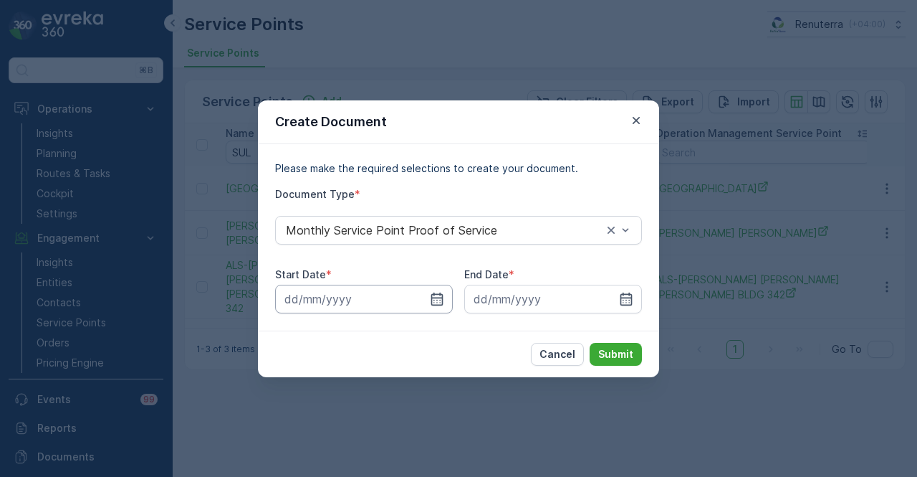
click at [450, 303] on input at bounding box center [364, 299] width 178 height 29
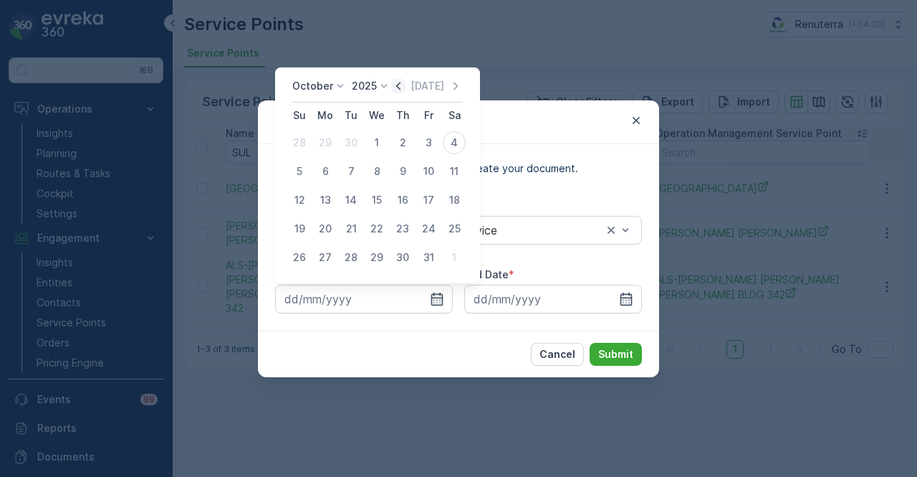
click at [405, 81] on icon "button" at bounding box center [398, 86] width 14 height 14
click at [331, 143] on div "1" at bounding box center [325, 142] width 23 height 23
type input "01.09.2025"
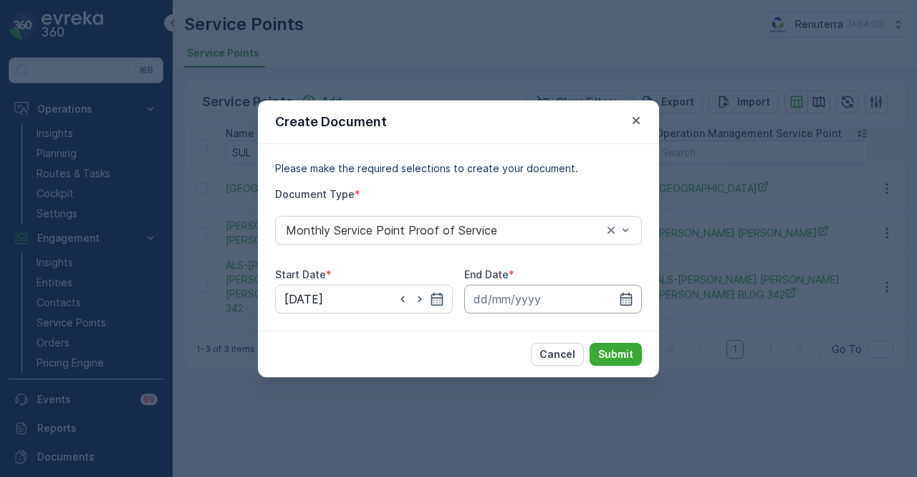
drag, startPoint x: 627, startPoint y: 295, endPoint x: 619, endPoint y: 289, distance: 10.3
click at [624, 295] on icon "button" at bounding box center [626, 299] width 14 height 14
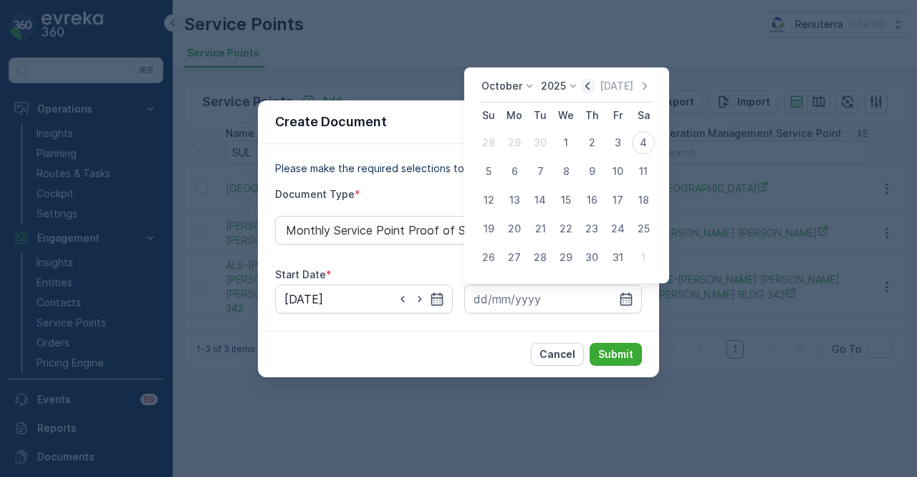
click at [591, 92] on icon "button" at bounding box center [588, 86] width 14 height 14
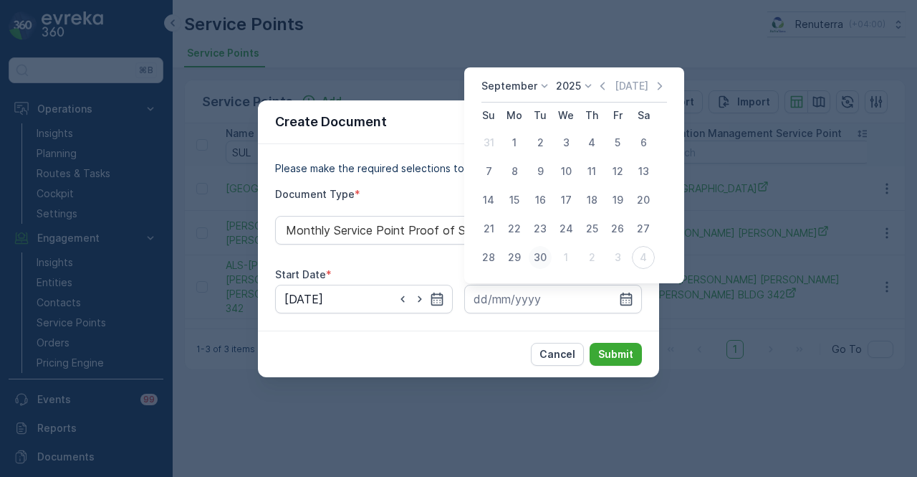
click at [540, 263] on div "30" at bounding box center [540, 257] width 23 height 23
type input "30.09.2025"
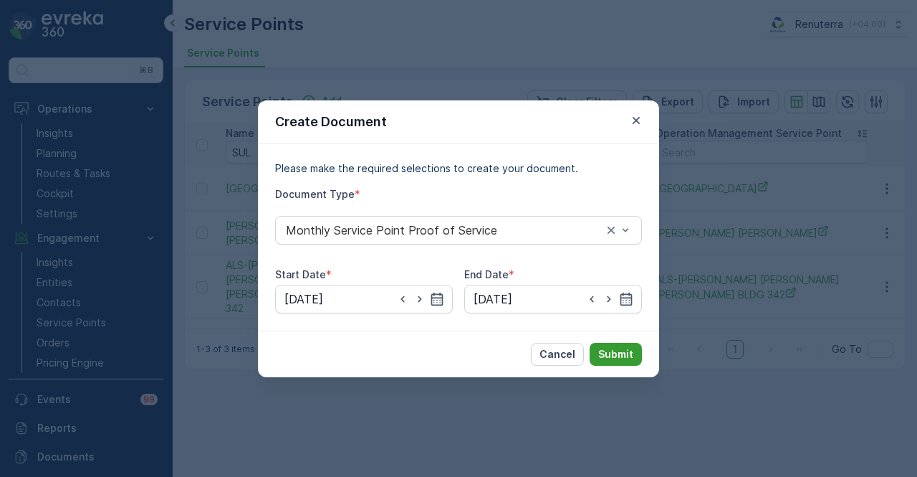
click at [631, 360] on button "Submit" at bounding box center [616, 354] width 52 height 23
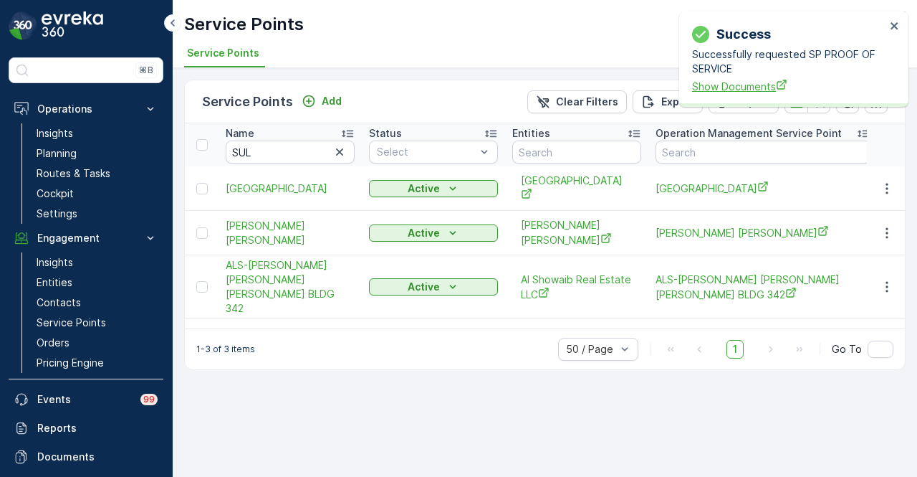
click at [710, 92] on span "Show Documents" at bounding box center [789, 86] width 194 height 15
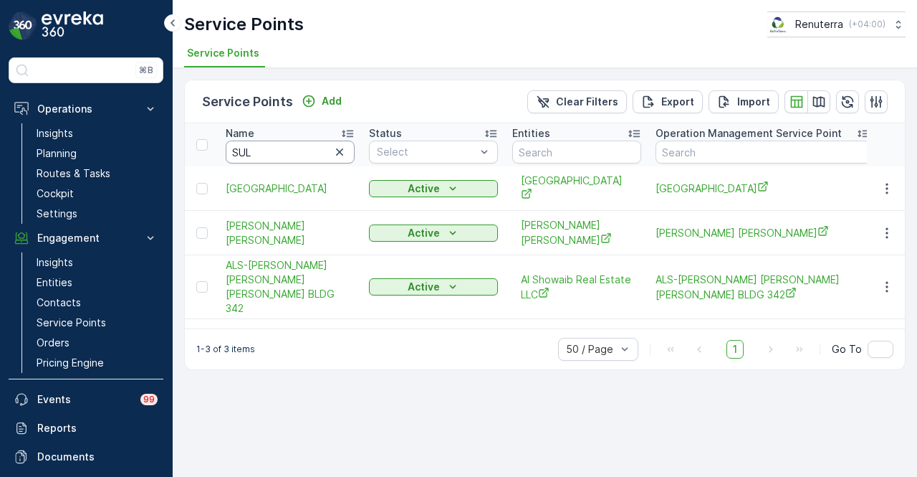
click at [280, 154] on input "SUL" at bounding box center [290, 151] width 129 height 23
type input "S"
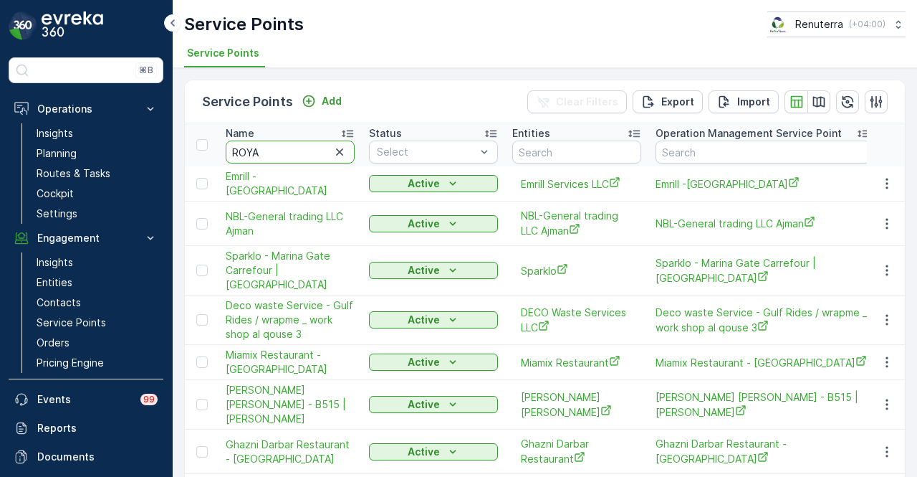
type input "ROYAL"
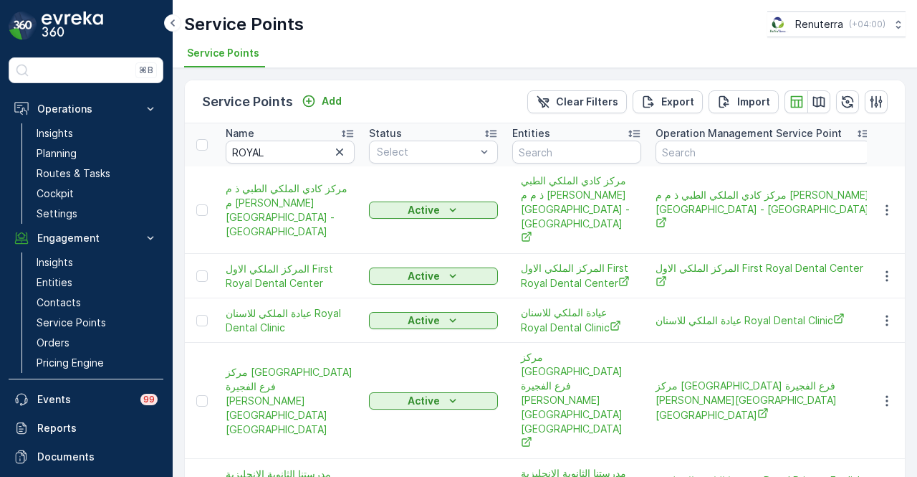
click at [280, 153] on input "ROYAL" at bounding box center [290, 151] width 129 height 23
type input "ROYAL A"
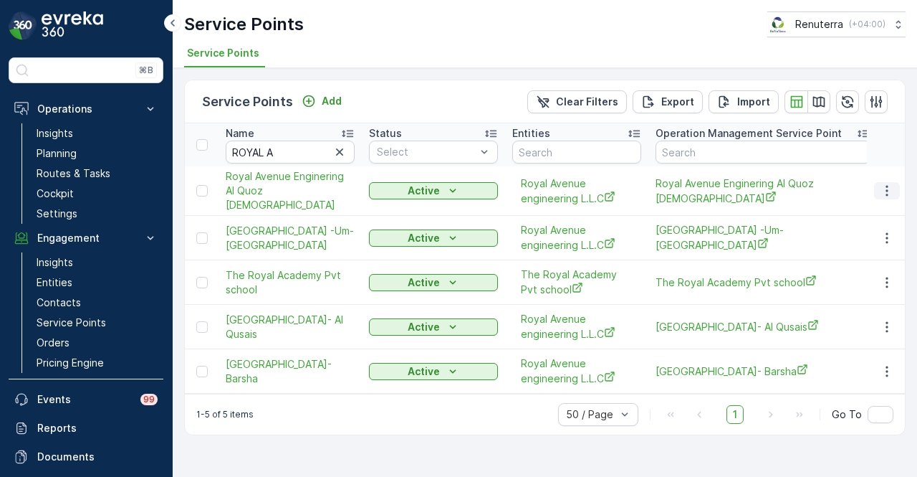
click at [889, 191] on icon "button" at bounding box center [887, 190] width 14 height 14
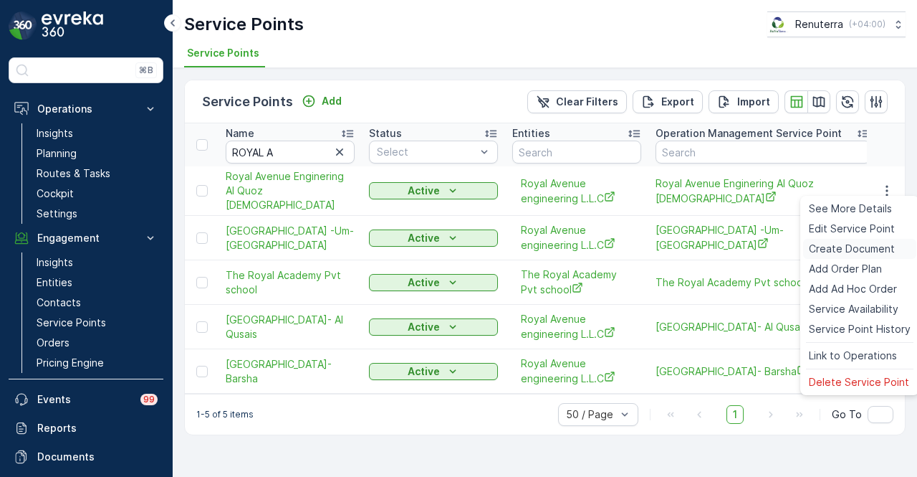
click at [874, 253] on span "Create Document" at bounding box center [852, 249] width 86 height 14
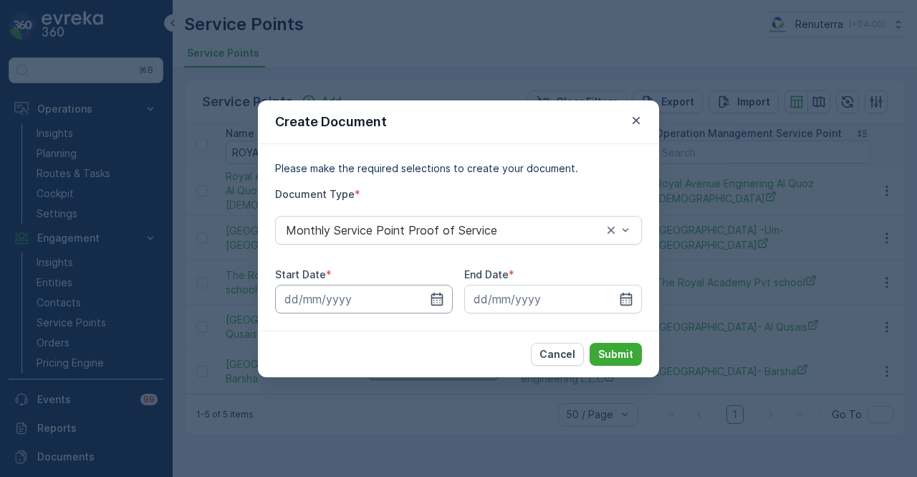
click at [439, 308] on input at bounding box center [364, 299] width 178 height 29
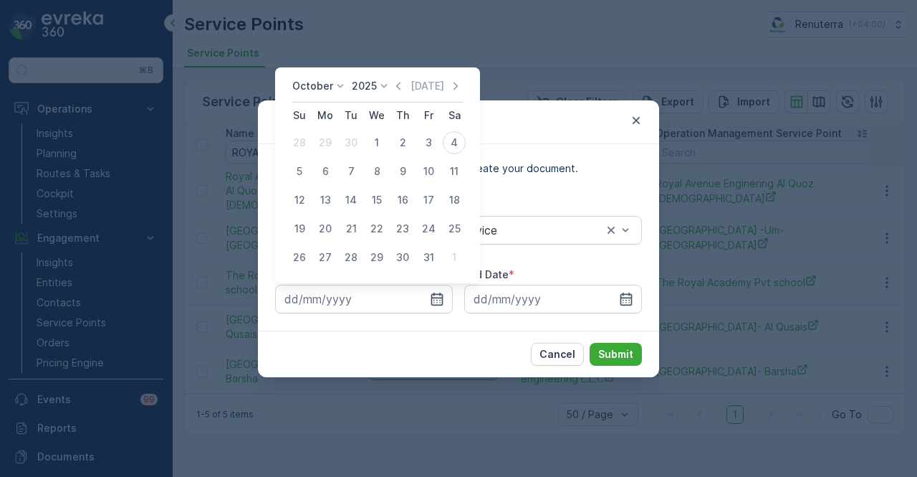
drag, startPoint x: 406, startPoint y: 84, endPoint x: 390, endPoint y: 127, distance: 46.1
click at [406, 84] on icon "button" at bounding box center [398, 86] width 14 height 14
drag, startPoint x: 335, startPoint y: 145, endPoint x: 351, endPoint y: 164, distance: 24.4
click at [335, 145] on div "1" at bounding box center [325, 142] width 23 height 23
type input "01.09.2025"
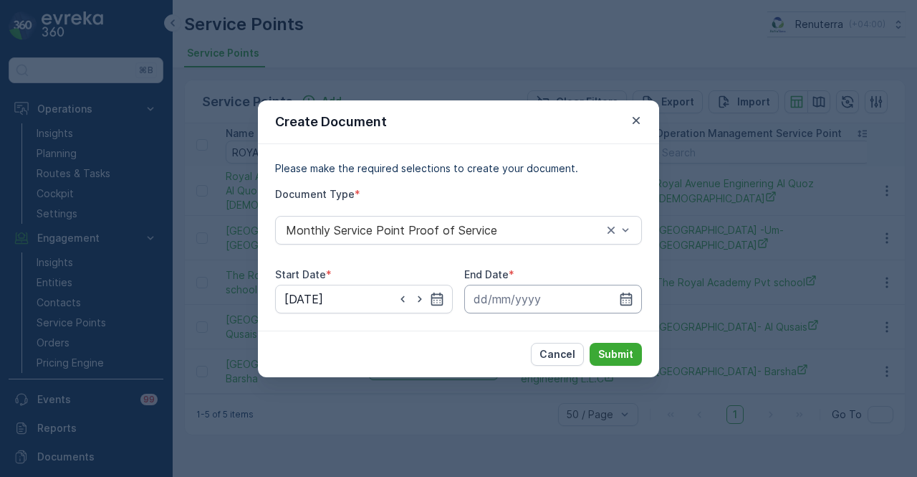
click at [624, 306] on input at bounding box center [553, 299] width 178 height 29
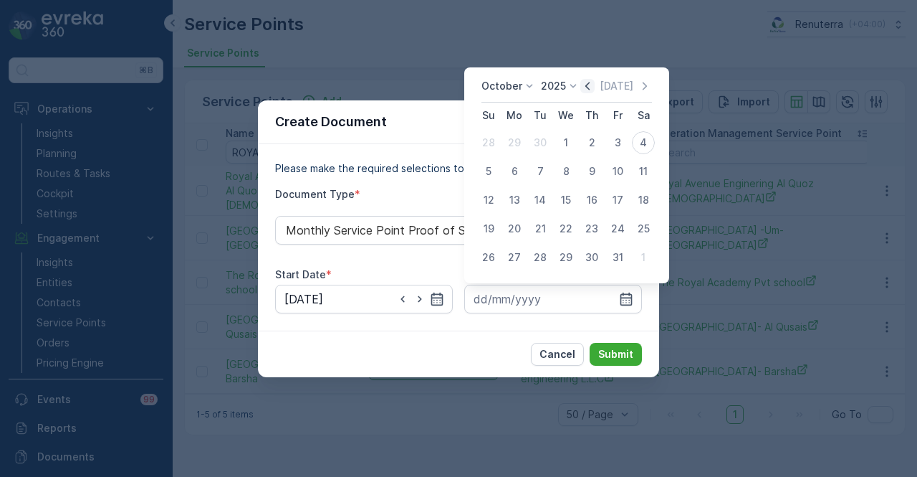
click at [592, 87] on icon "button" at bounding box center [588, 86] width 14 height 14
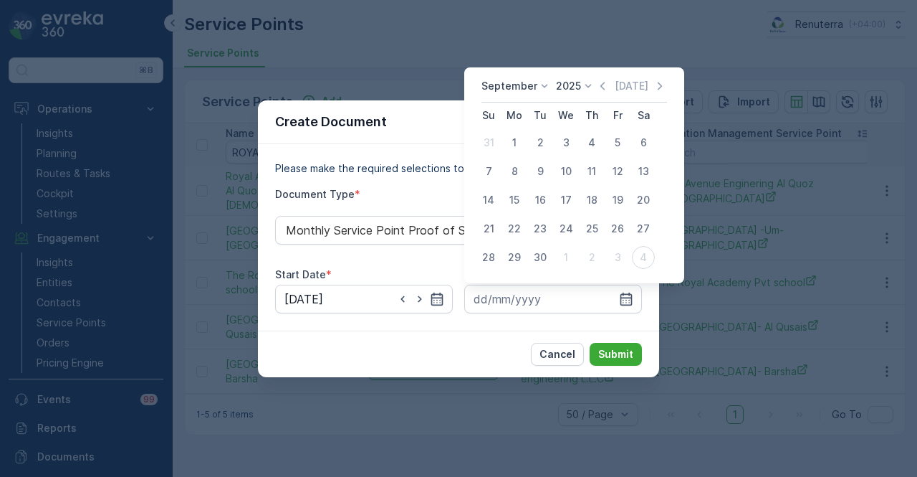
drag, startPoint x: 538, startPoint y: 264, endPoint x: 540, endPoint y: 275, distance: 11.0
click at [538, 266] on div "30" at bounding box center [540, 257] width 23 height 23
type input "30.09.2025"
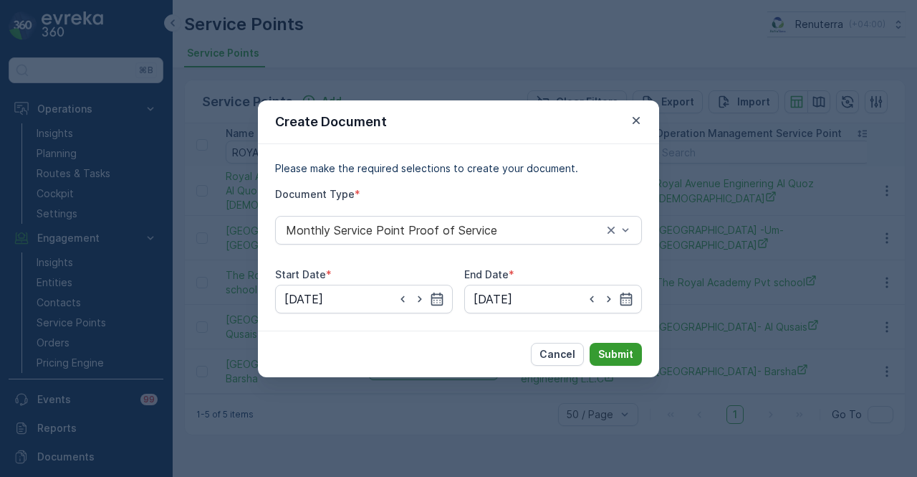
click at [611, 360] on p "Submit" at bounding box center [615, 354] width 35 height 14
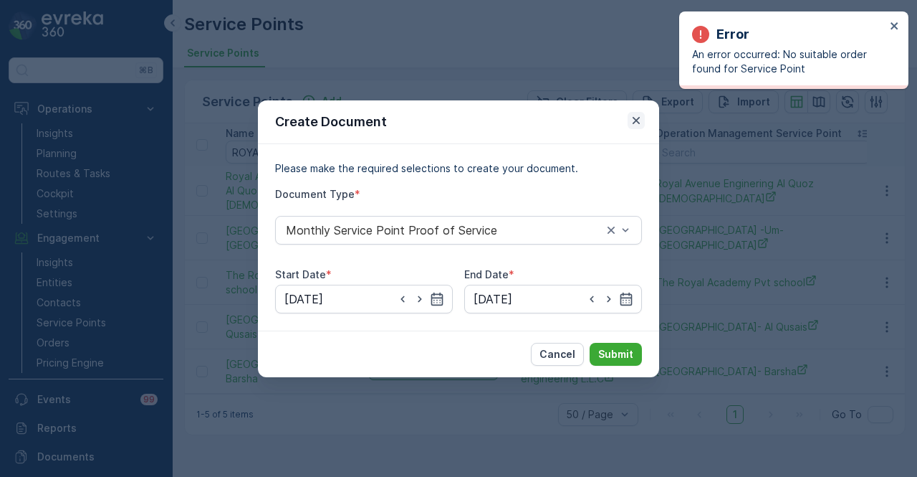
click at [629, 121] on icon "button" at bounding box center [636, 120] width 14 height 14
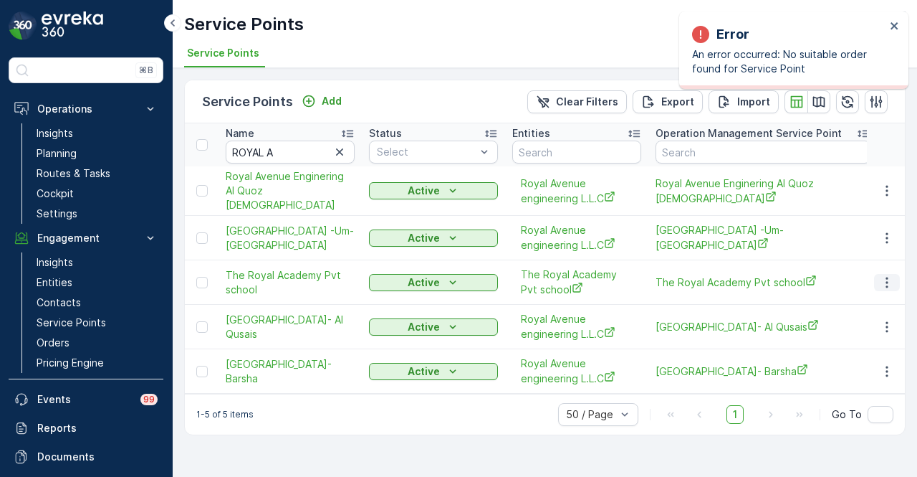
click at [884, 275] on icon "button" at bounding box center [887, 282] width 14 height 14
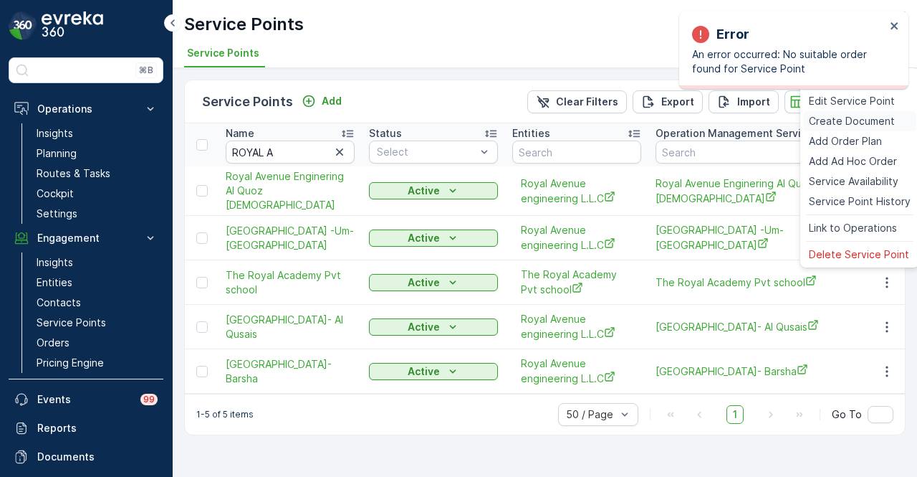
click at [889, 117] on span "Create Document" at bounding box center [852, 121] width 86 height 14
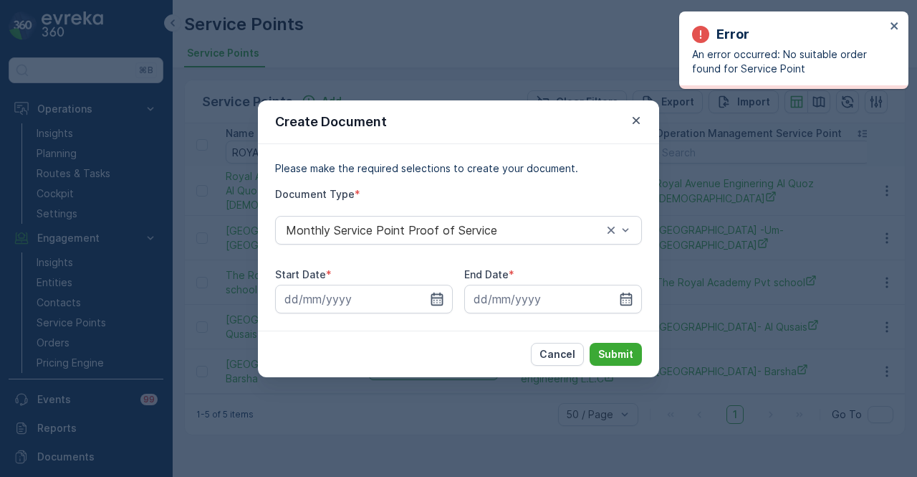
click at [431, 292] on icon "button" at bounding box center [437, 299] width 14 height 14
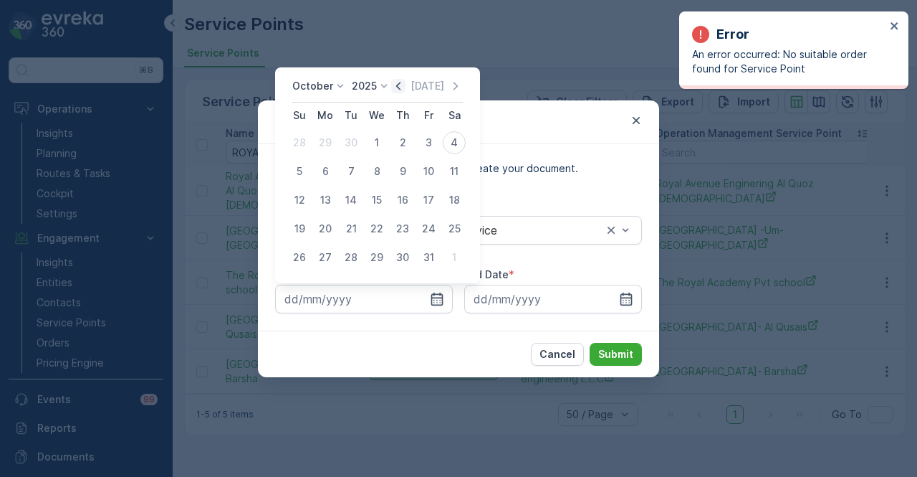
click at [403, 87] on icon "button" at bounding box center [398, 86] width 14 height 14
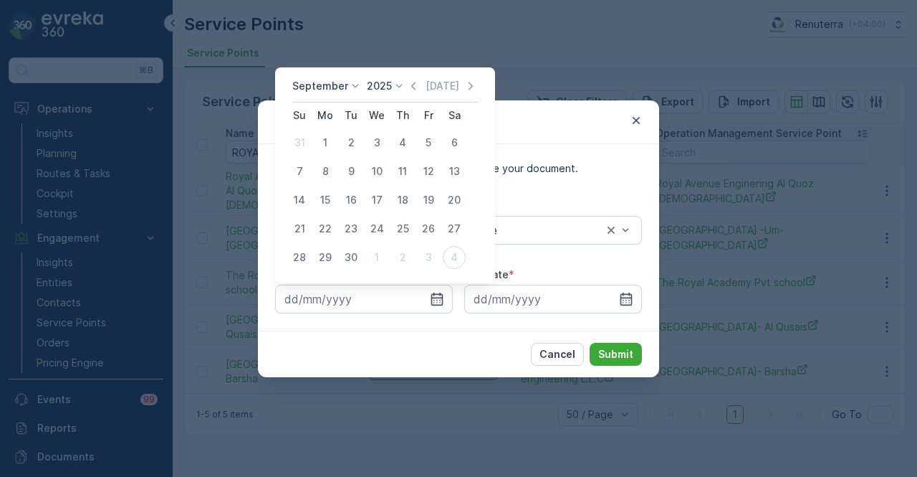
drag, startPoint x: 330, startPoint y: 140, endPoint x: 336, endPoint y: 151, distance: 12.2
click at [331, 141] on div "1" at bounding box center [325, 142] width 23 height 23
type input "01.09.2025"
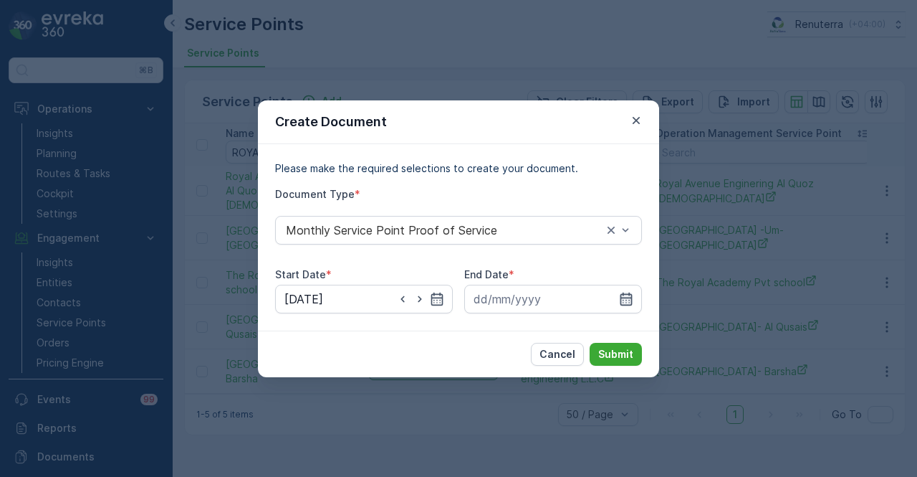
click at [626, 302] on icon "button" at bounding box center [627, 298] width 12 height 13
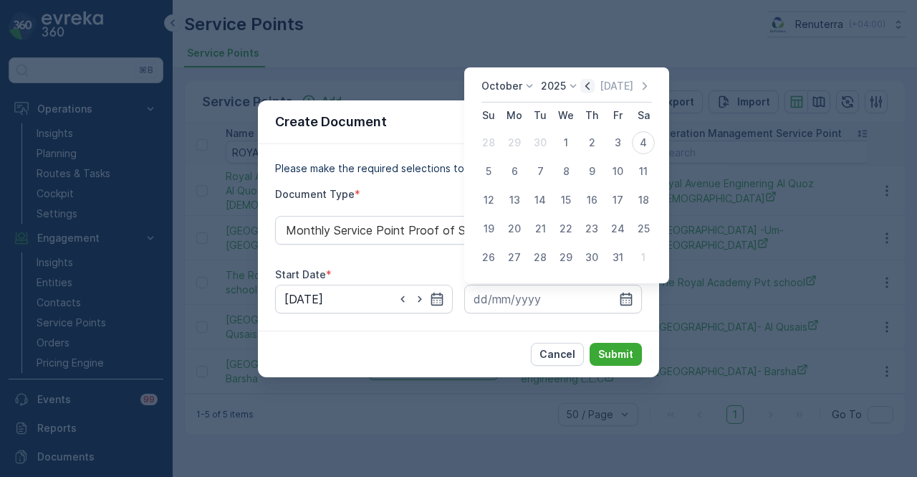
click at [588, 81] on icon "button" at bounding box center [588, 86] width 14 height 14
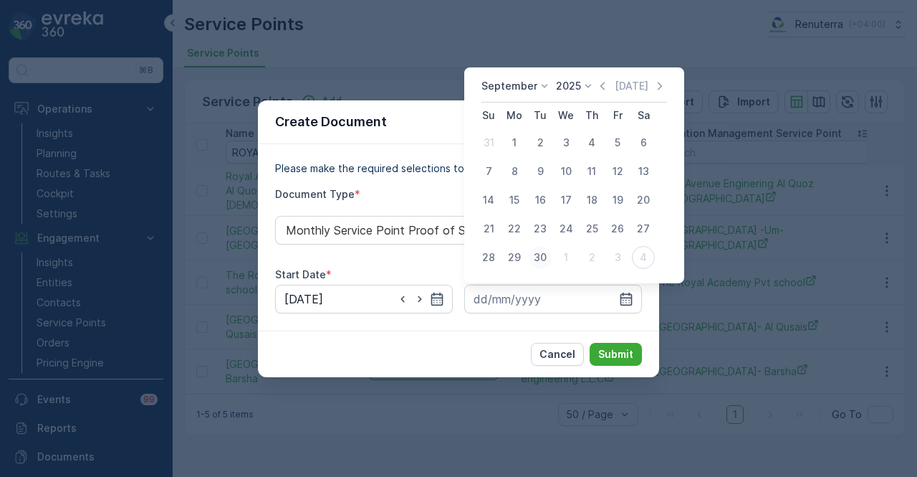
click at [538, 263] on div "30" at bounding box center [540, 257] width 23 height 23
type input "30.09.2025"
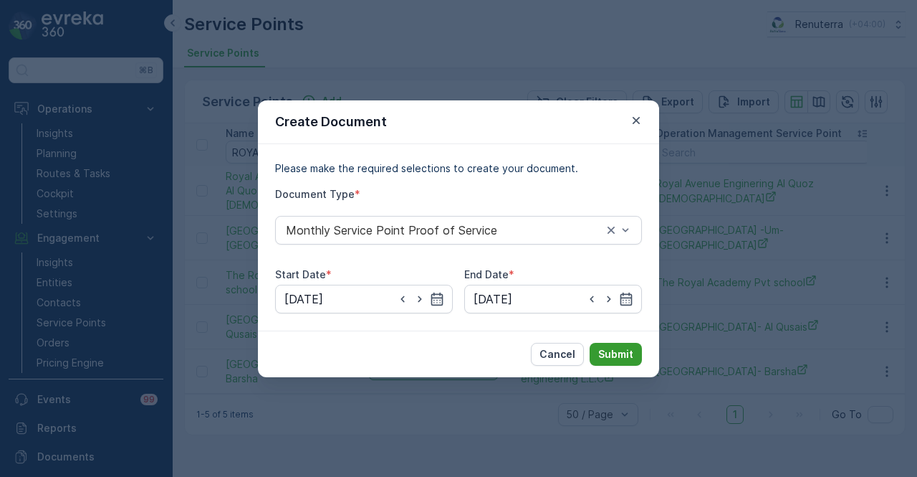
click at [599, 348] on p "Submit" at bounding box center [615, 354] width 35 height 14
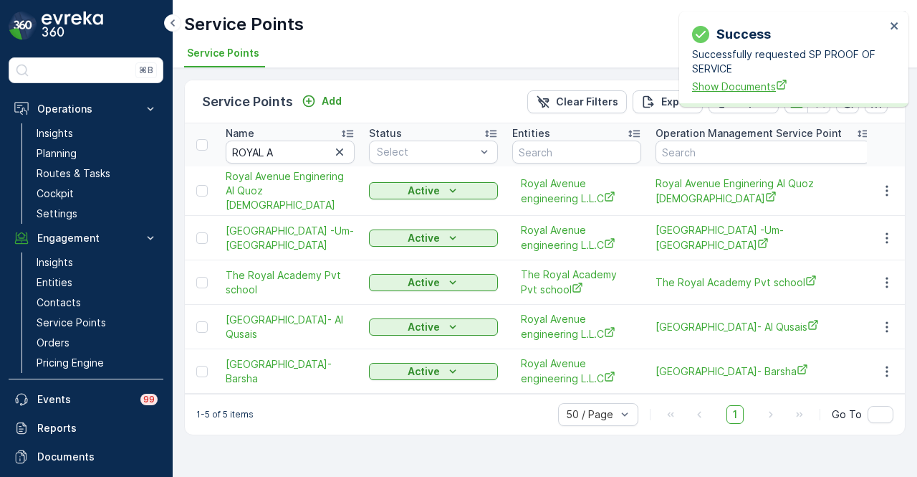
click at [745, 82] on span "Show Documents" at bounding box center [789, 86] width 194 height 15
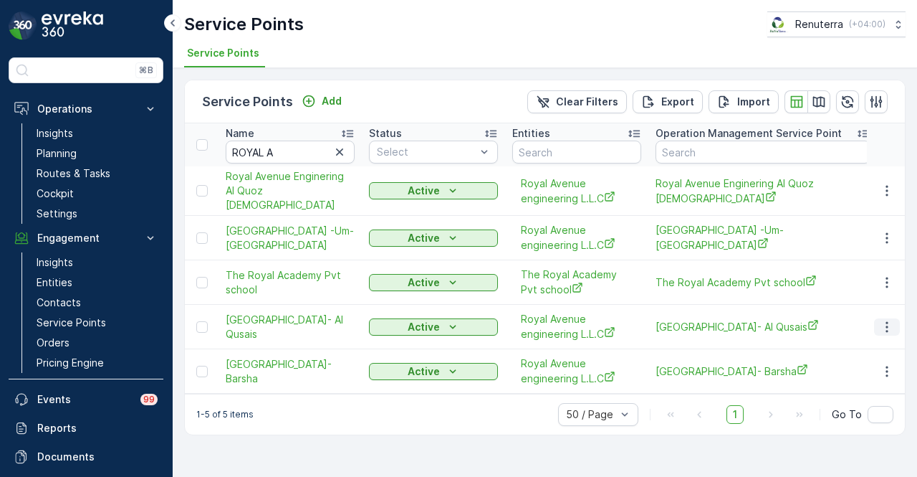
click at [895, 323] on button "button" at bounding box center [887, 326] width 26 height 17
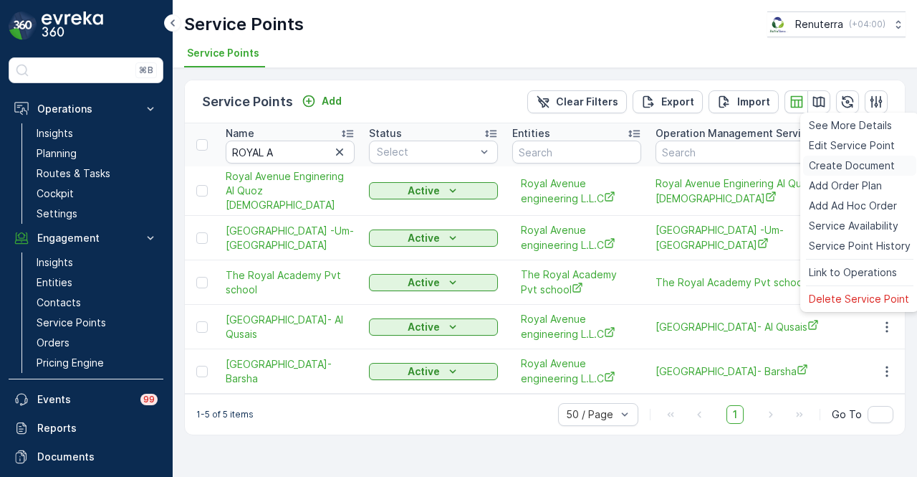
click at [859, 161] on span "Create Document" at bounding box center [852, 165] width 86 height 14
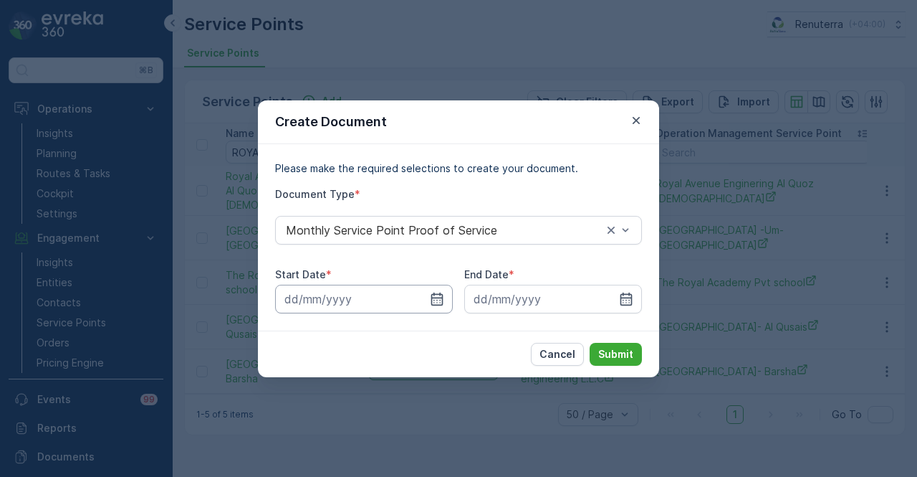
drag, startPoint x: 440, startPoint y: 300, endPoint x: 442, endPoint y: 287, distance: 13.1
click at [440, 297] on icon "button" at bounding box center [437, 299] width 14 height 14
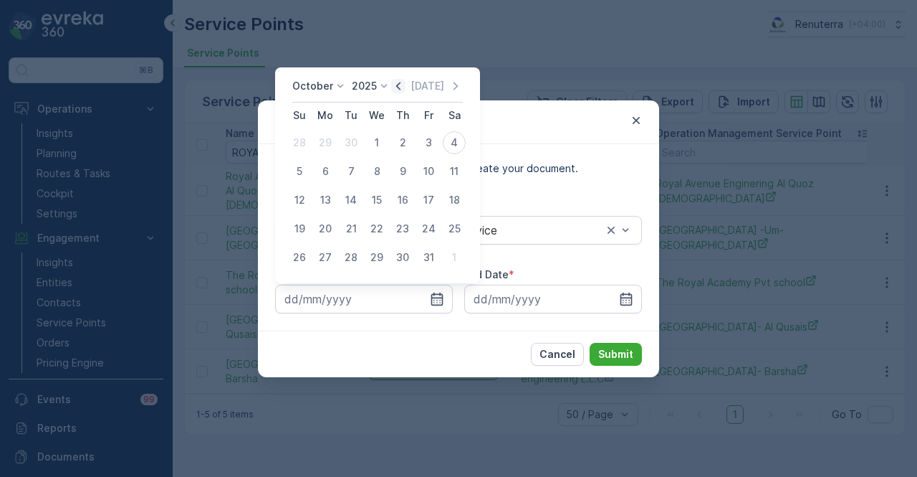
click at [402, 87] on icon "button" at bounding box center [398, 86] width 14 height 14
drag, startPoint x: 334, startPoint y: 140, endPoint x: 557, endPoint y: 271, distance: 258.6
click at [333, 140] on div "1" at bounding box center [325, 142] width 23 height 23
type input "01.09.2025"
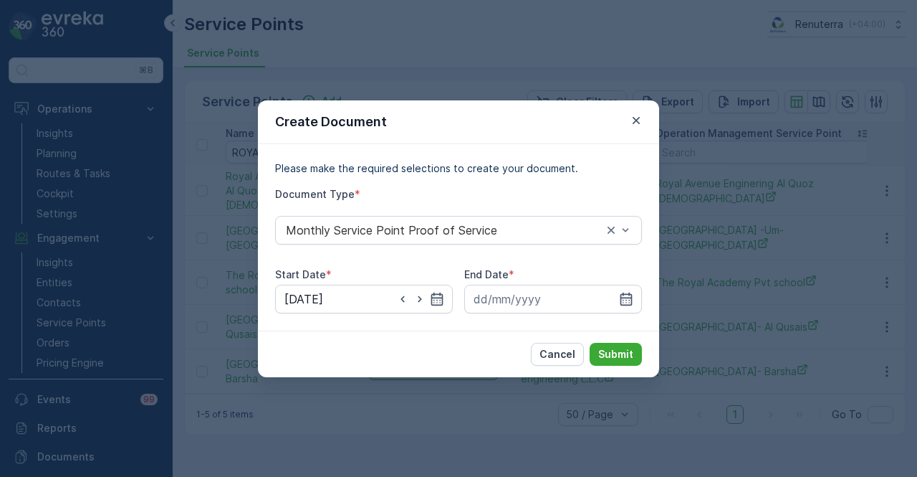
click at [648, 306] on div "Please make the required selections to create your document. Document Type * Mo…" at bounding box center [458, 237] width 401 height 186
click at [634, 303] on input at bounding box center [553, 299] width 178 height 29
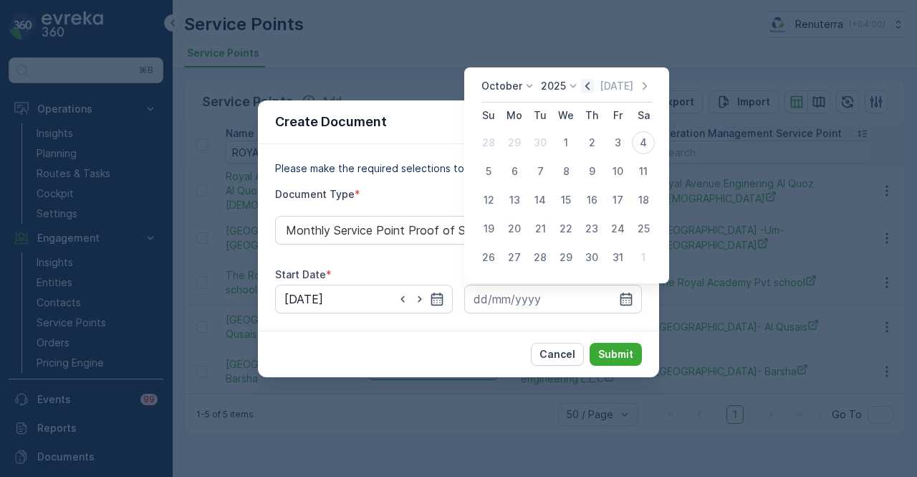
click at [589, 91] on icon "button" at bounding box center [588, 86] width 14 height 14
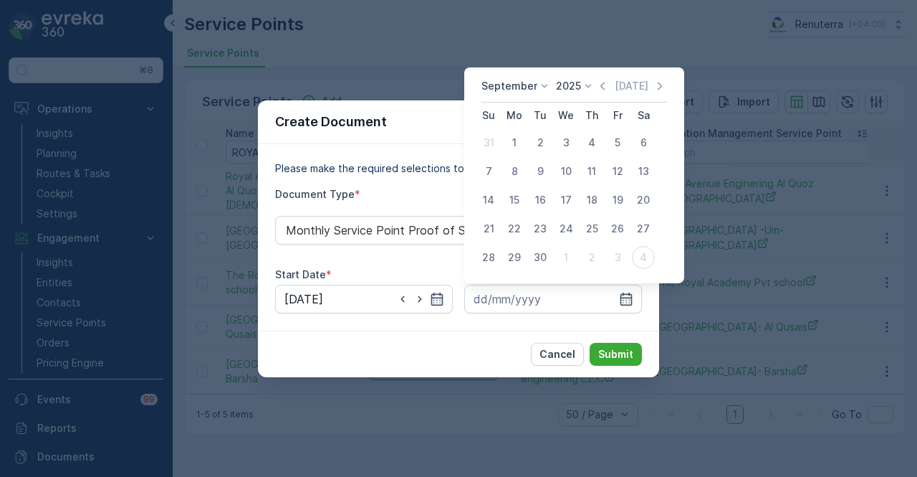
click at [541, 255] on div "30" at bounding box center [540, 257] width 23 height 23
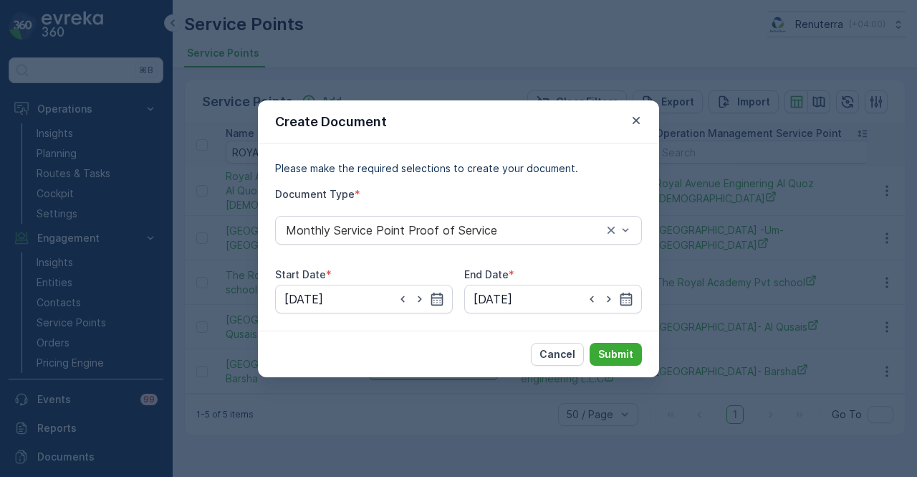
type input "30.09.2025"
click at [598, 358] on button "Submit" at bounding box center [616, 354] width 52 height 23
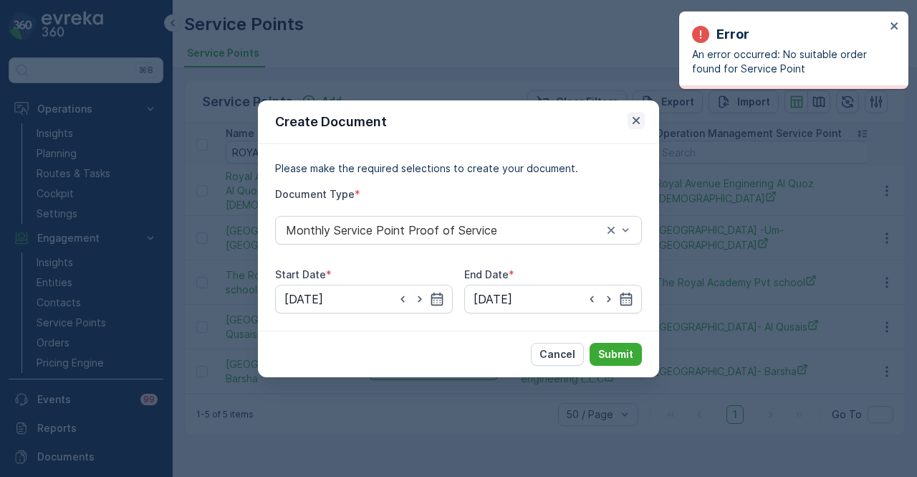
click at [639, 116] on icon "button" at bounding box center [636, 120] width 14 height 14
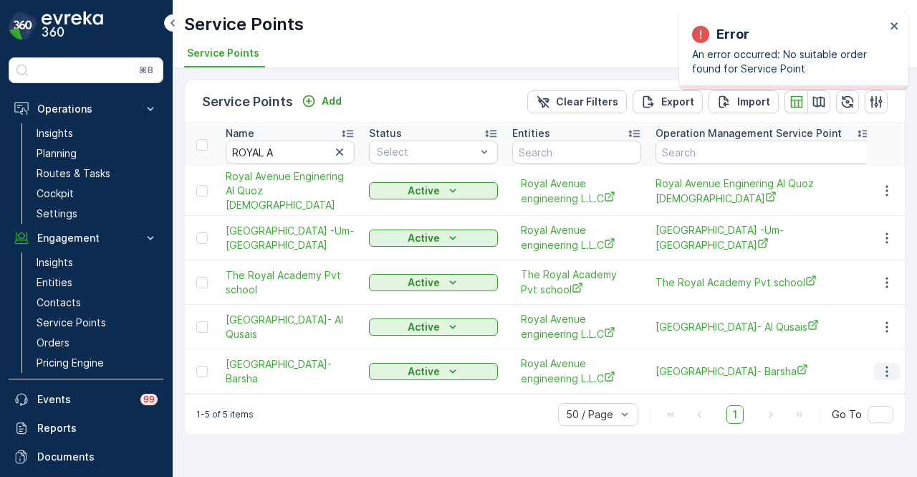
click at [879, 363] on button "button" at bounding box center [887, 371] width 26 height 17
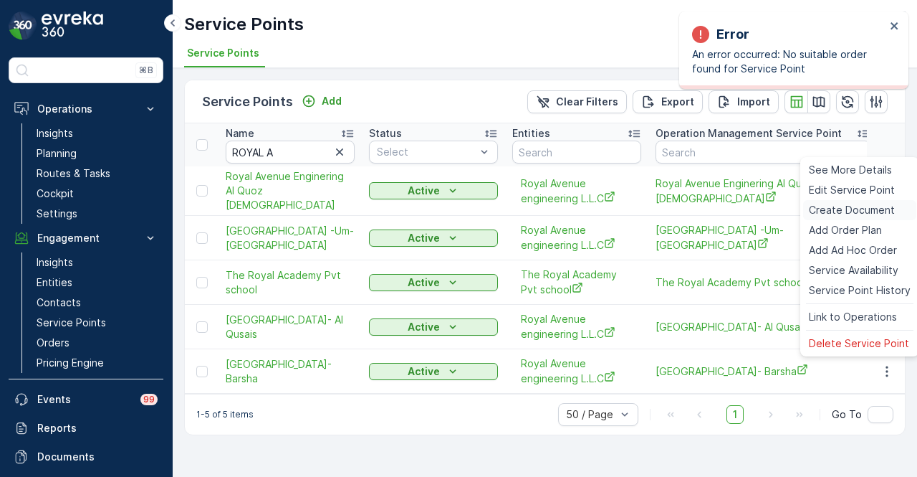
click at [865, 211] on span "Create Document" at bounding box center [852, 210] width 86 height 14
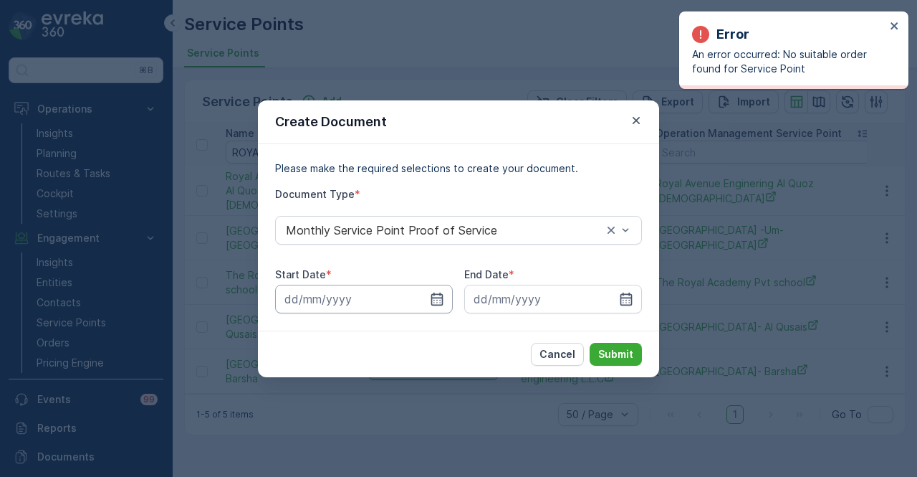
click at [445, 296] on input at bounding box center [364, 299] width 178 height 29
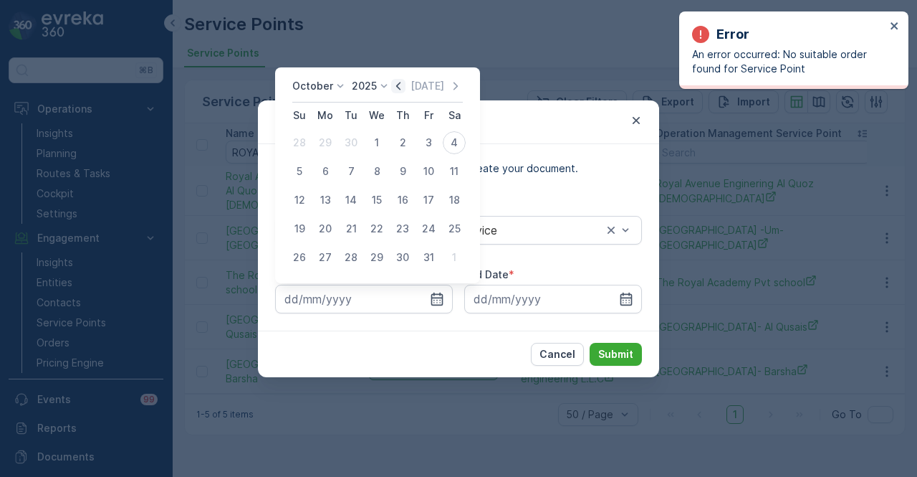
click at [406, 91] on icon "button" at bounding box center [398, 86] width 14 height 14
click at [320, 149] on div "1" at bounding box center [325, 142] width 23 height 23
type input "01.09.2025"
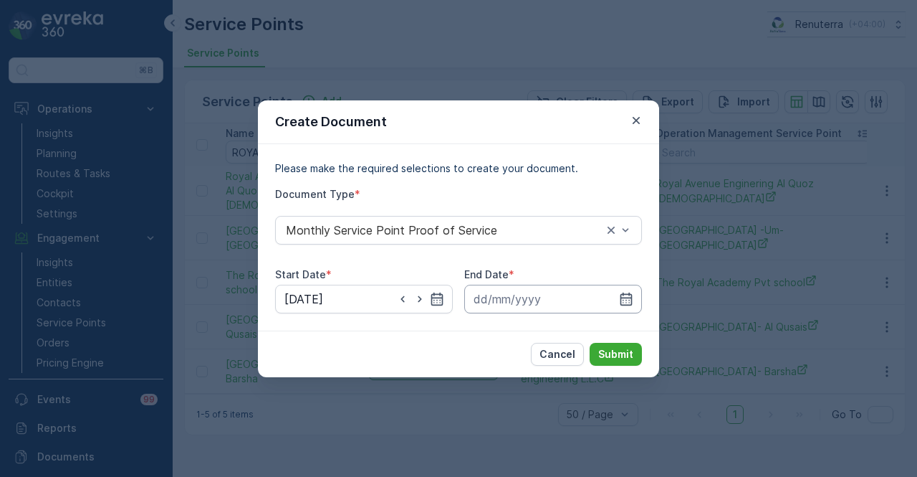
drag, startPoint x: 621, startPoint y: 303, endPoint x: 624, endPoint y: 286, distance: 17.4
click at [622, 302] on icon "button" at bounding box center [626, 299] width 14 height 14
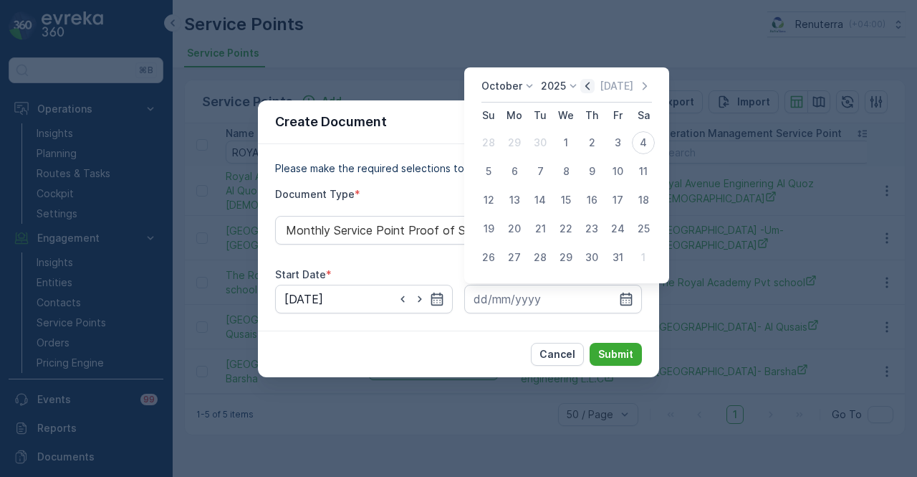
click at [590, 87] on icon "button" at bounding box center [588, 86] width 4 height 8
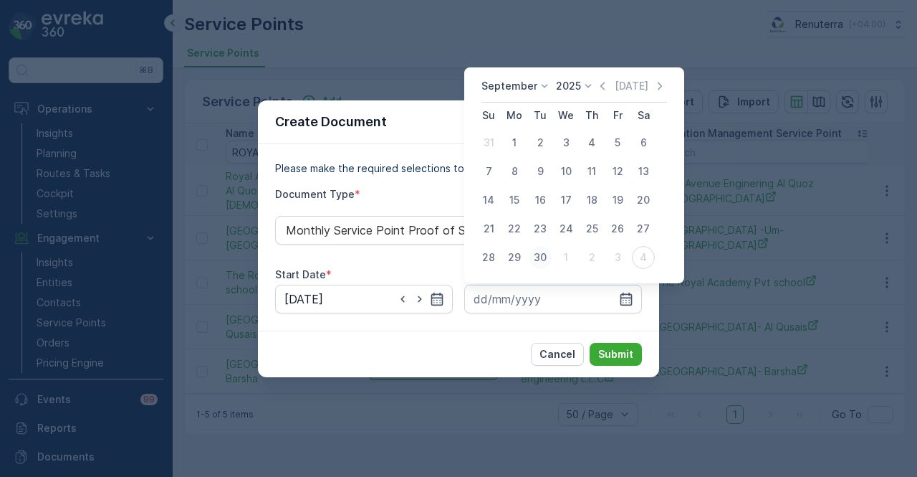
click at [543, 262] on div "30" at bounding box center [540, 257] width 23 height 23
type input "30.09.2025"
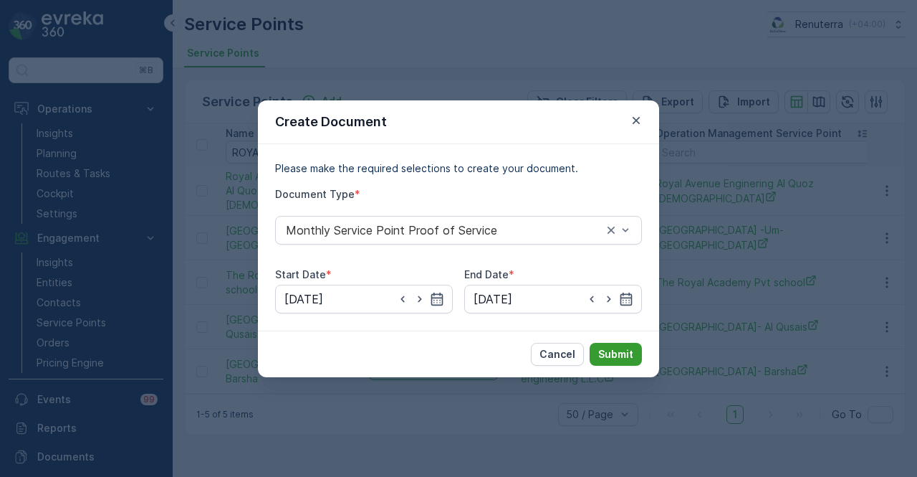
click at [631, 355] on p "Submit" at bounding box center [615, 354] width 35 height 14
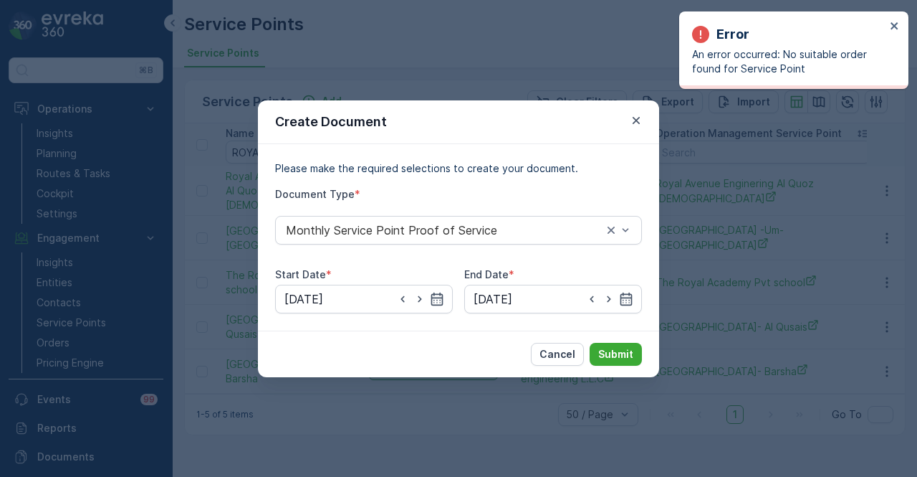
drag, startPoint x: 641, startPoint y: 120, endPoint x: 677, endPoint y: 151, distance: 48.3
click at [641, 120] on icon "button" at bounding box center [636, 120] width 14 height 14
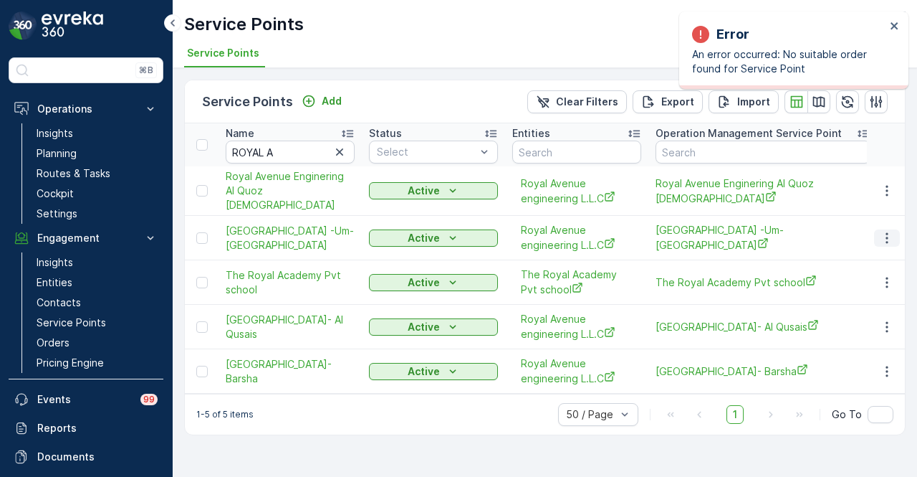
click at [883, 231] on icon "button" at bounding box center [887, 238] width 14 height 14
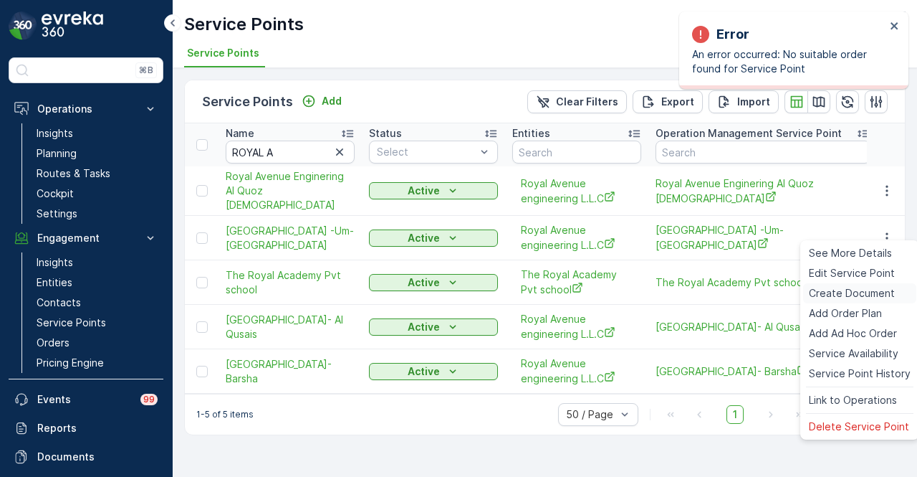
click at [875, 283] on div "Create Document" at bounding box center [859, 293] width 113 height 20
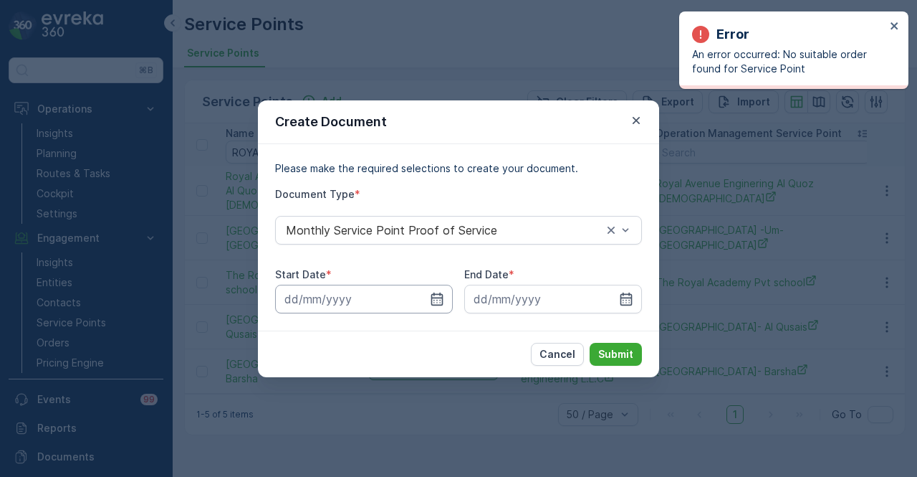
drag, startPoint x: 444, startPoint y: 301, endPoint x: 440, endPoint y: 290, distance: 11.6
click at [445, 301] on input at bounding box center [364, 299] width 178 height 29
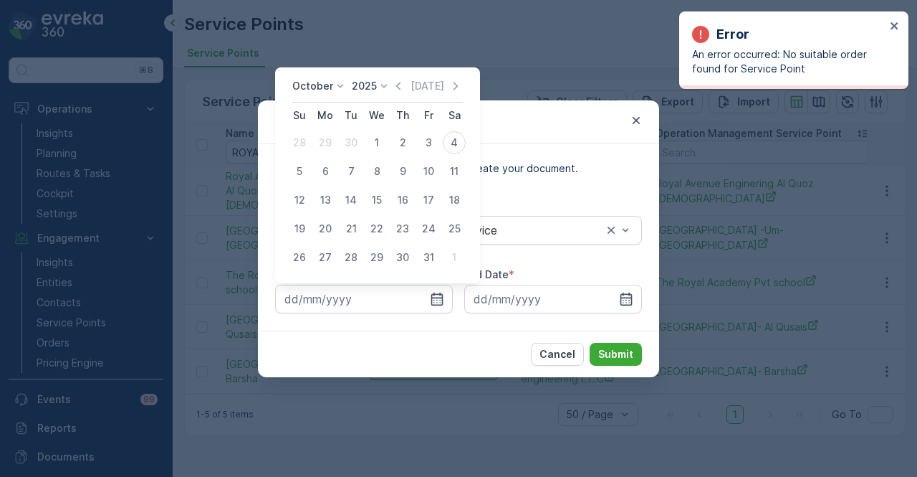
click at [403, 88] on icon "button" at bounding box center [398, 86] width 14 height 14
click at [330, 145] on div "1" at bounding box center [325, 142] width 23 height 23
type input "01.09.2025"
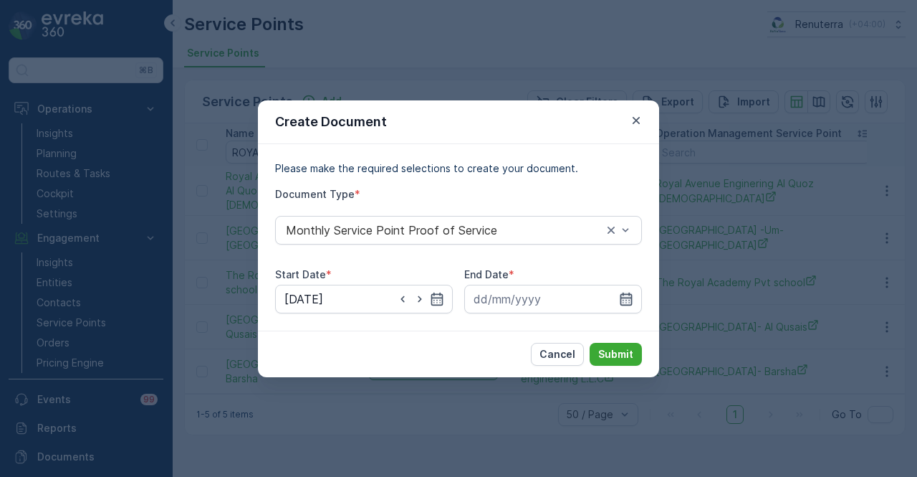
click at [635, 299] on input at bounding box center [553, 299] width 178 height 29
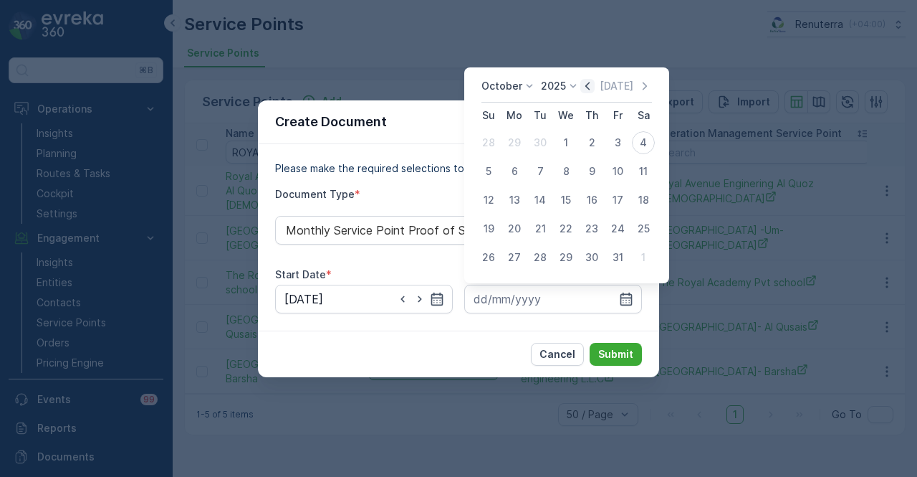
drag, startPoint x: 593, startPoint y: 89, endPoint x: 570, endPoint y: 265, distance: 177.8
click at [594, 91] on icon "button" at bounding box center [588, 86] width 14 height 14
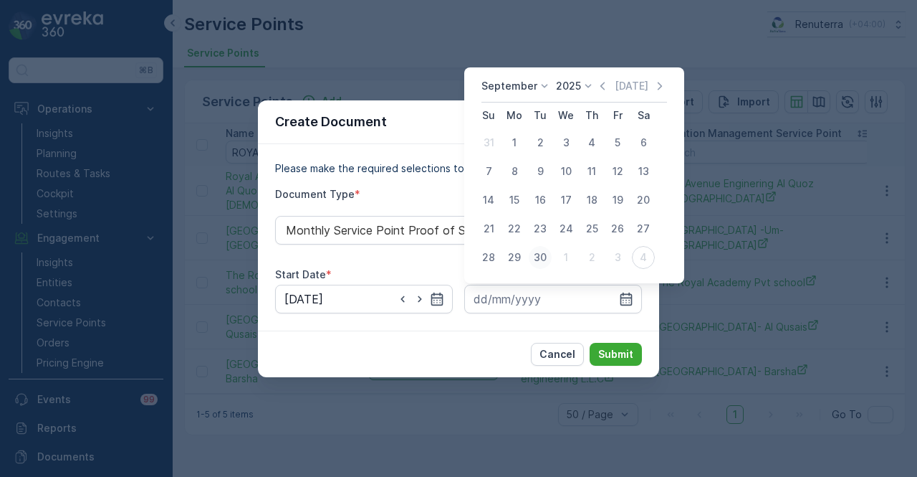
click at [552, 256] on button "30" at bounding box center [540, 257] width 26 height 26
type input "30.09.2025"
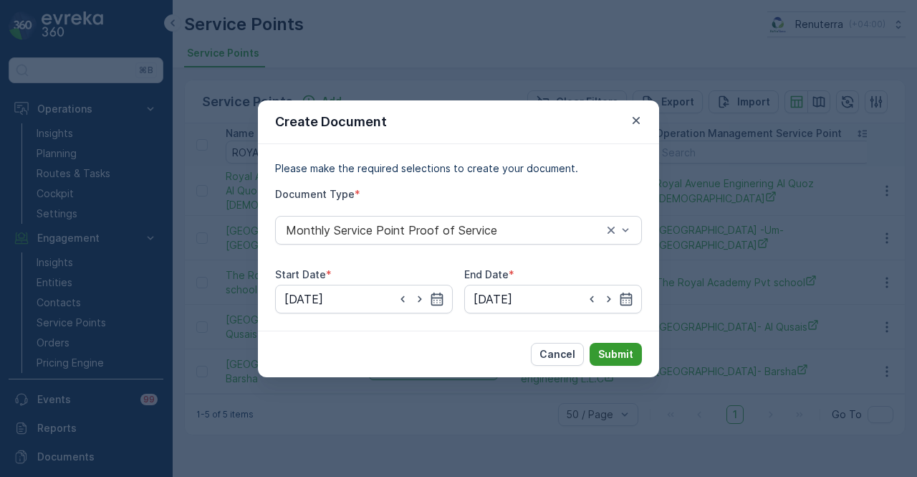
click at [624, 353] on p "Submit" at bounding box center [615, 354] width 35 height 14
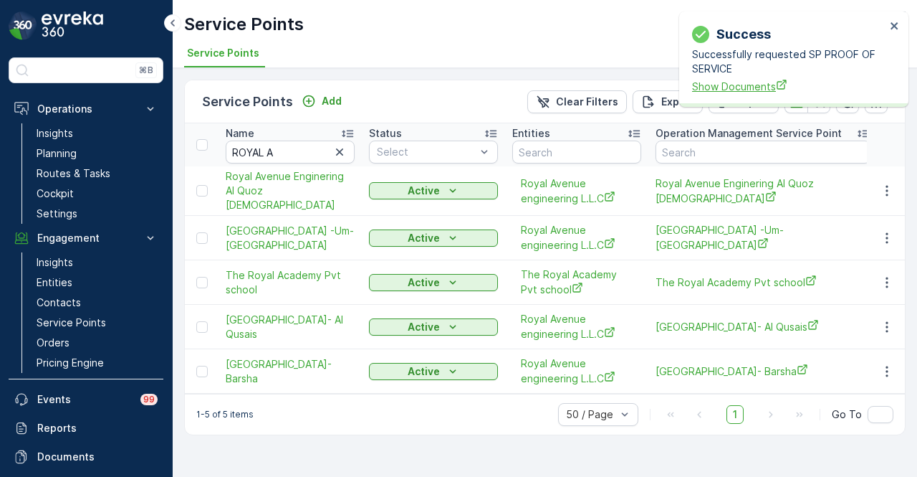
click at [702, 90] on span "Show Documents" at bounding box center [789, 86] width 194 height 15
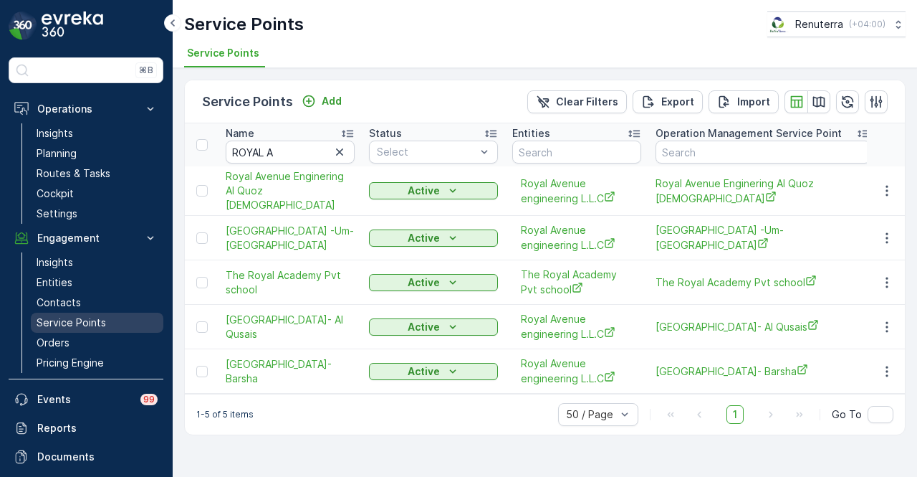
click at [100, 323] on p "Service Points" at bounding box center [72, 322] width 70 height 14
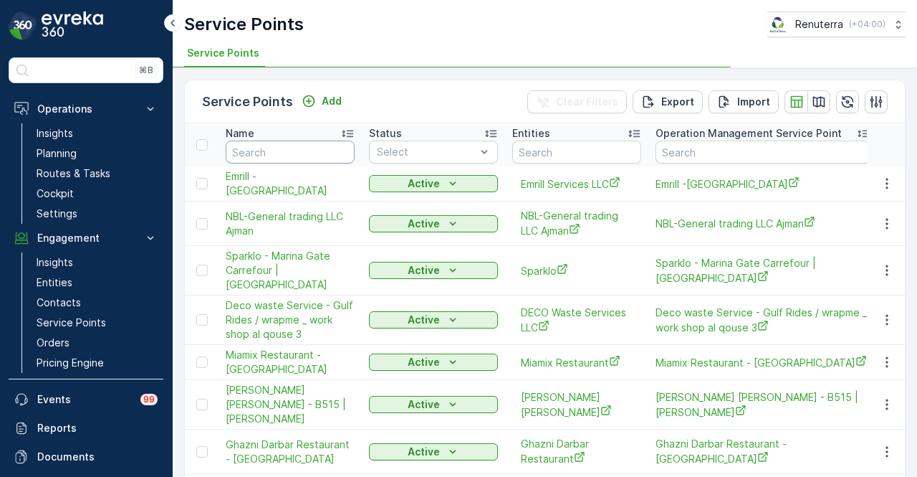
click at [295, 156] on input "text" at bounding box center [290, 151] width 129 height 23
type input "O"
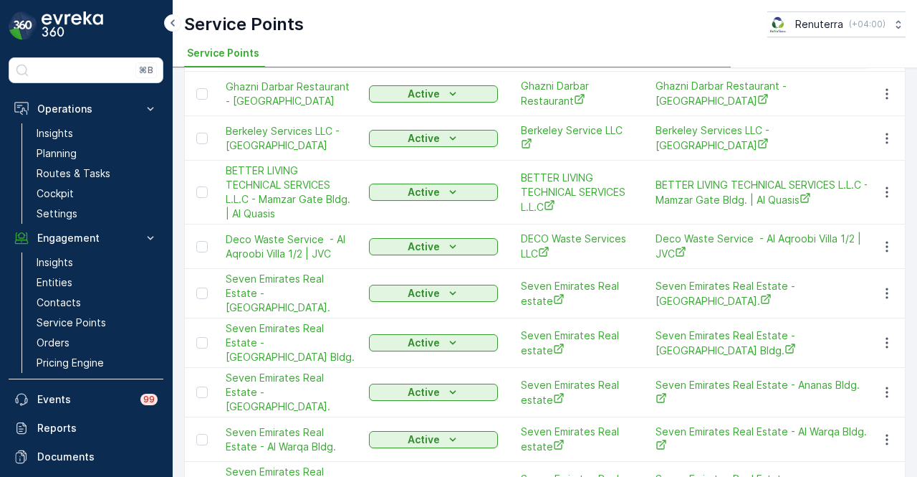
type input "OM"
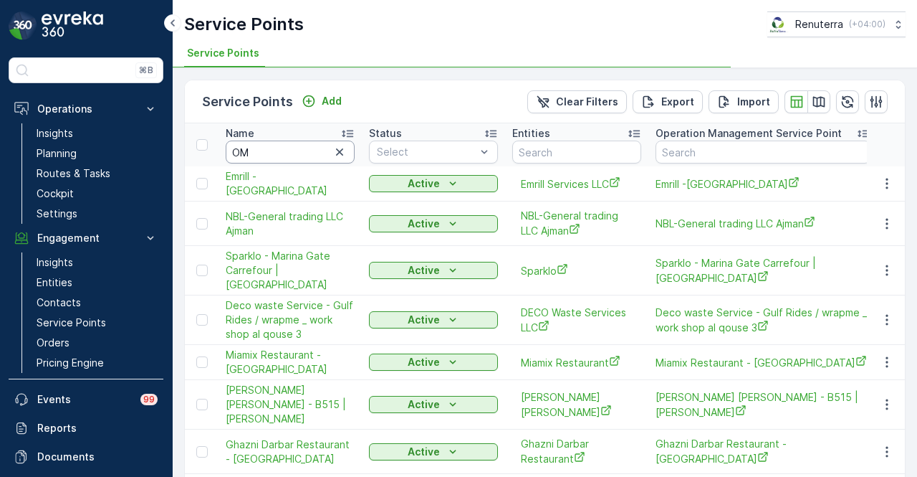
click at [295, 156] on input "OM" at bounding box center [290, 151] width 129 height 23
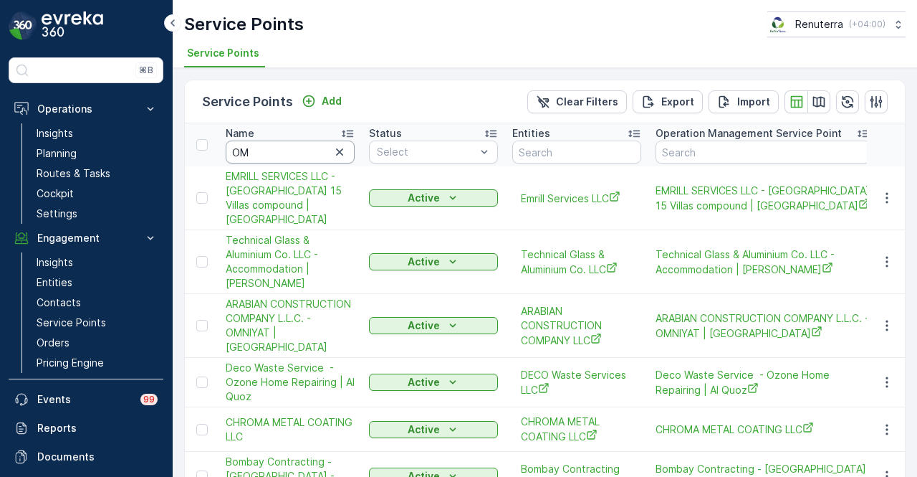
click at [306, 149] on input "OM" at bounding box center [290, 151] width 129 height 23
type input "OM F"
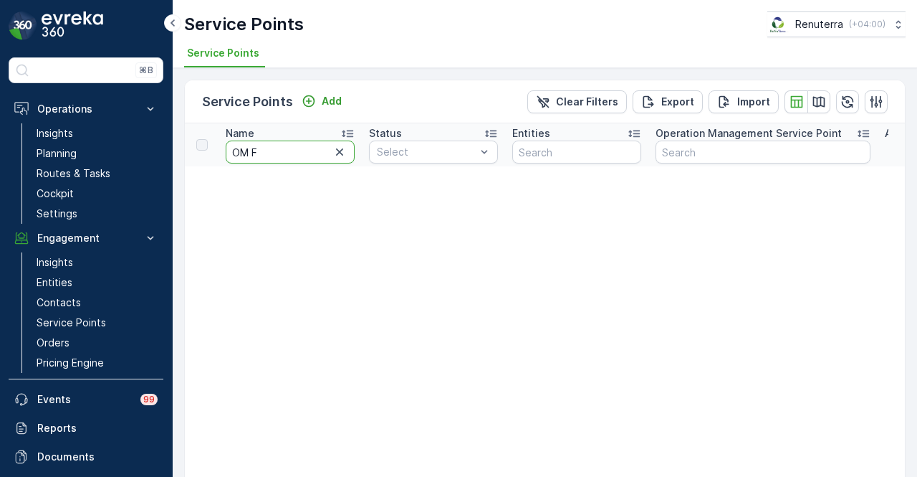
click at [302, 158] on input "OM F" at bounding box center [290, 151] width 129 height 23
type input "OM"
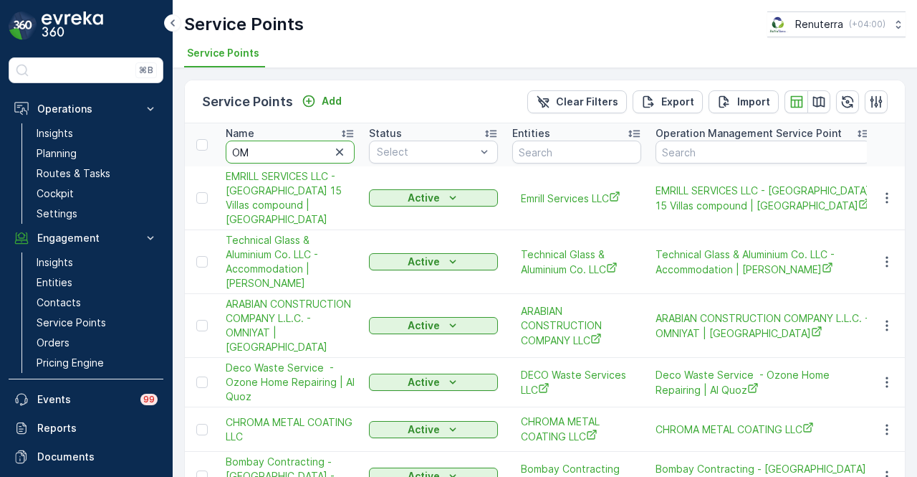
click at [303, 154] on input "OM" at bounding box center [290, 151] width 129 height 23
type input "OMF"
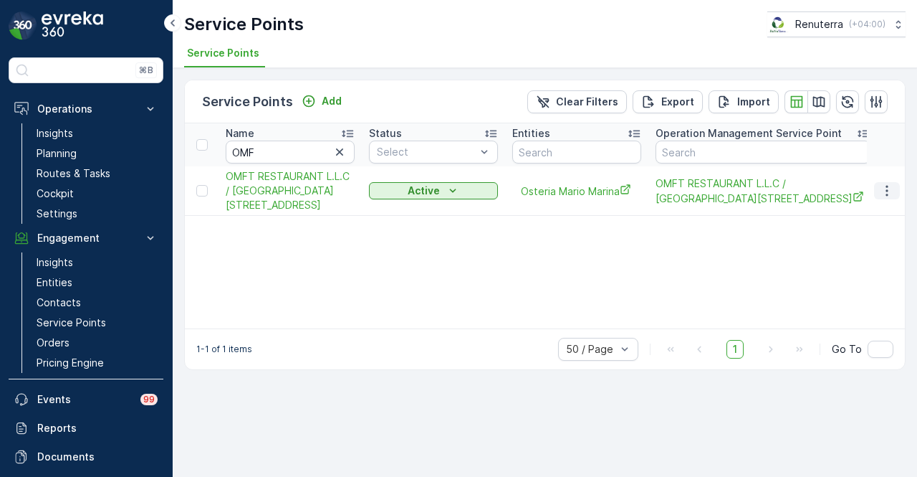
click at [889, 194] on icon "button" at bounding box center [887, 190] width 14 height 14
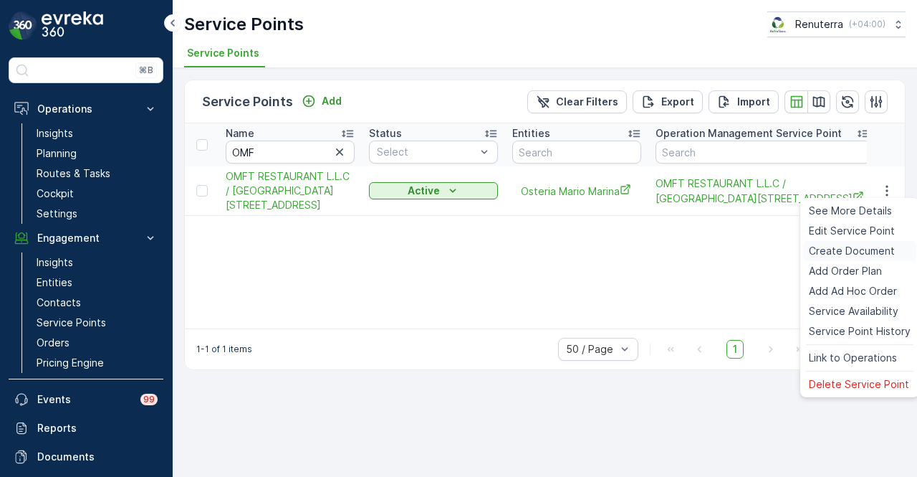
click at [879, 259] on div "Create Document" at bounding box center [859, 251] width 113 height 20
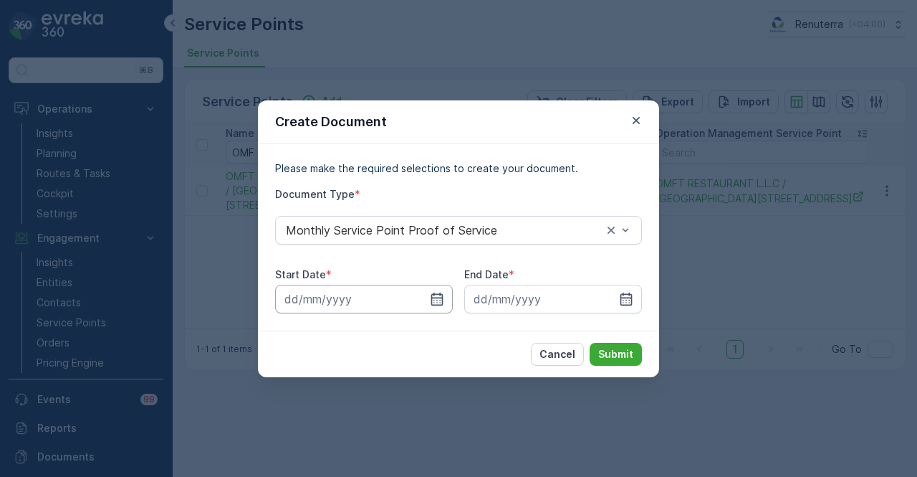
click at [442, 290] on input at bounding box center [364, 299] width 178 height 29
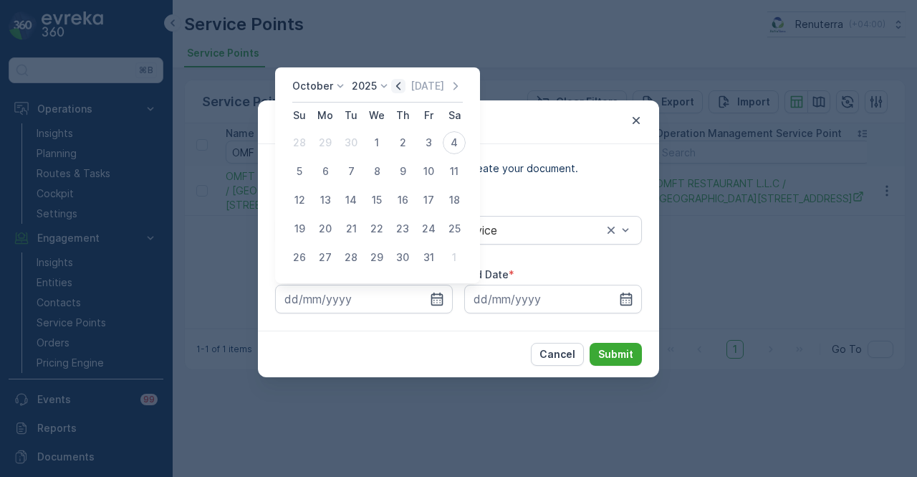
click at [395, 87] on icon "button" at bounding box center [398, 86] width 14 height 14
click at [398, 90] on icon at bounding box center [399, 86] width 14 height 14
click at [414, 84] on icon "button" at bounding box center [413, 86] width 14 height 14
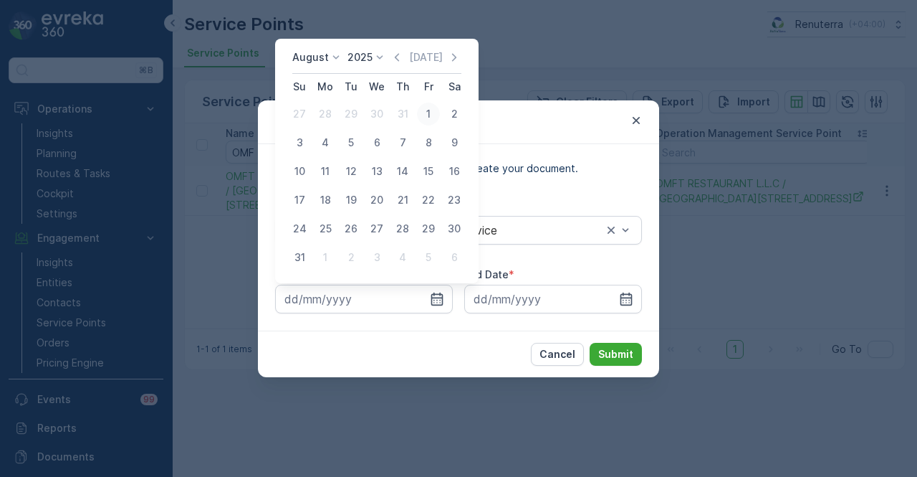
click at [434, 109] on div "1" at bounding box center [428, 113] width 23 height 23
type input "01.08.2025"
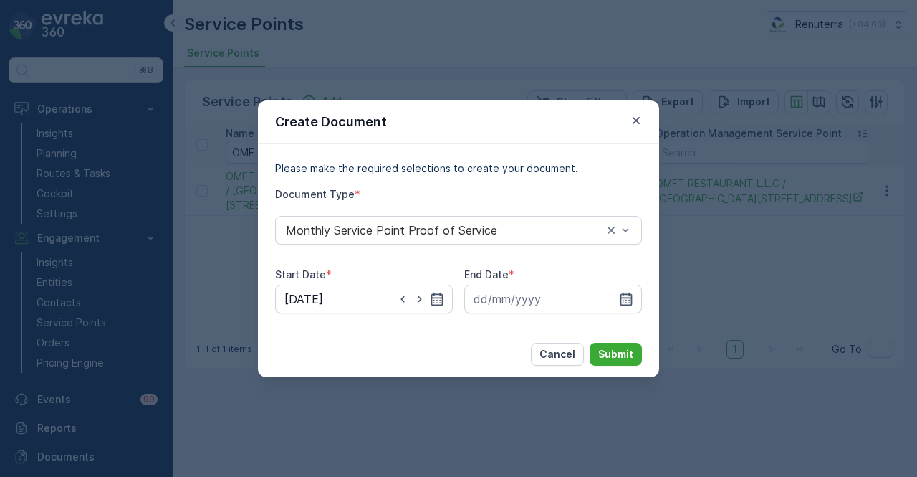
drag, startPoint x: 628, startPoint y: 302, endPoint x: 632, endPoint y: 285, distance: 17.7
click at [630, 302] on icon "button" at bounding box center [626, 299] width 14 height 14
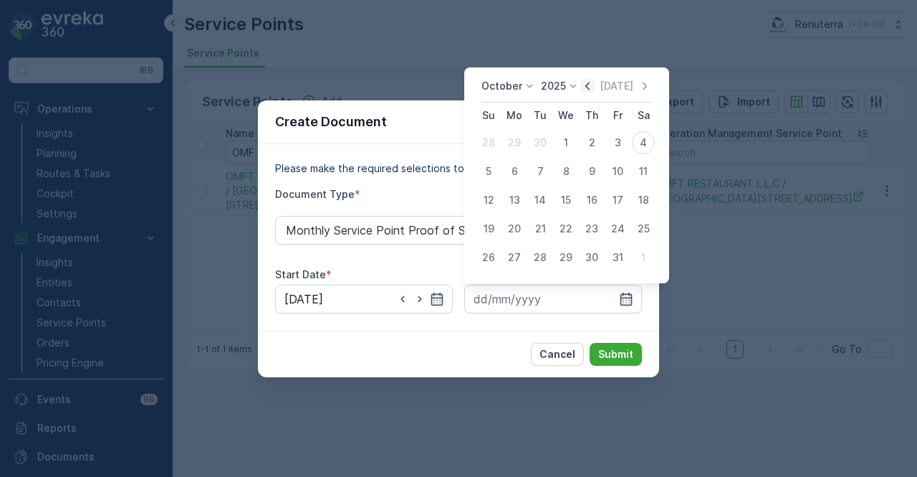
click at [593, 82] on icon "button" at bounding box center [588, 86] width 14 height 14
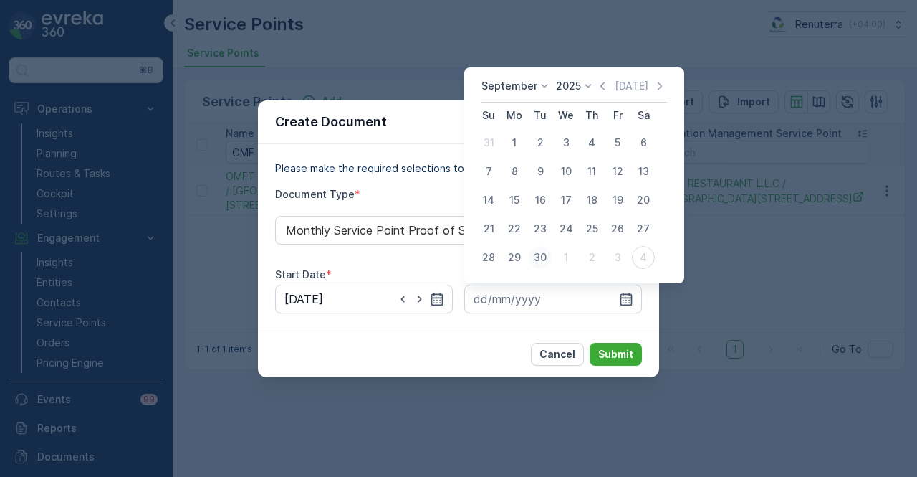
click at [534, 257] on div "30" at bounding box center [540, 257] width 23 height 23
type input "30.09.2025"
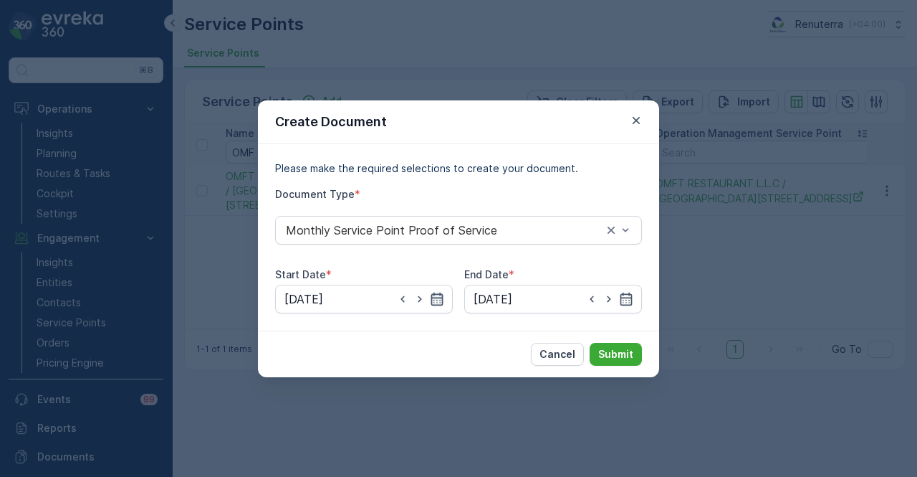
click at [431, 299] on icon "button" at bounding box center [437, 299] width 14 height 14
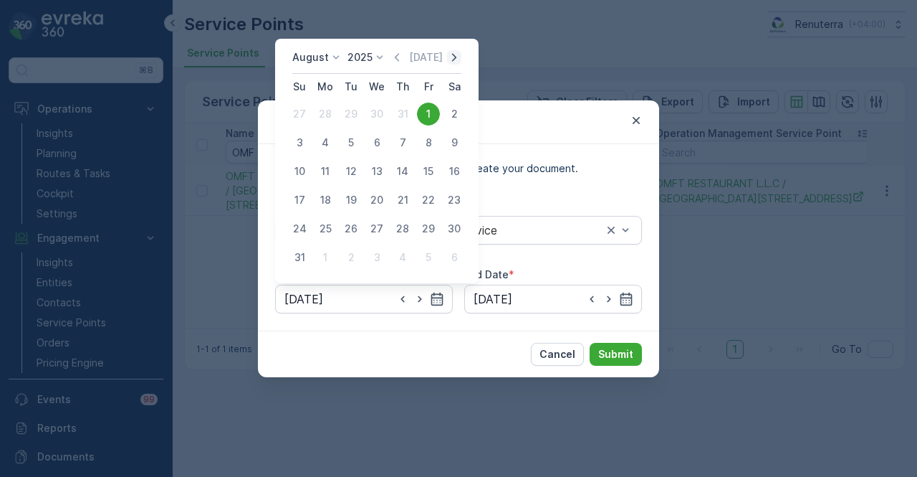
click at [457, 54] on icon "button" at bounding box center [454, 57] width 14 height 14
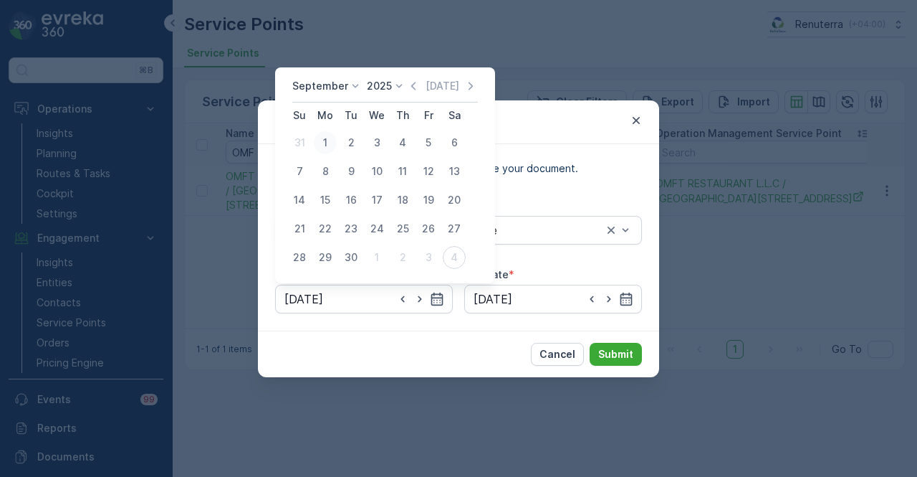
click at [325, 135] on div "1" at bounding box center [325, 142] width 23 height 23
type input "01.09.2025"
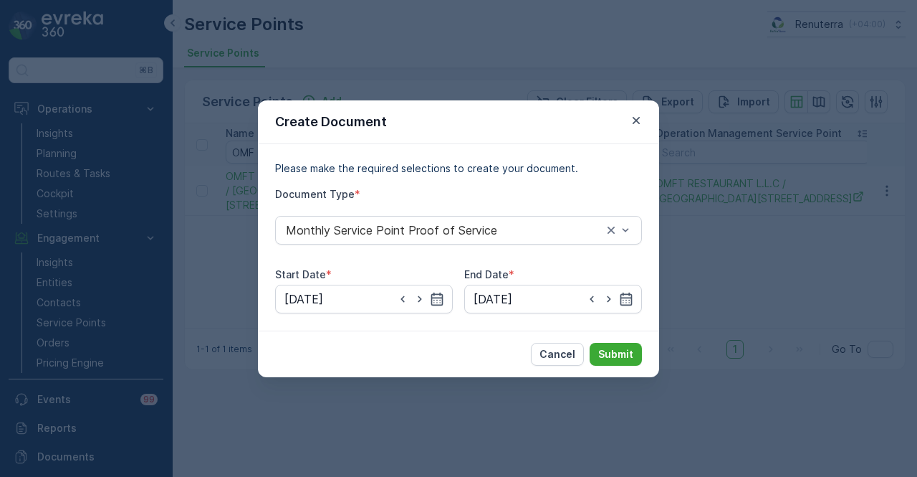
click at [617, 366] on div "Cancel Submit" at bounding box center [458, 353] width 401 height 47
click at [619, 360] on p "Submit" at bounding box center [615, 354] width 35 height 14
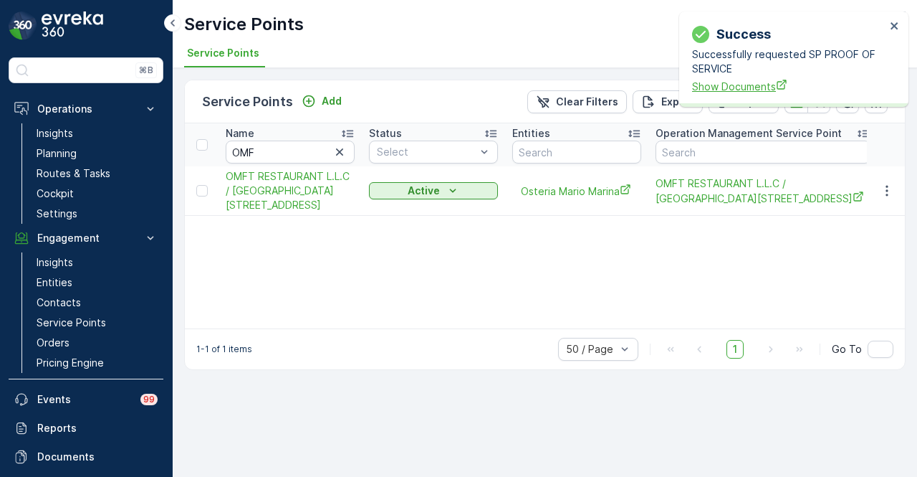
click at [732, 88] on span "Show Documents" at bounding box center [789, 86] width 194 height 15
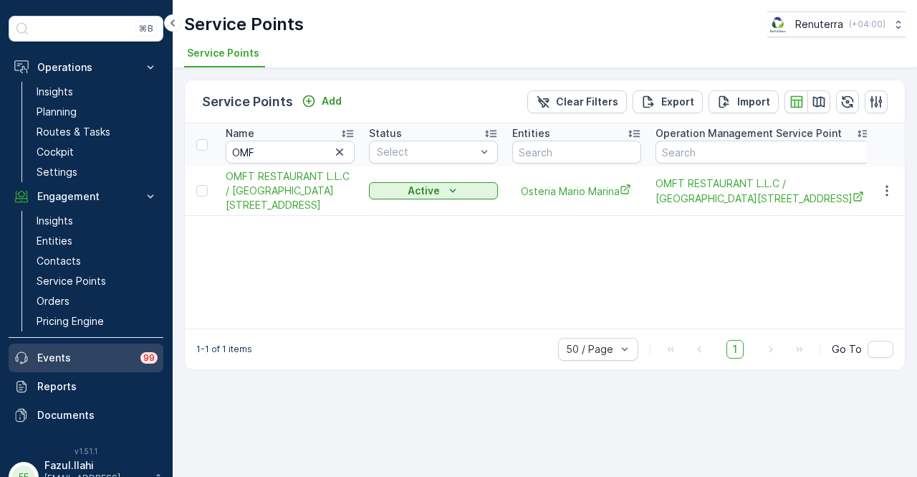
scroll to position [63, 0]
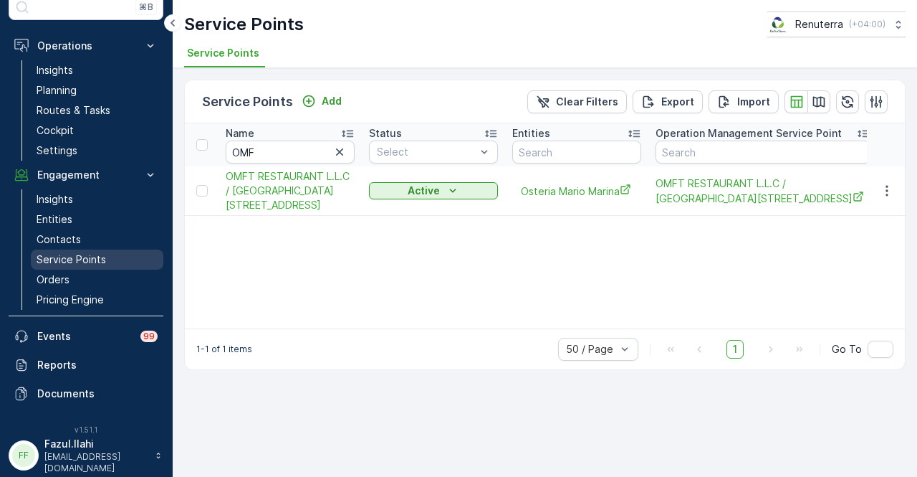
click at [116, 260] on link "Service Points" at bounding box center [97, 259] width 133 height 20
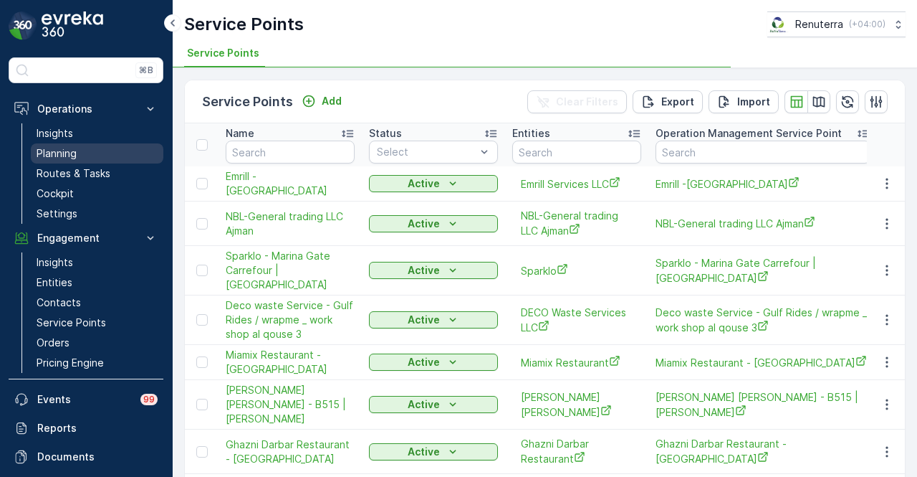
click at [102, 161] on link "Planning" at bounding box center [97, 153] width 133 height 20
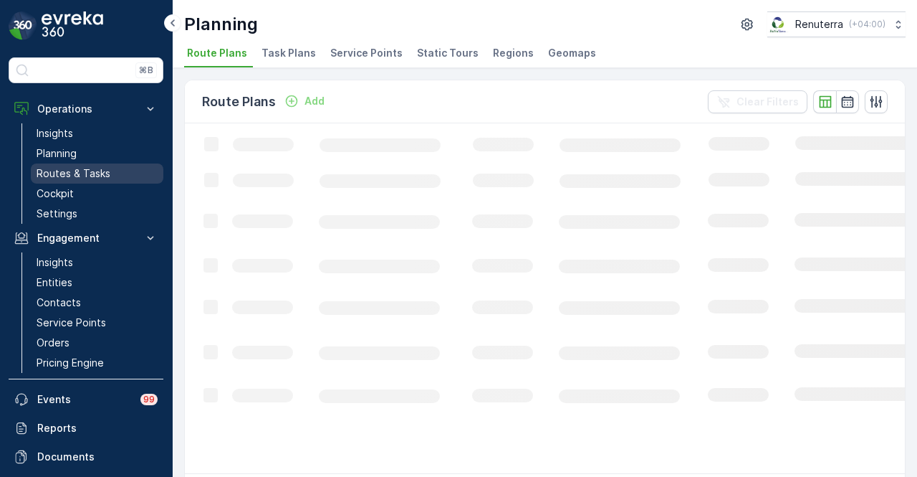
click at [103, 177] on p "Routes & Tasks" at bounding box center [74, 173] width 74 height 14
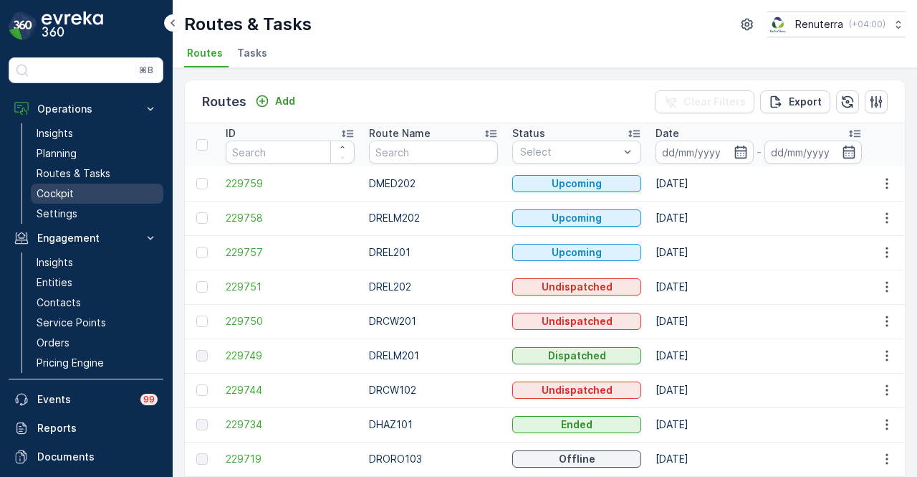
click at [96, 190] on link "Cockpit" at bounding box center [97, 193] width 133 height 20
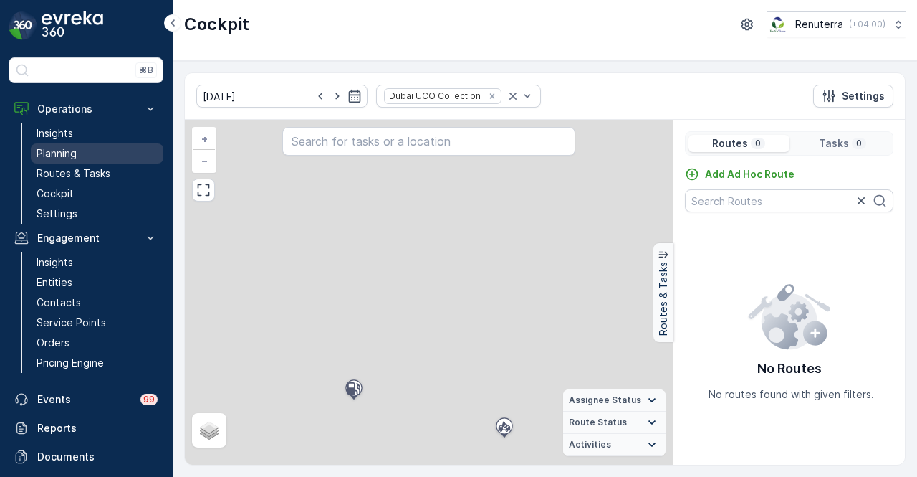
click at [109, 152] on link "Planning" at bounding box center [97, 153] width 133 height 20
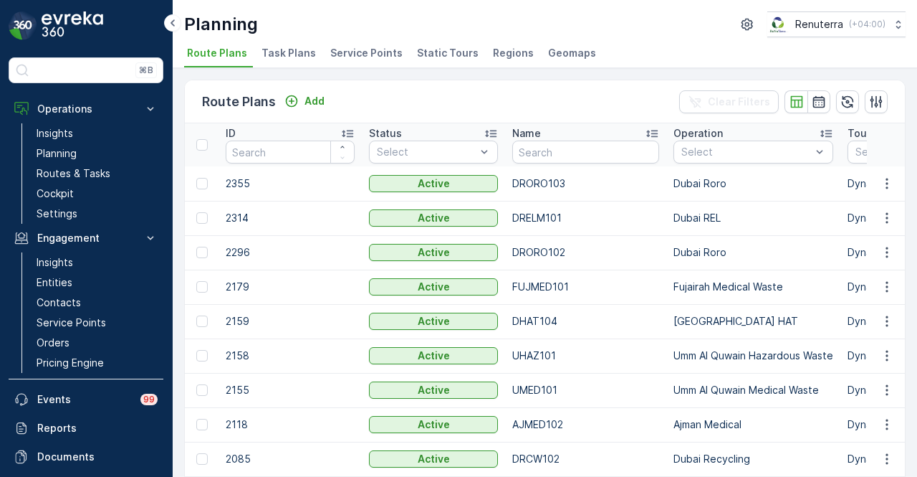
click at [359, 54] on span "Service Points" at bounding box center [366, 53] width 72 height 14
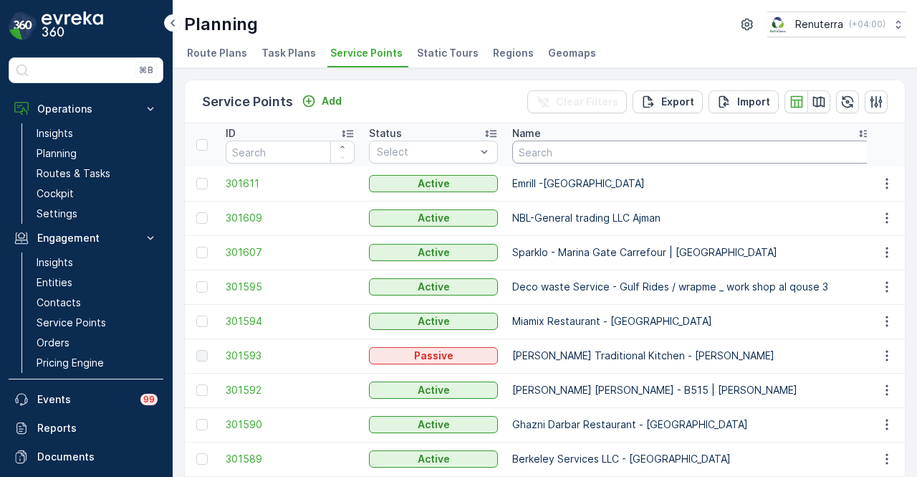
click at [560, 151] on input "text" at bounding box center [692, 151] width 360 height 23
type input "OMF"
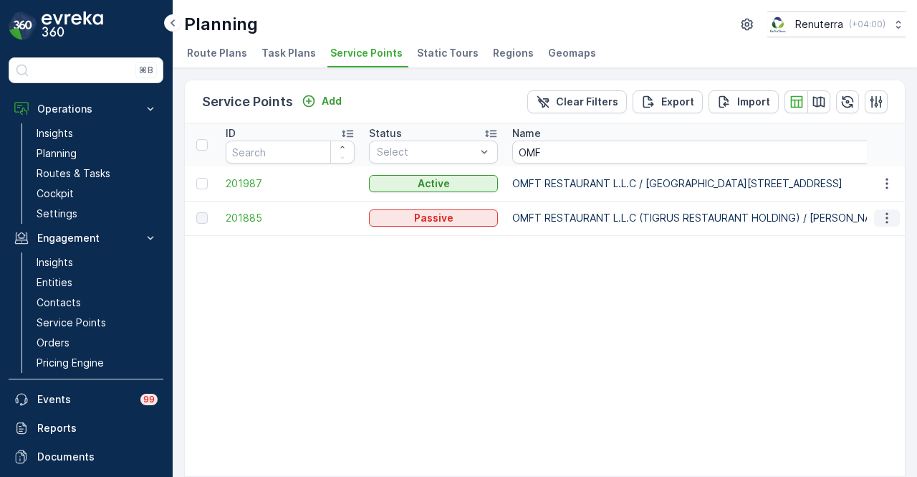
click at [886, 216] on icon "button" at bounding box center [887, 218] width 14 height 14
click at [876, 244] on span "See More Details" at bounding box center [869, 238] width 83 height 14
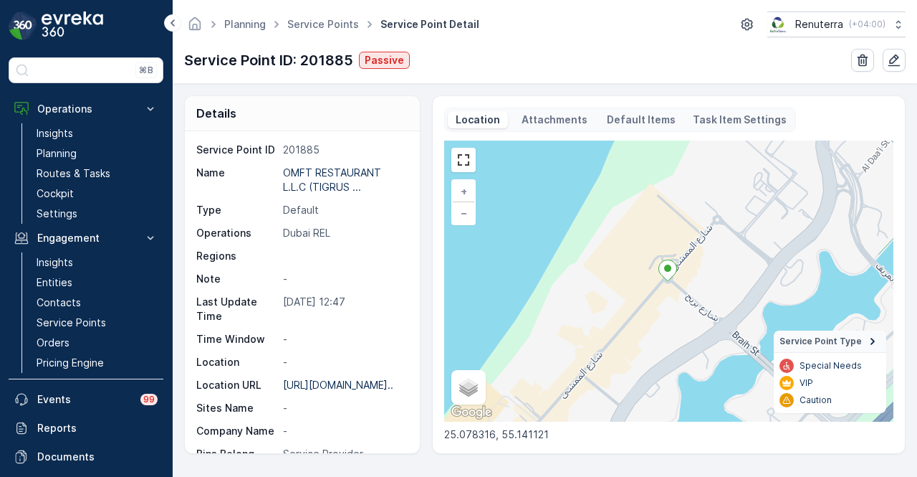
scroll to position [4, 0]
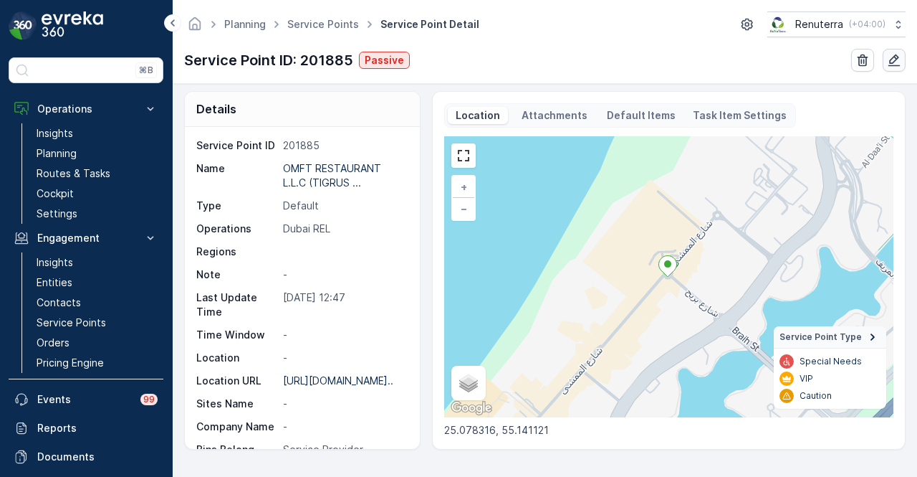
click at [896, 57] on icon "button" at bounding box center [895, 60] width 12 height 12
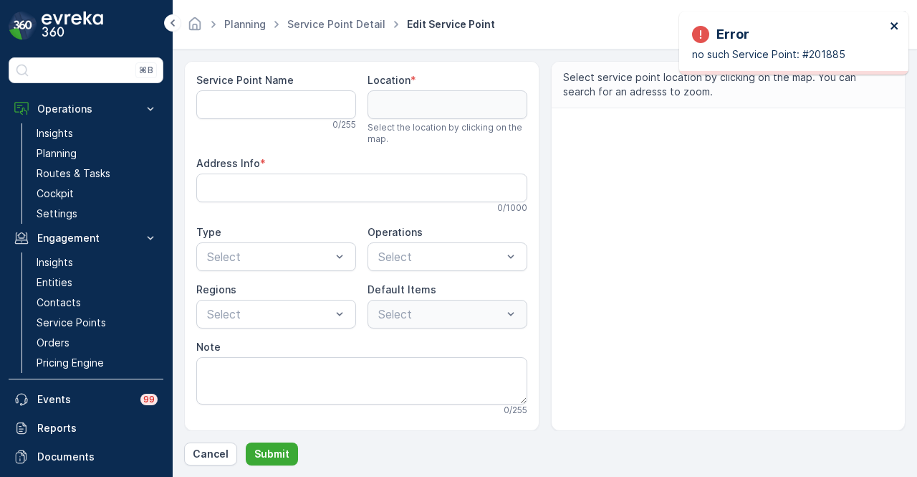
click at [894, 28] on icon "close" at bounding box center [895, 25] width 10 height 11
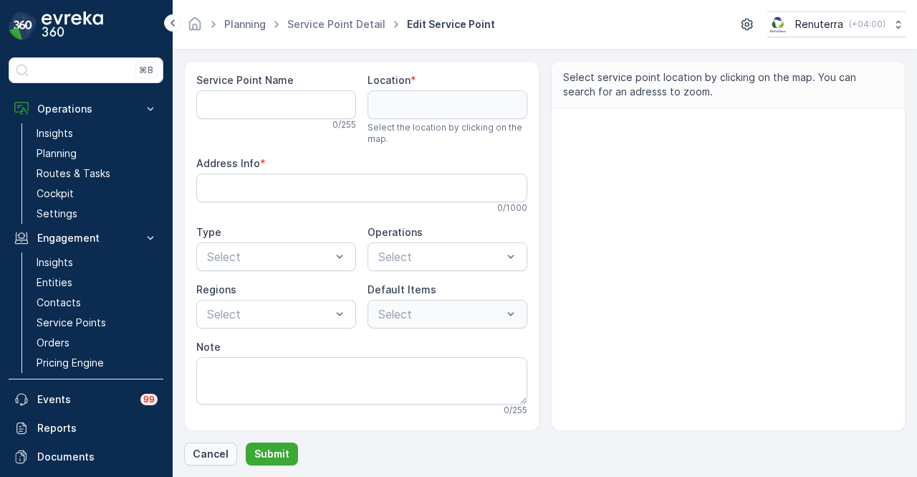
click at [224, 452] on p "Cancel" at bounding box center [211, 453] width 36 height 14
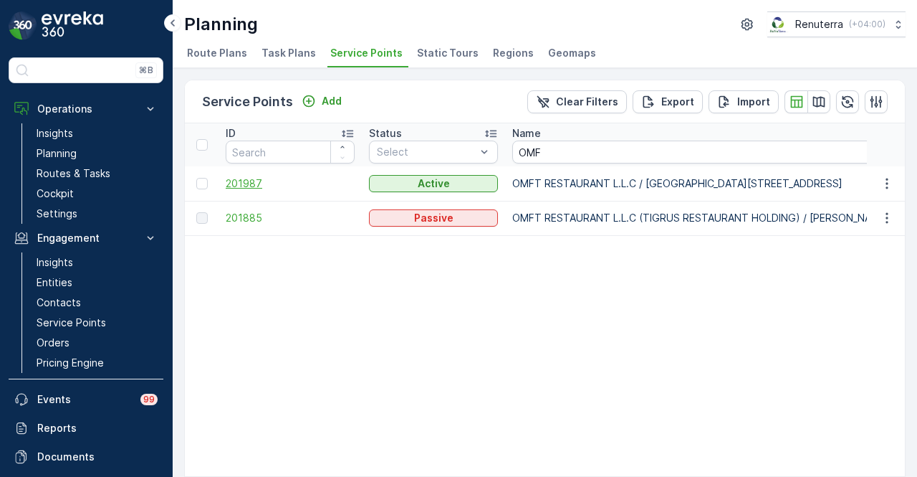
click at [244, 180] on span "201987" at bounding box center [290, 183] width 129 height 14
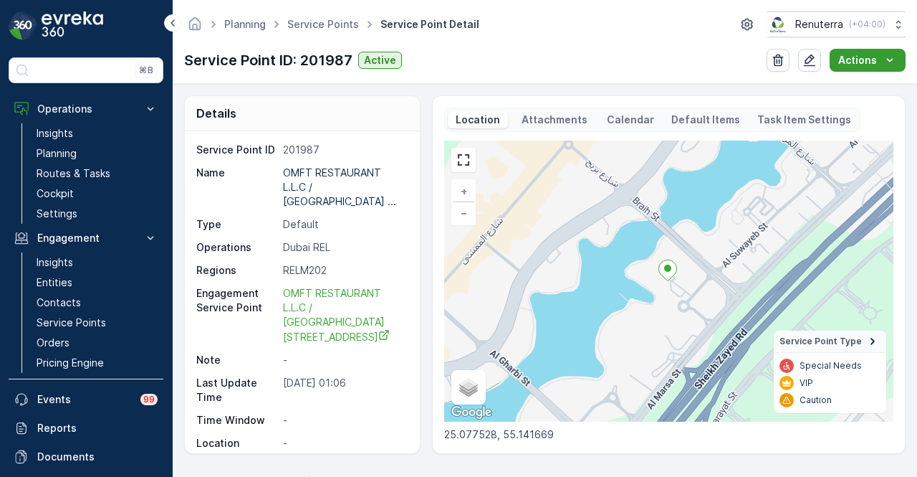
click at [893, 62] on icon "Actions" at bounding box center [890, 60] width 14 height 14
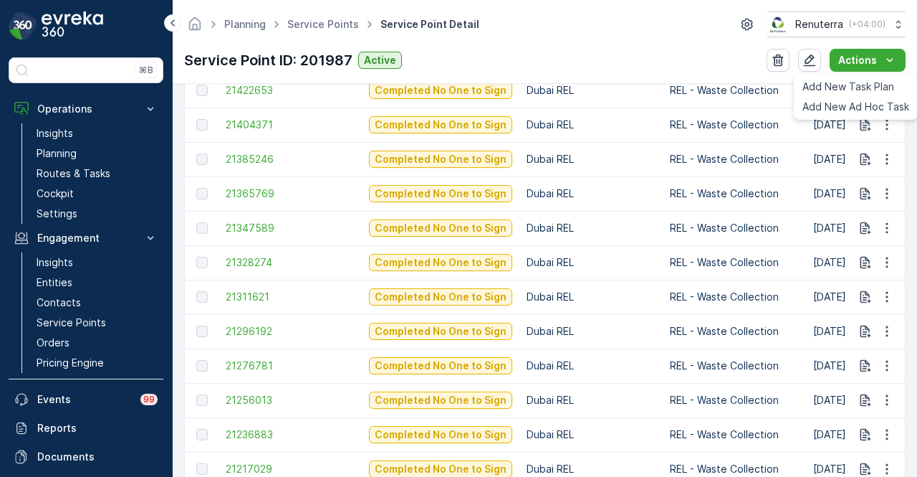
scroll to position [1505, 0]
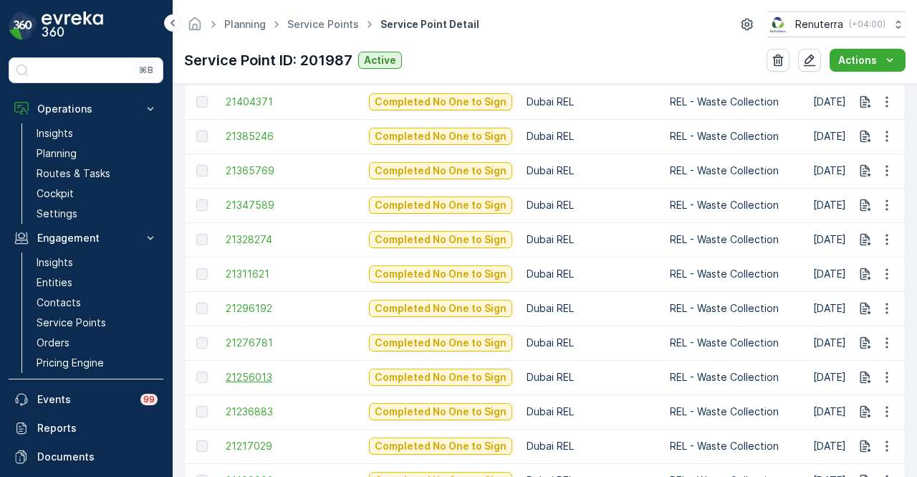
click at [270, 381] on span "21256013" at bounding box center [290, 377] width 129 height 14
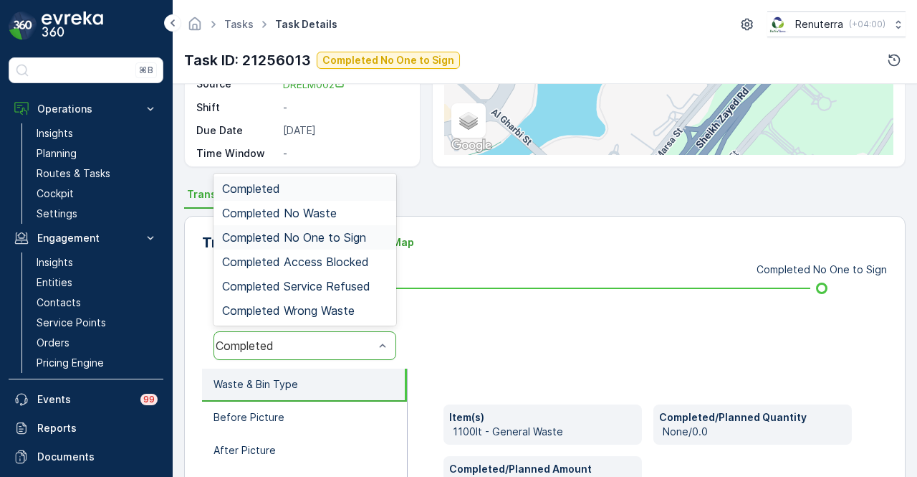
scroll to position [215, 0]
click at [358, 231] on span "Completed No One to Sign" at bounding box center [294, 237] width 144 height 13
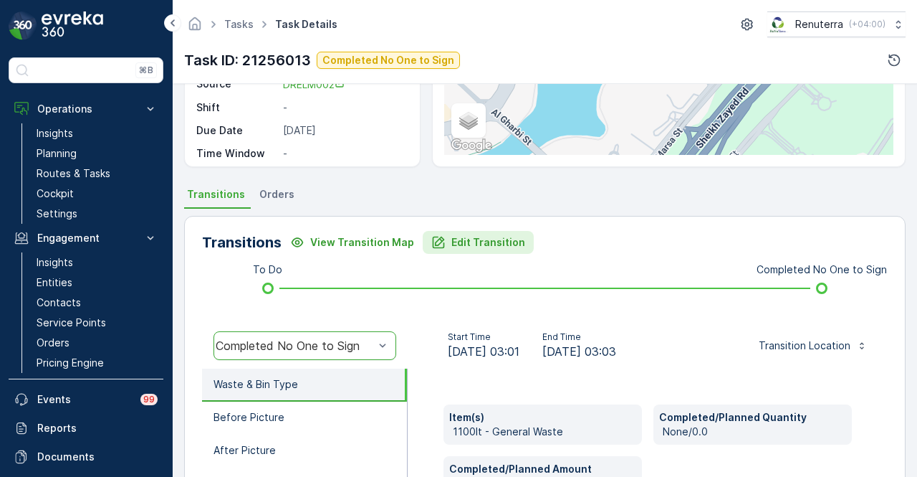
click at [489, 241] on p "Edit Transition" at bounding box center [489, 242] width 74 height 14
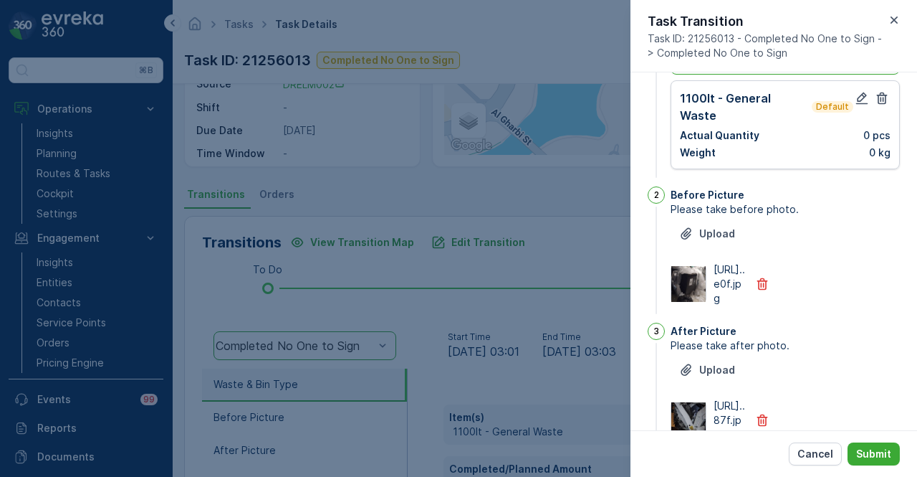
scroll to position [0, 0]
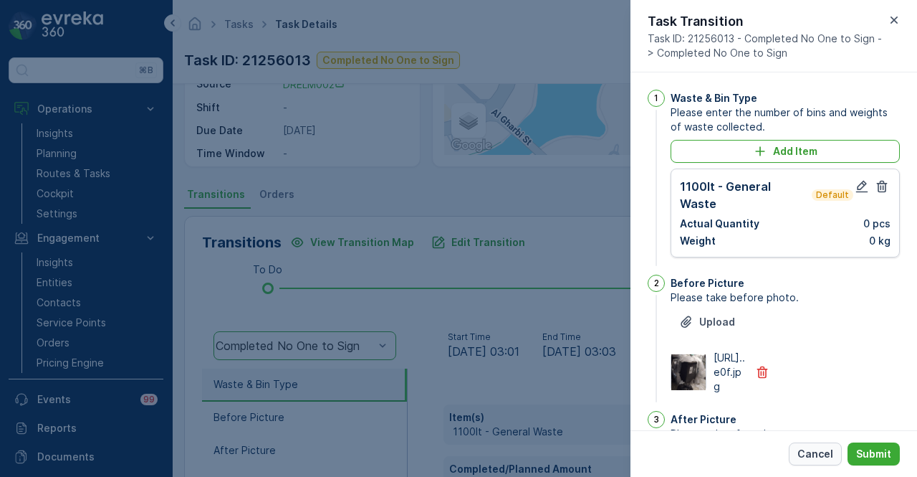
click at [817, 448] on p "Cancel" at bounding box center [816, 453] width 36 height 14
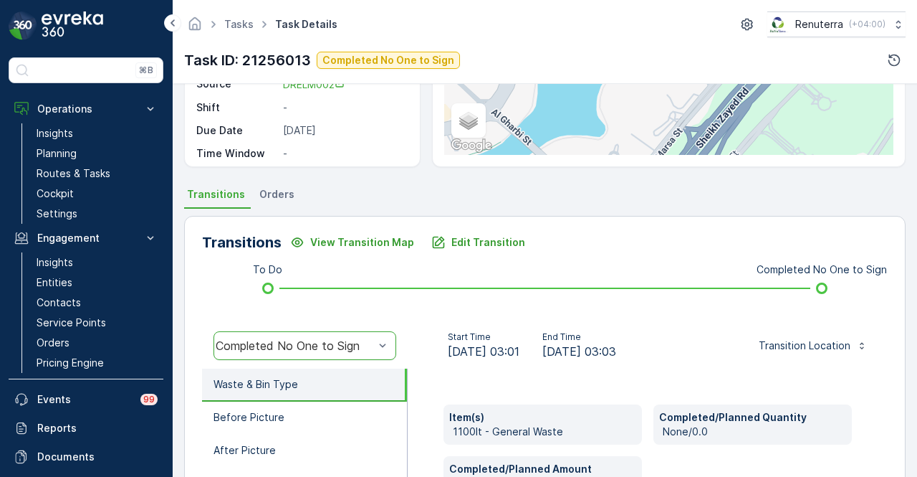
scroll to position [426, 0]
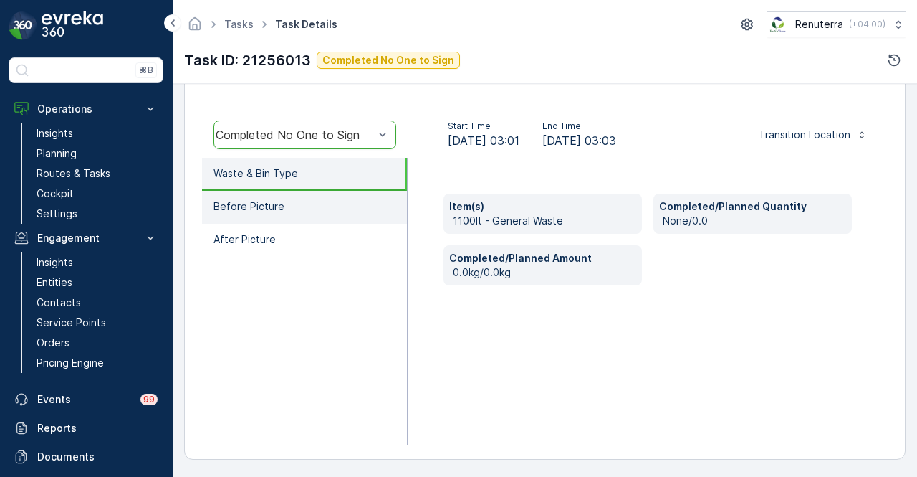
click at [249, 196] on li "Before Picture" at bounding box center [304, 207] width 205 height 33
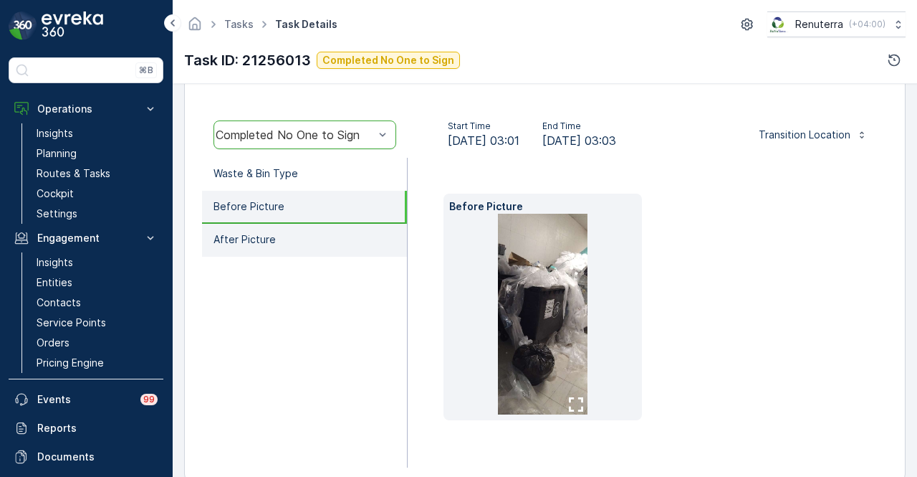
click at [255, 224] on li "After Picture" at bounding box center [304, 240] width 205 height 33
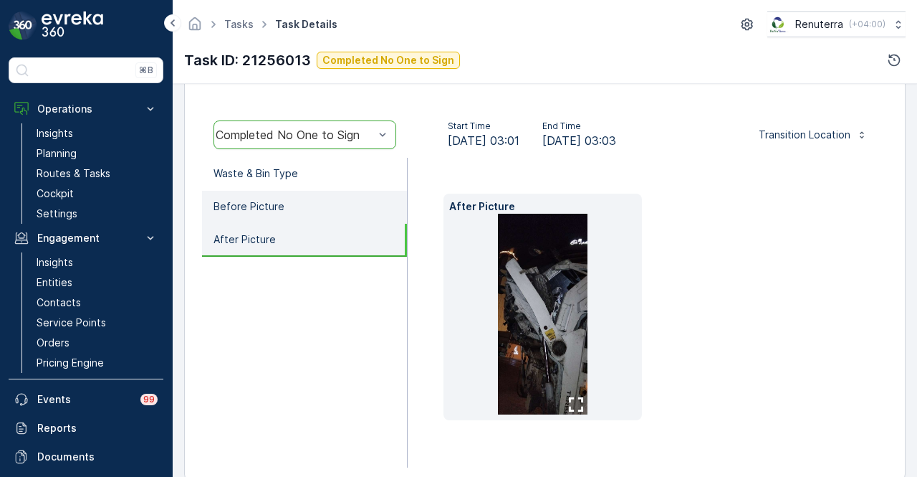
click at [274, 207] on p "Before Picture" at bounding box center [249, 206] width 71 height 14
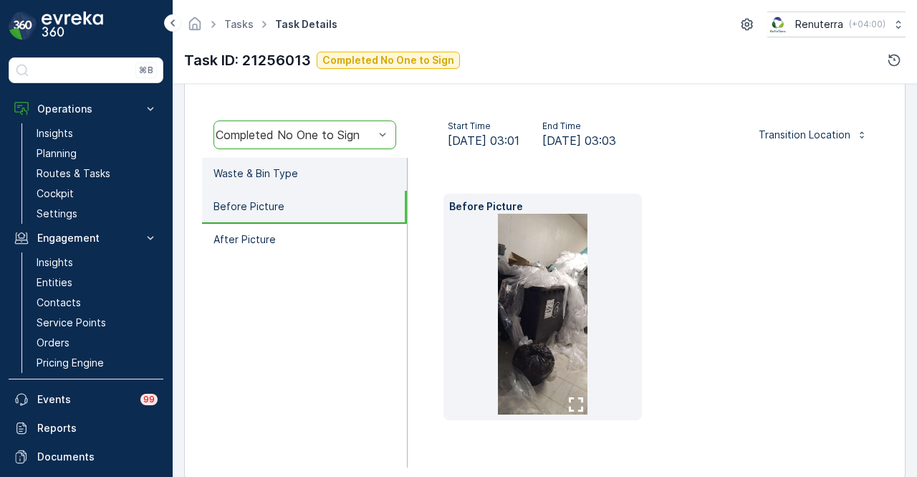
click at [305, 167] on li "Waste & Bin Type" at bounding box center [304, 174] width 205 height 33
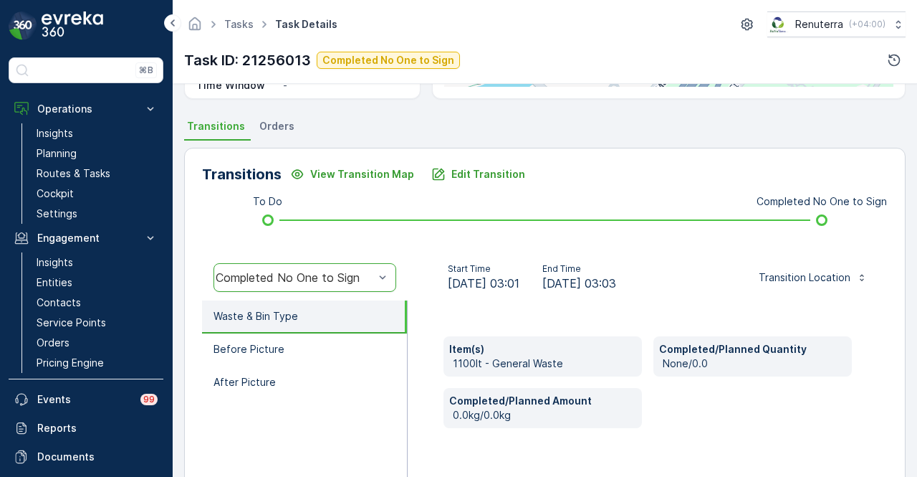
scroll to position [282, 0]
click at [509, 161] on div "Transitions View Transition Map Edit Transition To Do Completed No One to Sign …" at bounding box center [545, 375] width 722 height 454
click at [509, 168] on p "Edit Transition" at bounding box center [489, 175] width 74 height 14
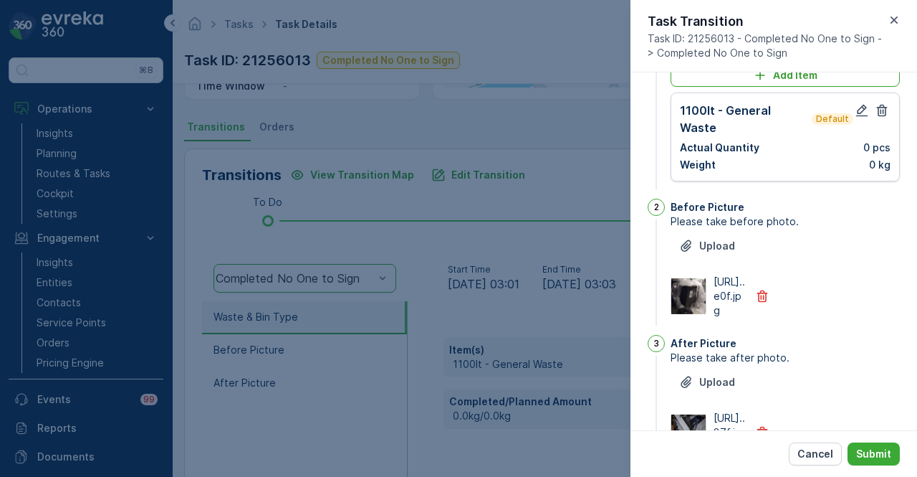
scroll to position [0, 0]
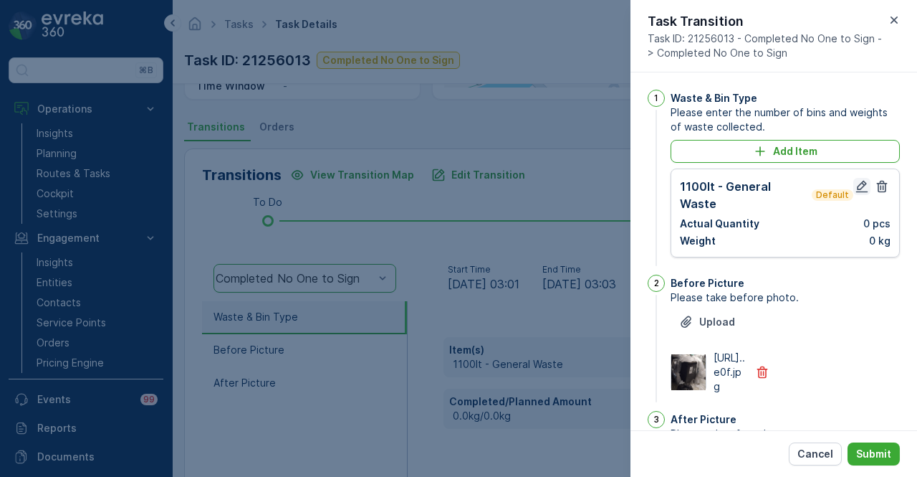
click at [858, 188] on icon "button" at bounding box center [862, 187] width 12 height 12
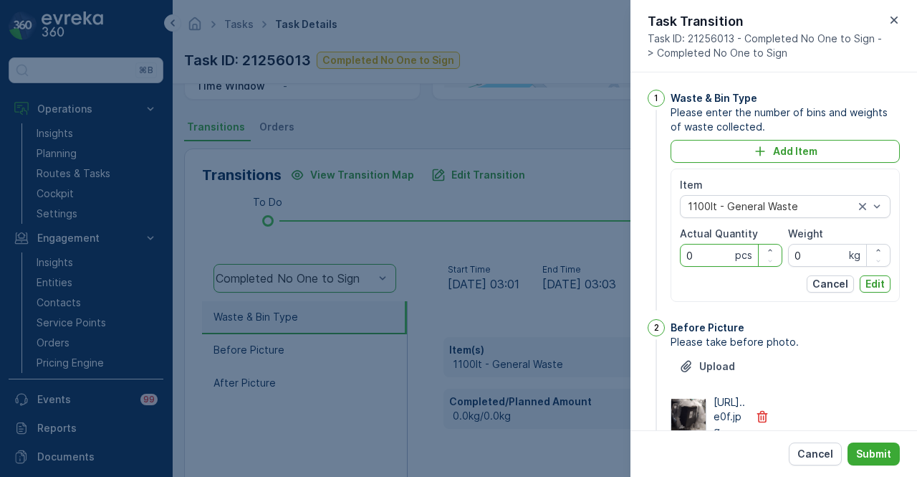
click at [717, 264] on Quantity "0" at bounding box center [731, 255] width 102 height 23
type Quantity "2"
click at [880, 282] on p "Edit" at bounding box center [875, 284] width 19 height 14
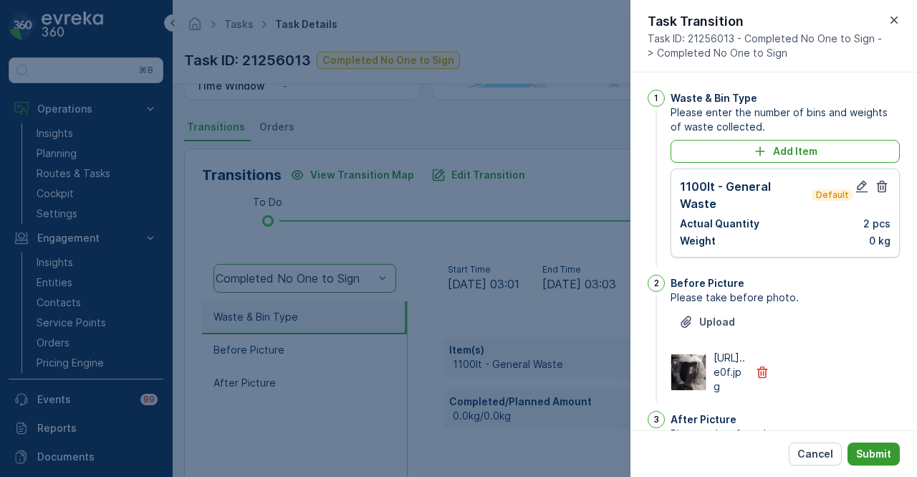
click at [865, 451] on p "Submit" at bounding box center [873, 453] width 35 height 14
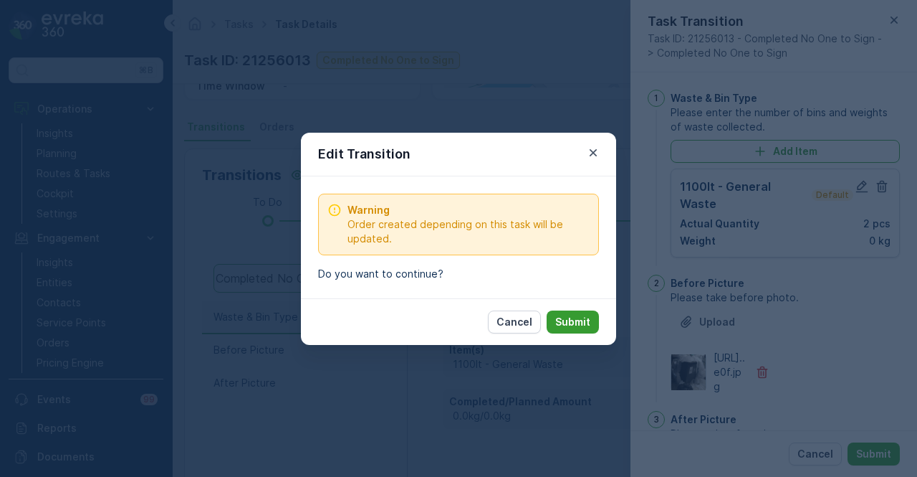
click at [570, 322] on p "Submit" at bounding box center [572, 322] width 35 height 14
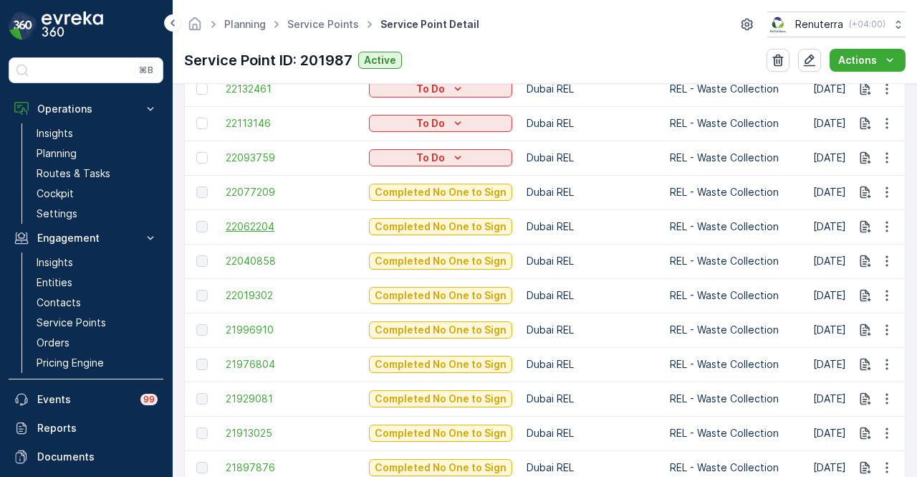
scroll to position [645, 0]
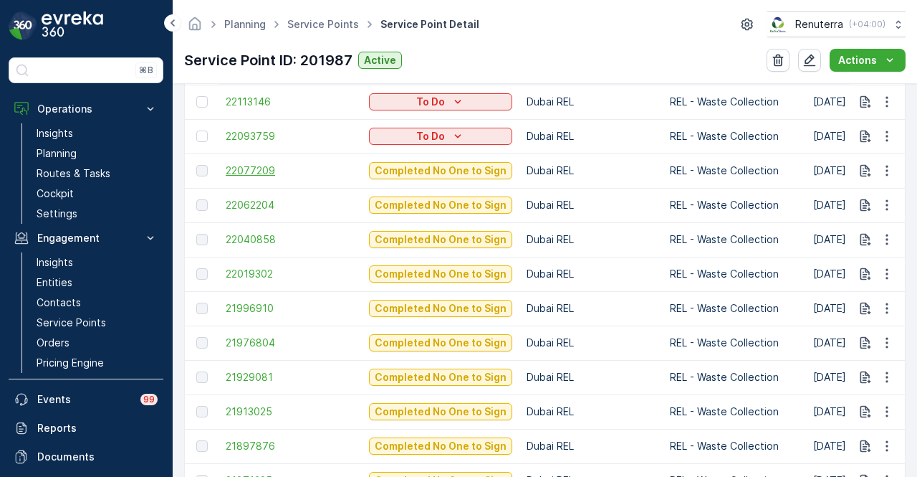
click at [251, 173] on span "22077209" at bounding box center [290, 170] width 129 height 14
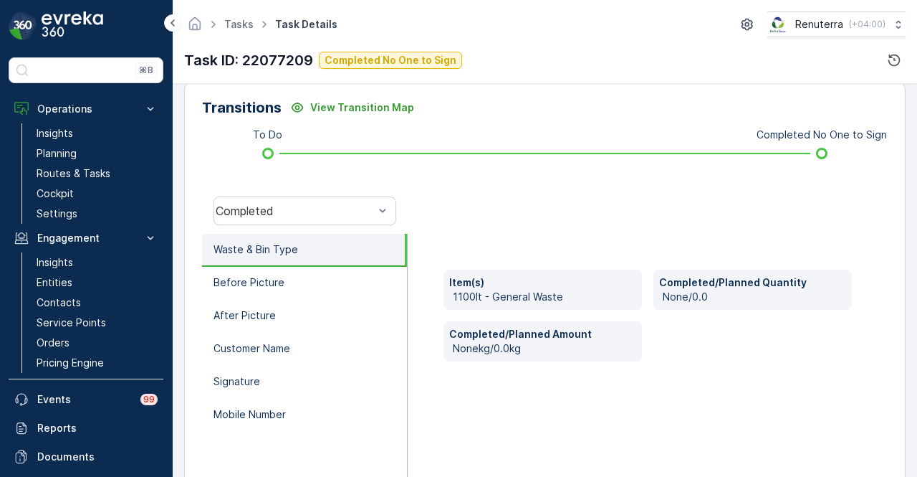
scroll to position [282, 0]
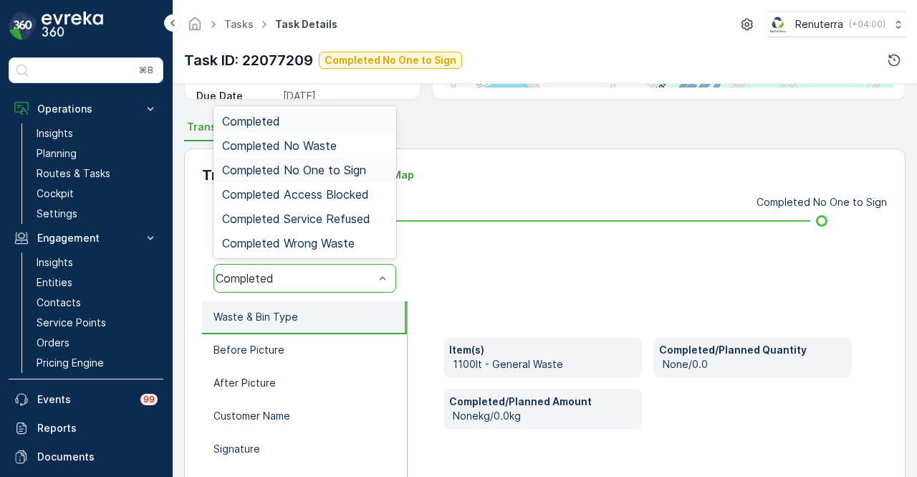
click at [364, 168] on span "Completed No One to Sign" at bounding box center [294, 169] width 144 height 13
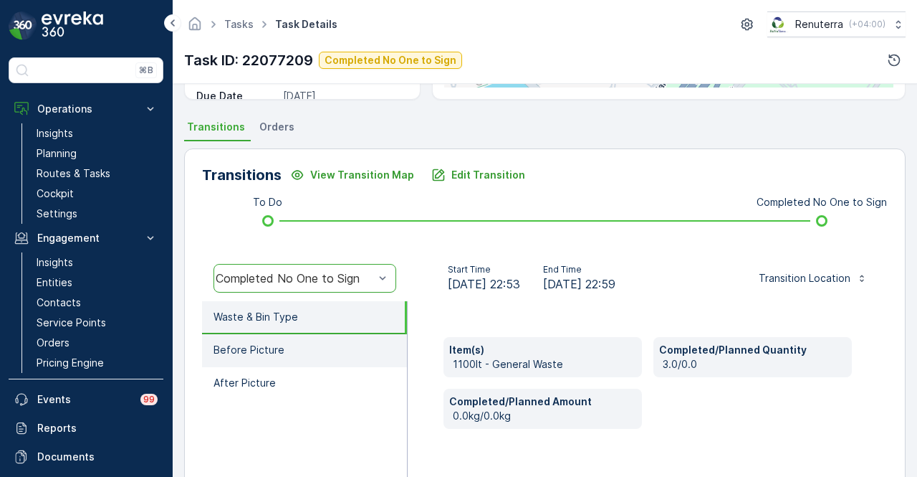
click at [322, 353] on li "Before Picture" at bounding box center [304, 350] width 205 height 33
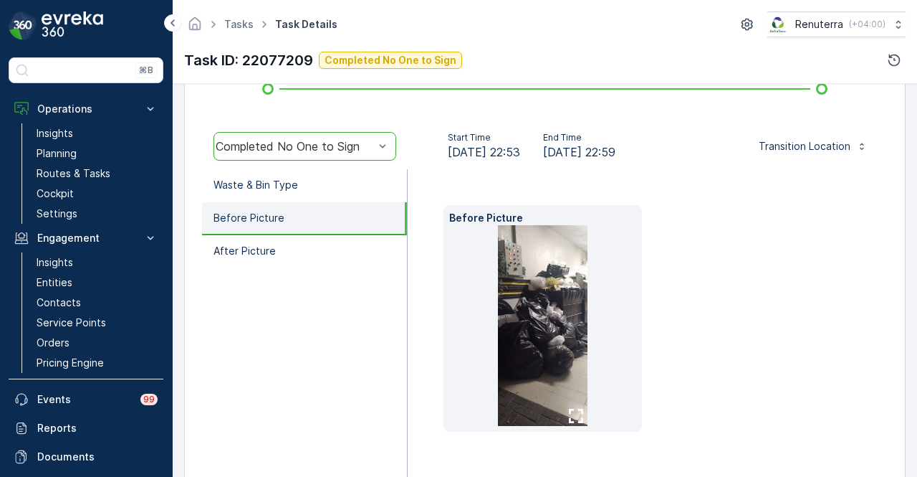
scroll to position [426, 0]
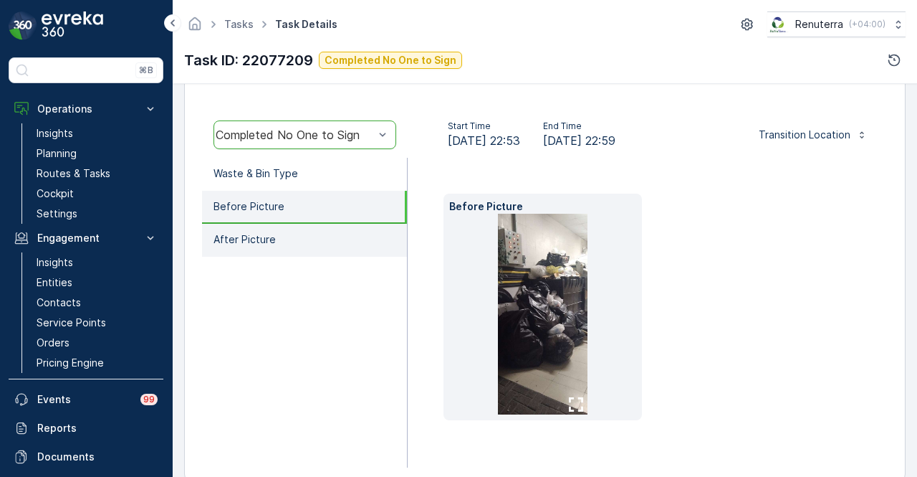
click at [331, 252] on li "After Picture" at bounding box center [304, 240] width 205 height 33
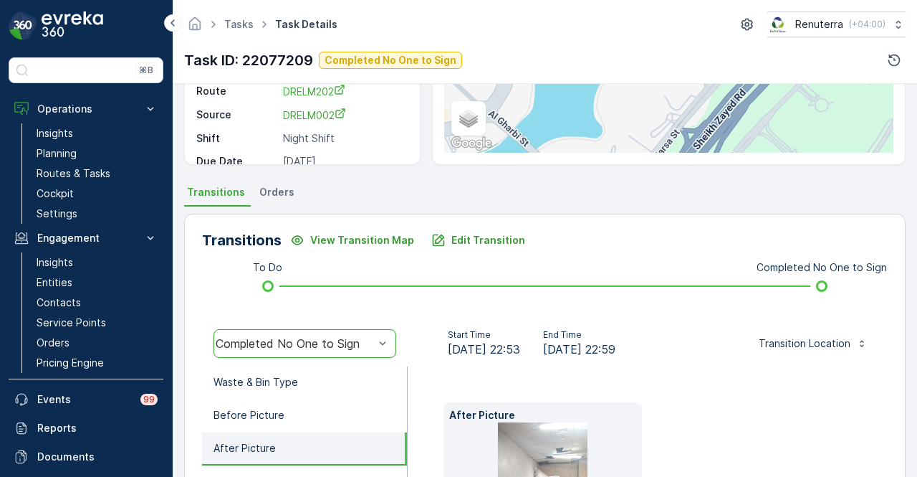
scroll to position [282, 0]
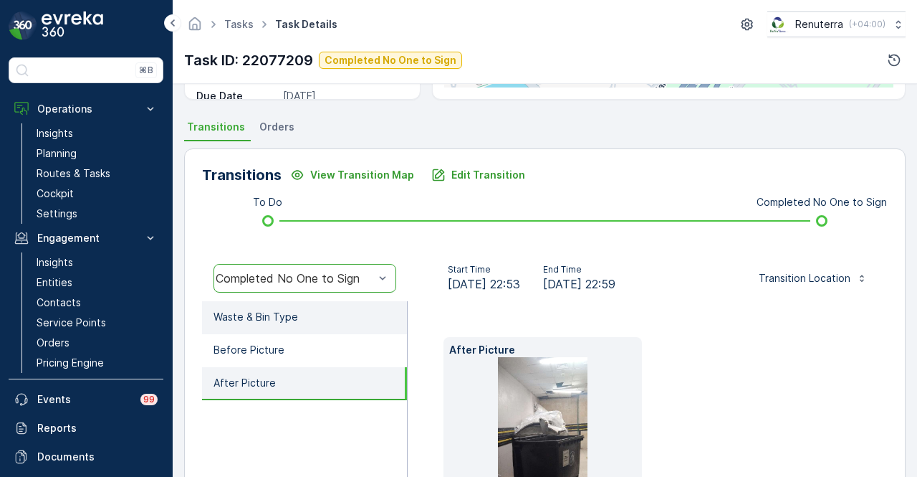
click at [347, 330] on li "Waste & Bin Type" at bounding box center [304, 317] width 205 height 33
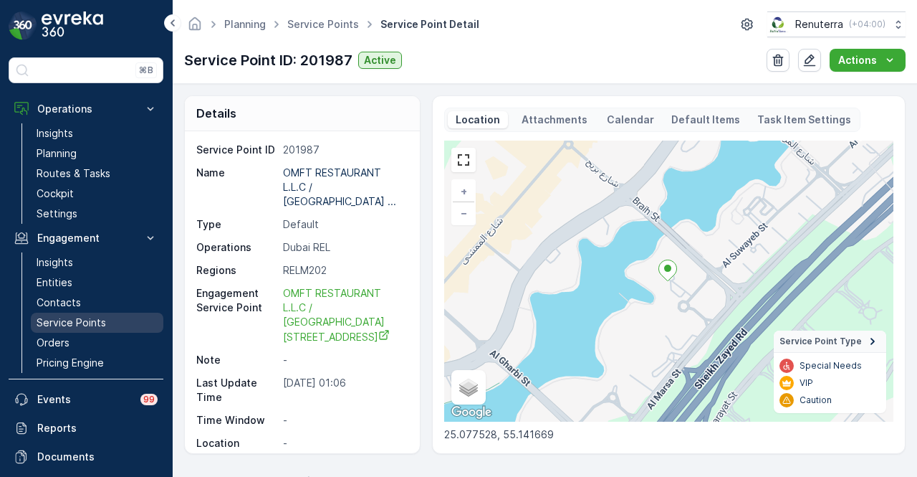
click at [93, 324] on p "Service Points" at bounding box center [72, 322] width 70 height 14
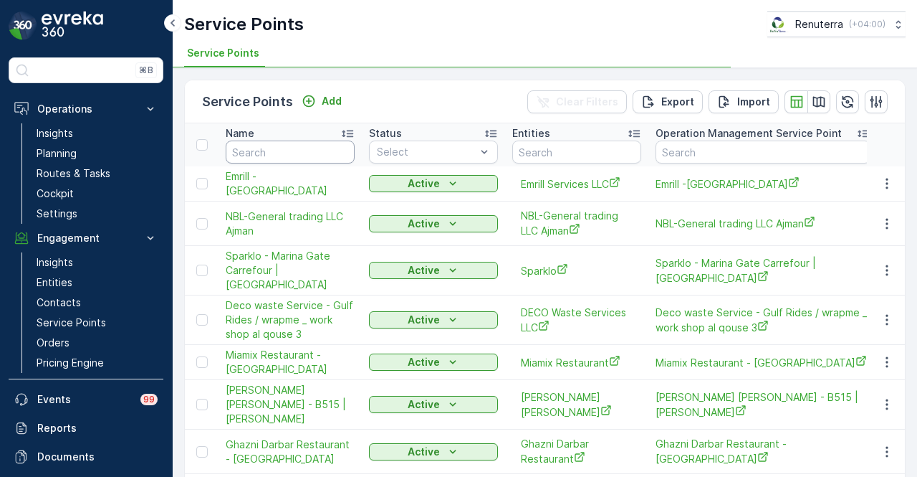
click at [261, 145] on input "text" at bounding box center [290, 151] width 129 height 23
type input "O"
click at [261, 145] on input "O" at bounding box center [290, 151] width 129 height 23
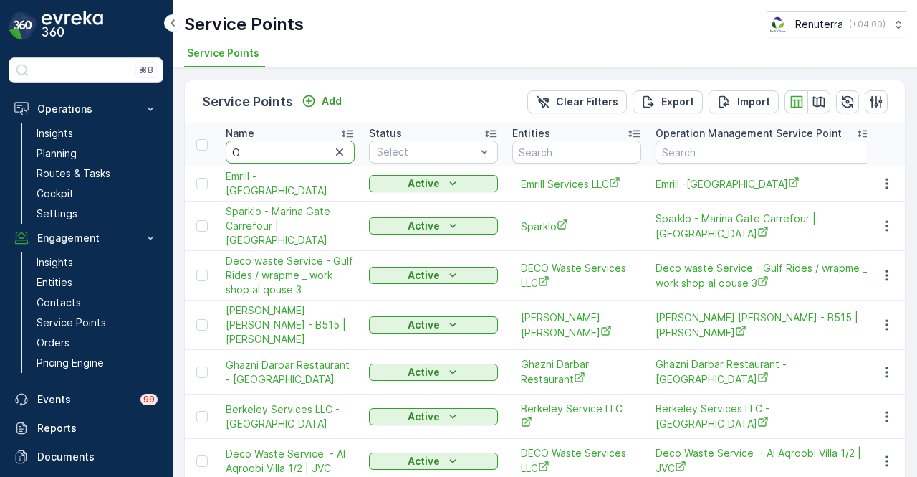
click at [261, 145] on input "O" at bounding box center [290, 151] width 129 height 23
type input "OM"
click at [261, 145] on input "OM" at bounding box center [290, 151] width 129 height 23
type input "OMF"
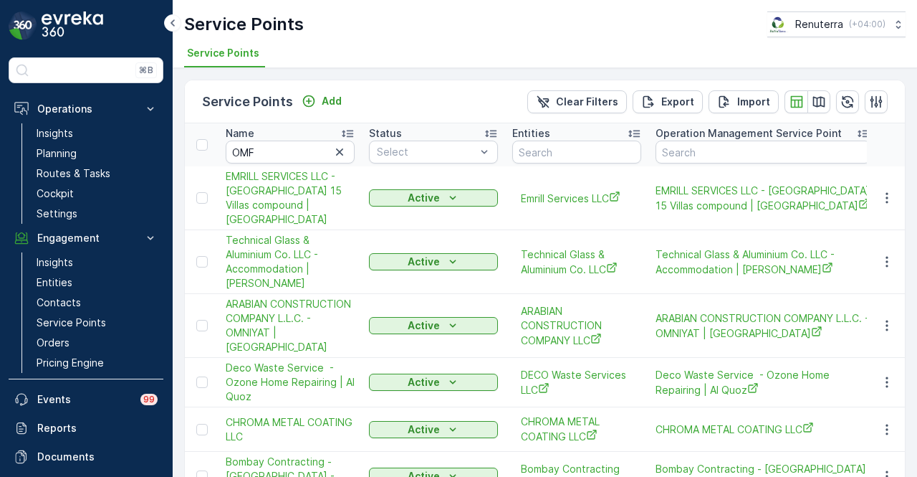
type input "OM"
type input "OMF"
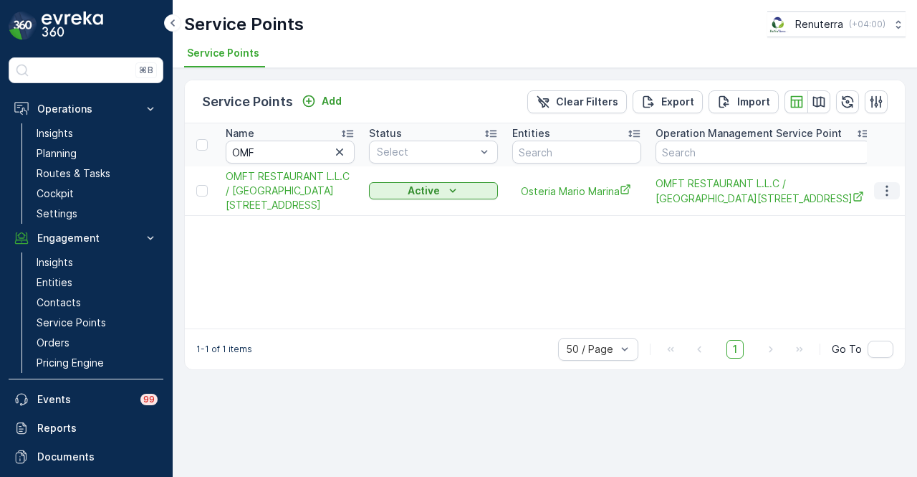
click at [887, 194] on icon "button" at bounding box center [887, 191] width 2 height 11
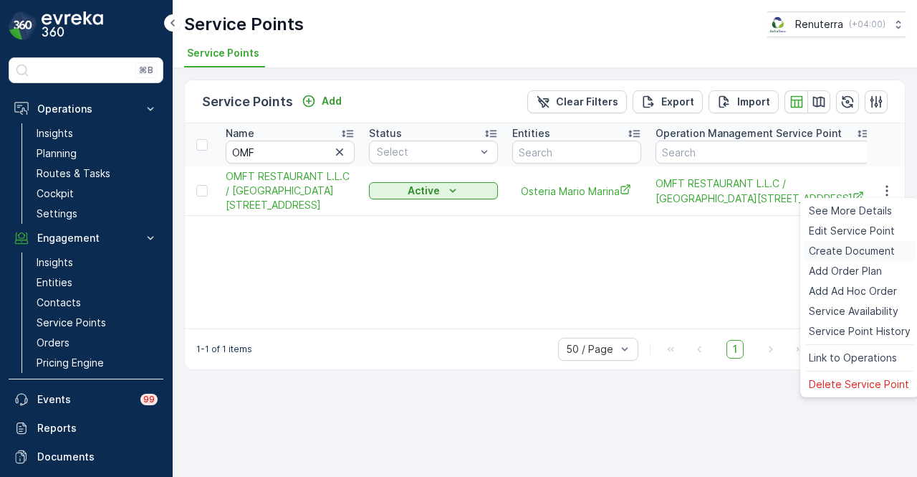
click at [894, 247] on div "Create Document" at bounding box center [859, 251] width 113 height 20
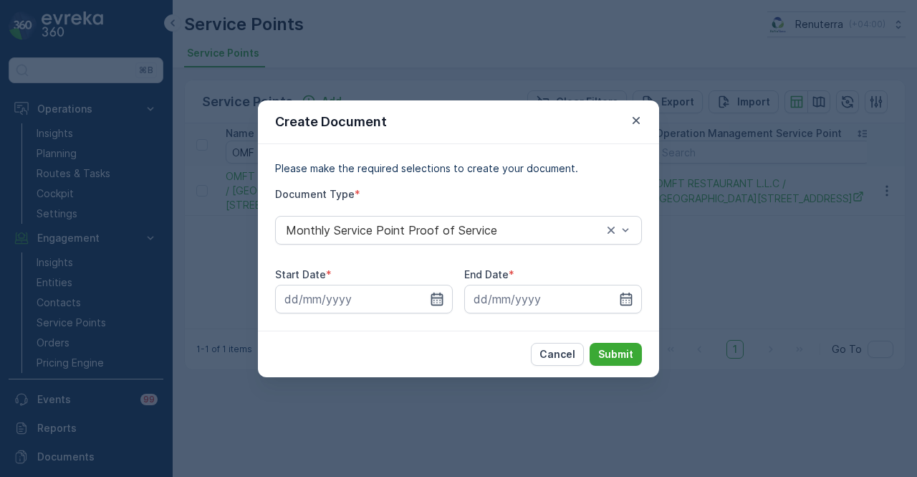
click at [436, 296] on icon "button" at bounding box center [437, 299] width 14 height 14
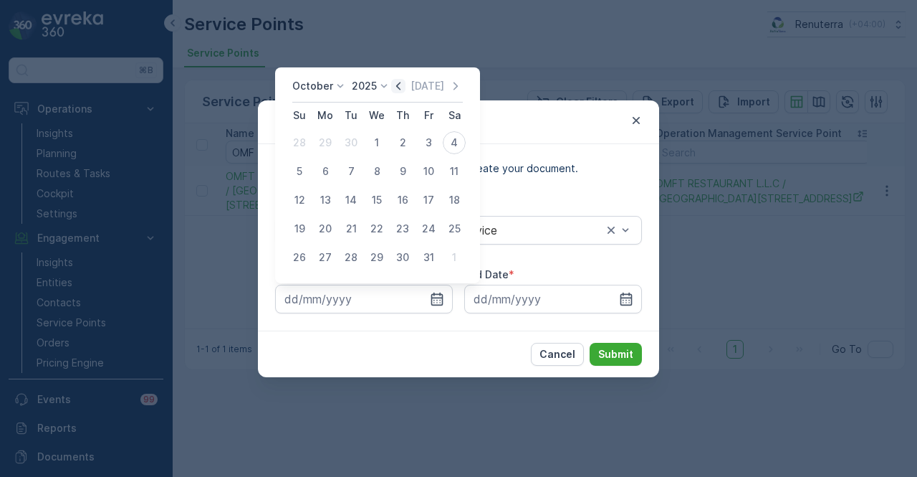
click at [404, 87] on icon "button" at bounding box center [398, 86] width 14 height 14
click at [327, 140] on div "1" at bounding box center [325, 142] width 23 height 23
type input "01.09.2025"
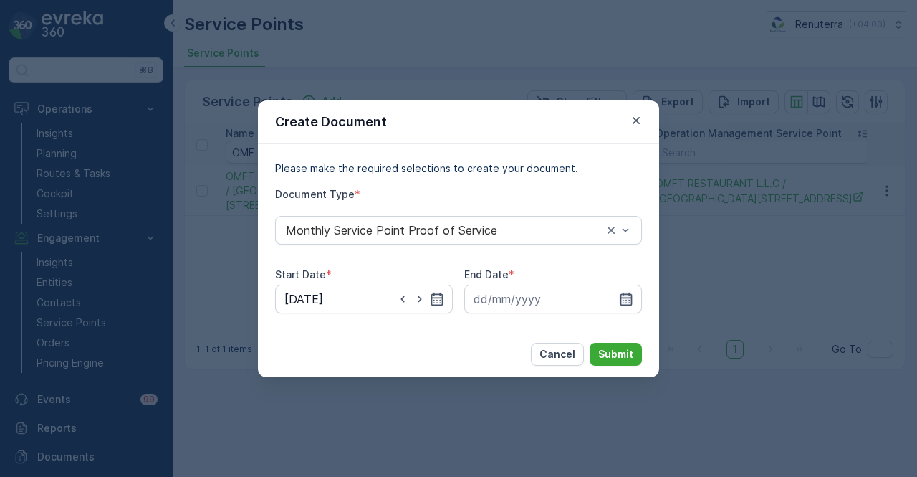
click at [627, 303] on icon "button" at bounding box center [626, 299] width 14 height 14
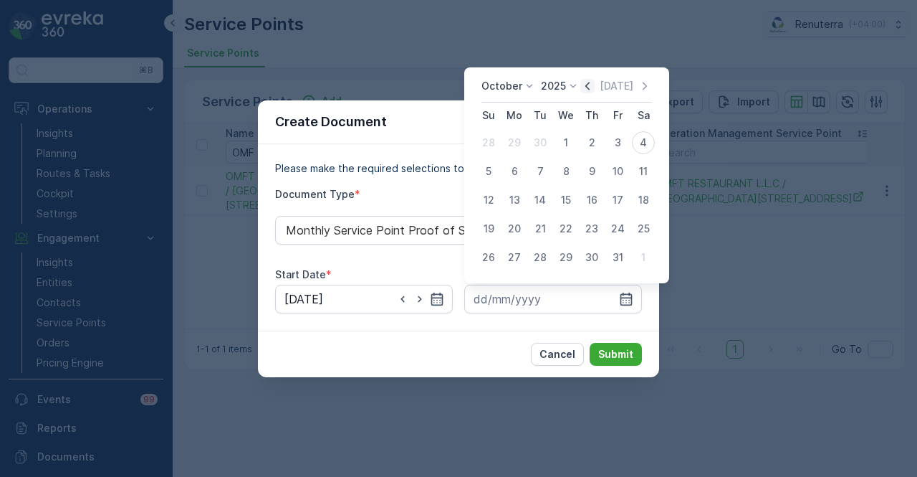
click at [589, 85] on icon "button" at bounding box center [588, 86] width 4 height 8
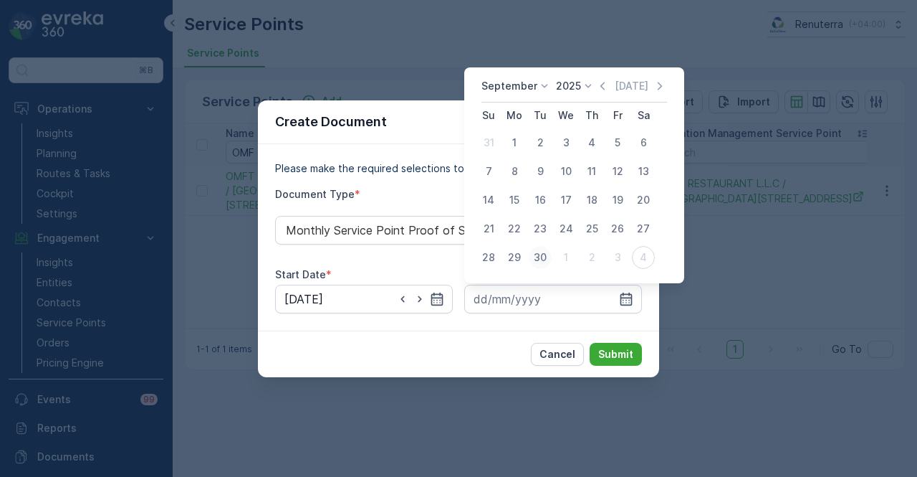
click at [545, 266] on div "30" at bounding box center [540, 257] width 23 height 23
type input "30.09.2025"
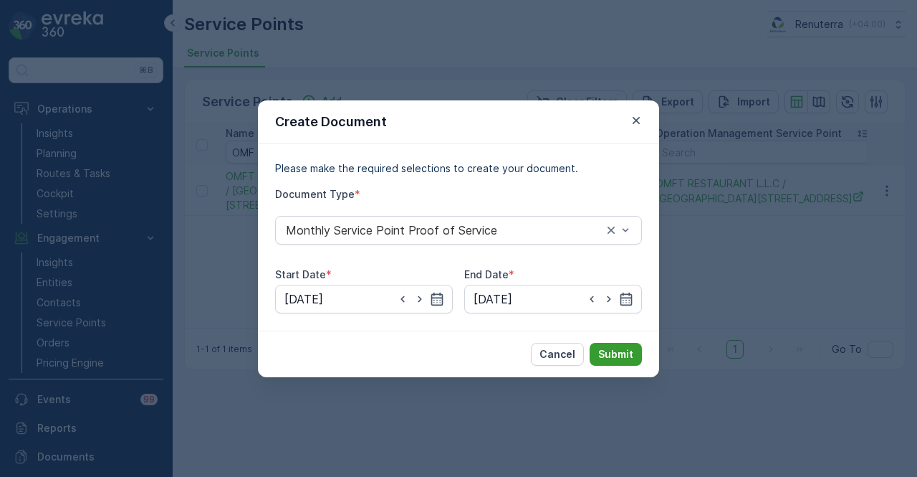
click at [593, 344] on button "Submit" at bounding box center [616, 354] width 52 height 23
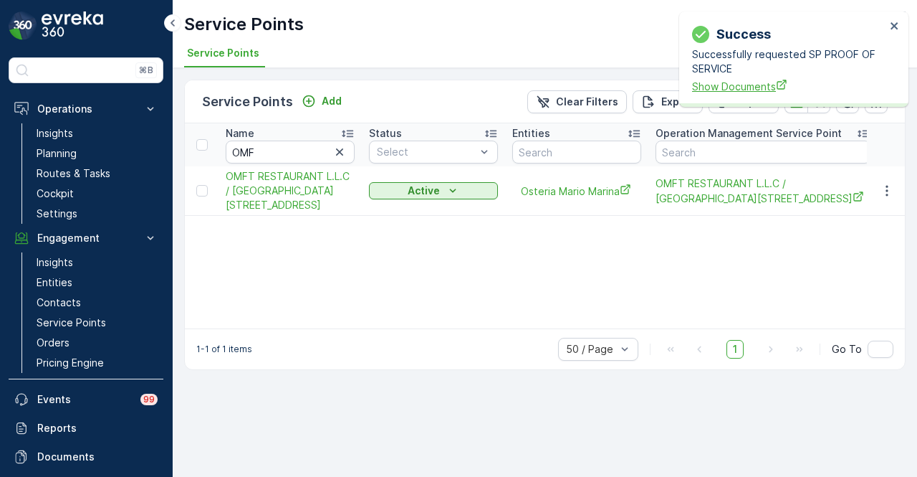
click at [748, 81] on span "Show Documents" at bounding box center [789, 86] width 194 height 15
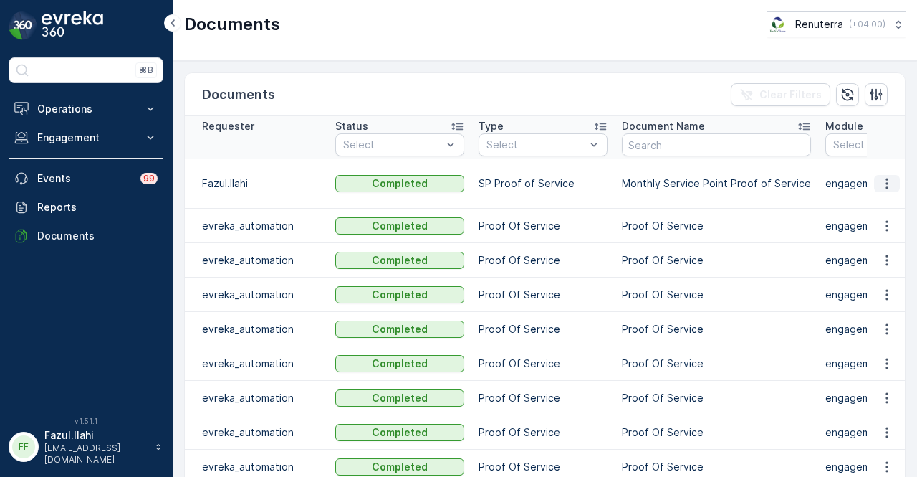
click at [880, 178] on icon "button" at bounding box center [887, 183] width 14 height 14
click at [867, 204] on span "See Details" at bounding box center [883, 203] width 55 height 14
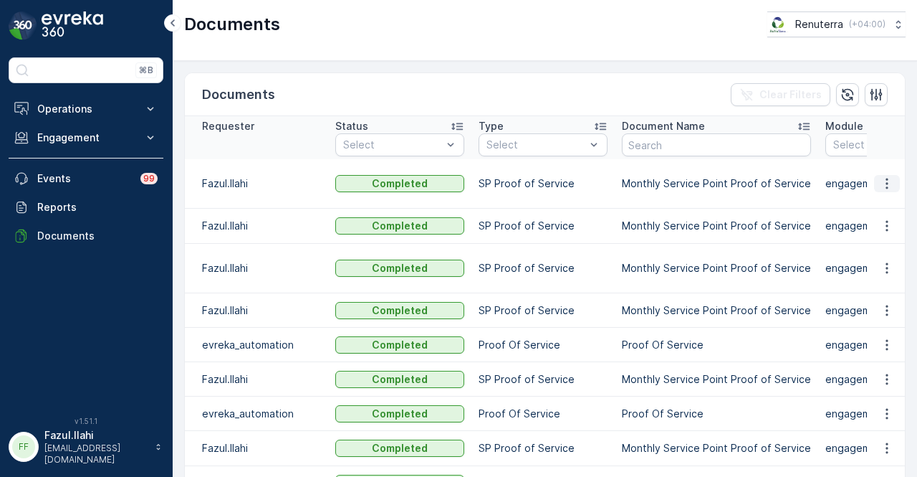
click at [887, 186] on icon "button" at bounding box center [887, 183] width 14 height 14
click at [882, 211] on span "See Details" at bounding box center [883, 203] width 55 height 14
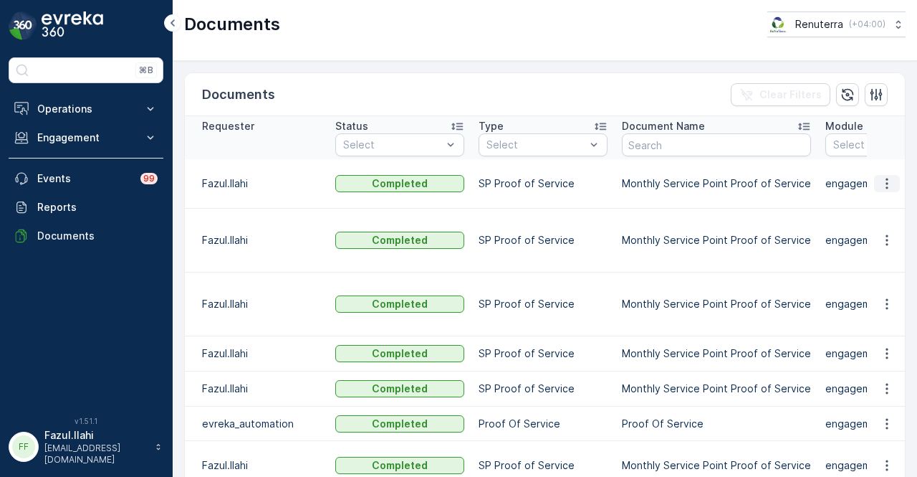
click at [882, 176] on icon "button" at bounding box center [887, 183] width 14 height 14
click at [881, 199] on span "See Details" at bounding box center [883, 196] width 55 height 14
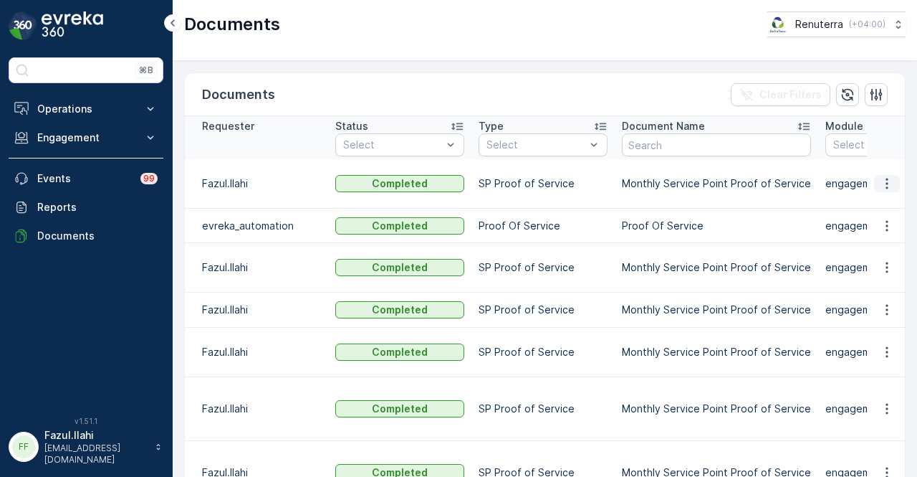
click at [884, 176] on icon "button" at bounding box center [887, 183] width 14 height 14
click at [877, 199] on span "See Details" at bounding box center [883, 196] width 55 height 14
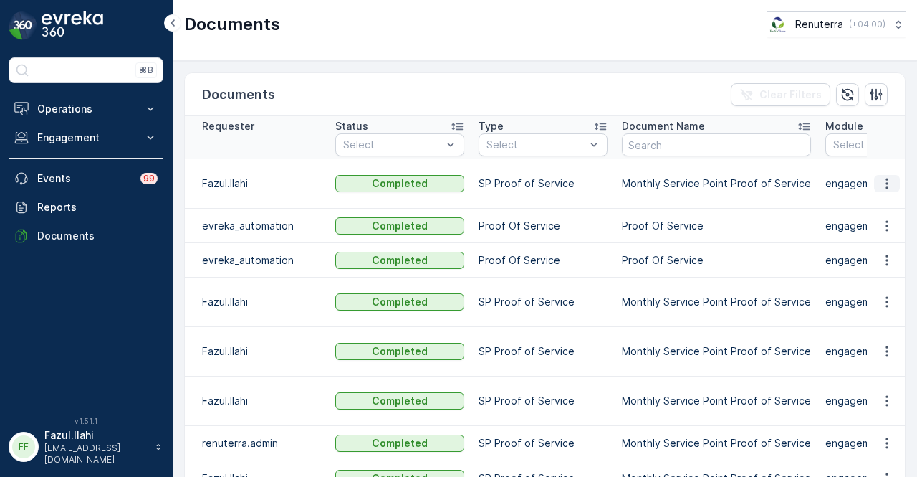
click at [889, 186] on icon "button" at bounding box center [887, 183] width 14 height 14
click at [892, 200] on span "See Details" at bounding box center [883, 203] width 55 height 14
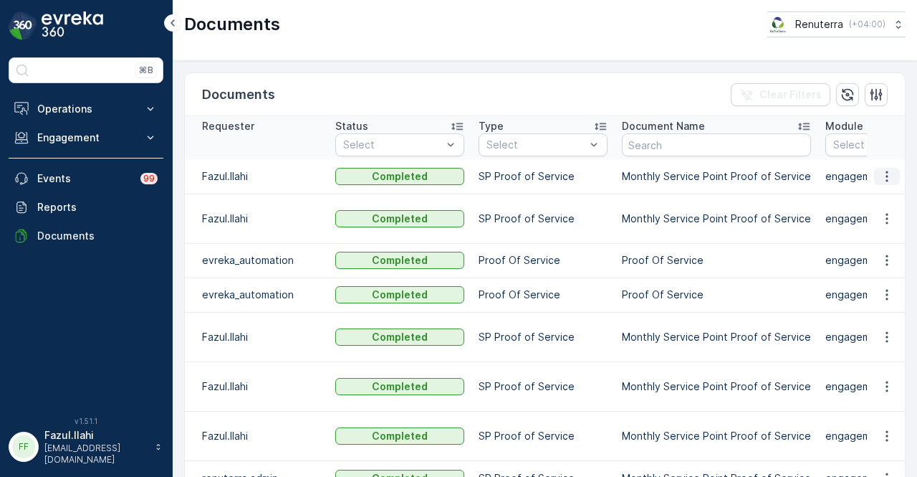
click at [885, 183] on icon "button" at bounding box center [887, 176] width 14 height 14
click at [875, 214] on ul "See Details" at bounding box center [883, 204] width 72 height 26
click at [875, 209] on span "See Details" at bounding box center [883, 203] width 55 height 14
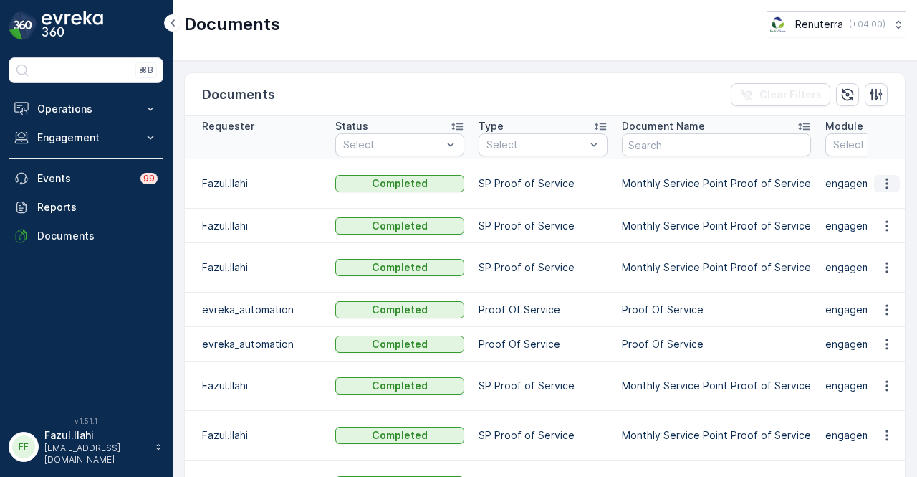
click at [892, 184] on button "button" at bounding box center [887, 183] width 26 height 17
click at [892, 206] on span "See Details" at bounding box center [883, 203] width 55 height 14
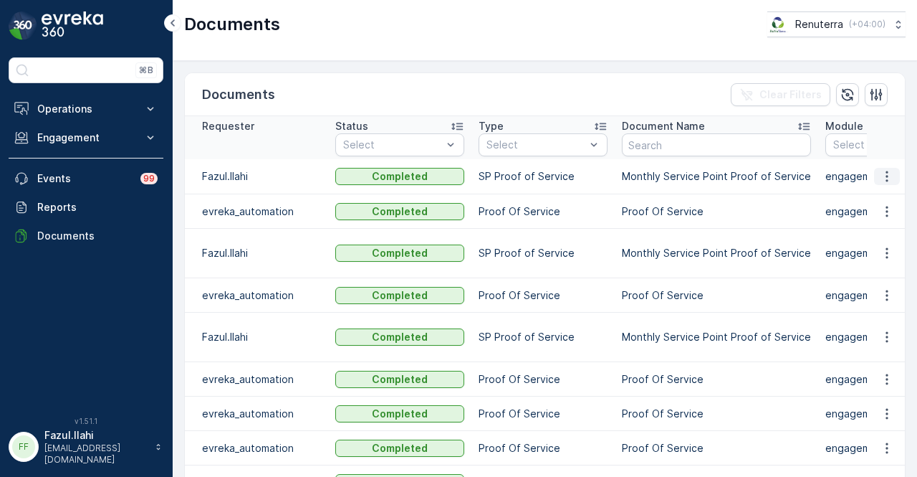
click at [889, 183] on icon "button" at bounding box center [887, 176] width 14 height 14
click at [888, 203] on span "See Details" at bounding box center [883, 203] width 55 height 14
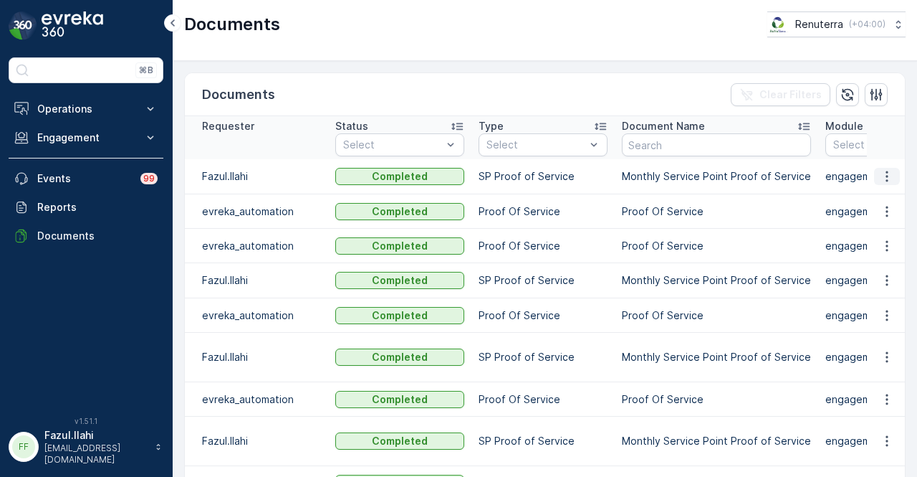
click at [880, 176] on icon "button" at bounding box center [887, 176] width 14 height 14
click at [884, 201] on span "See Details" at bounding box center [883, 196] width 55 height 14
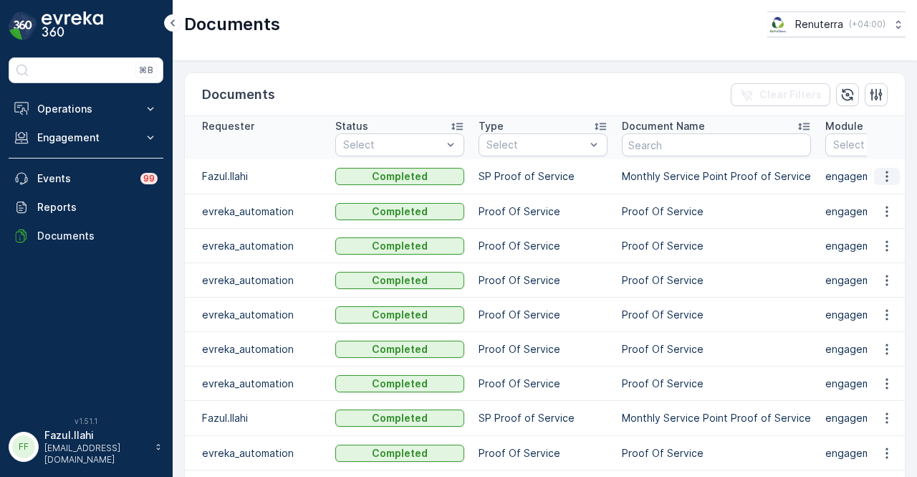
click at [884, 168] on button "button" at bounding box center [887, 176] width 26 height 17
drag, startPoint x: 882, startPoint y: 181, endPoint x: 879, endPoint y: 197, distance: 16.9
click at [879, 197] on span "See Details" at bounding box center [883, 196] width 55 height 14
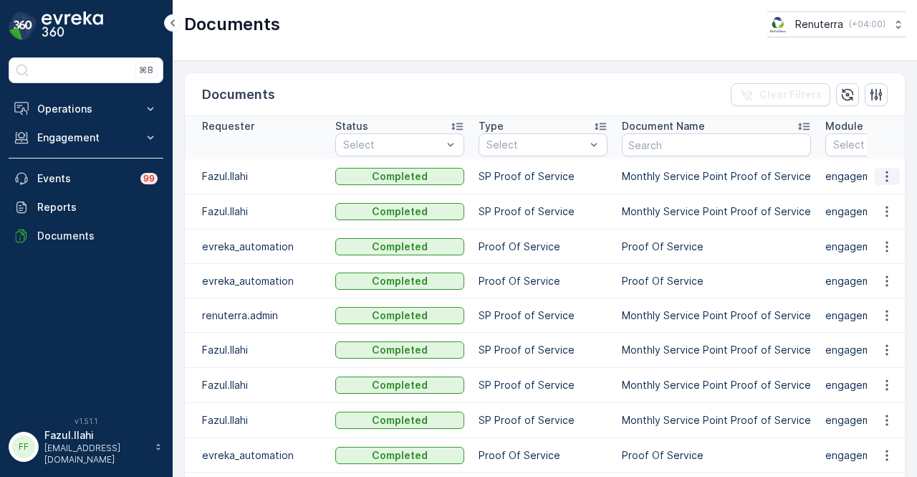
click at [889, 175] on icon "button" at bounding box center [887, 176] width 14 height 14
click at [880, 203] on span "See Details" at bounding box center [883, 196] width 55 height 14
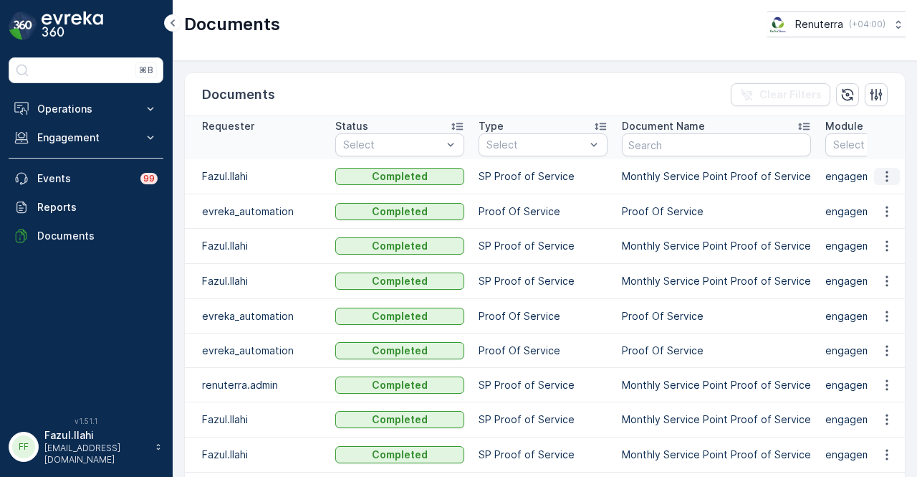
click at [890, 176] on icon "button" at bounding box center [887, 176] width 14 height 14
click at [892, 199] on span "See Details" at bounding box center [883, 196] width 55 height 14
click at [109, 140] on p "Engagement" at bounding box center [85, 137] width 97 height 14
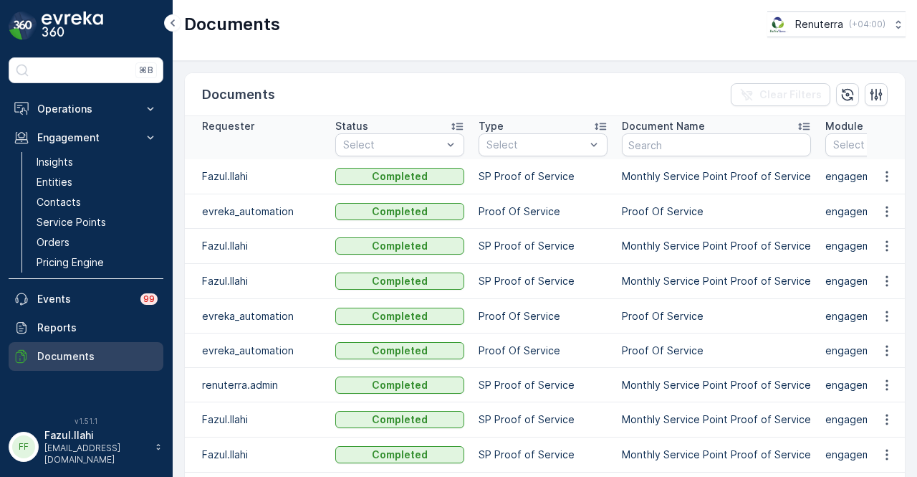
click at [80, 350] on p "Documents" at bounding box center [97, 356] width 120 height 14
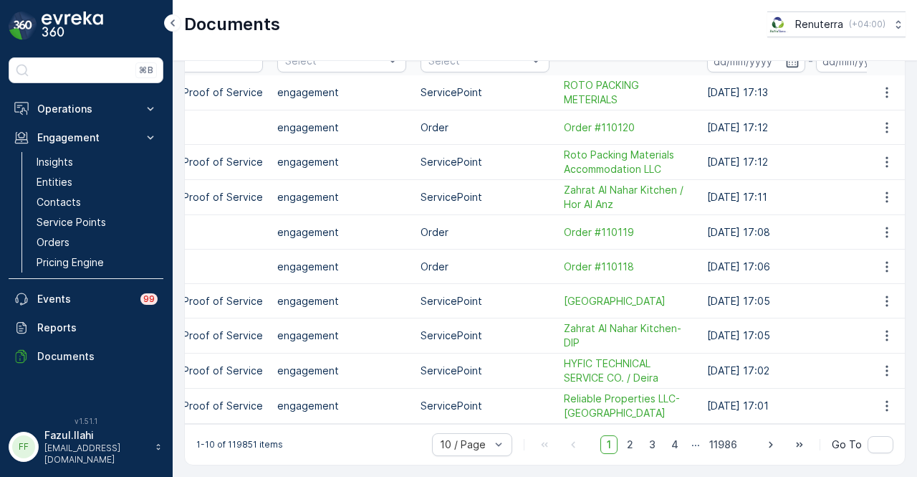
scroll to position [0, 599]
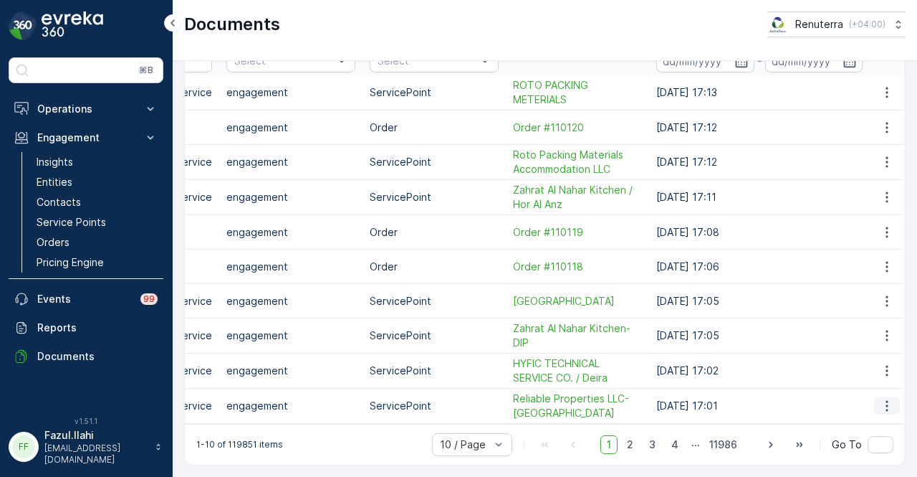
click at [874, 403] on button "button" at bounding box center [887, 405] width 26 height 17
click at [885, 419] on span "See Details" at bounding box center [883, 421] width 55 height 14
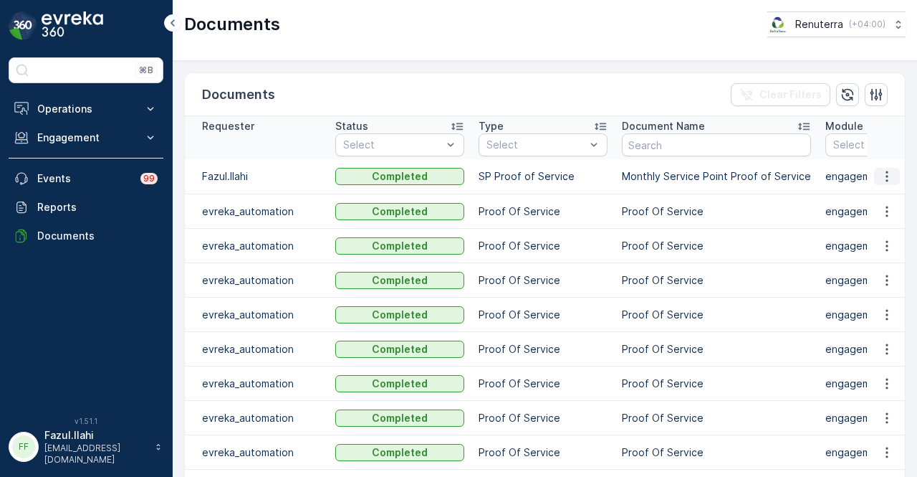
click at [888, 173] on icon "button" at bounding box center [887, 176] width 14 height 14
click at [886, 190] on span "See Details" at bounding box center [883, 196] width 55 height 14
click at [886, 174] on icon "button" at bounding box center [887, 176] width 2 height 11
click at [884, 198] on span "See Details" at bounding box center [883, 196] width 55 height 14
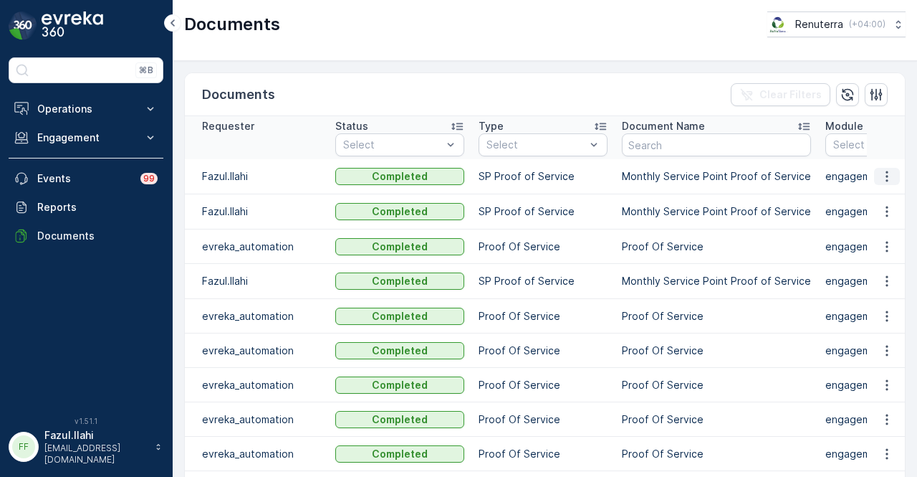
click at [880, 174] on icon "button" at bounding box center [887, 176] width 14 height 14
click at [880, 191] on div "See Details" at bounding box center [894, 197] width 60 height 13
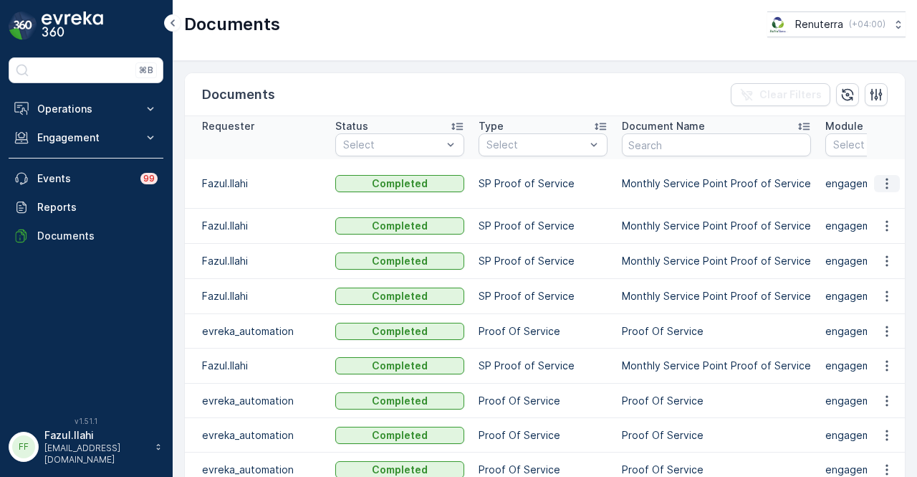
click at [884, 180] on icon "button" at bounding box center [887, 183] width 14 height 14
click at [884, 201] on span "See Details" at bounding box center [883, 203] width 55 height 14
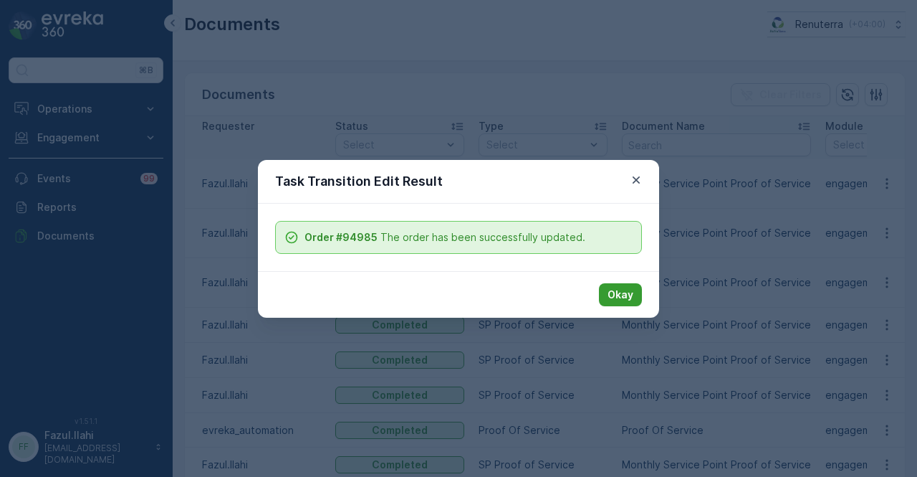
click at [629, 293] on p "Okay" at bounding box center [621, 294] width 26 height 14
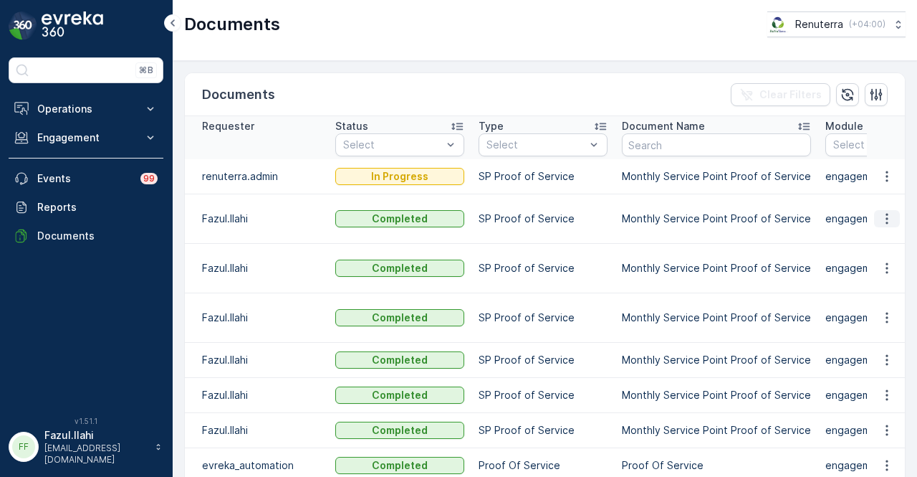
click at [890, 212] on icon "button" at bounding box center [887, 218] width 14 height 14
click at [890, 239] on span "See Details" at bounding box center [883, 238] width 55 height 14
